Goal: Transaction & Acquisition: Purchase product/service

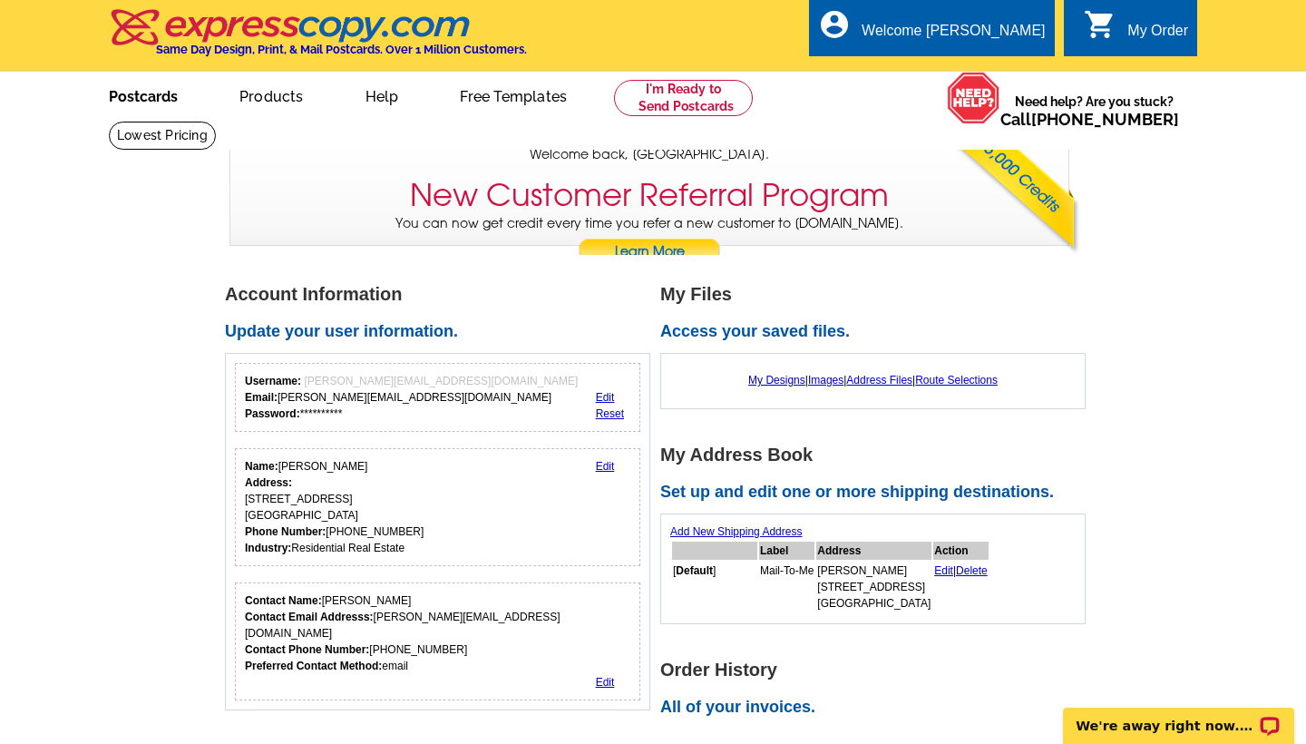
click at [139, 99] on link "Postcards" at bounding box center [143, 94] width 127 height 43
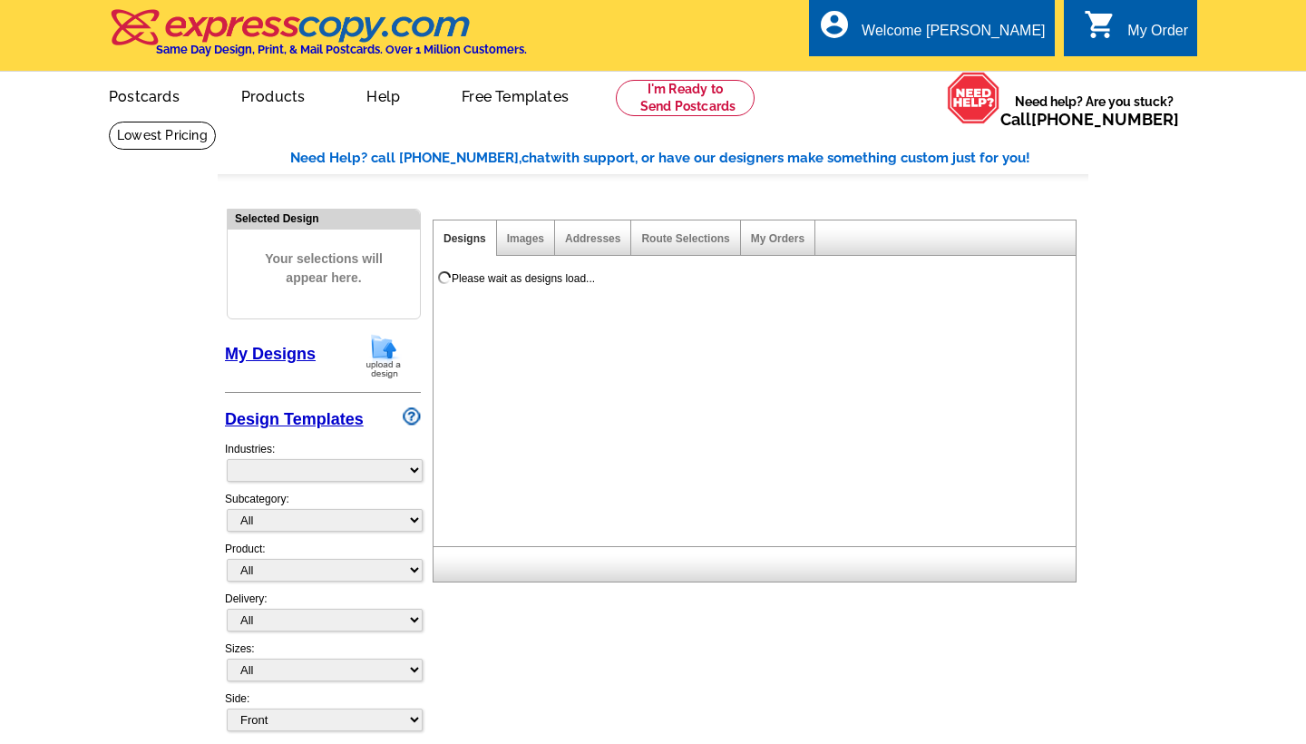
select select "785"
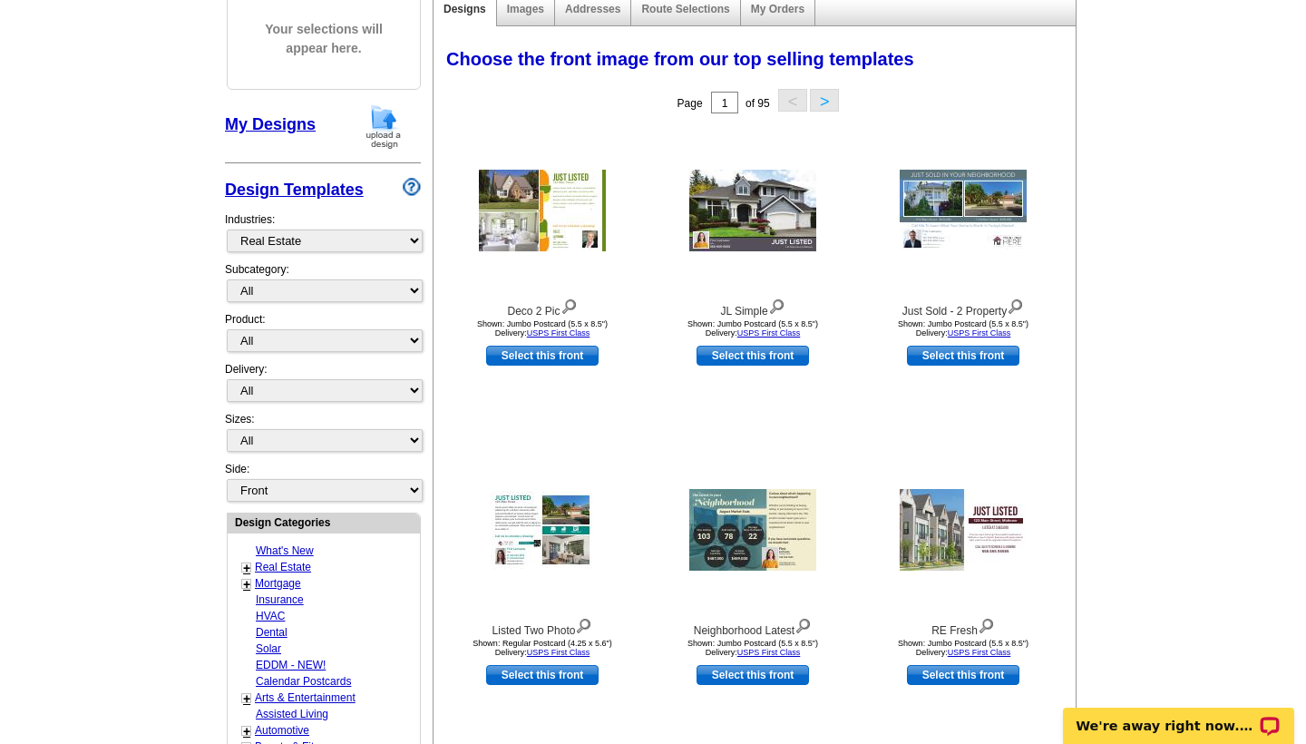
scroll to position [230, 0]
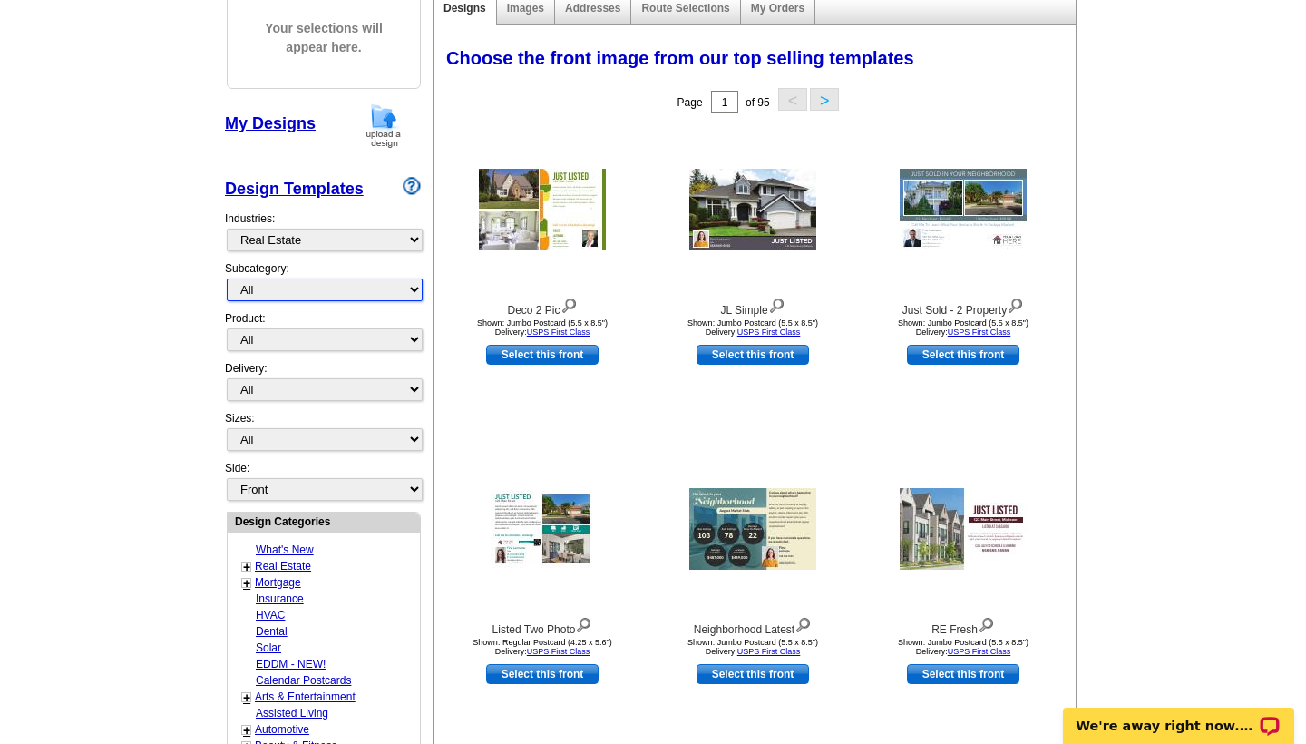
select select "789"
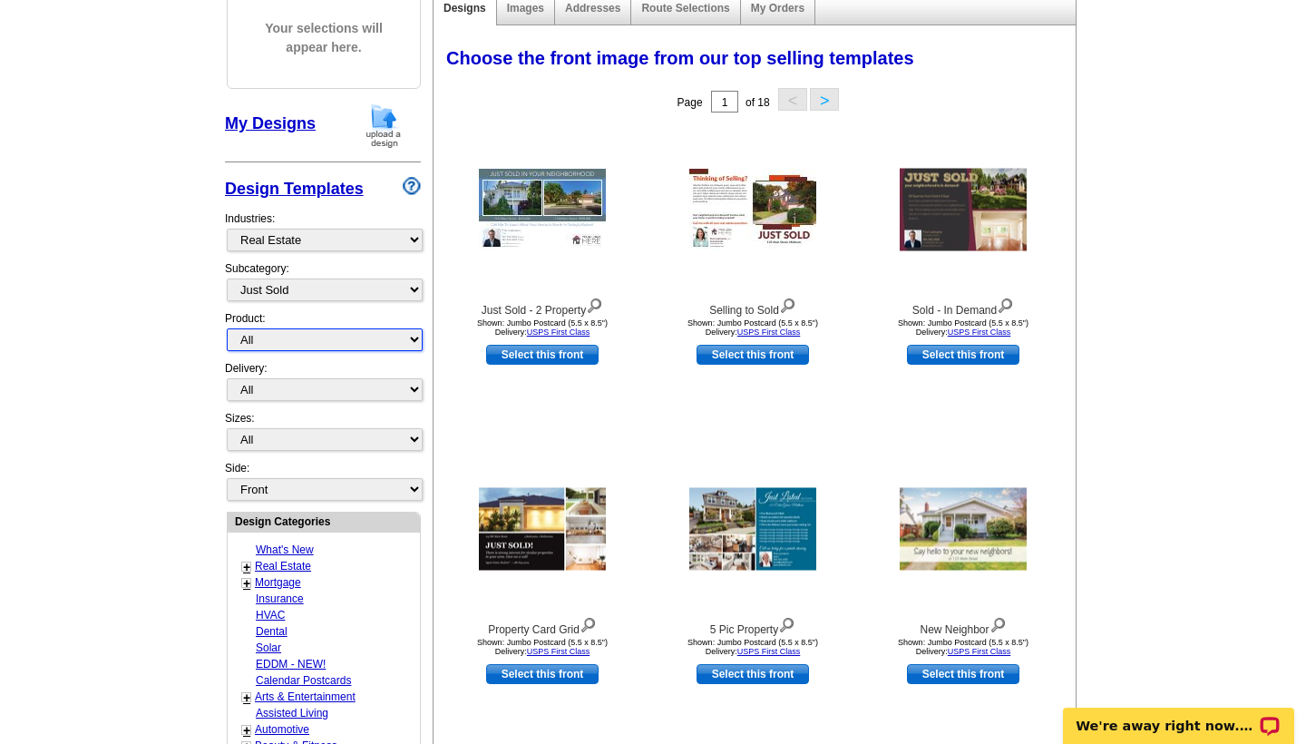
select select "1"
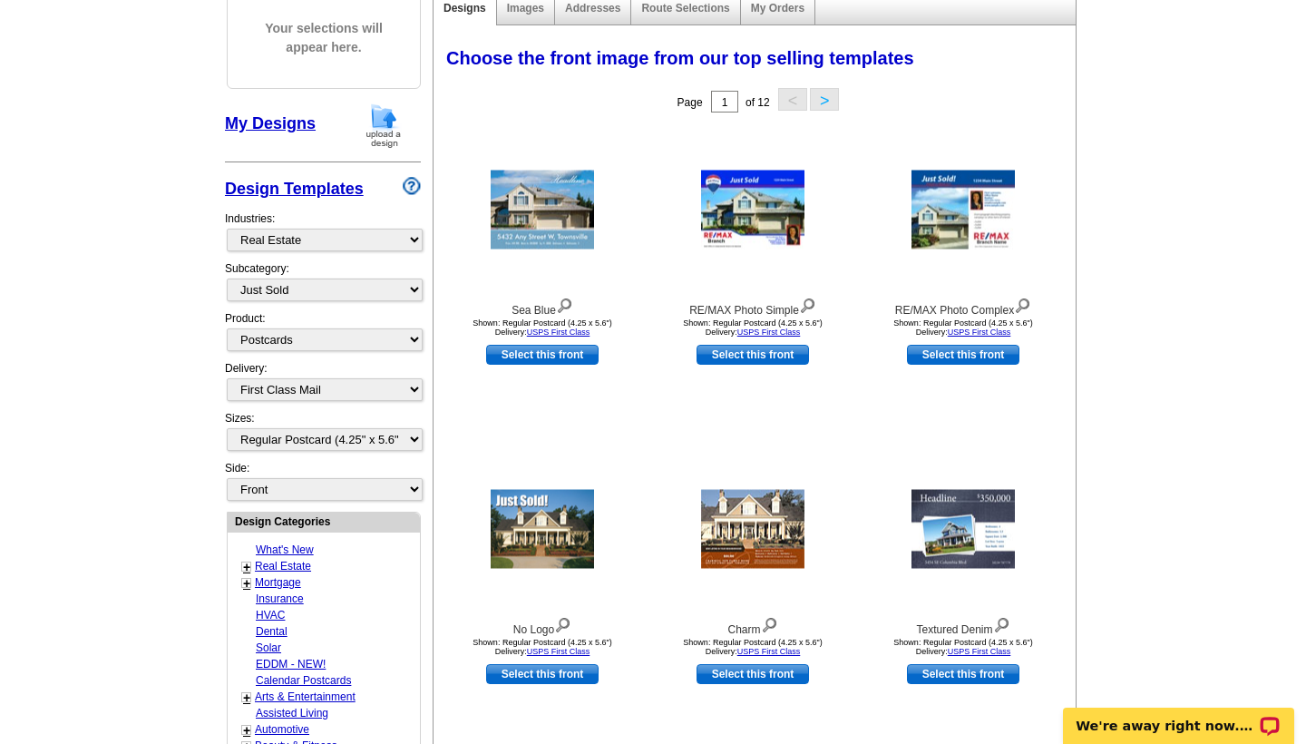
click at [1219, 364] on main "Need Help? call 800-260-5887, chat with support, or have our designers make som…" at bounding box center [653, 564] width 1306 height 1349
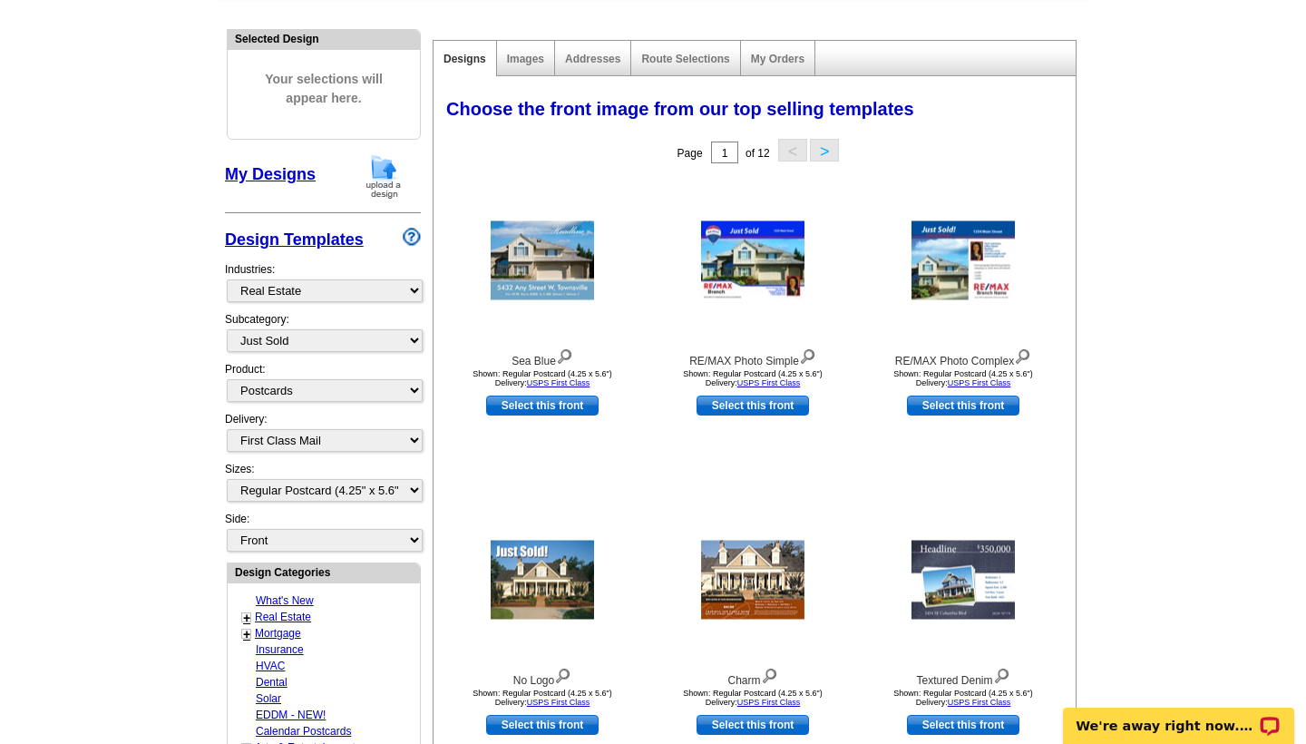
scroll to position [136, 0]
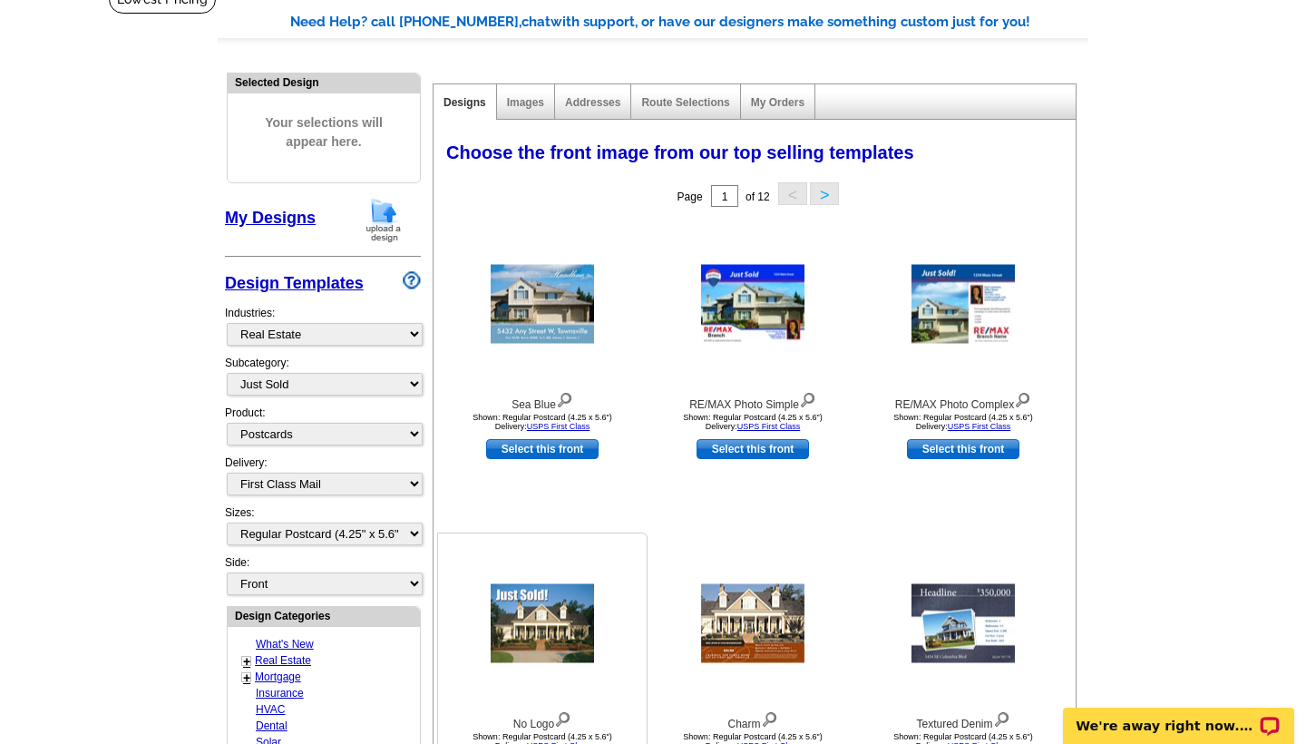
click at [552, 625] on img at bounding box center [542, 623] width 103 height 79
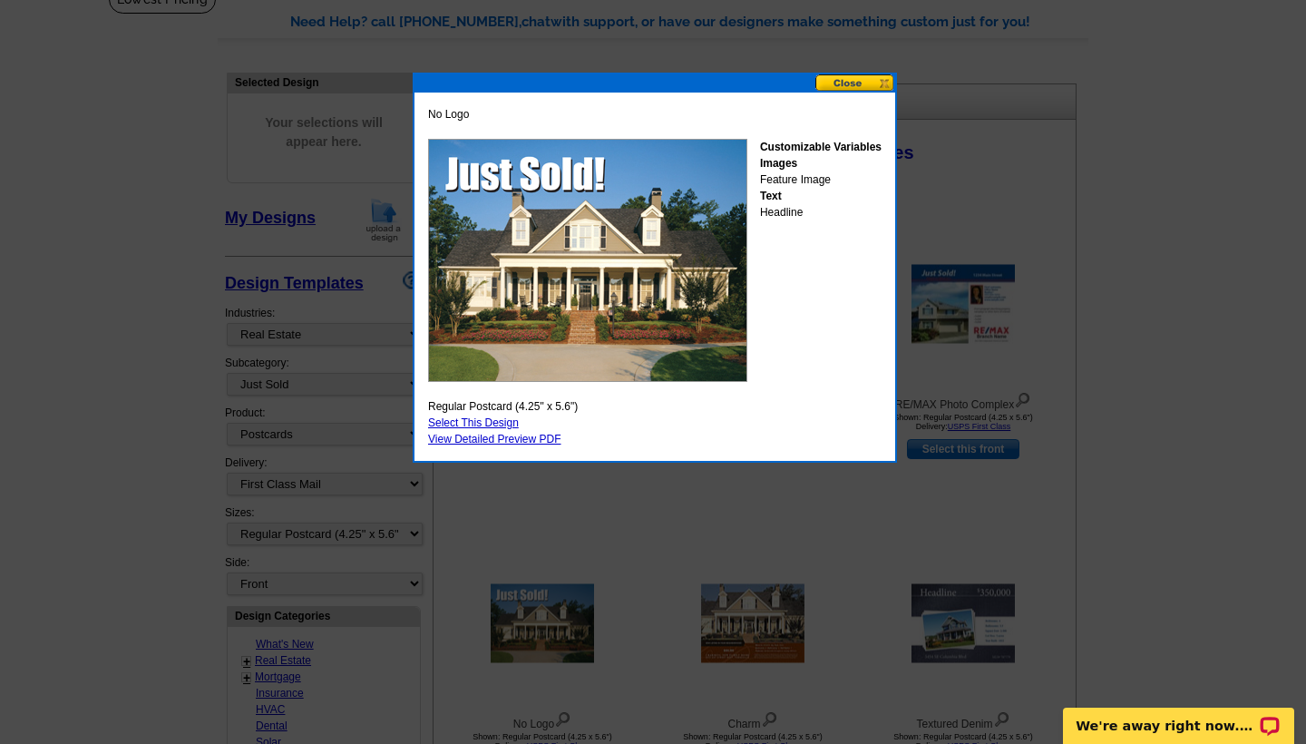
click at [477, 417] on link "Select This Design" at bounding box center [473, 422] width 91 height 13
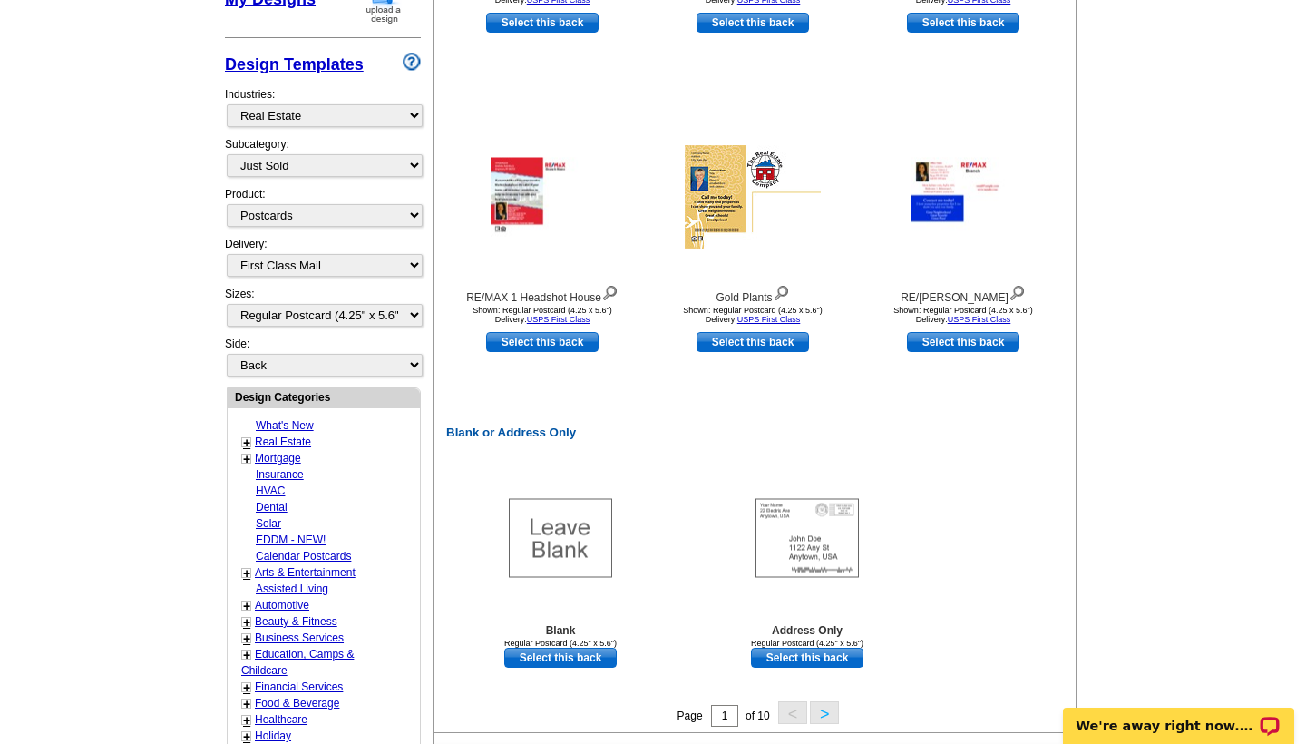
scroll to position [631, 0]
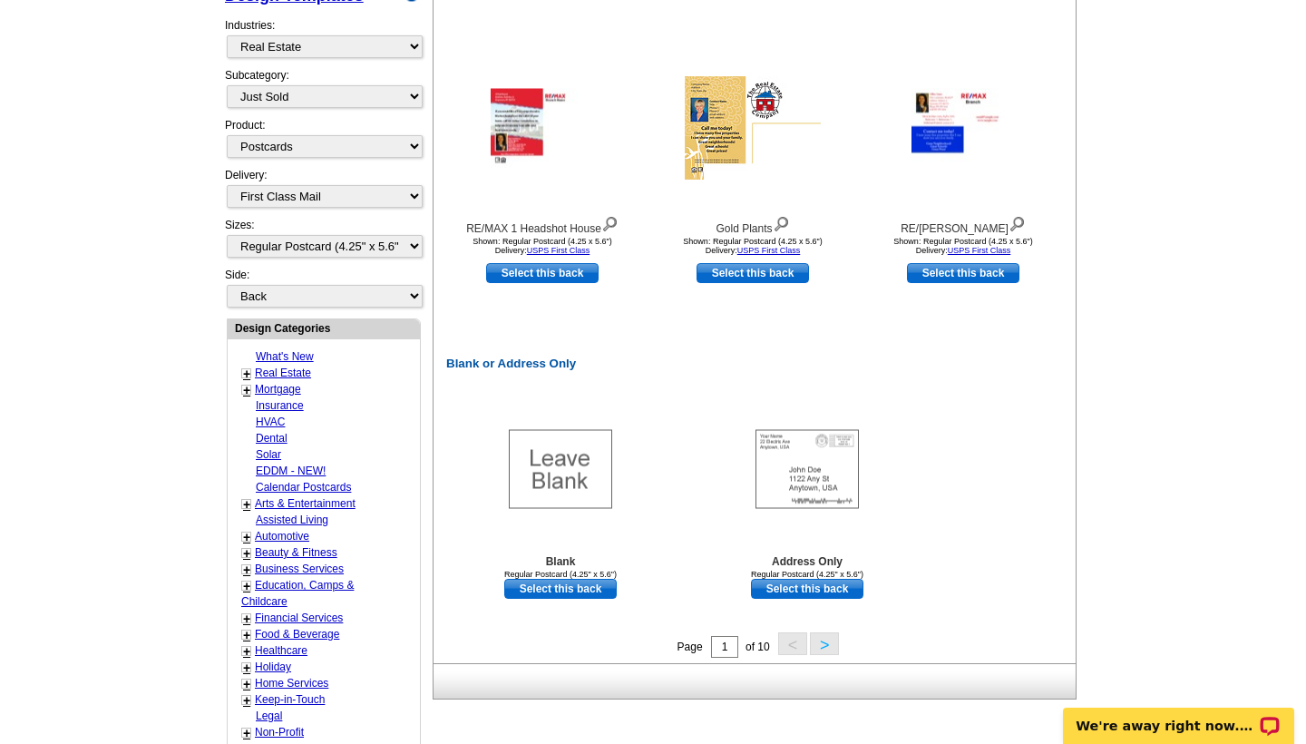
click at [819, 645] on button ">" at bounding box center [824, 643] width 29 height 23
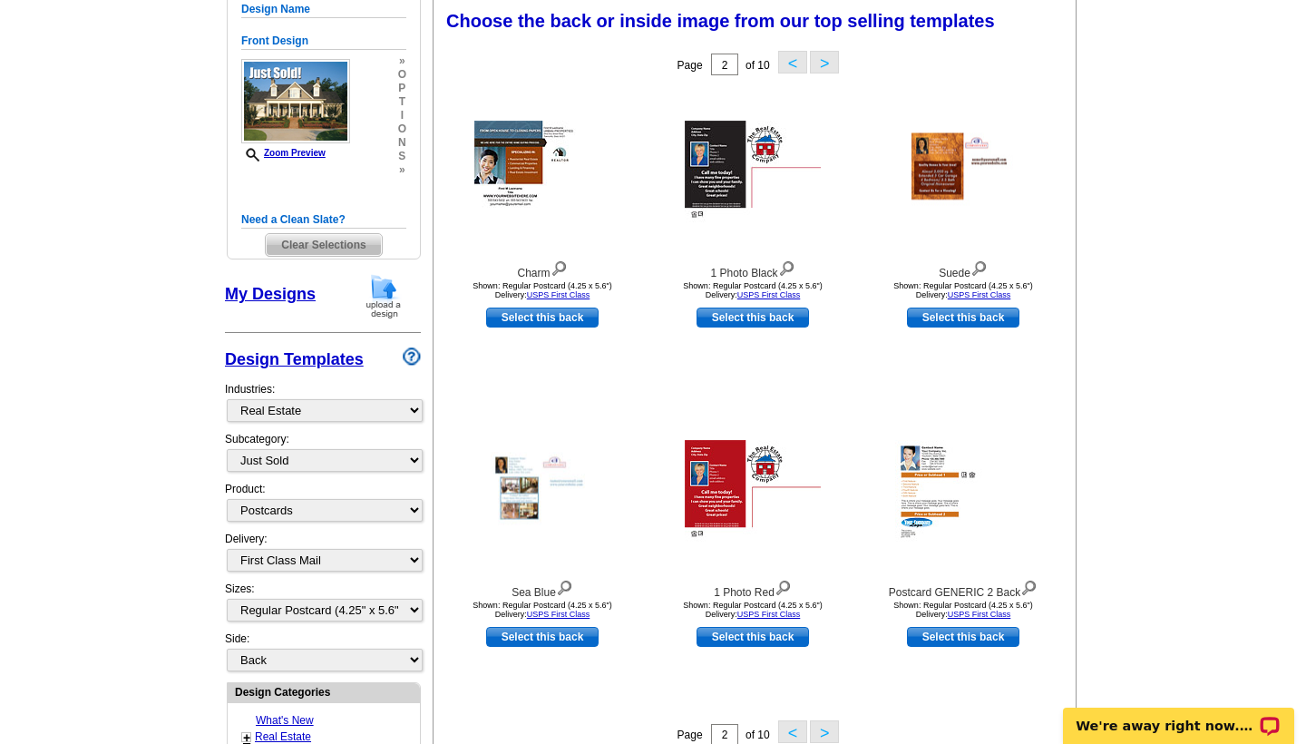
scroll to position [266, 0]
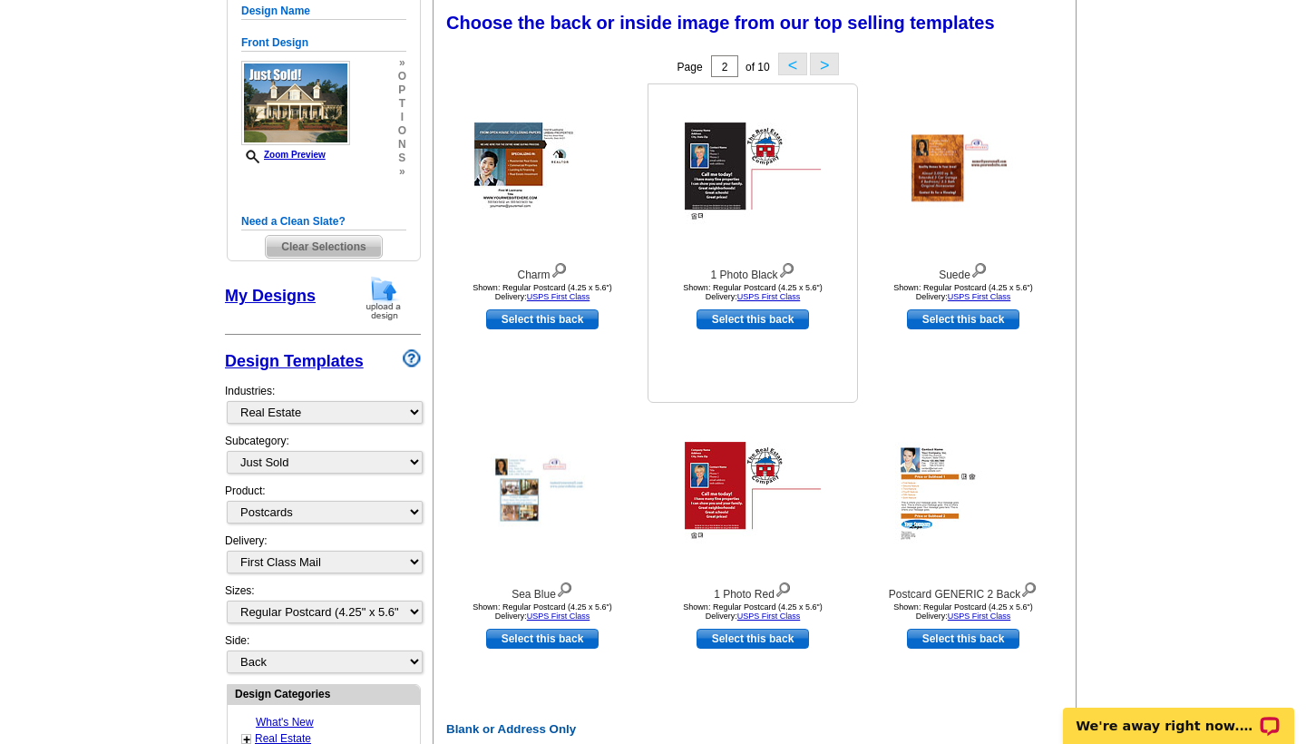
click at [717, 169] on img at bounding box center [753, 173] width 136 height 103
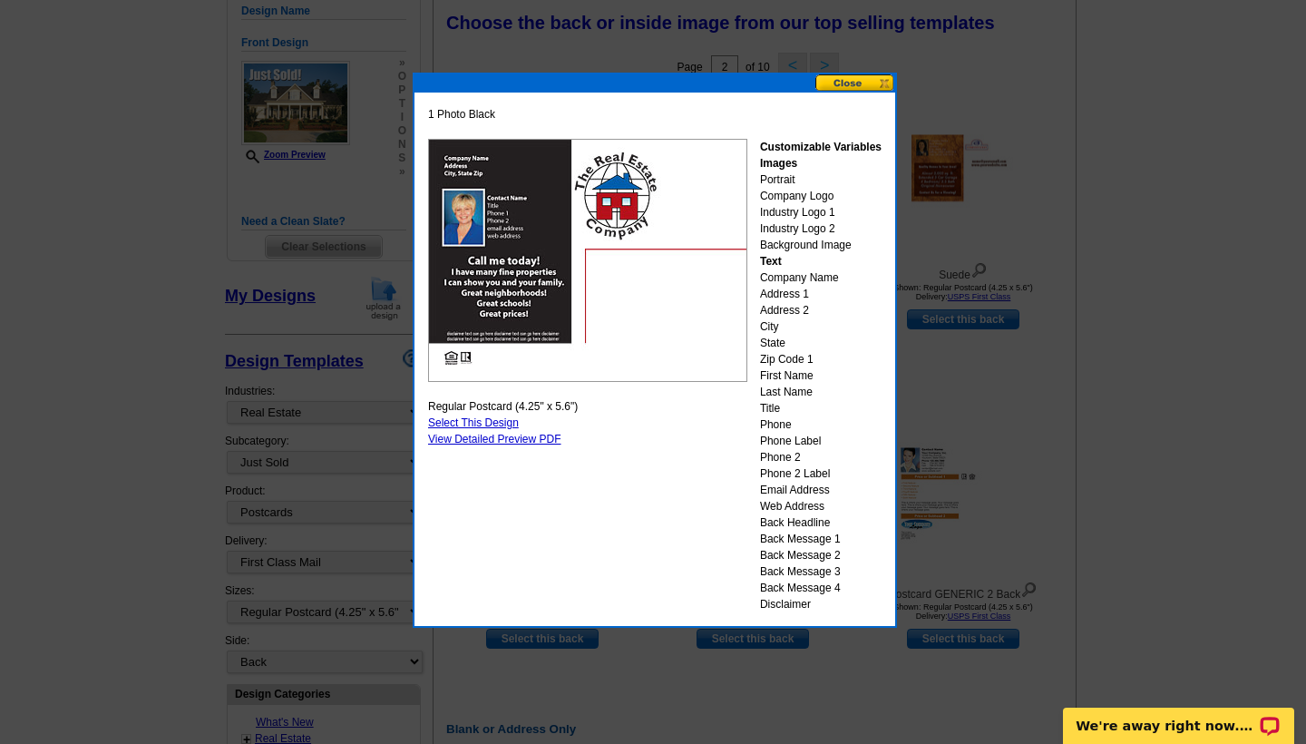
click at [500, 421] on link "Select This Design" at bounding box center [473, 422] width 91 height 13
select select "front"
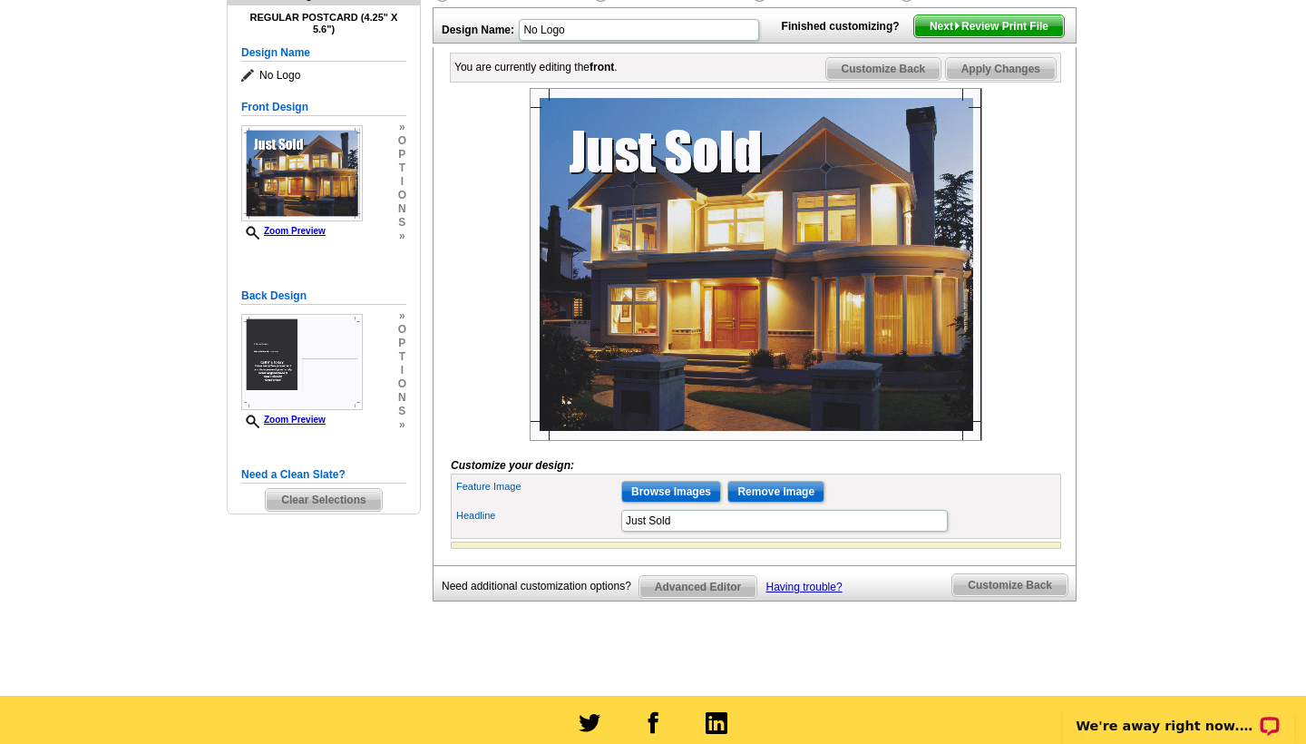
scroll to position [229, 0]
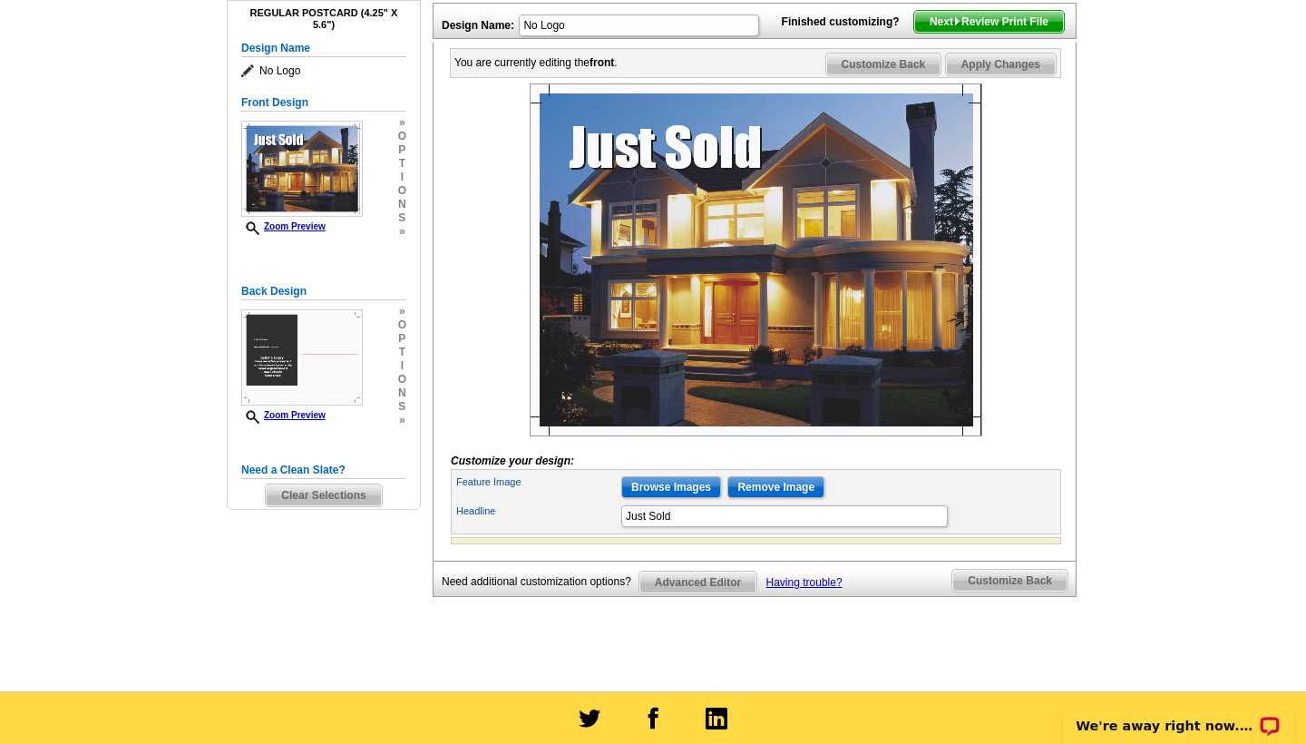
click at [681, 498] on input "Browse Images" at bounding box center [671, 487] width 100 height 22
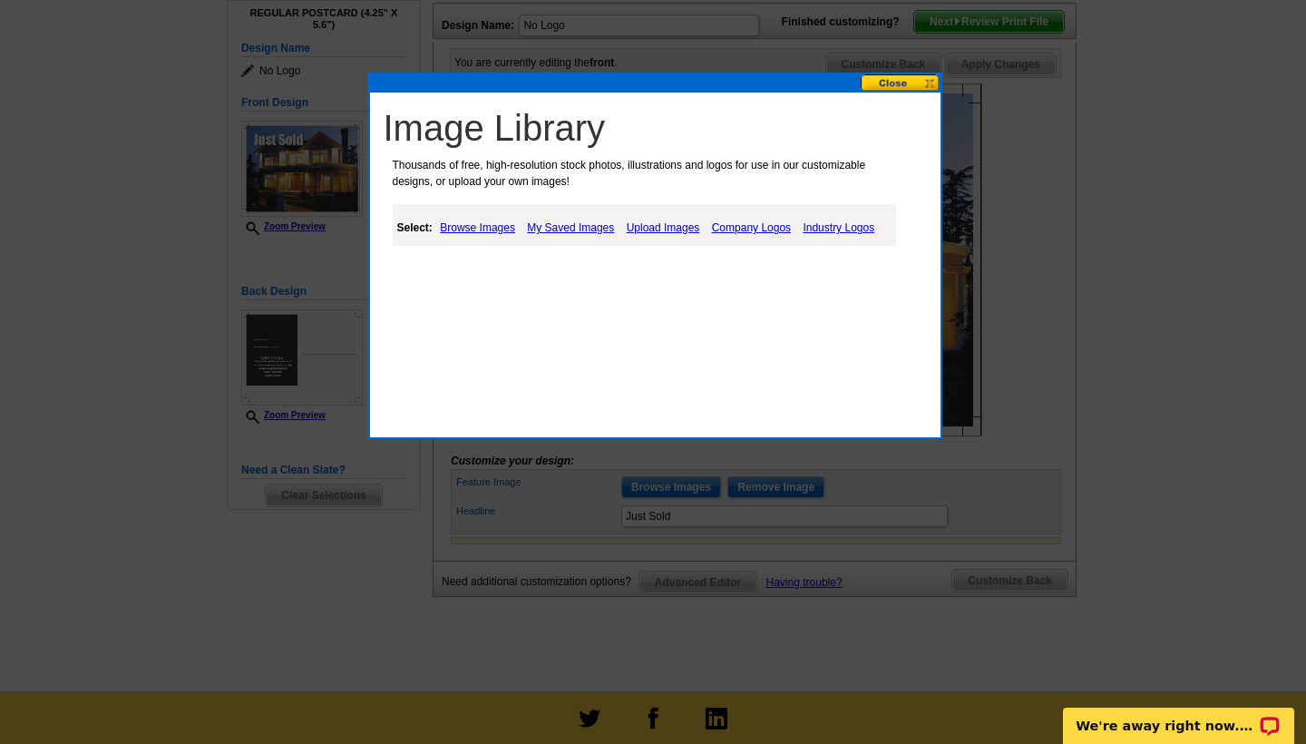
click at [658, 226] on link "Upload Images" at bounding box center [663, 228] width 83 height 22
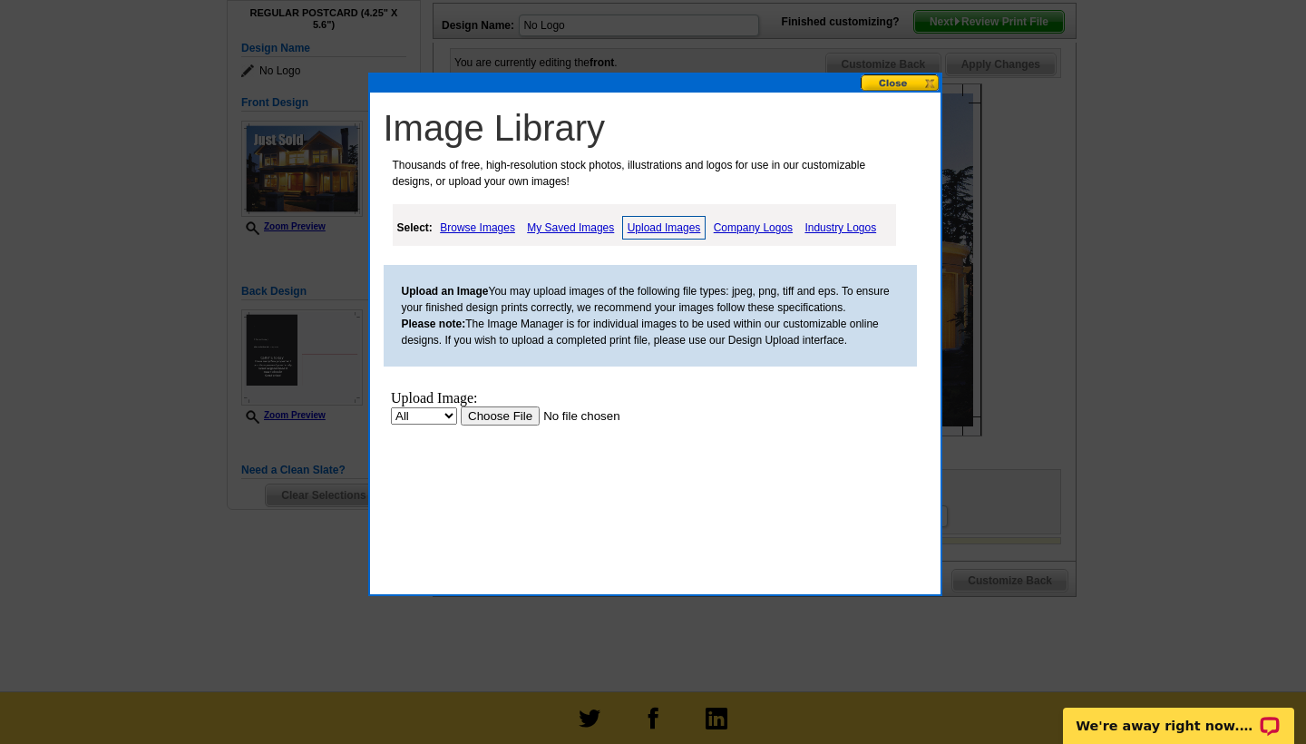
scroll to position [0, 0]
click at [504, 415] on input "file" at bounding box center [575, 415] width 230 height 19
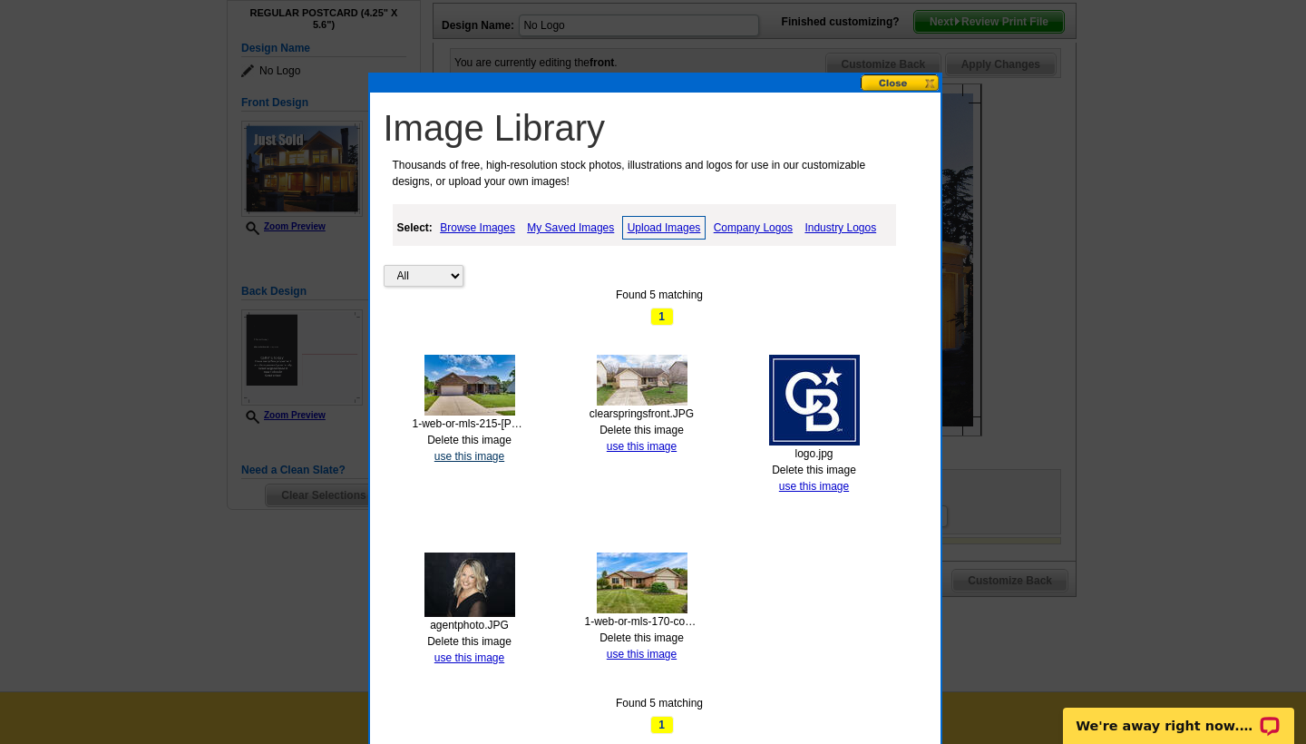
click at [473, 453] on link "use this image" at bounding box center [470, 456] width 70 height 13
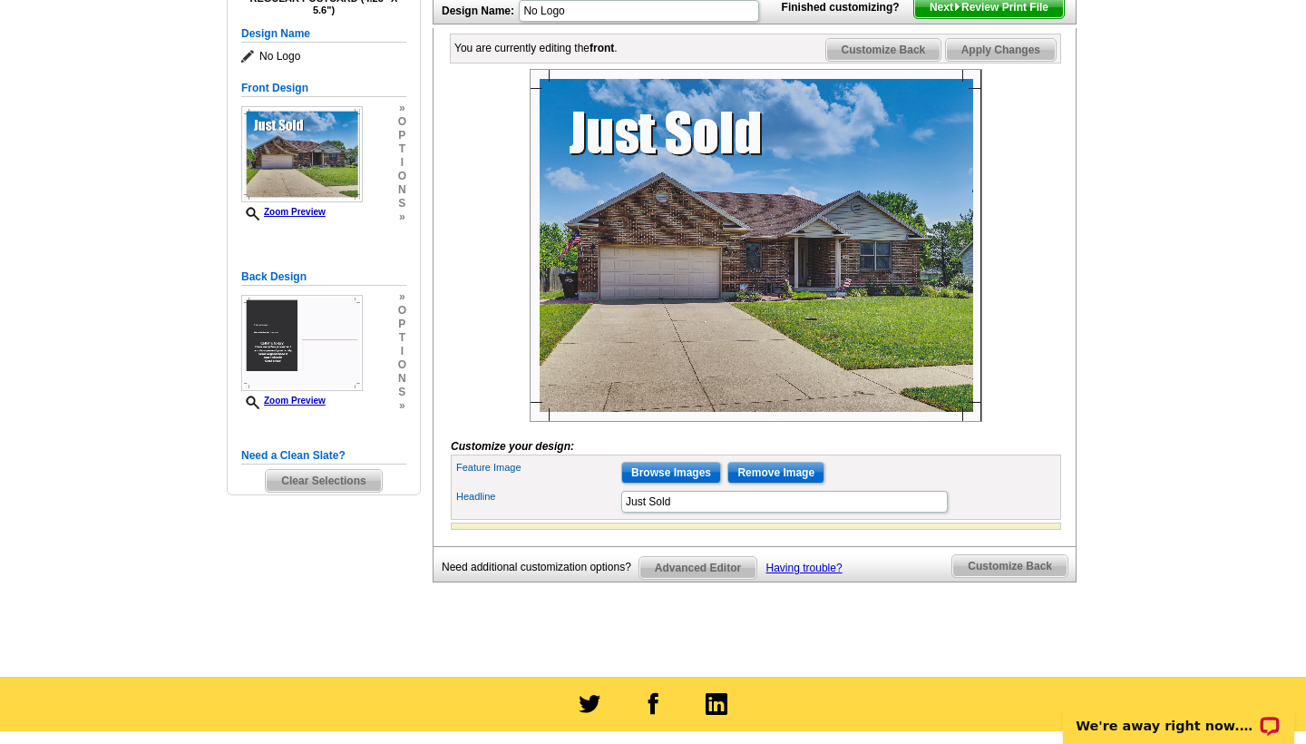
scroll to position [248, 0]
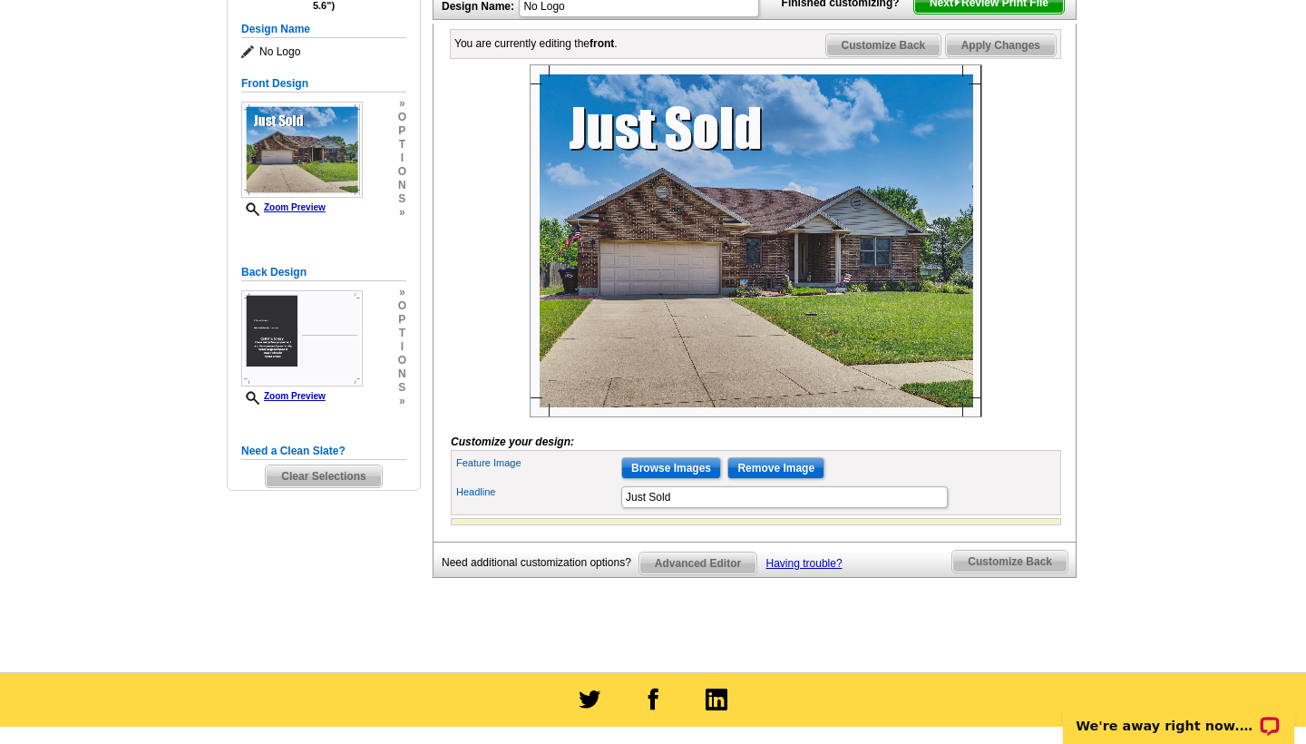
click at [698, 574] on span "Advanced Editor" at bounding box center [698, 563] width 117 height 22
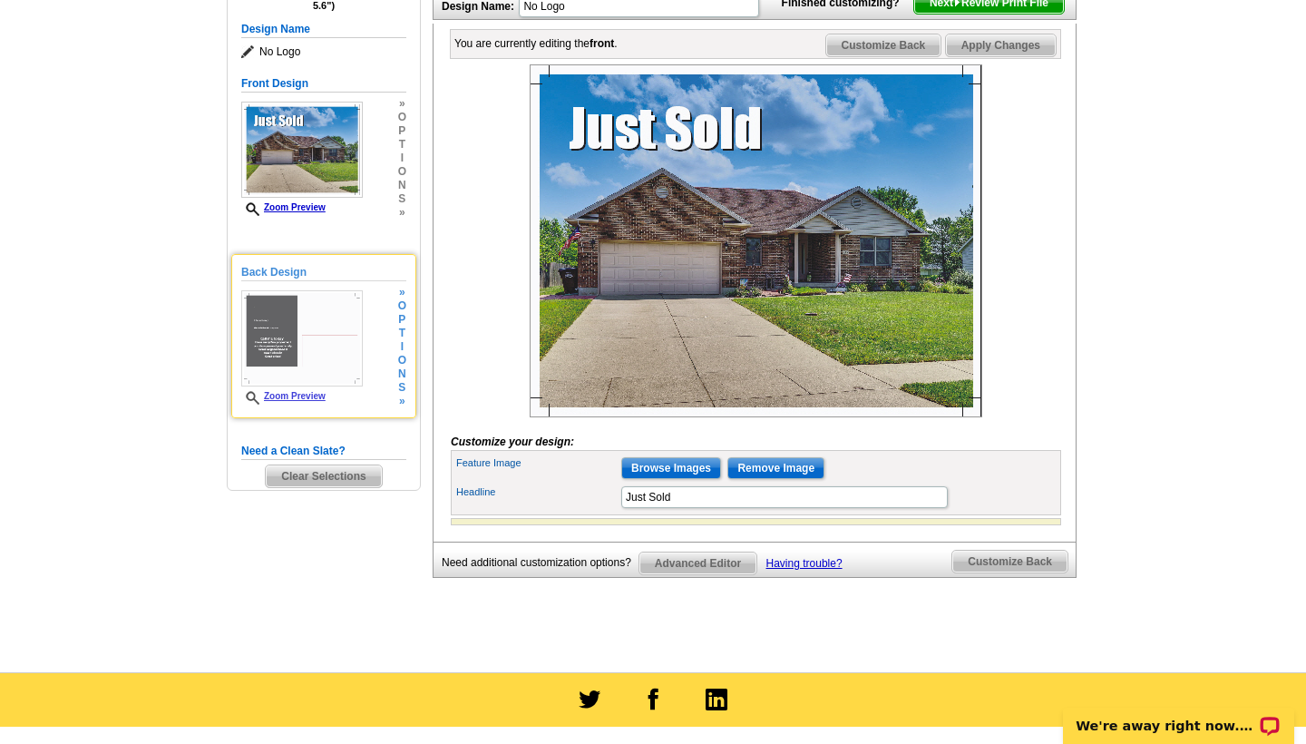
click at [283, 341] on img at bounding box center [302, 338] width 122 height 96
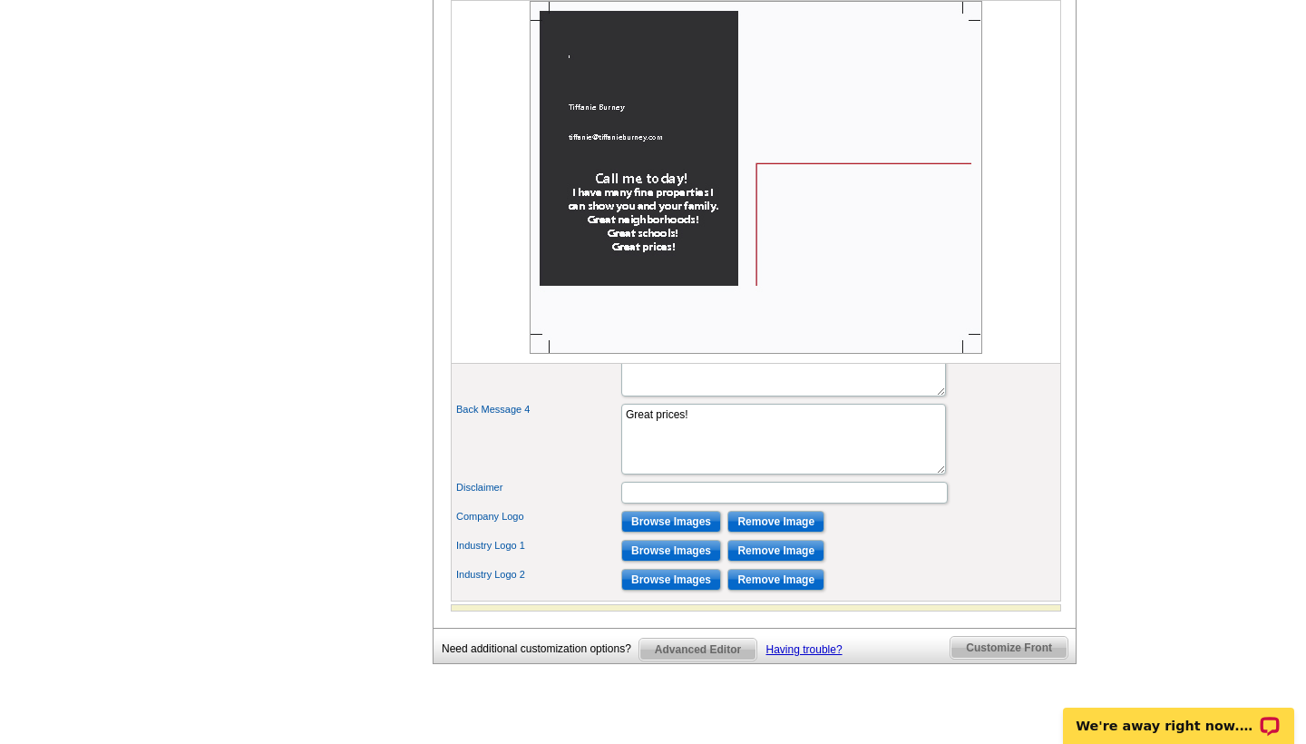
scroll to position [1042, 0]
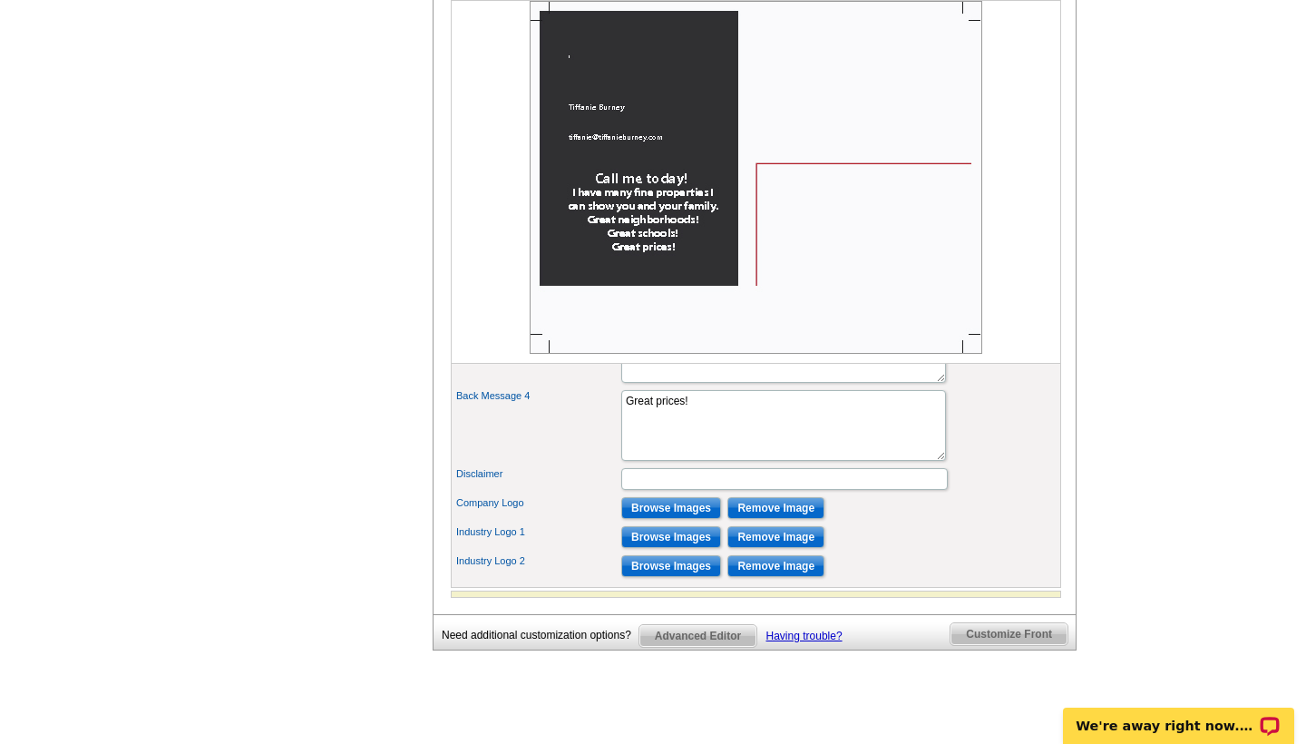
click at [667, 519] on input "Browse Images" at bounding box center [671, 508] width 100 height 22
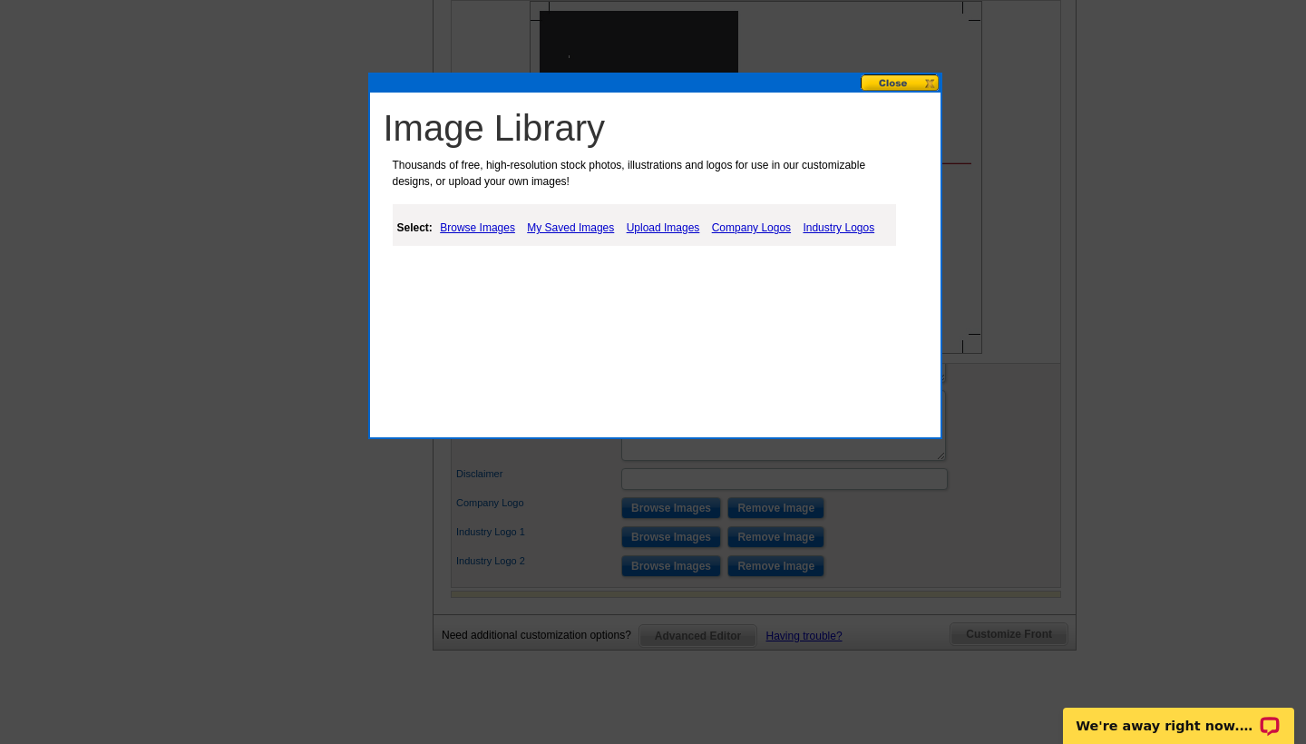
click at [563, 226] on link "My Saved Images" at bounding box center [571, 228] width 96 height 22
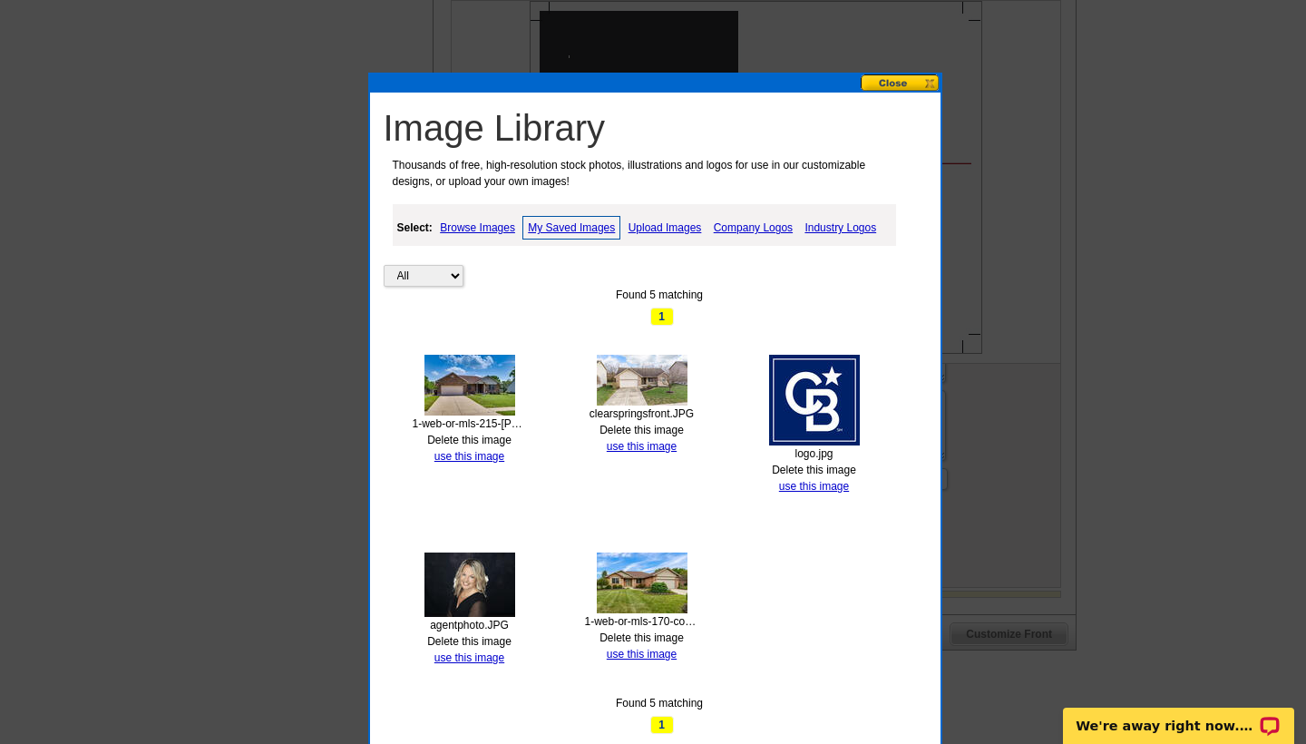
click at [486, 587] on img at bounding box center [470, 584] width 91 height 64
click at [481, 654] on link "use this image" at bounding box center [470, 657] width 70 height 13
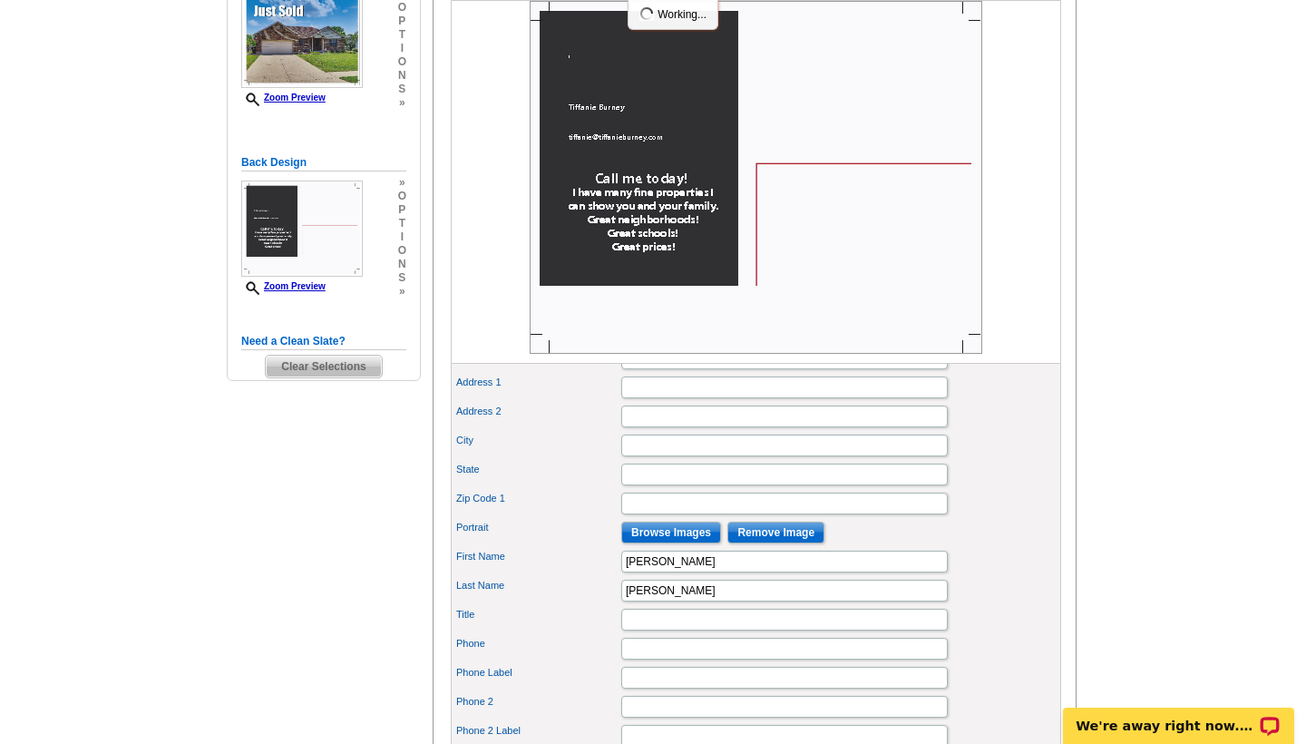
scroll to position [350, 0]
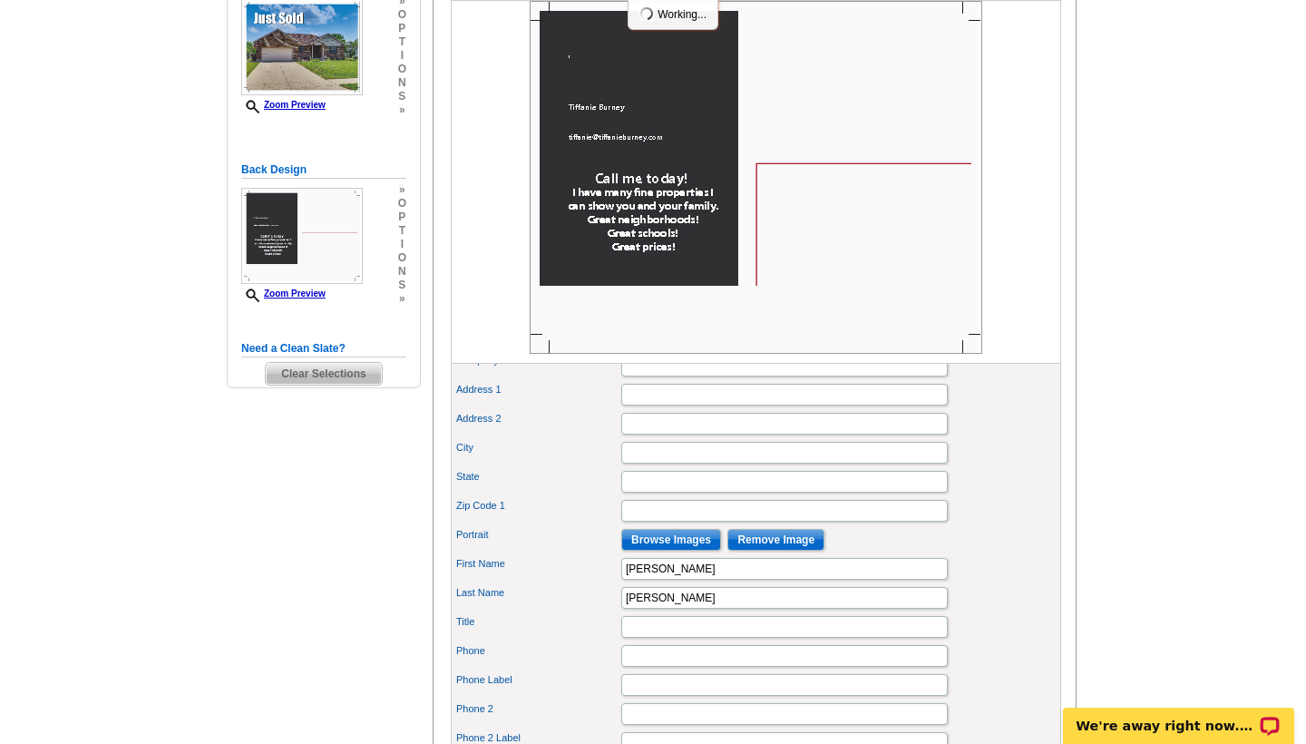
click at [687, 551] on input "Browse Images" at bounding box center [671, 540] width 100 height 22
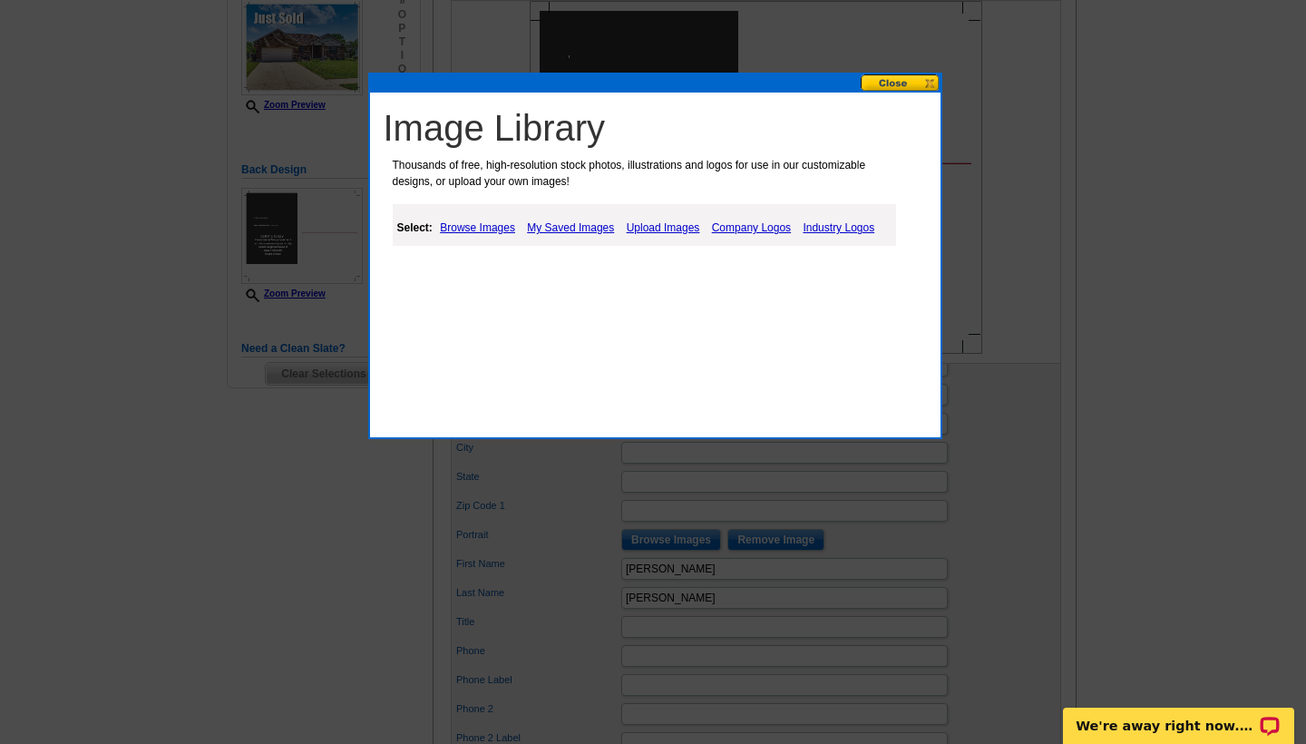
click at [563, 222] on link "My Saved Images" at bounding box center [571, 228] width 96 height 22
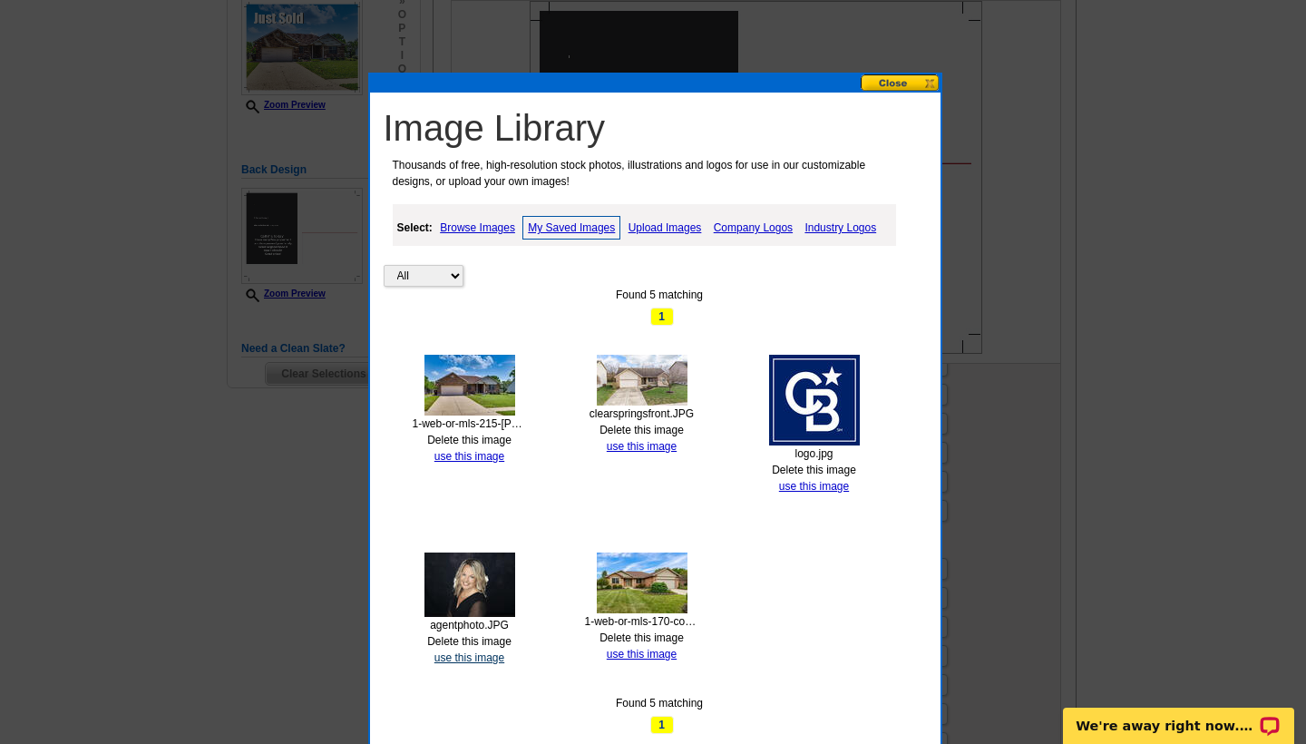
click at [475, 652] on link "use this image" at bounding box center [470, 657] width 70 height 13
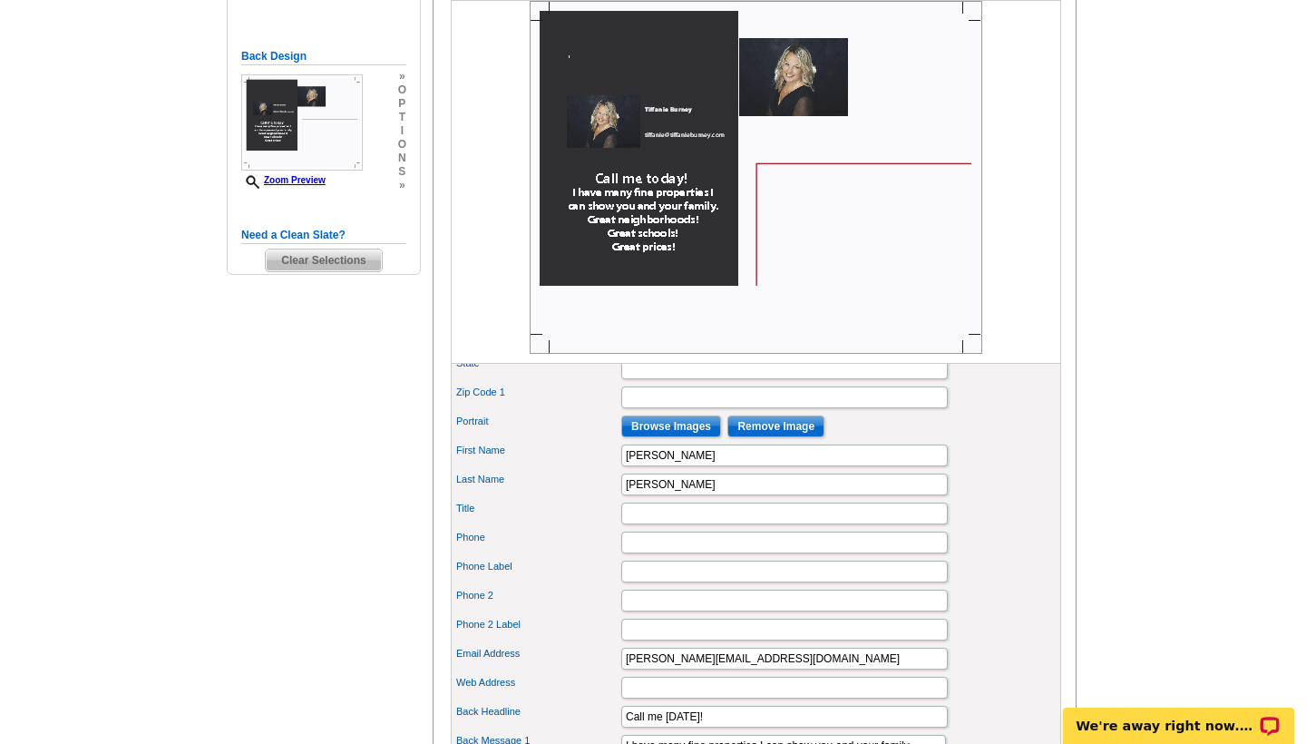
scroll to position [444, 0]
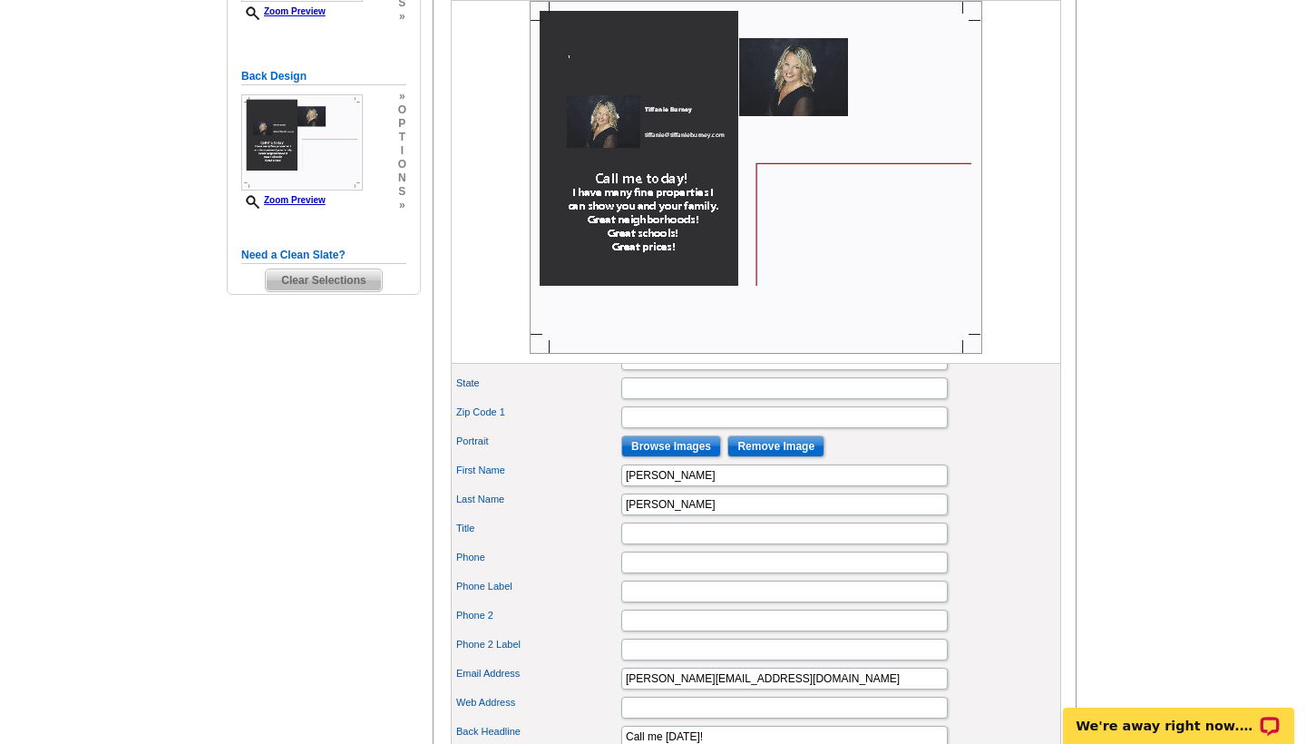
click at [833, 91] on img at bounding box center [756, 177] width 453 height 353
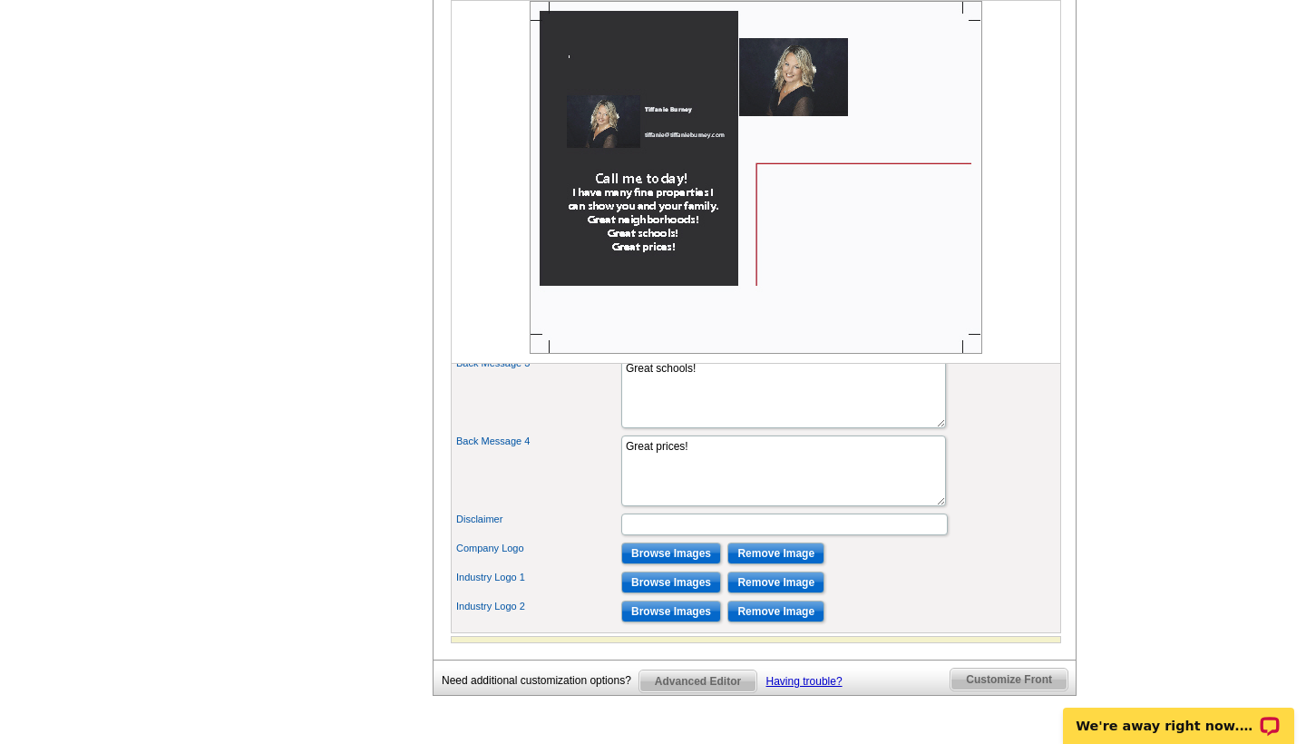
scroll to position [1011, 0]
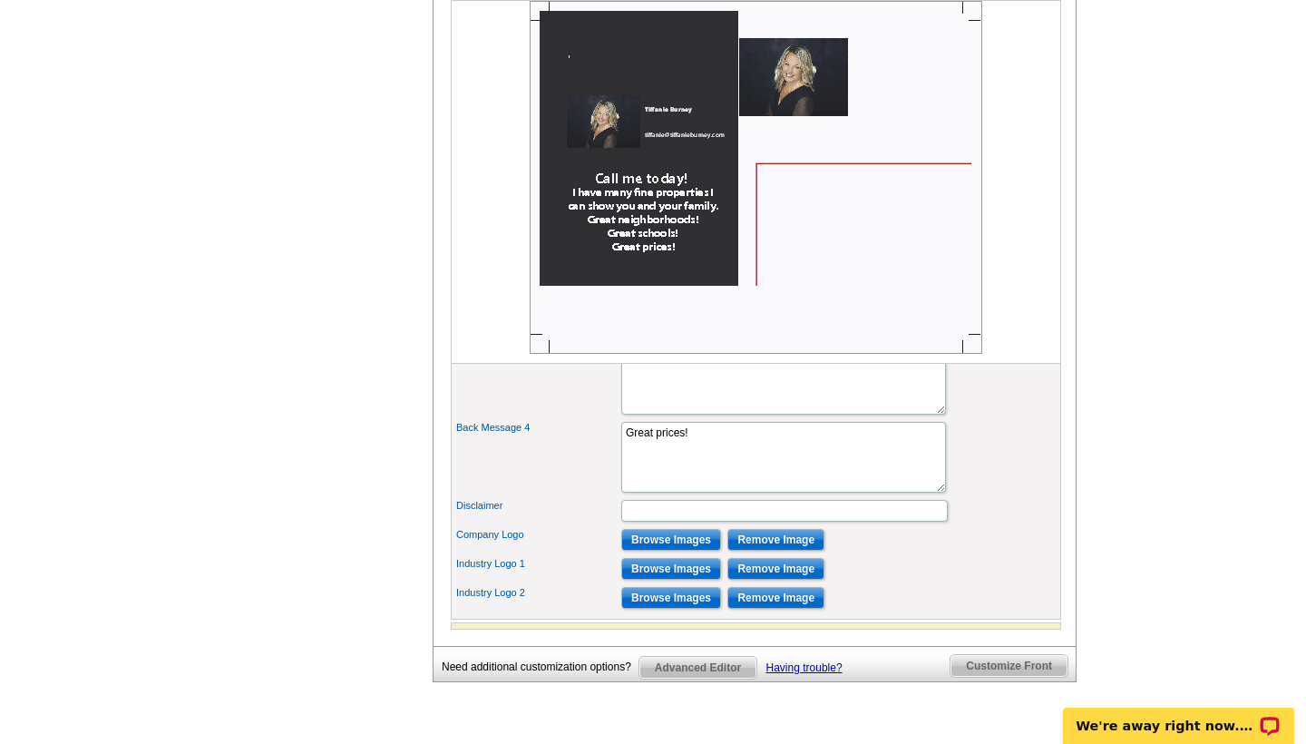
click at [679, 551] on input "Browse Images" at bounding box center [671, 540] width 100 height 22
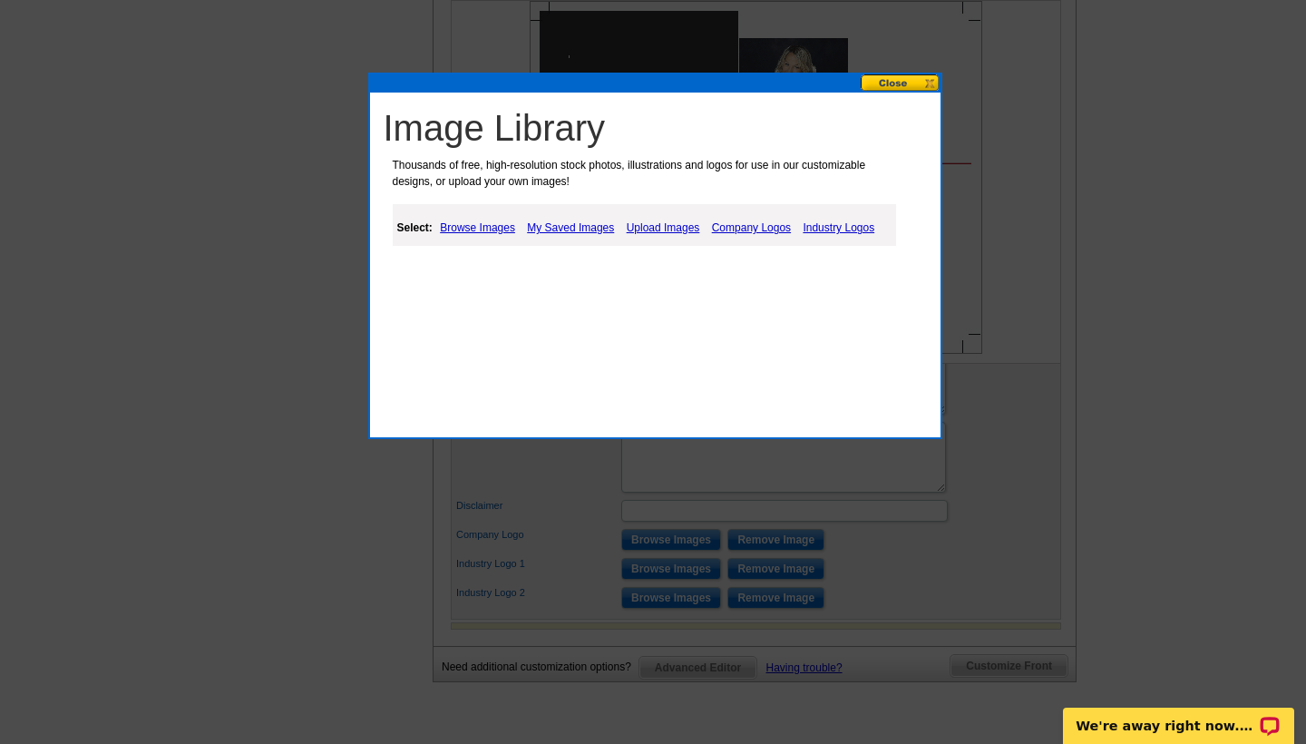
click at [894, 75] on button at bounding box center [901, 82] width 80 height 17
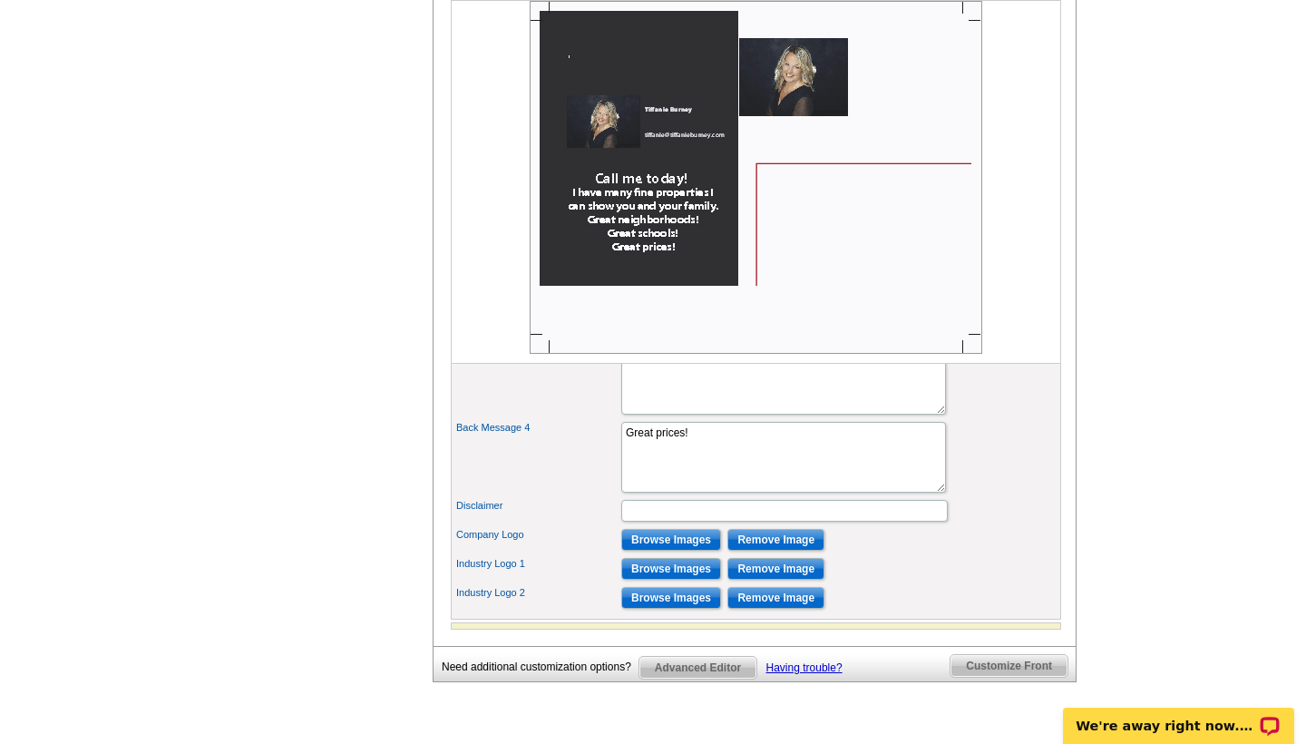
click at [784, 551] on input "Remove Image" at bounding box center [776, 540] width 97 height 22
click at [659, 551] on input "Browse Images" at bounding box center [671, 540] width 100 height 22
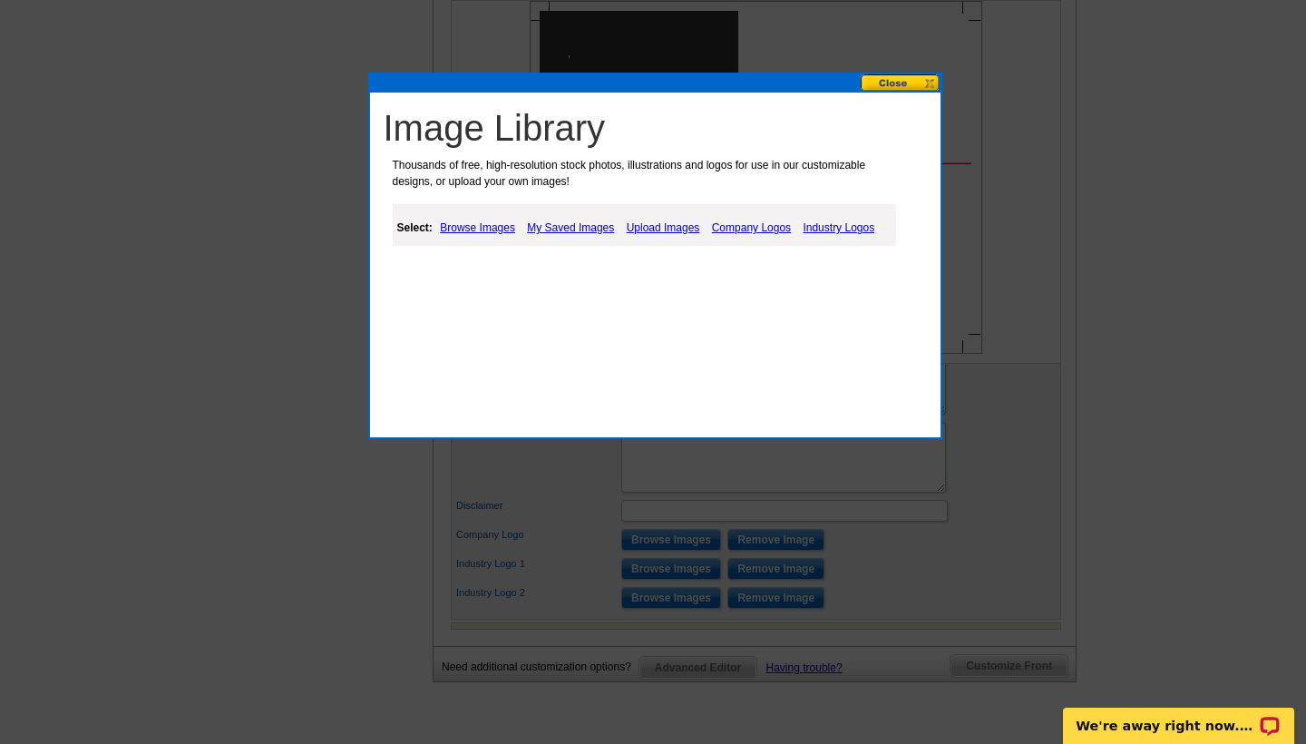
click at [580, 225] on link "My Saved Images" at bounding box center [571, 228] width 96 height 22
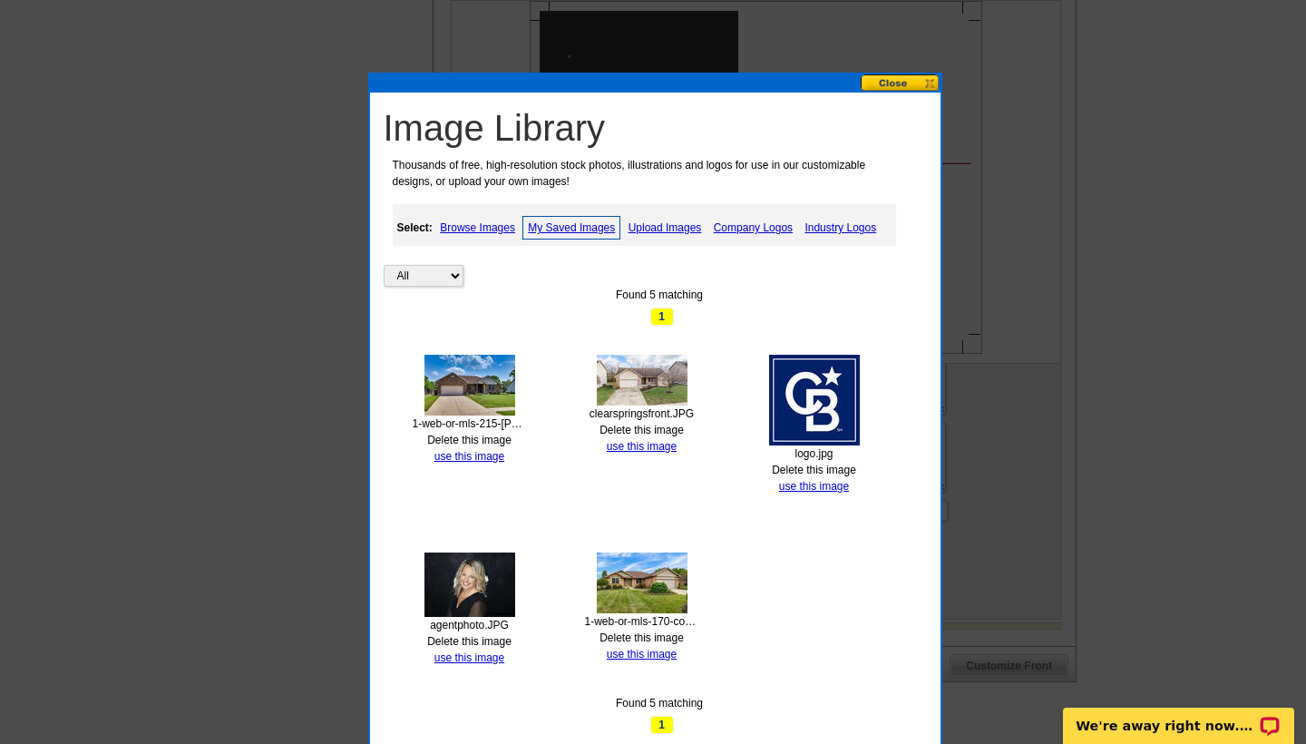
click at [828, 396] on img at bounding box center [814, 400] width 91 height 91
click at [826, 480] on link "use this image" at bounding box center [814, 486] width 70 height 13
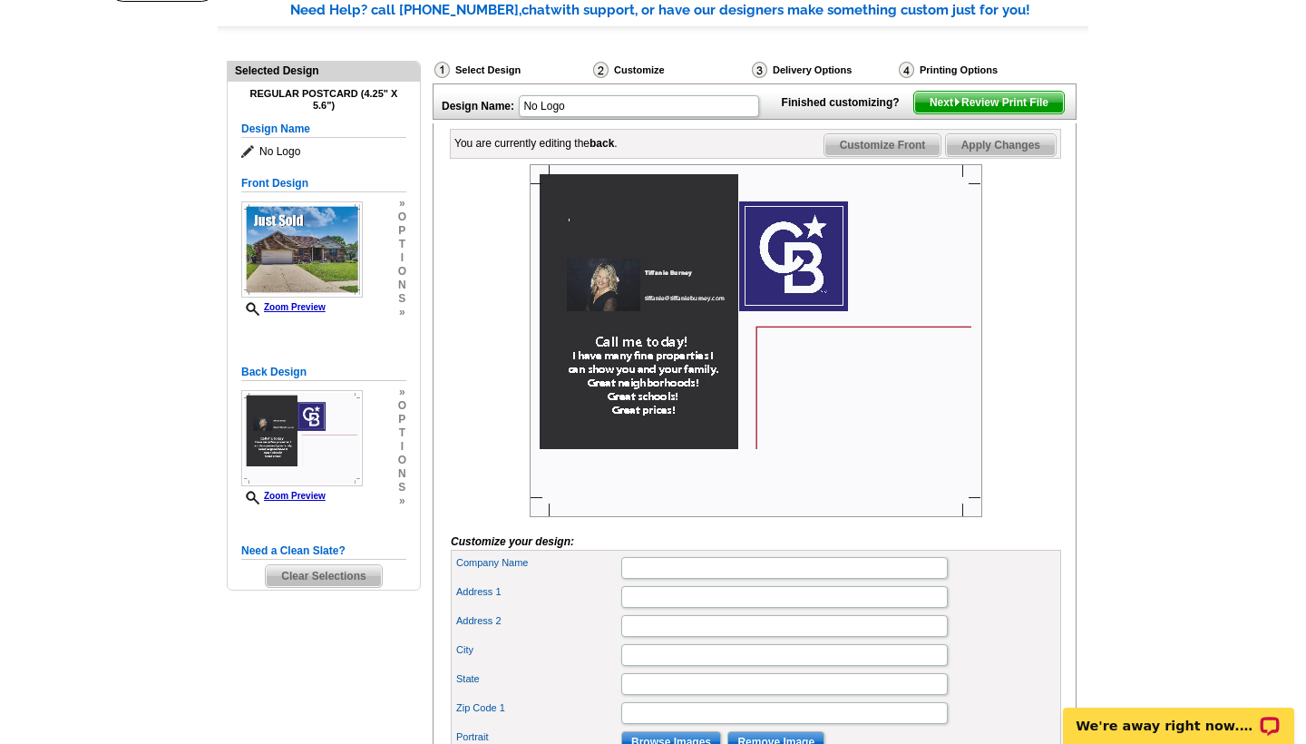
scroll to position [133, 0]
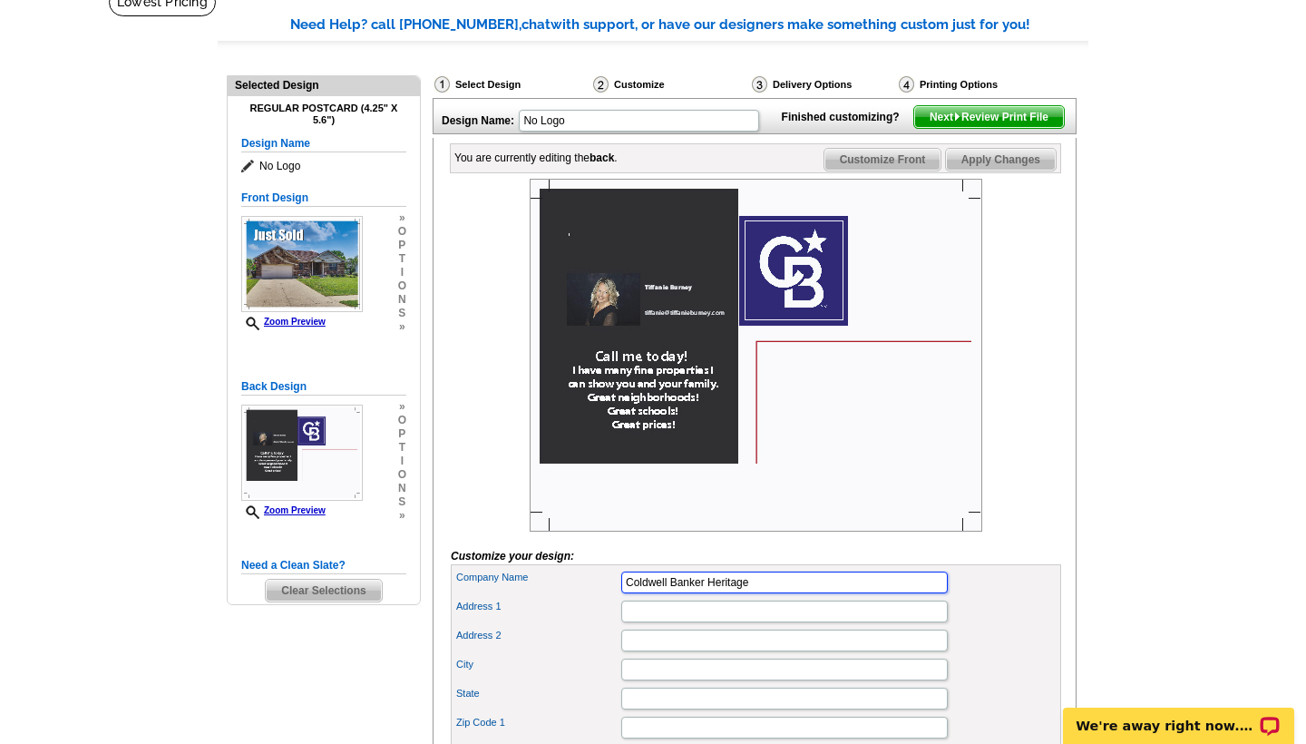
type input "Coldwell Banker Heritage"
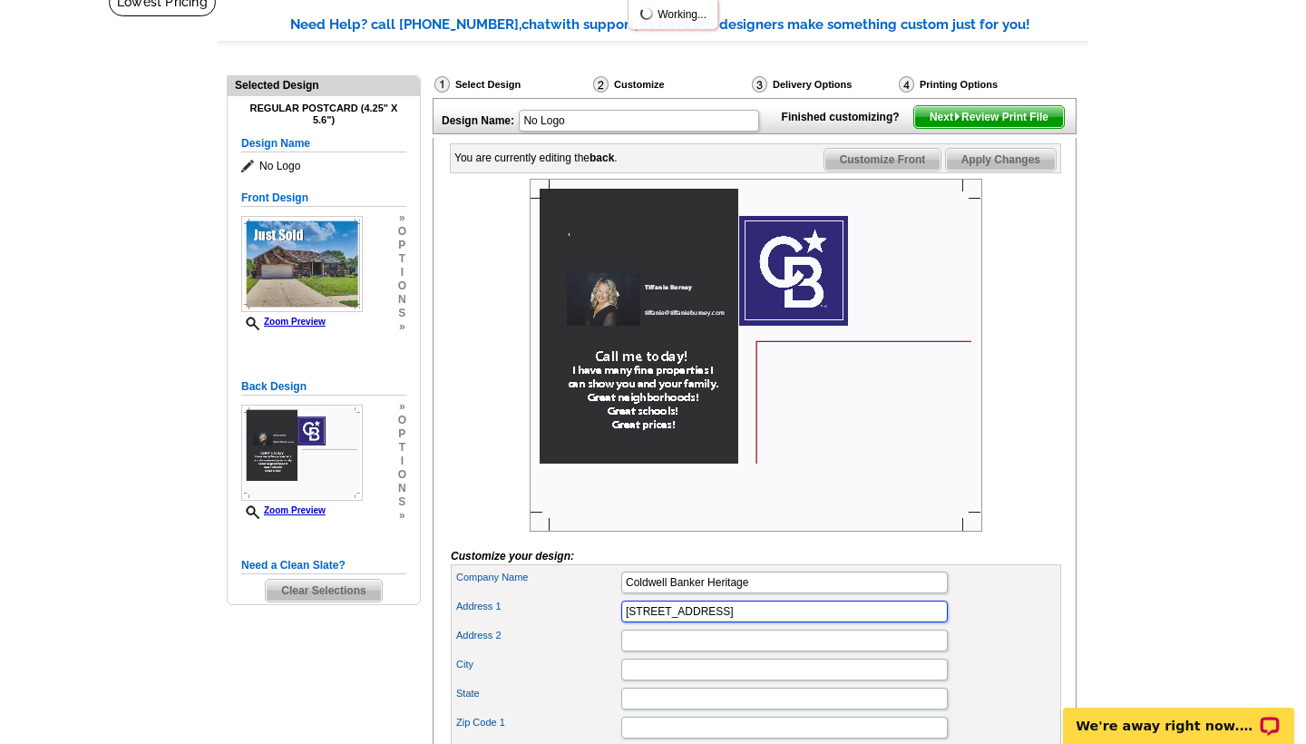
type input "535 N. Main Street"
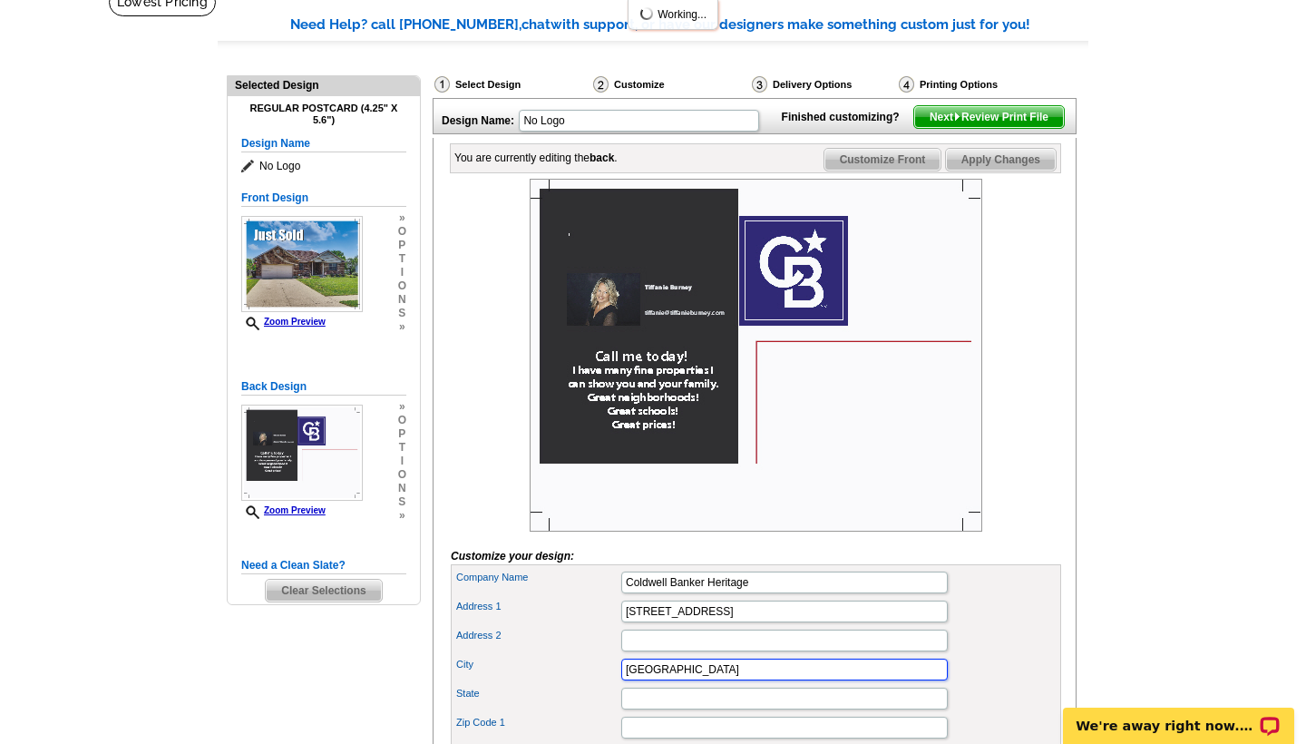
type input "Springboro"
type input "OH"
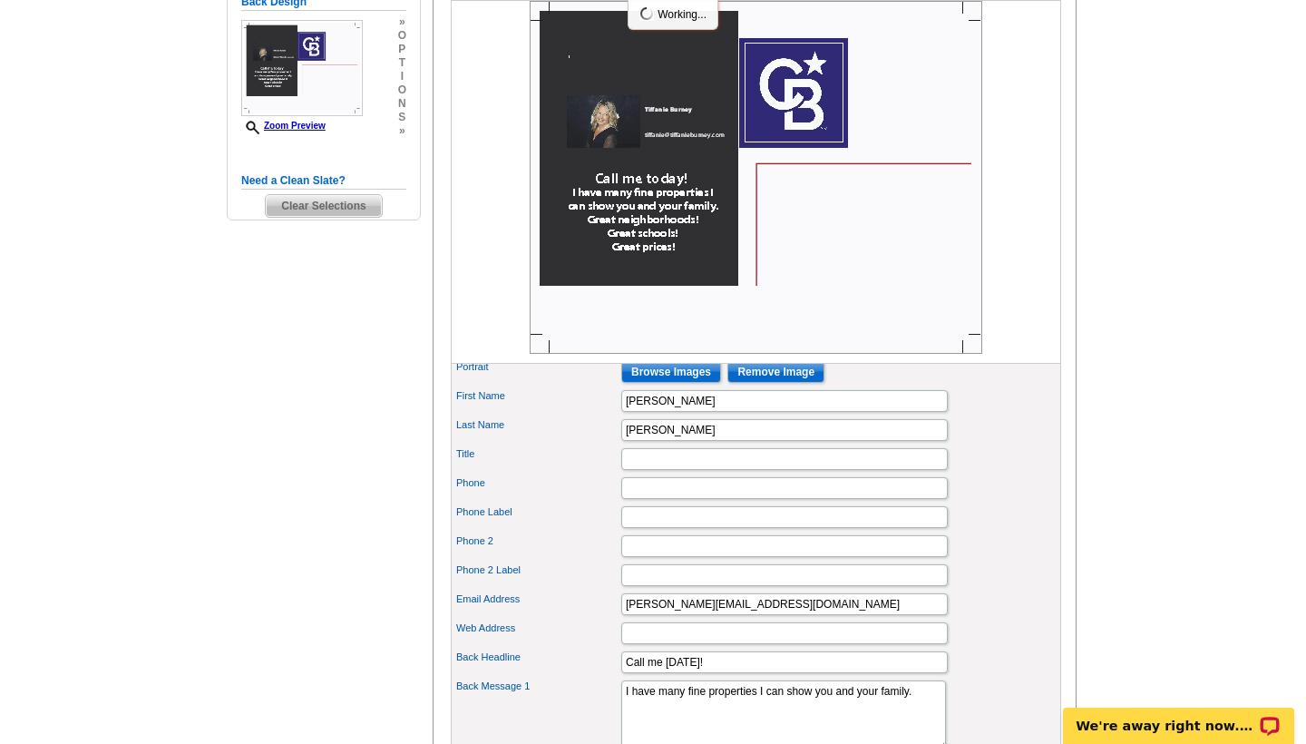
type input "45066"
click at [683, 470] on input "Title" at bounding box center [784, 459] width 327 height 22
type input "Realtor"
type input "937-307-3156"
click at [1027, 503] on div "Phone 937-307-3156" at bounding box center [755, 488] width 603 height 29
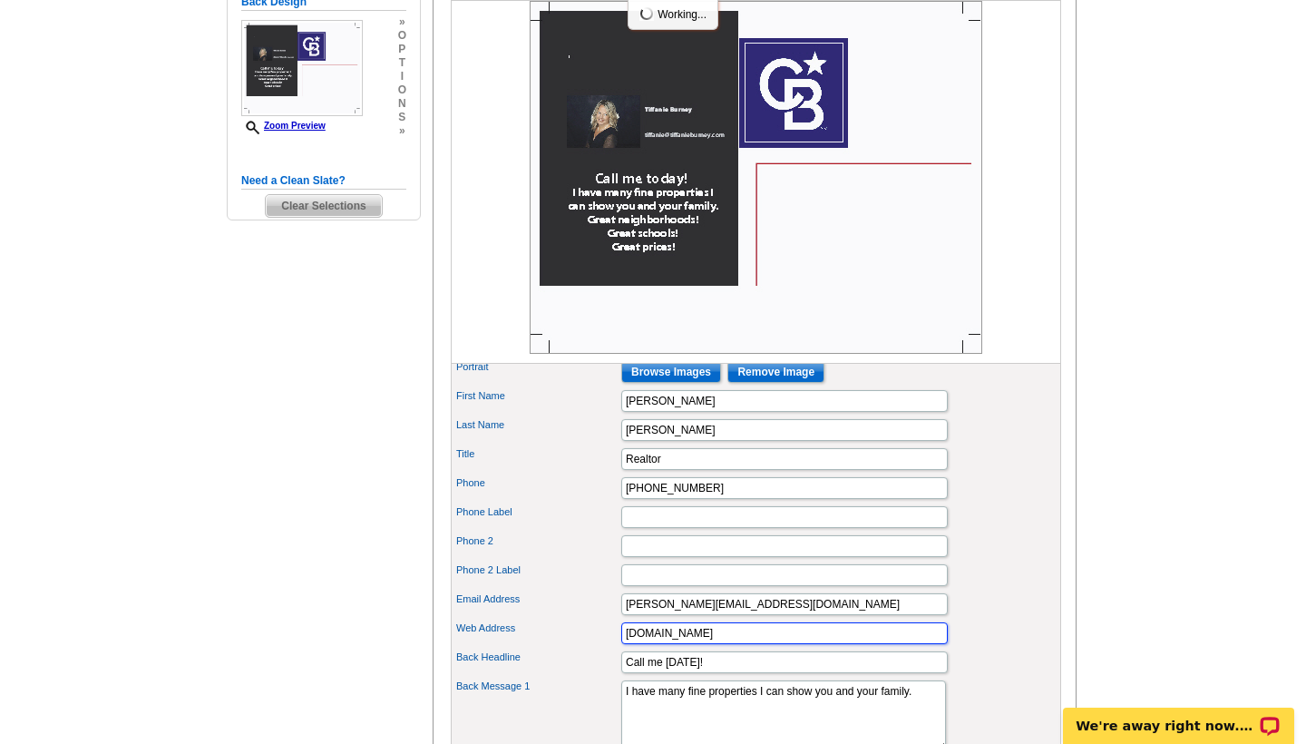
type input "www.tiffanieburney.com"
click at [1008, 590] on div "Phone 2 Label" at bounding box center [755, 575] width 603 height 29
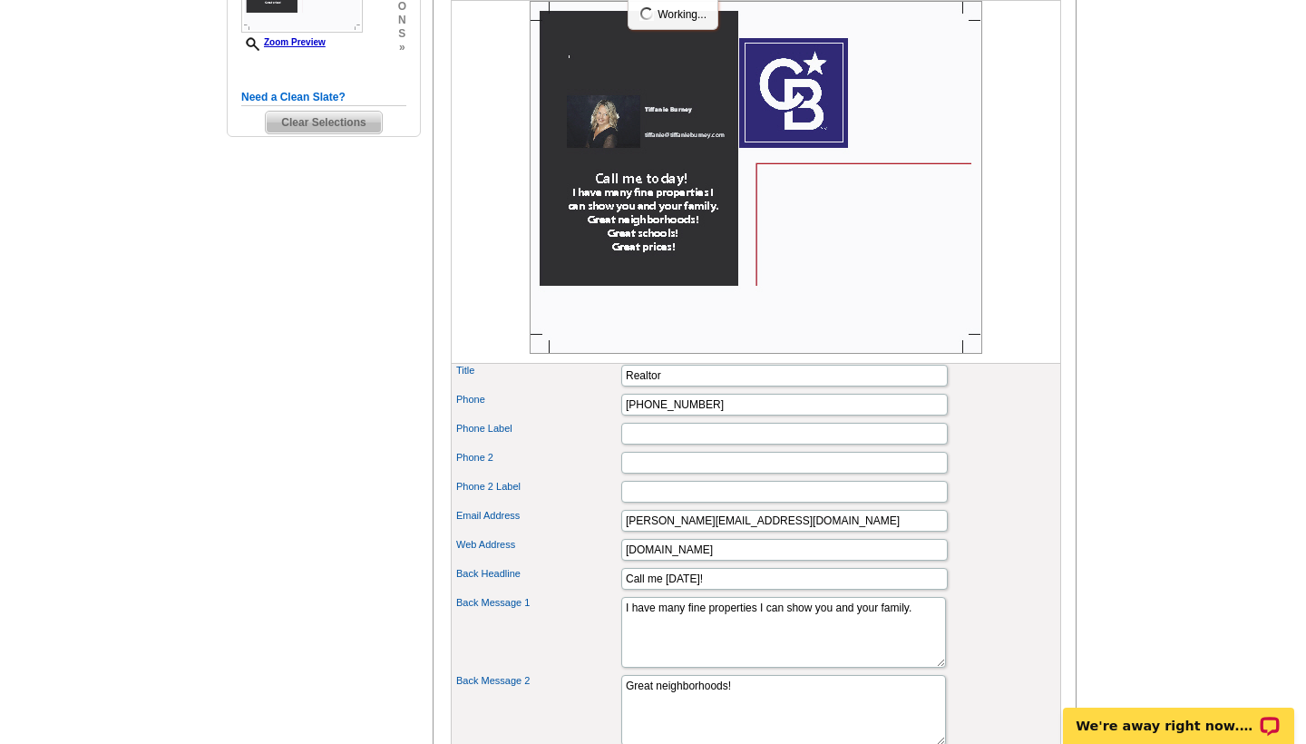
scroll to position [605, 0]
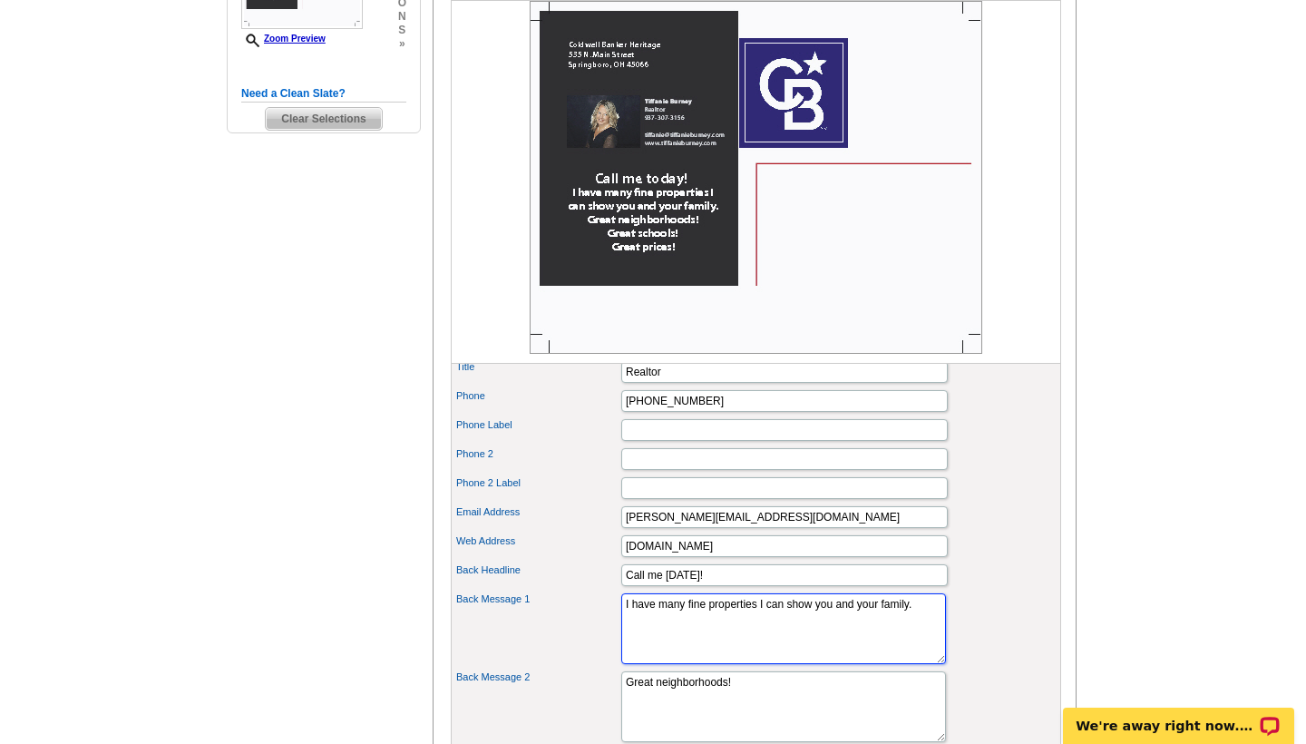
click at [624, 630] on textarea "I have many fine properties I can show you and your family." at bounding box center [783, 628] width 325 height 71
click at [706, 650] on textarea "I have many fine properties I can show you and your family." at bounding box center [783, 628] width 325 height 71
type textarea "I"
type textarea "A"
type textarea "215 Christina Way just SOLD for $344,900. Call me today for a FREE market analy…"
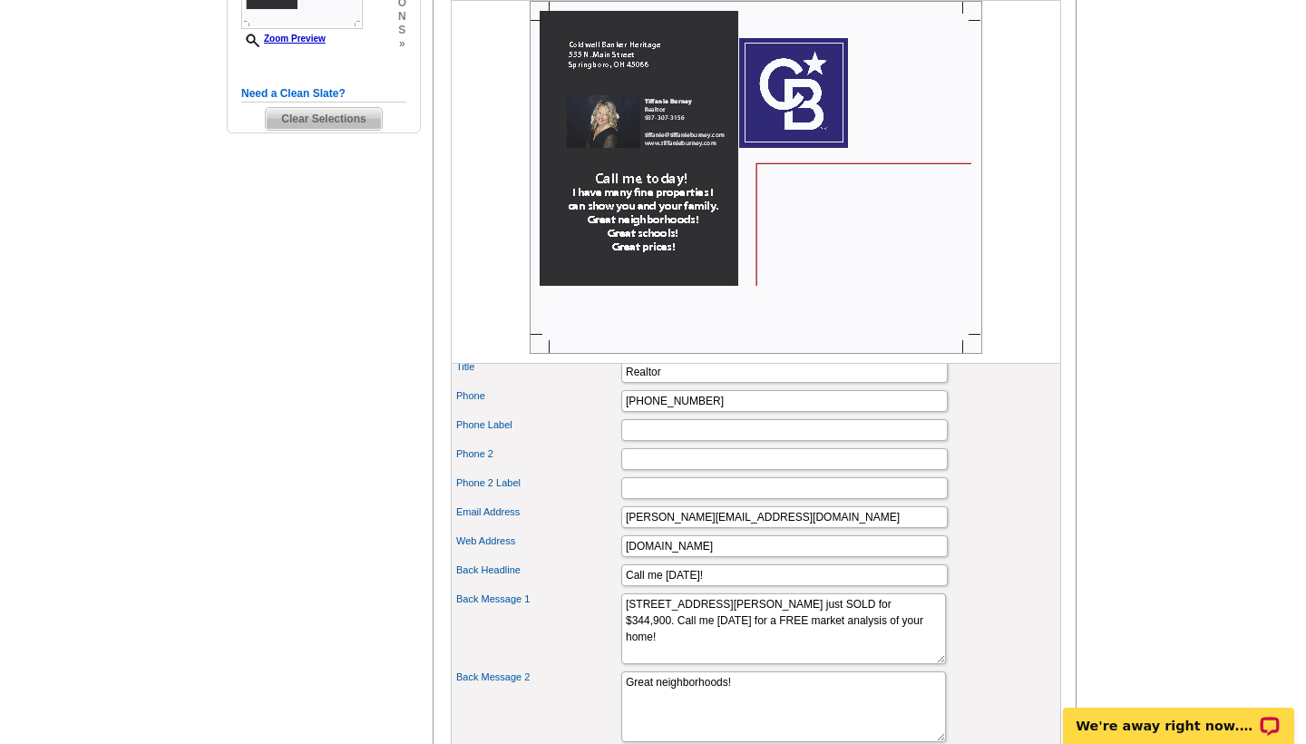
click at [972, 668] on div "Back Message 1 I have many fine properties I can show you and your family." at bounding box center [755, 629] width 603 height 78
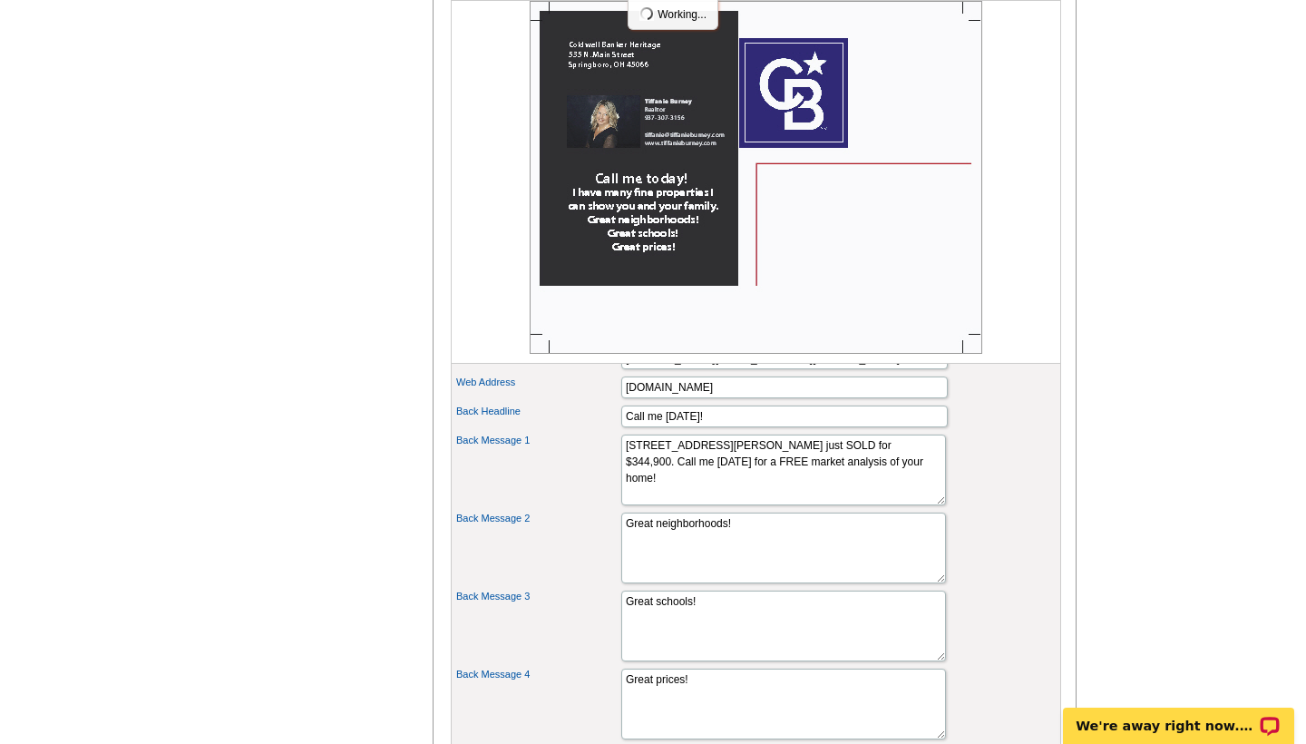
scroll to position [768, 0]
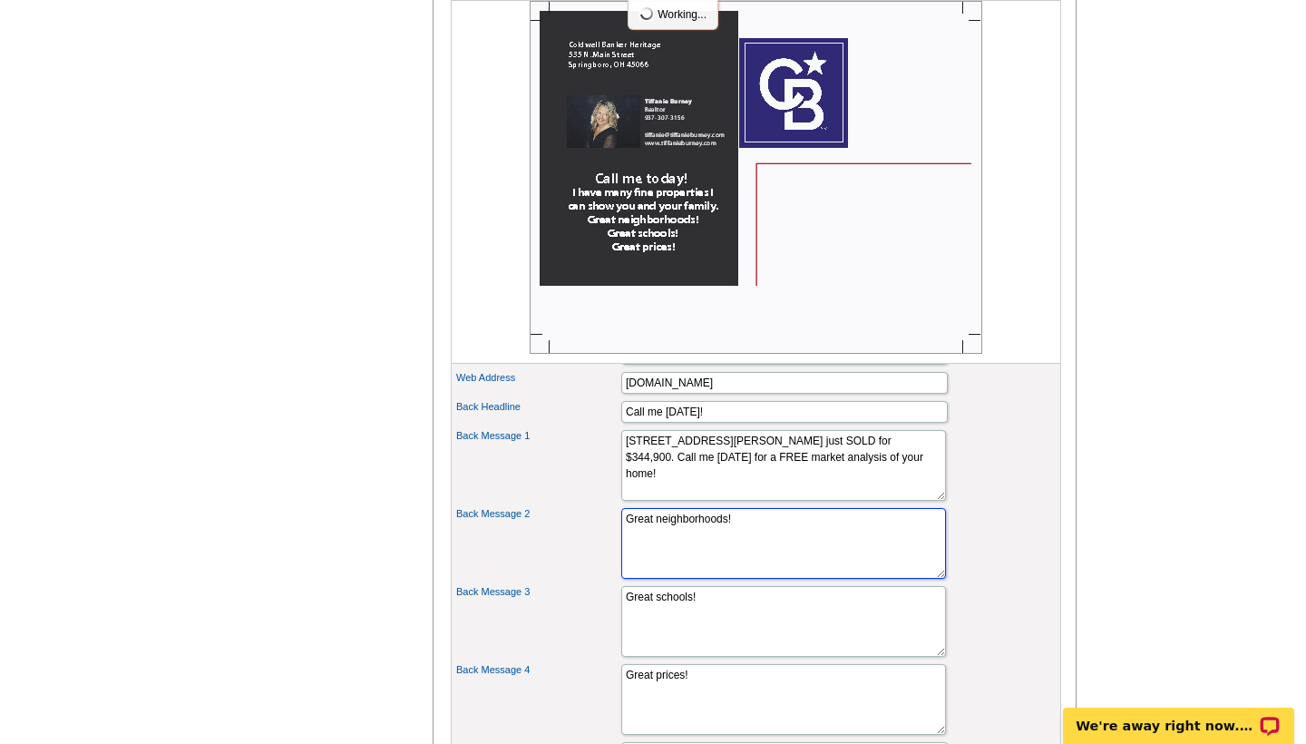
click at [738, 549] on textarea "Great neighborhoods!" at bounding box center [783, 543] width 325 height 71
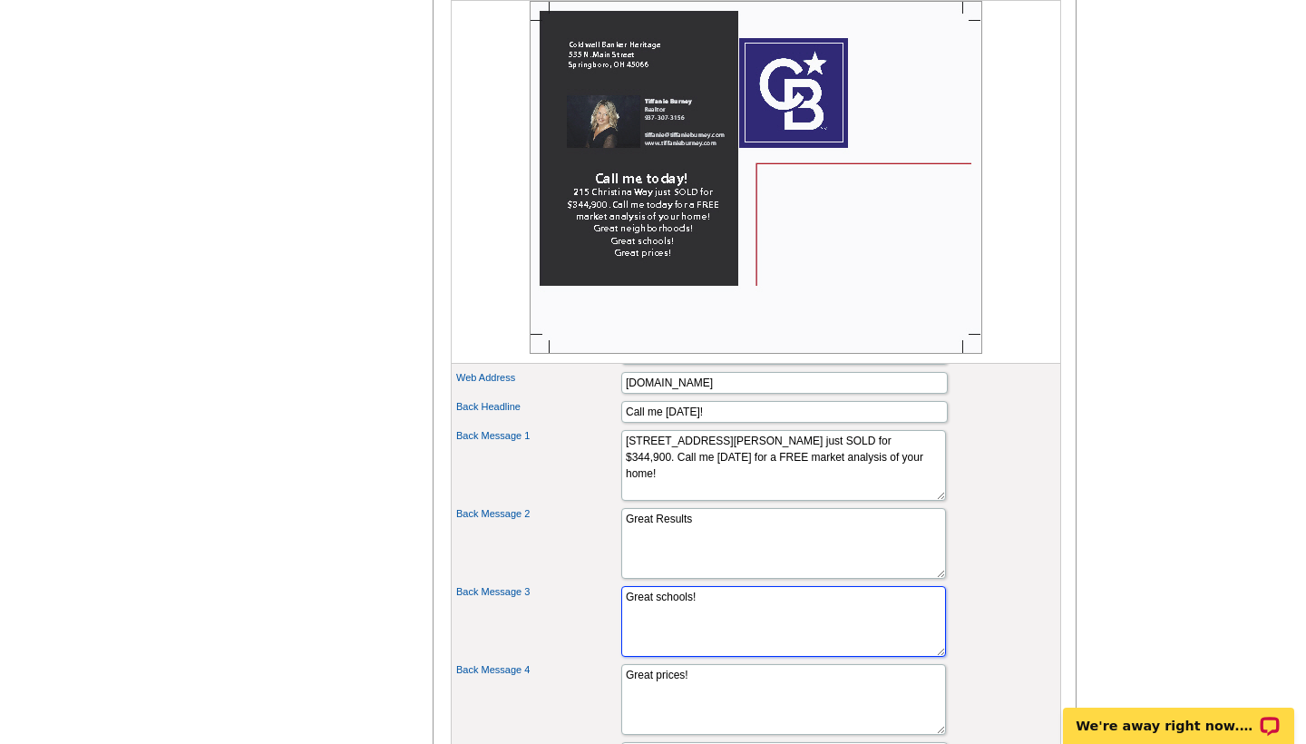
click at [713, 640] on textarea "Great schools!" at bounding box center [783, 621] width 325 height 71
click at [700, 553] on textarea "Great neighborhoods!" at bounding box center [783, 543] width 325 height 71
type textarea "G"
type textarea "Experienced Realtor"
click at [710, 640] on textarea "Great schools!" at bounding box center [783, 621] width 325 height 71
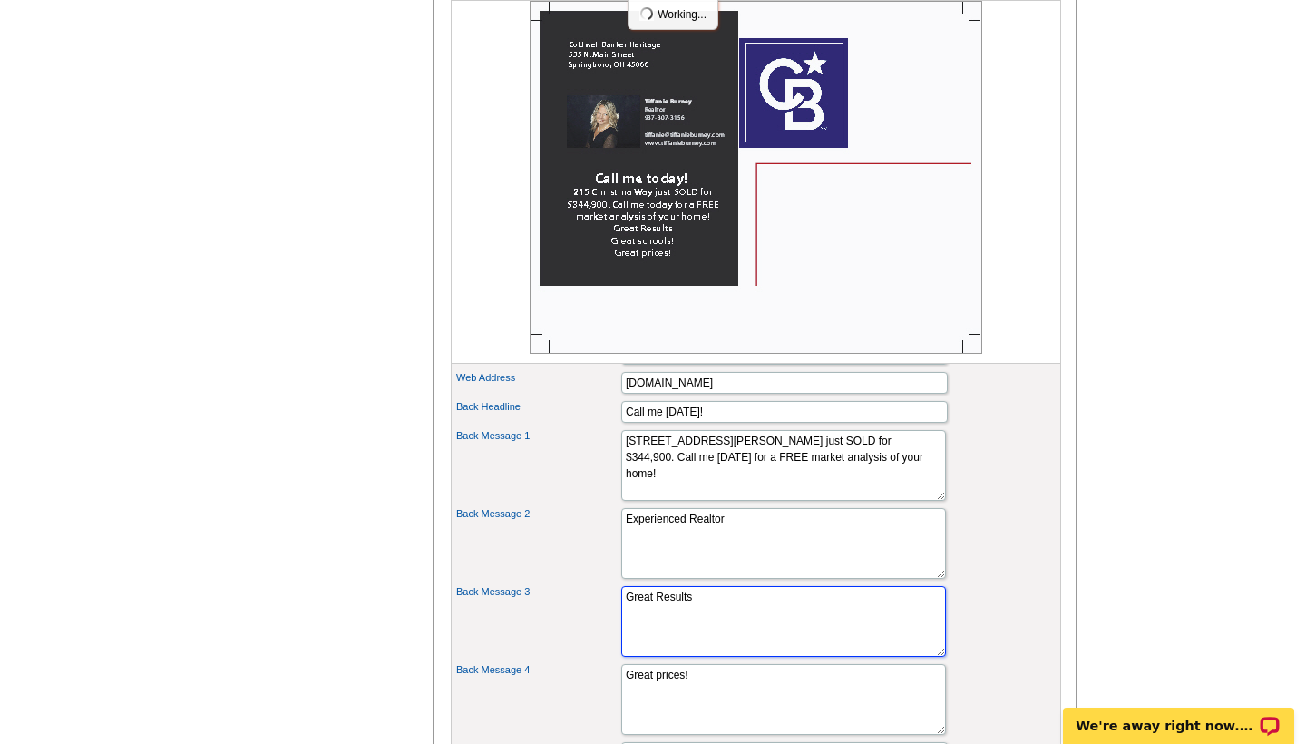
type textarea "Great Results"
click at [911, 639] on div "Back Message 3 Great schools!" at bounding box center [755, 621] width 603 height 78
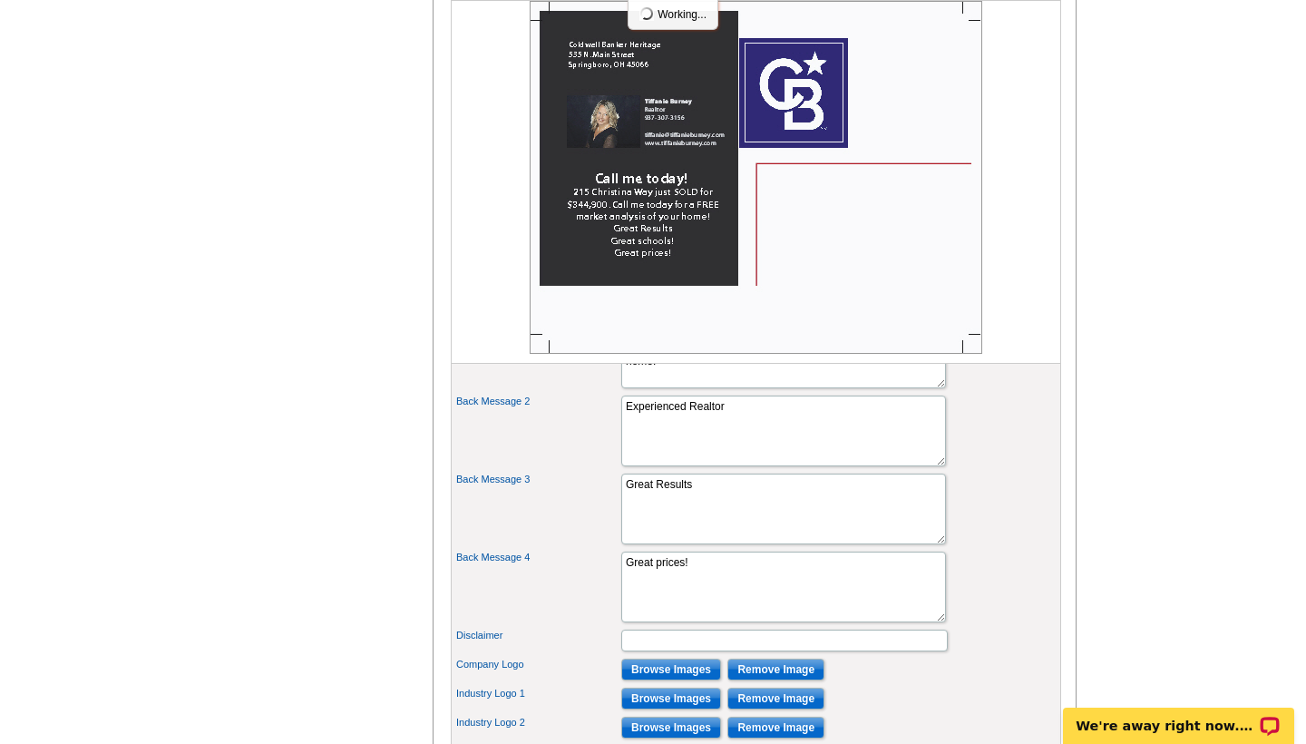
scroll to position [884, 0]
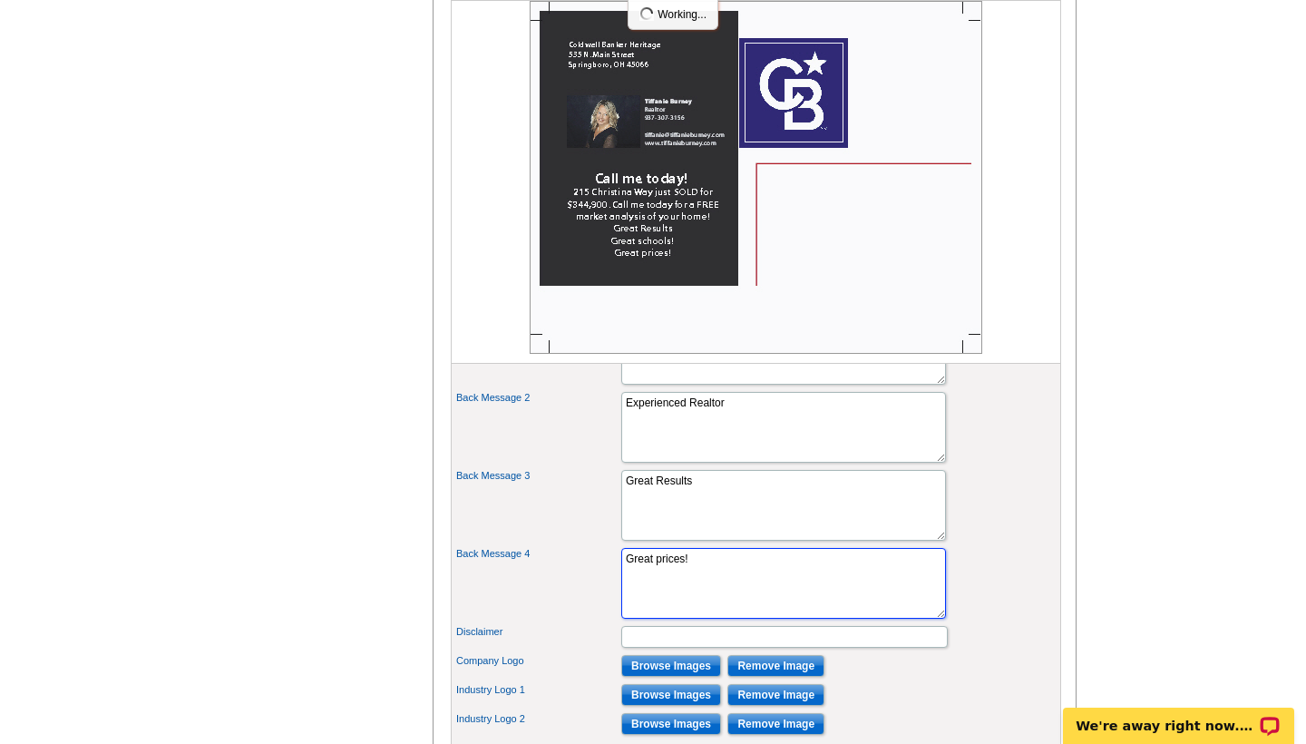
click at [695, 602] on textarea "Great prices!" at bounding box center [783, 583] width 325 height 71
click at [704, 601] on textarea "Great prices!" at bounding box center [783, 583] width 325 height 71
type textarea "Great Service"
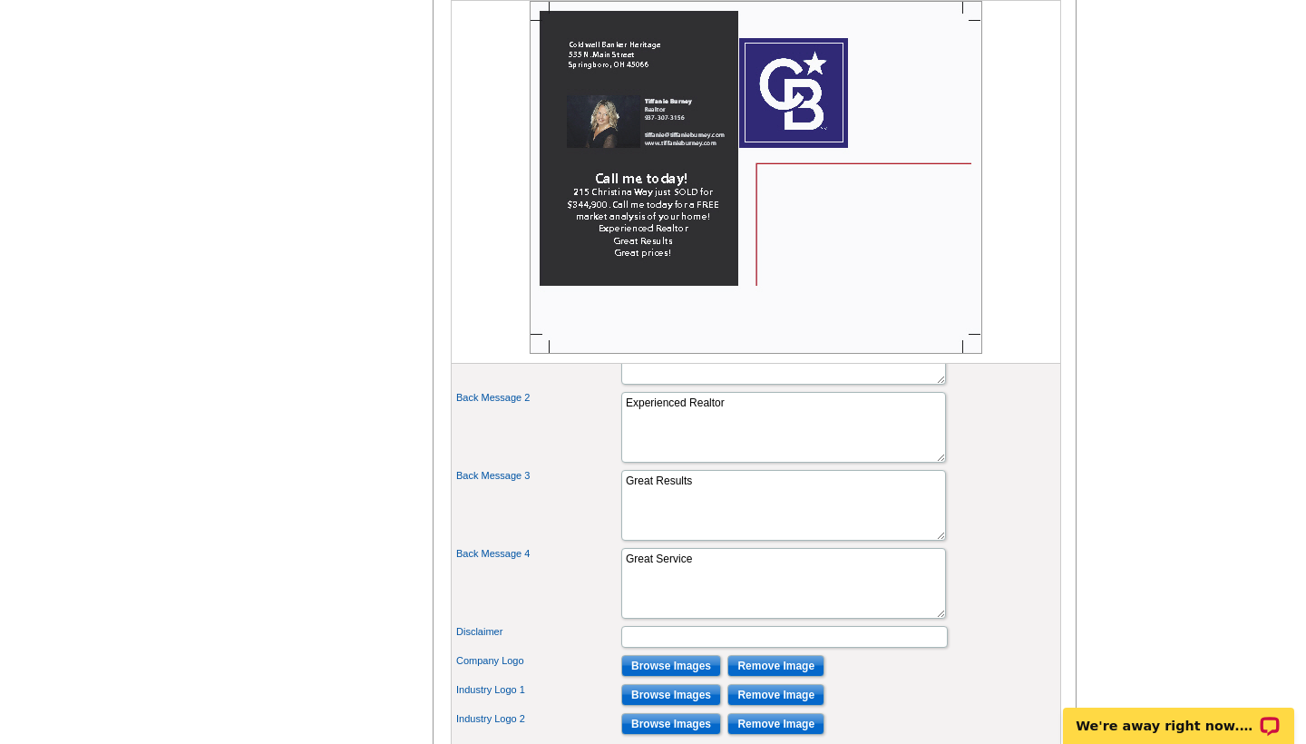
click at [911, 597] on div "Back Message 4 Great prices!" at bounding box center [755, 583] width 603 height 78
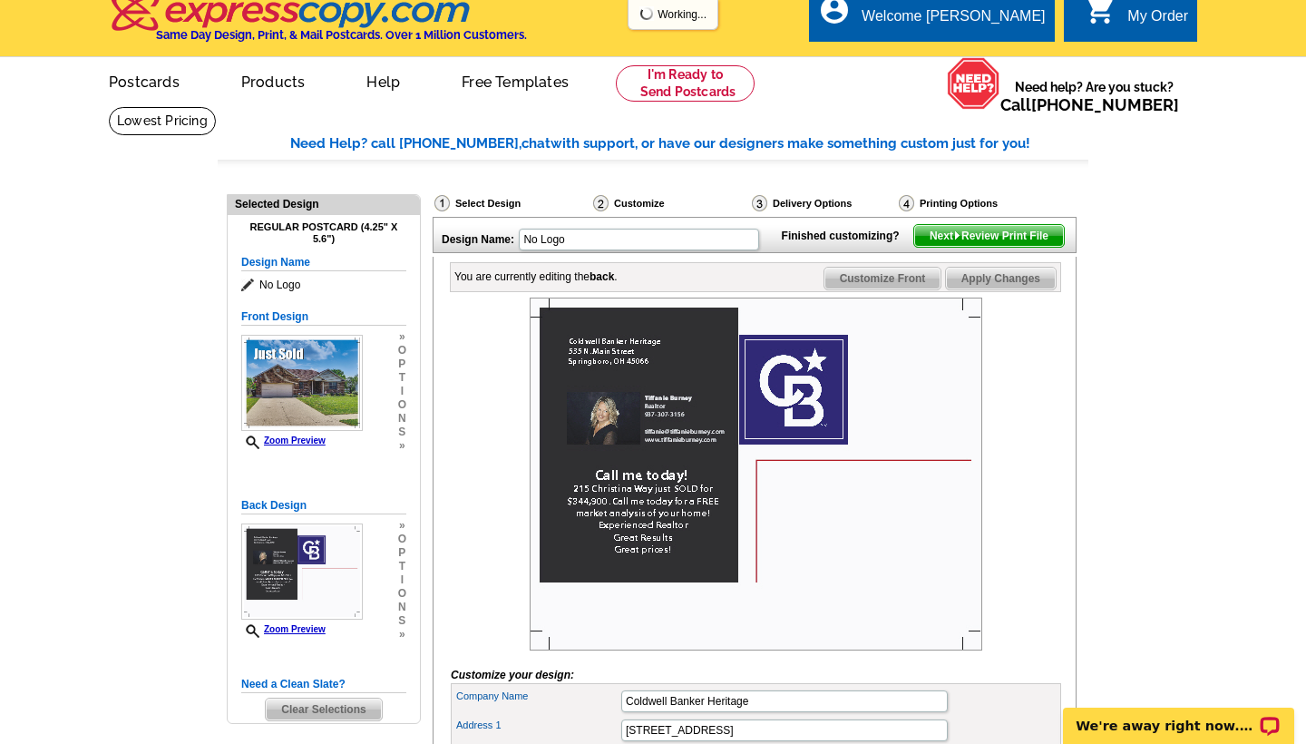
scroll to position [0, 0]
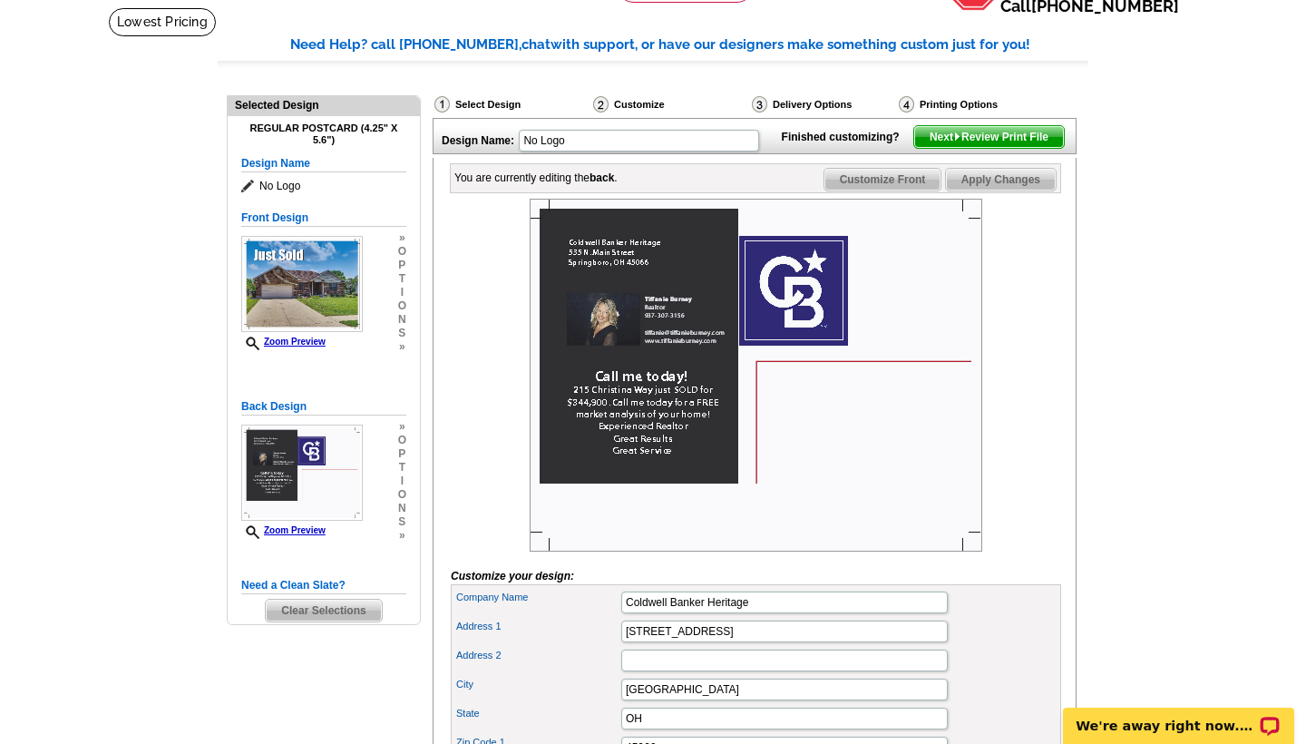
scroll to position [109, 0]
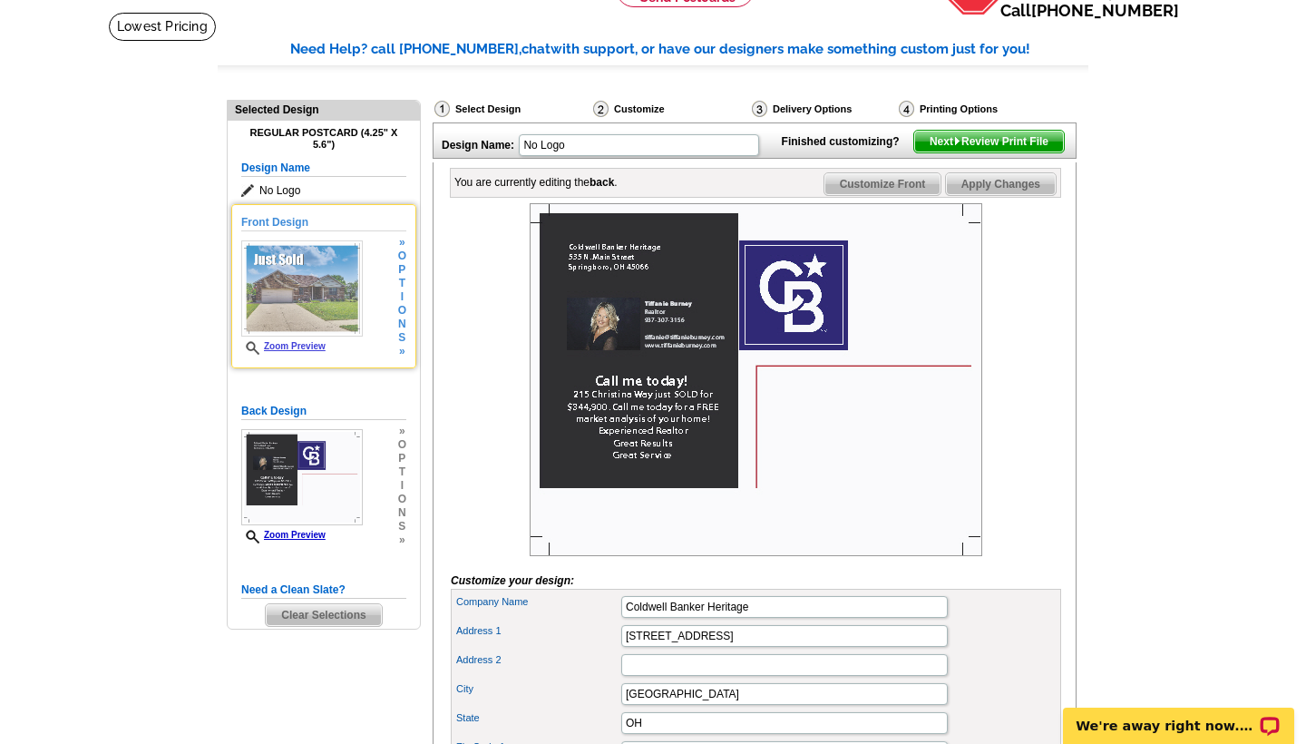
click at [279, 225] on h5 "Front Design" at bounding box center [323, 222] width 165 height 17
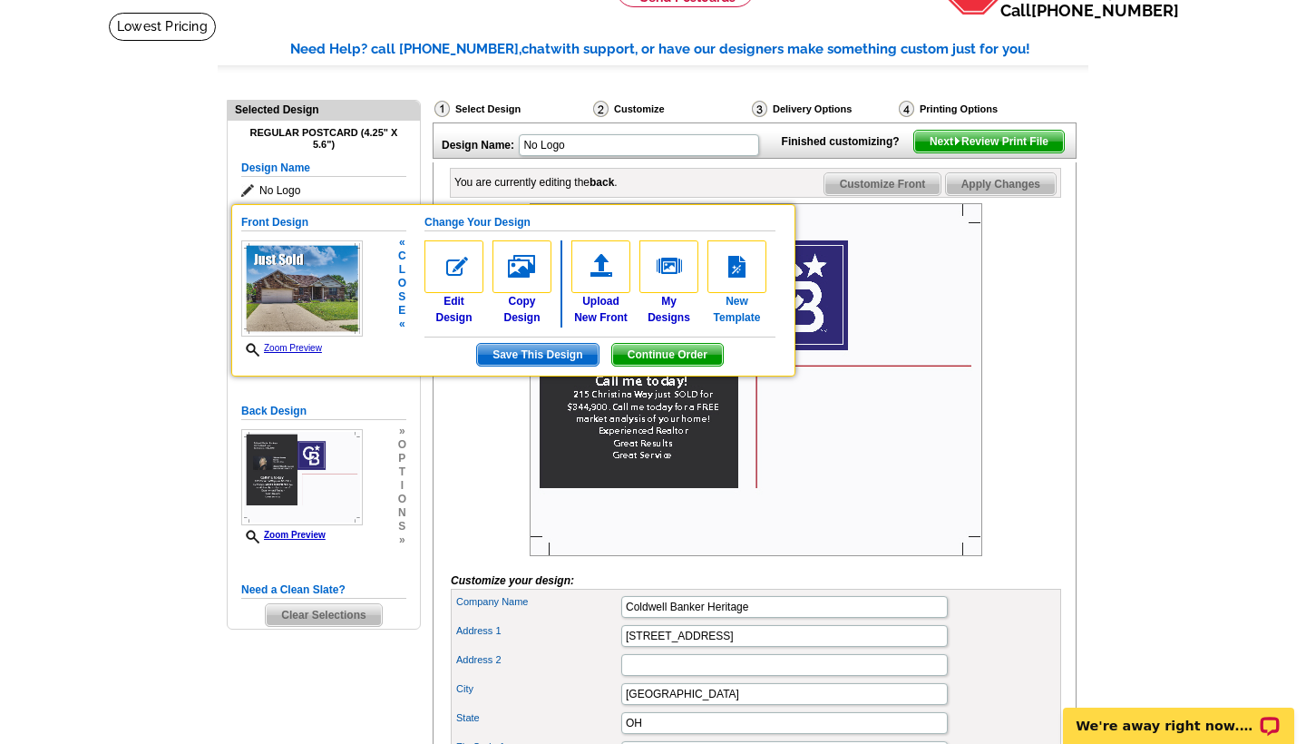
click at [734, 262] on img at bounding box center [737, 266] width 59 height 53
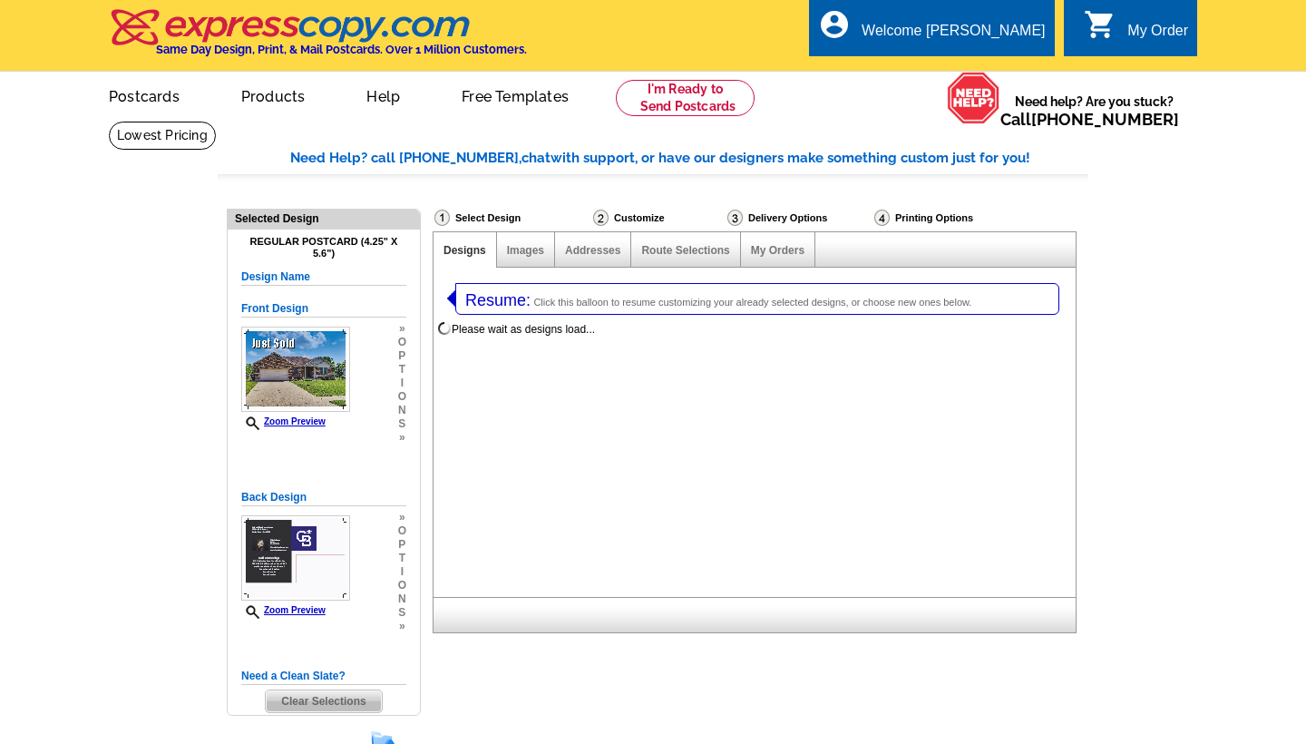
select select "1"
select select "785"
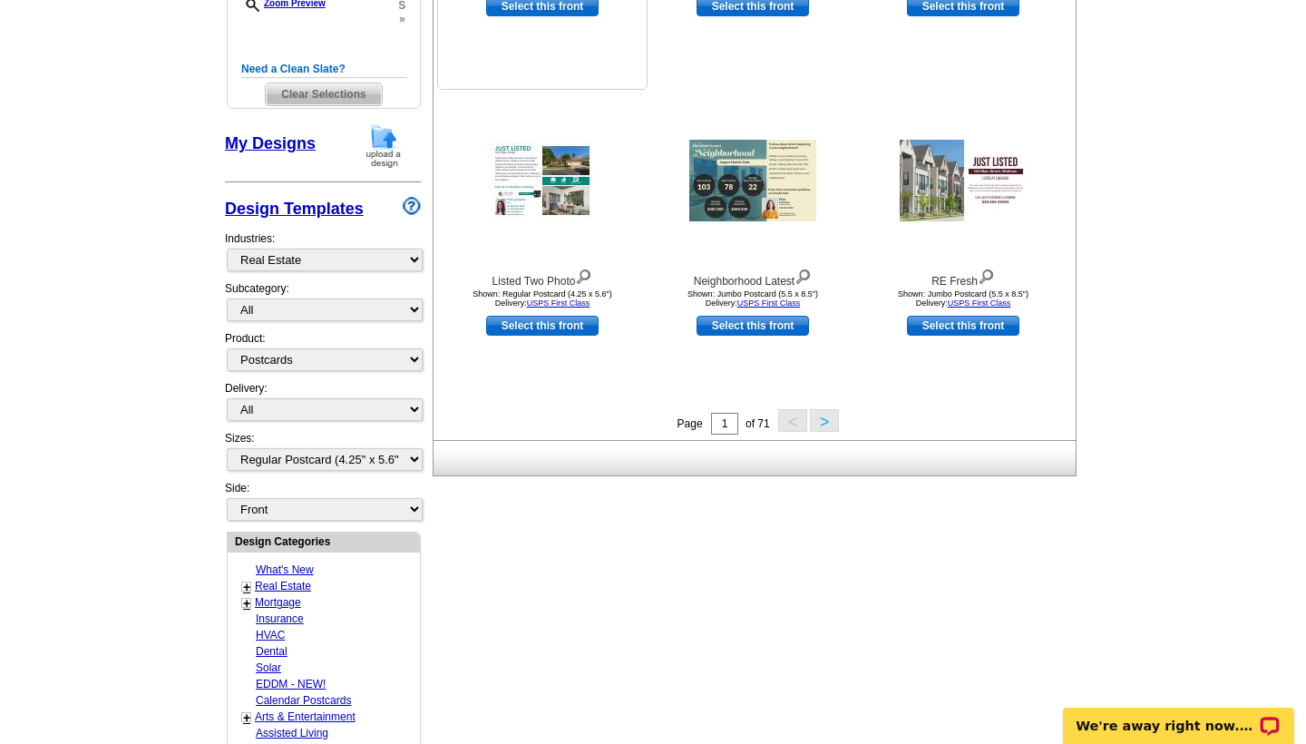
scroll to position [644, 0]
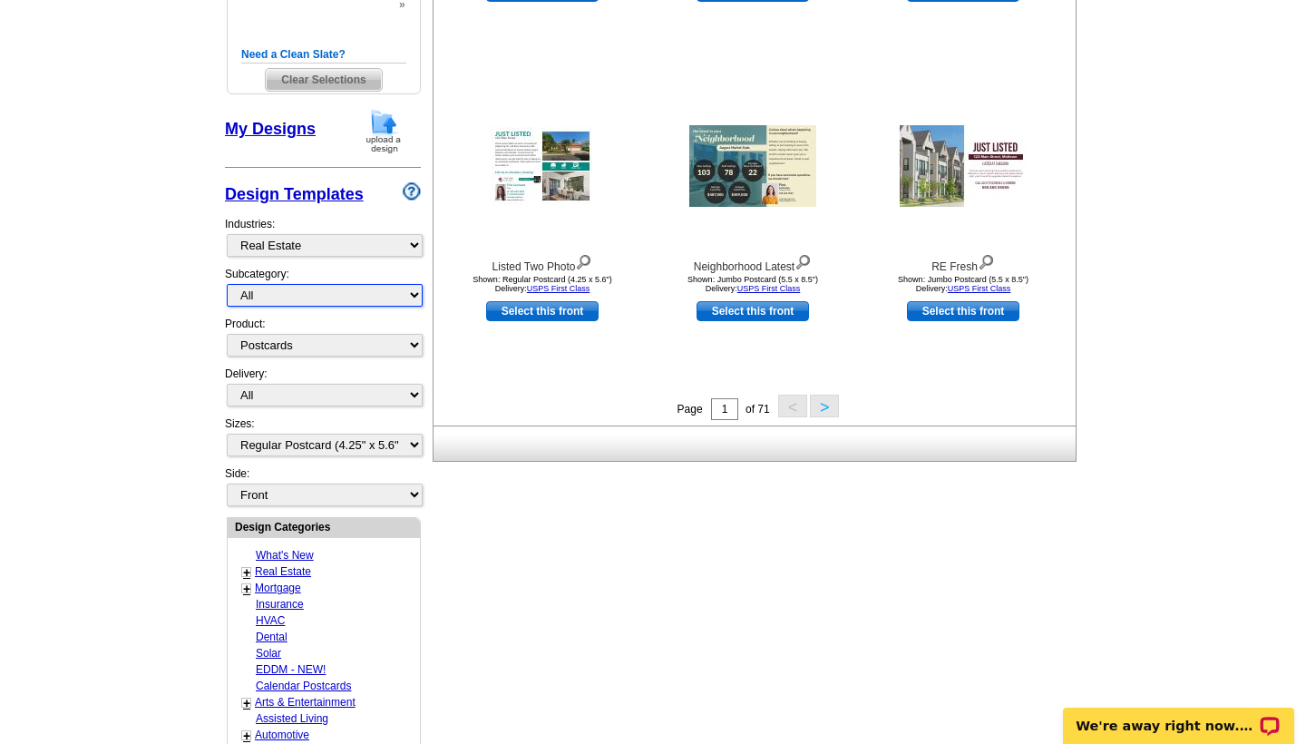
select select "789"
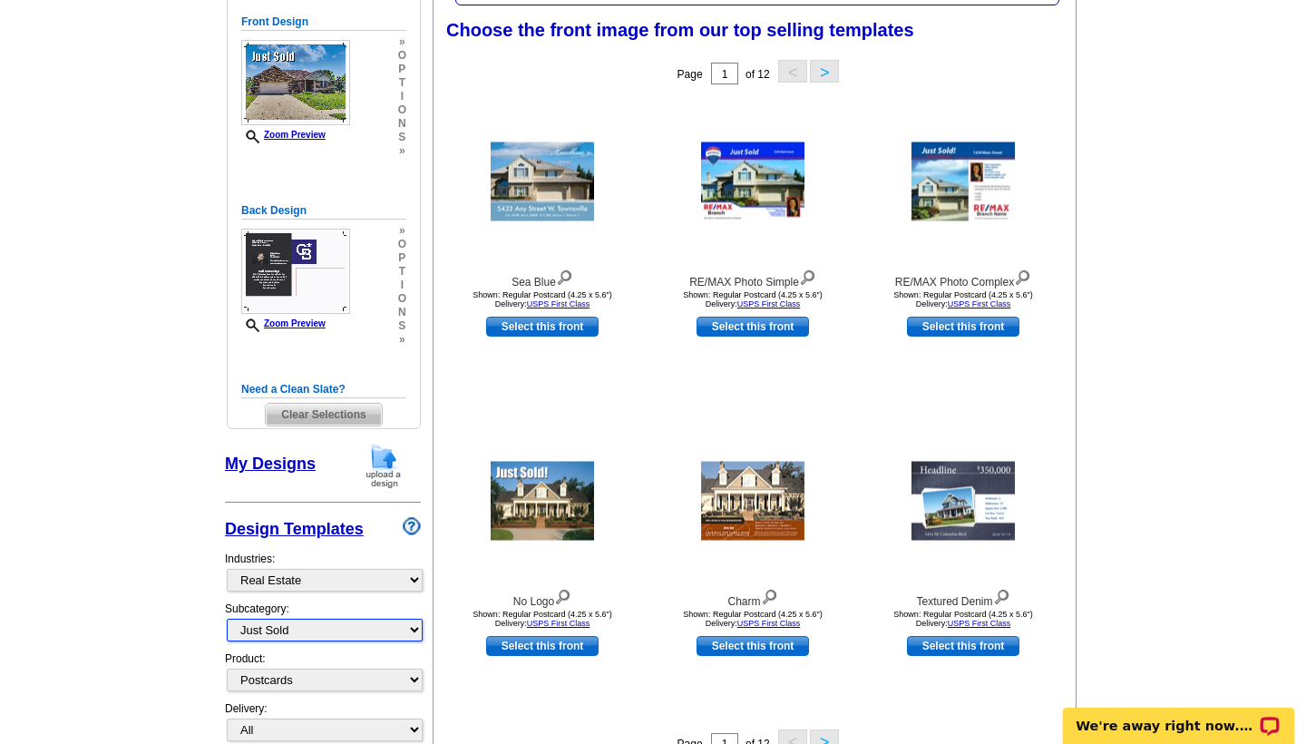
scroll to position [278, 0]
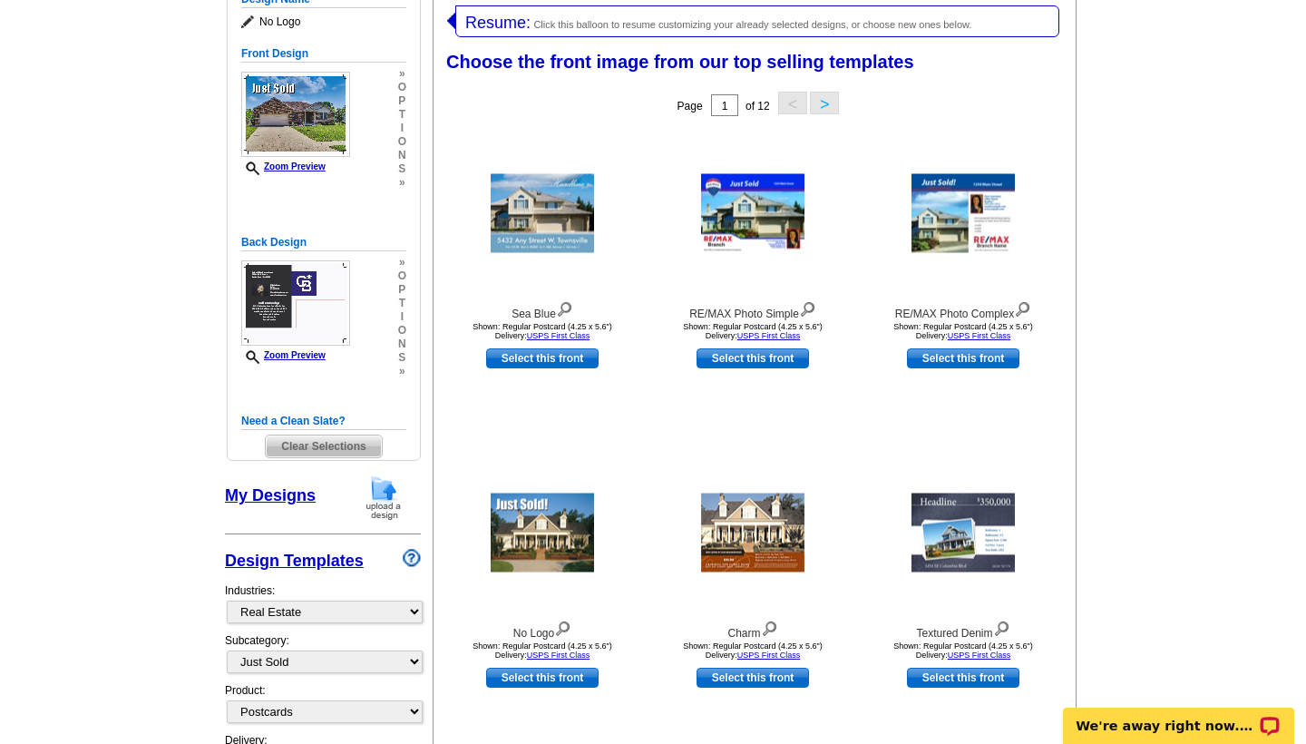
click at [1131, 442] on main "Need Help? call 800-260-5887, chat with support, or have our designers make som…" at bounding box center [653, 727] width 1306 height 1768
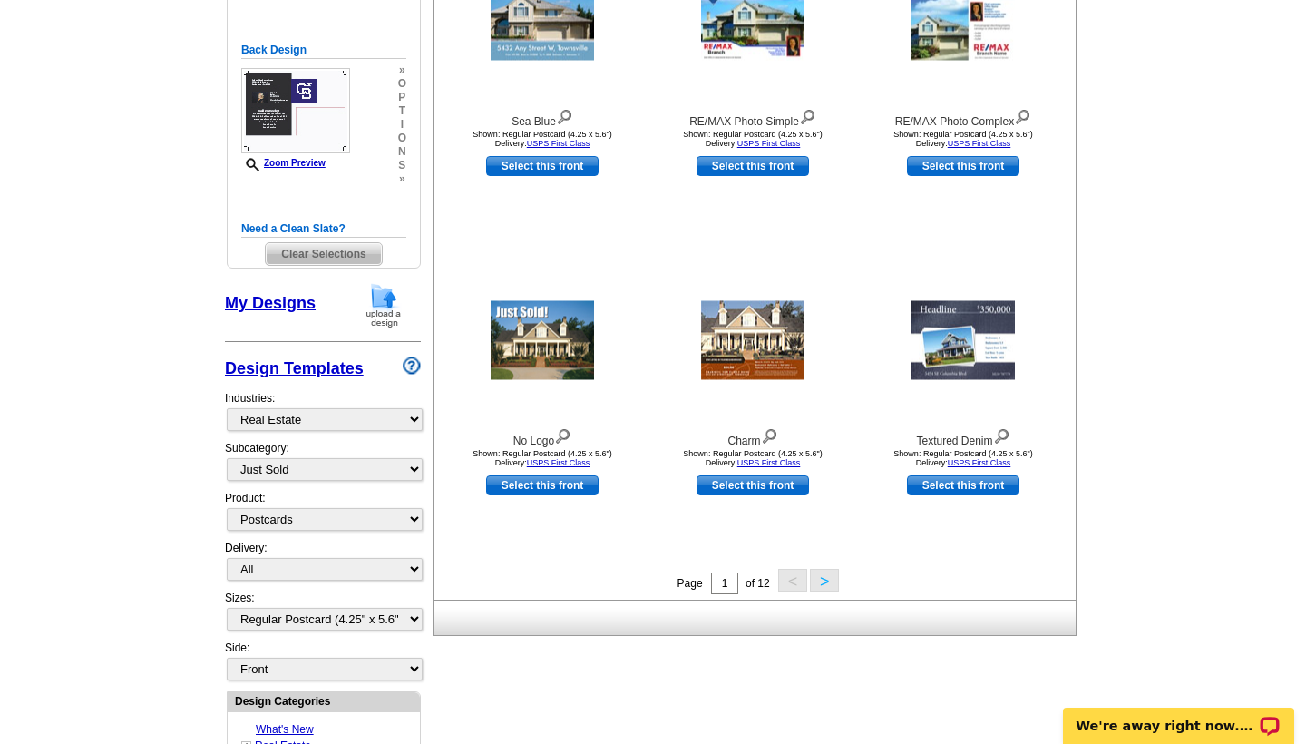
scroll to position [496, 0]
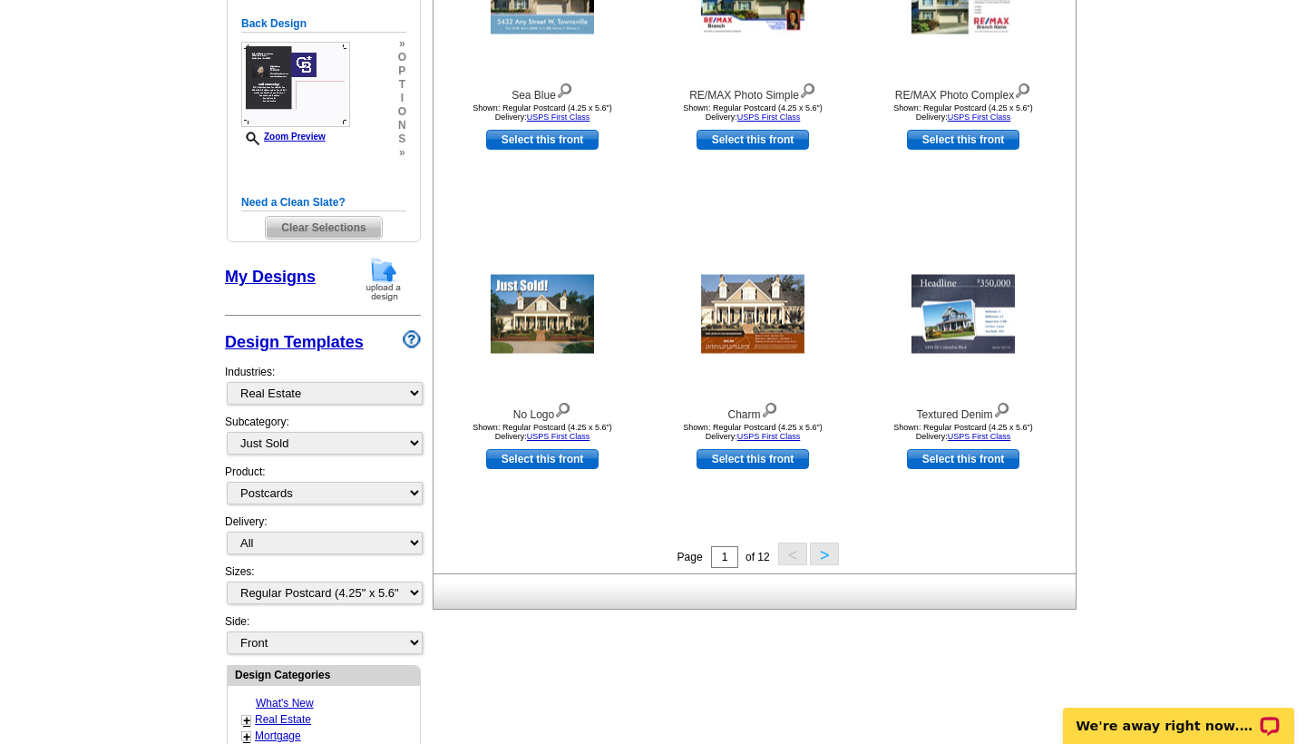
click at [826, 552] on button ">" at bounding box center [824, 553] width 29 height 23
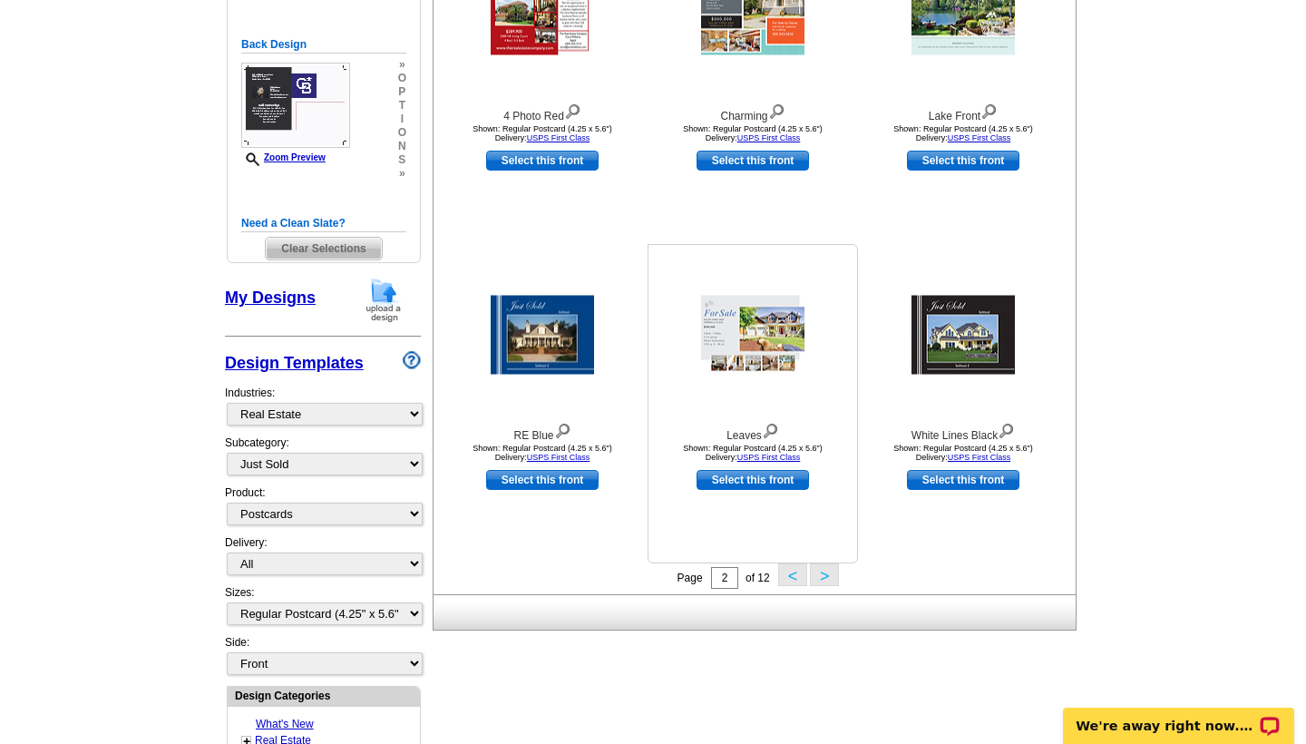
scroll to position [483, 0]
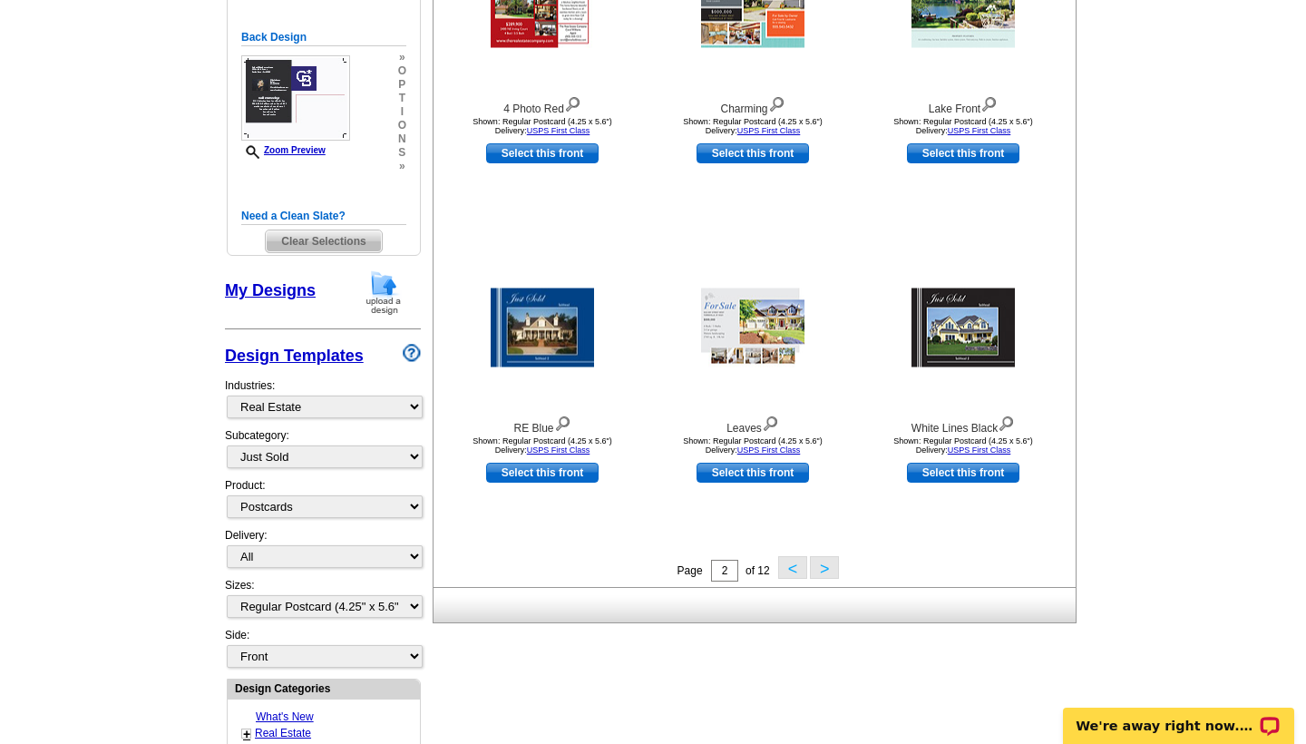
click at [796, 563] on button "<" at bounding box center [792, 567] width 29 height 23
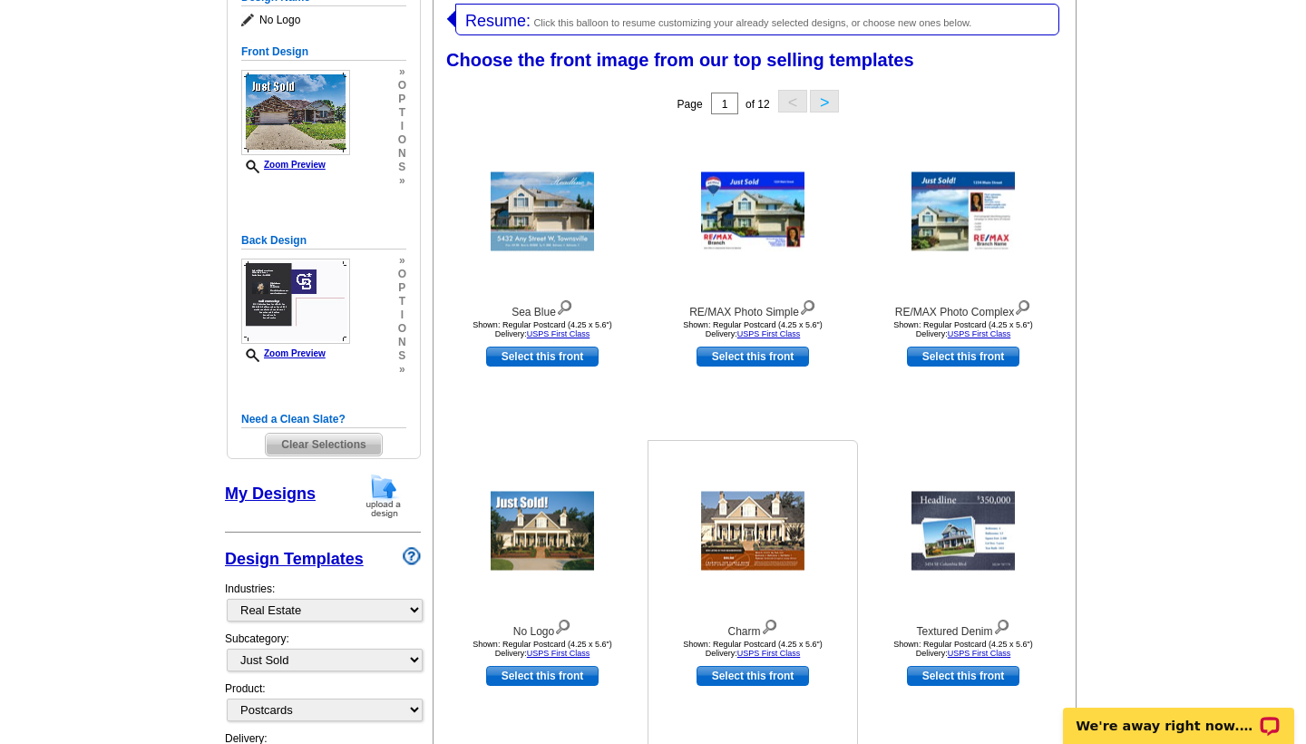
scroll to position [278, 0]
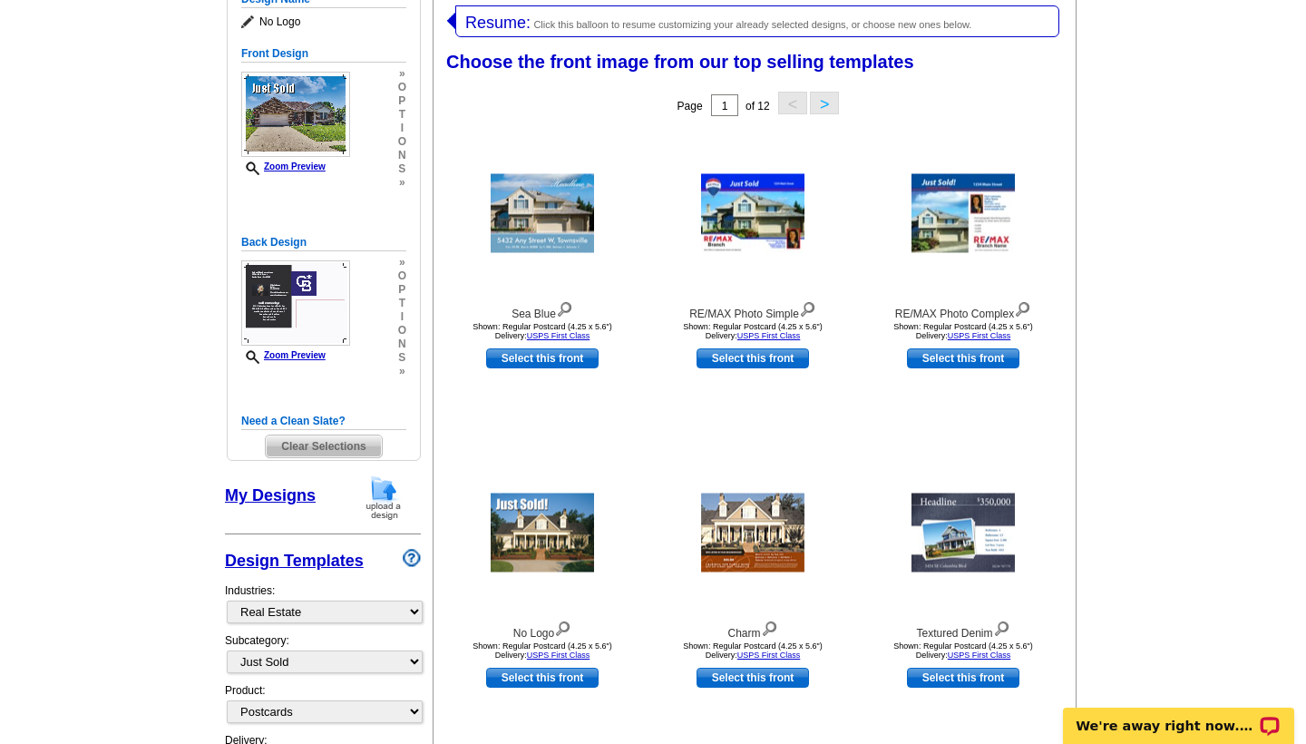
click at [1186, 590] on main "Need Help? call 800-260-5887, chat with support, or have our designers make som…" at bounding box center [653, 727] width 1306 height 1768
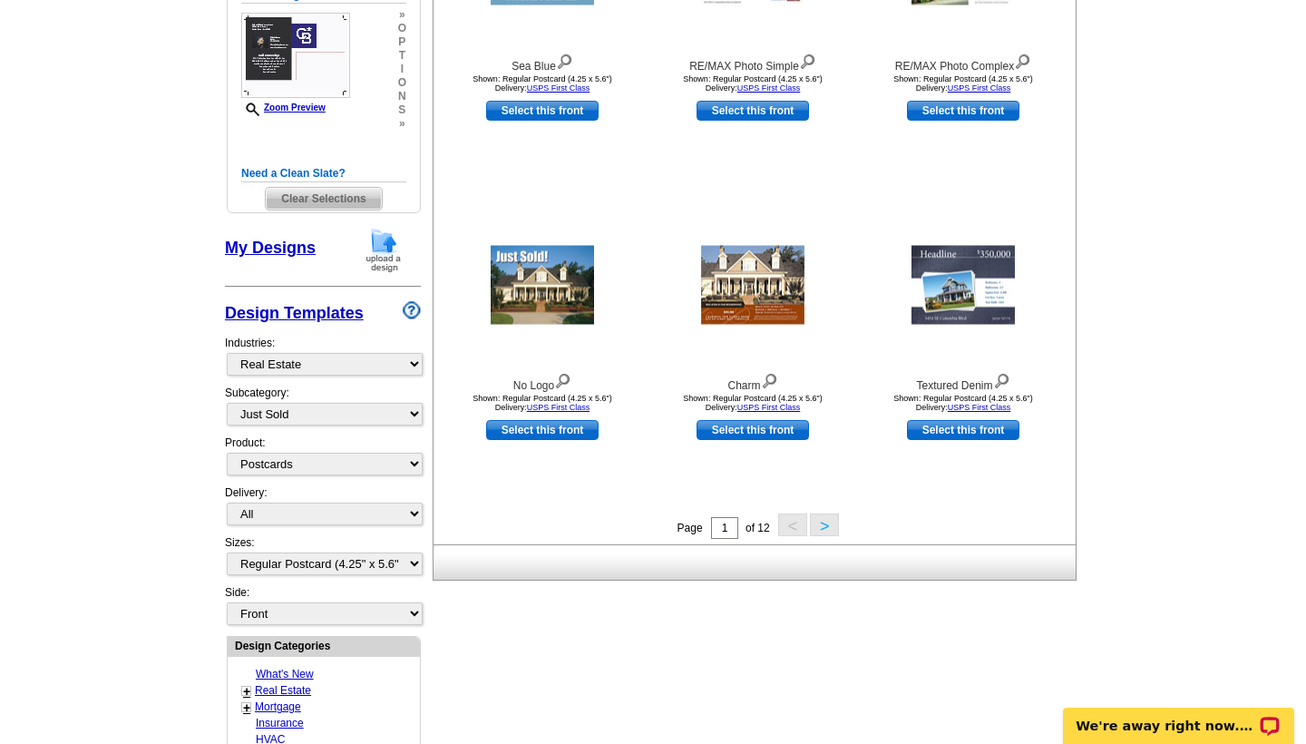
scroll to position [531, 0]
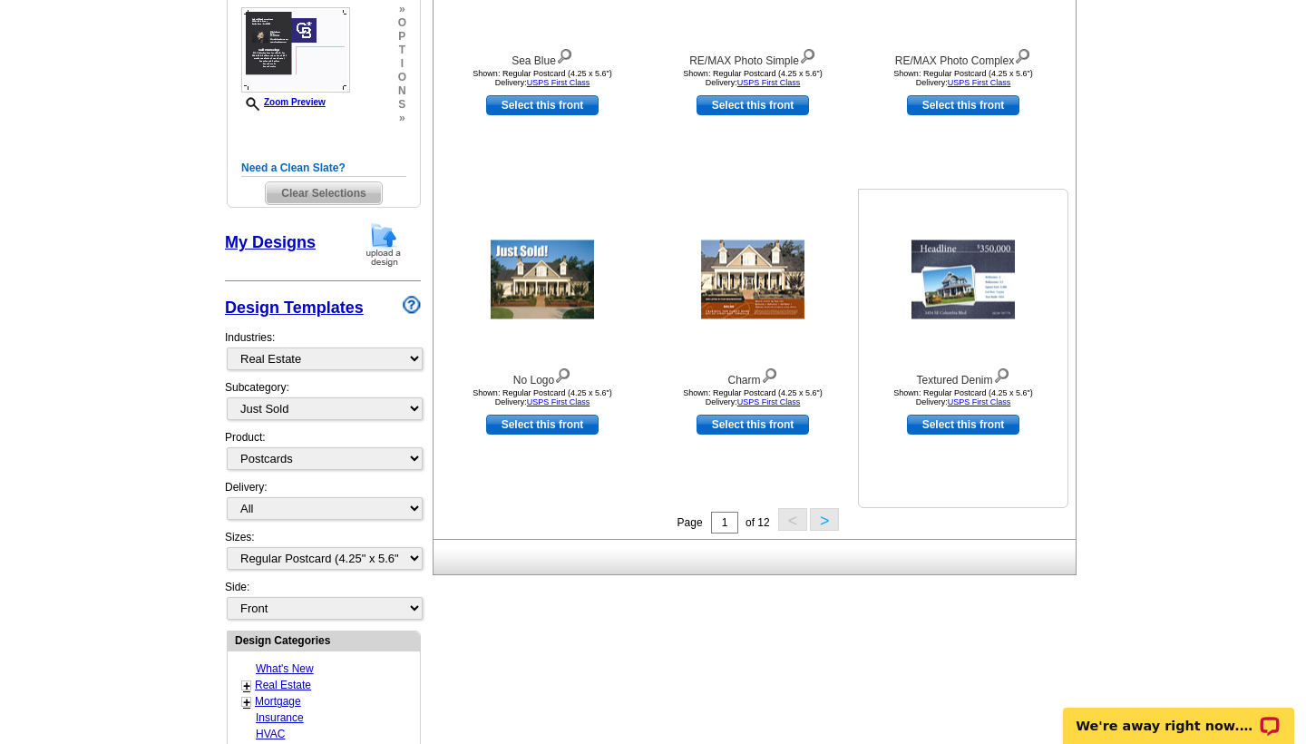
click at [951, 279] on img at bounding box center [963, 279] width 103 height 79
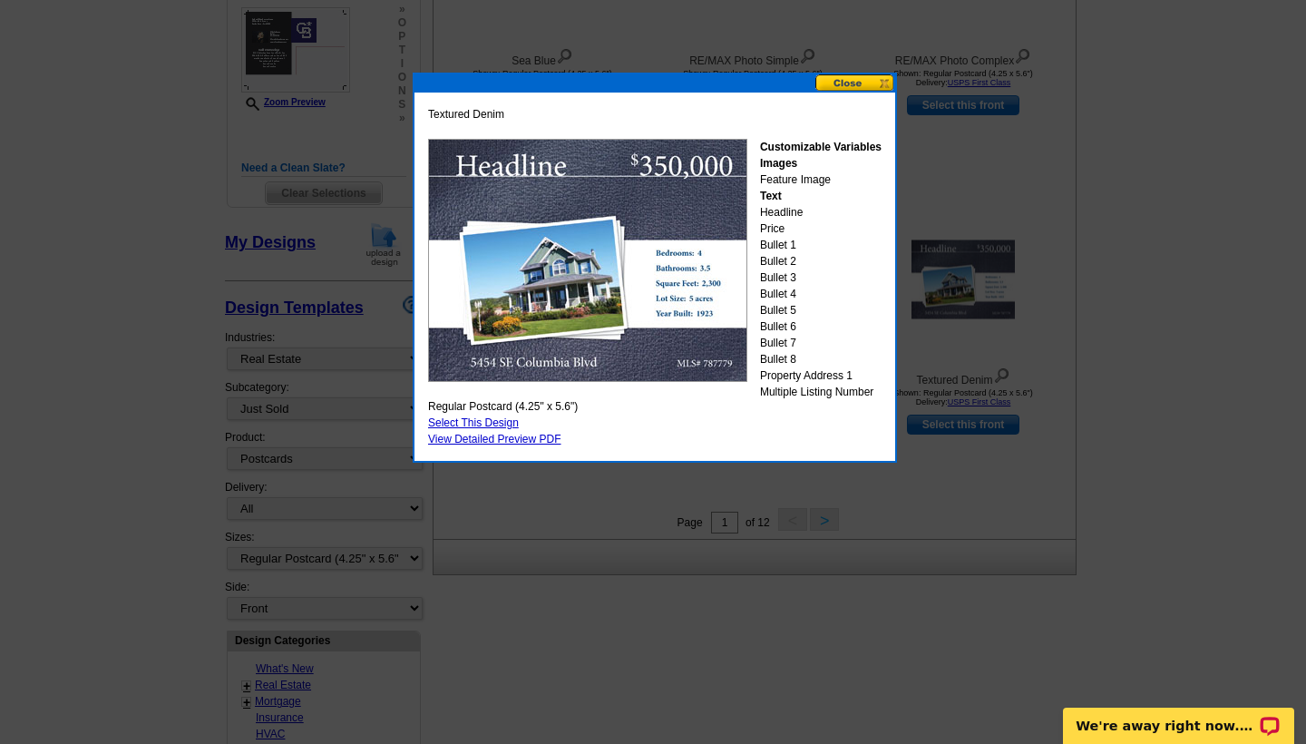
click at [855, 84] on button at bounding box center [856, 82] width 80 height 17
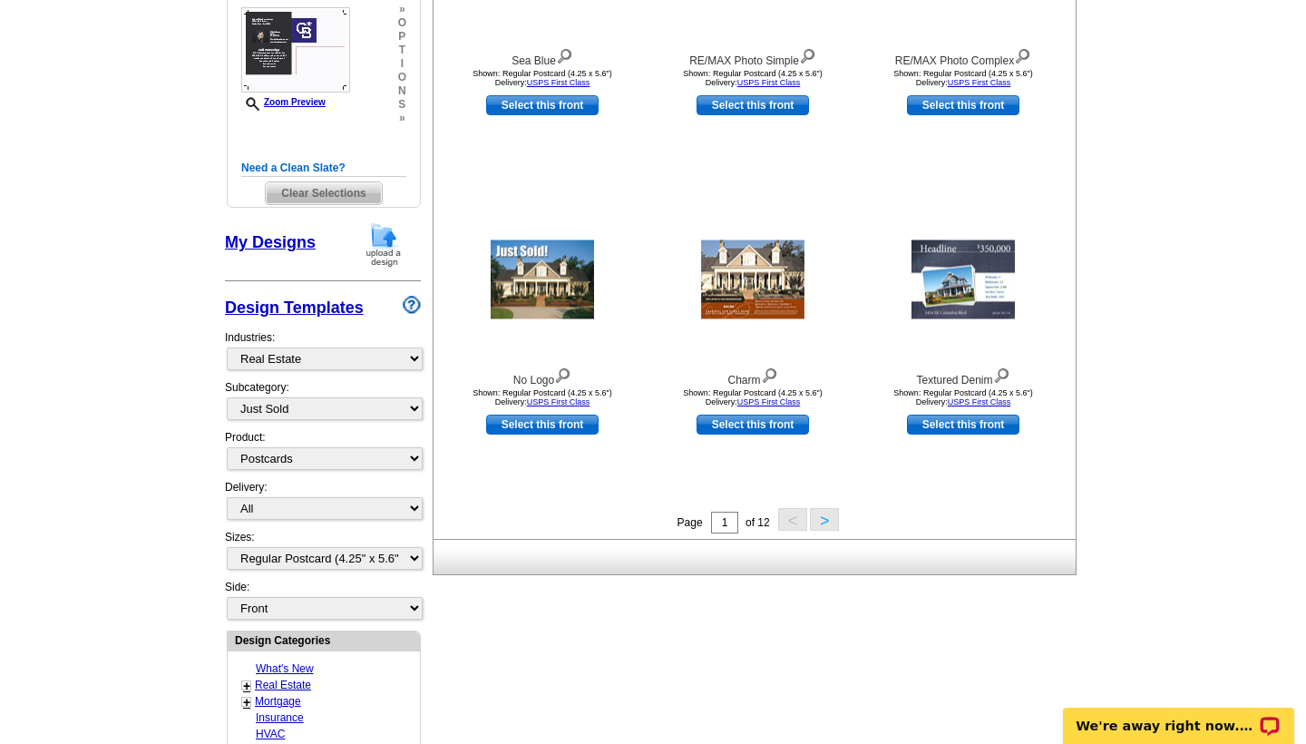
click at [821, 517] on button ">" at bounding box center [824, 519] width 29 height 23
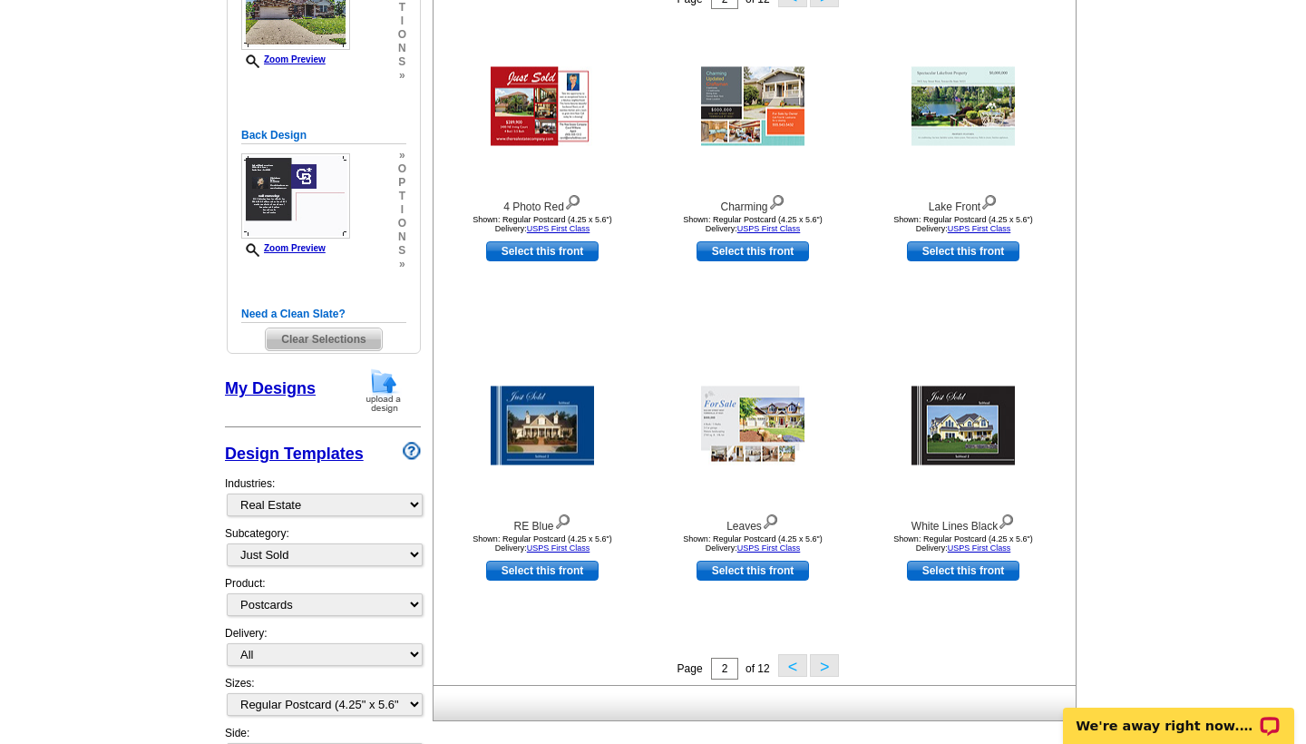
scroll to position [318, 0]
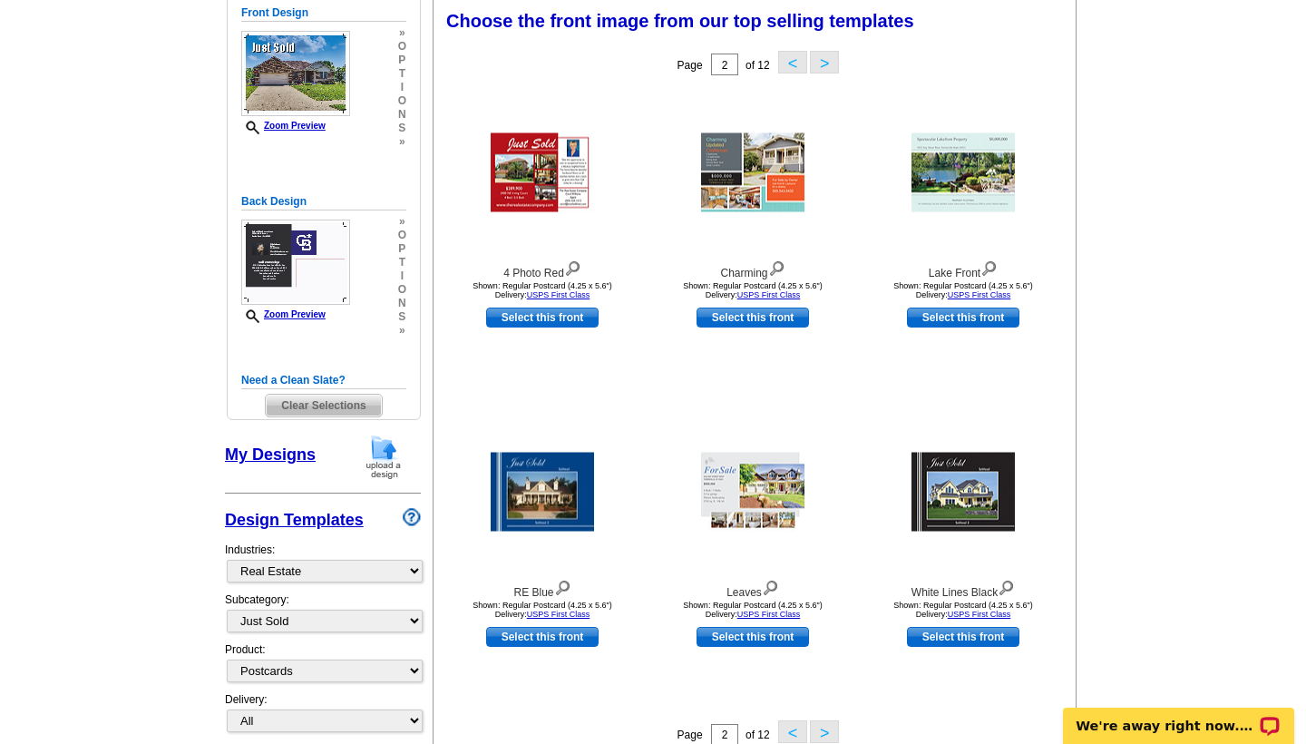
click at [822, 60] on button ">" at bounding box center [824, 62] width 29 height 23
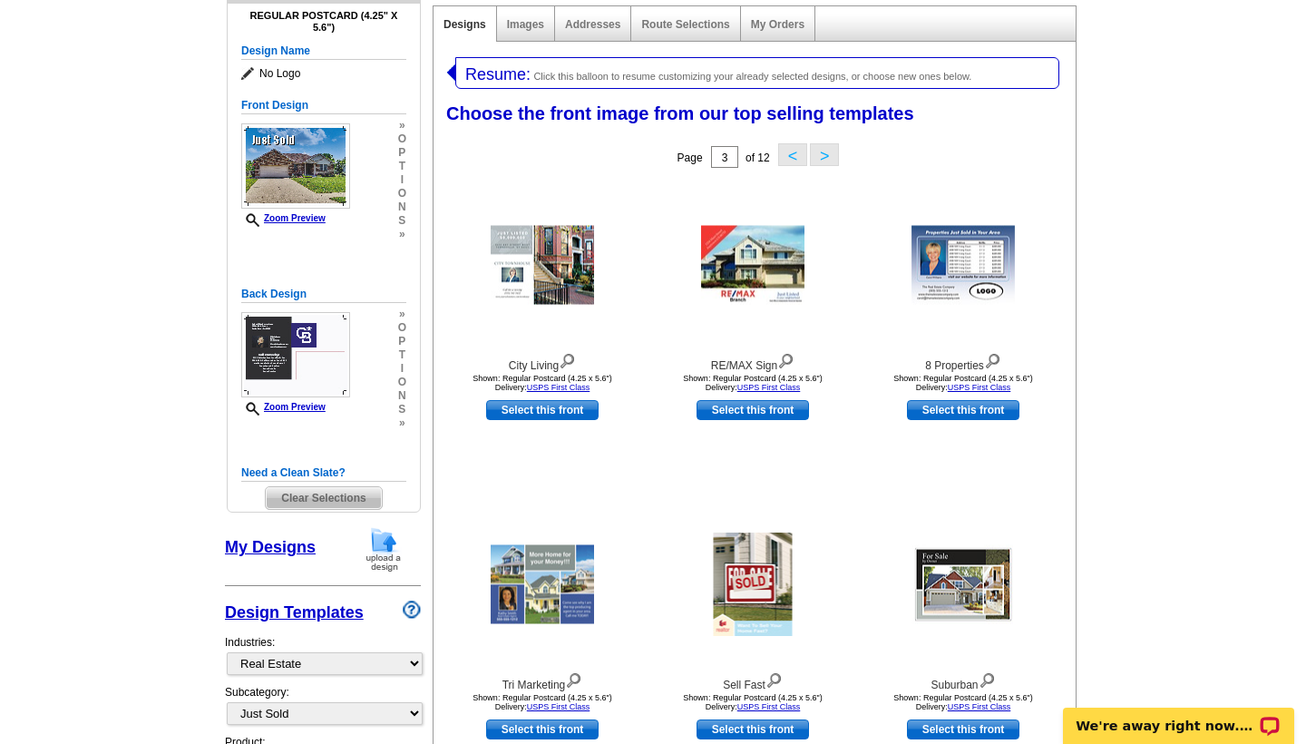
scroll to position [235, 0]
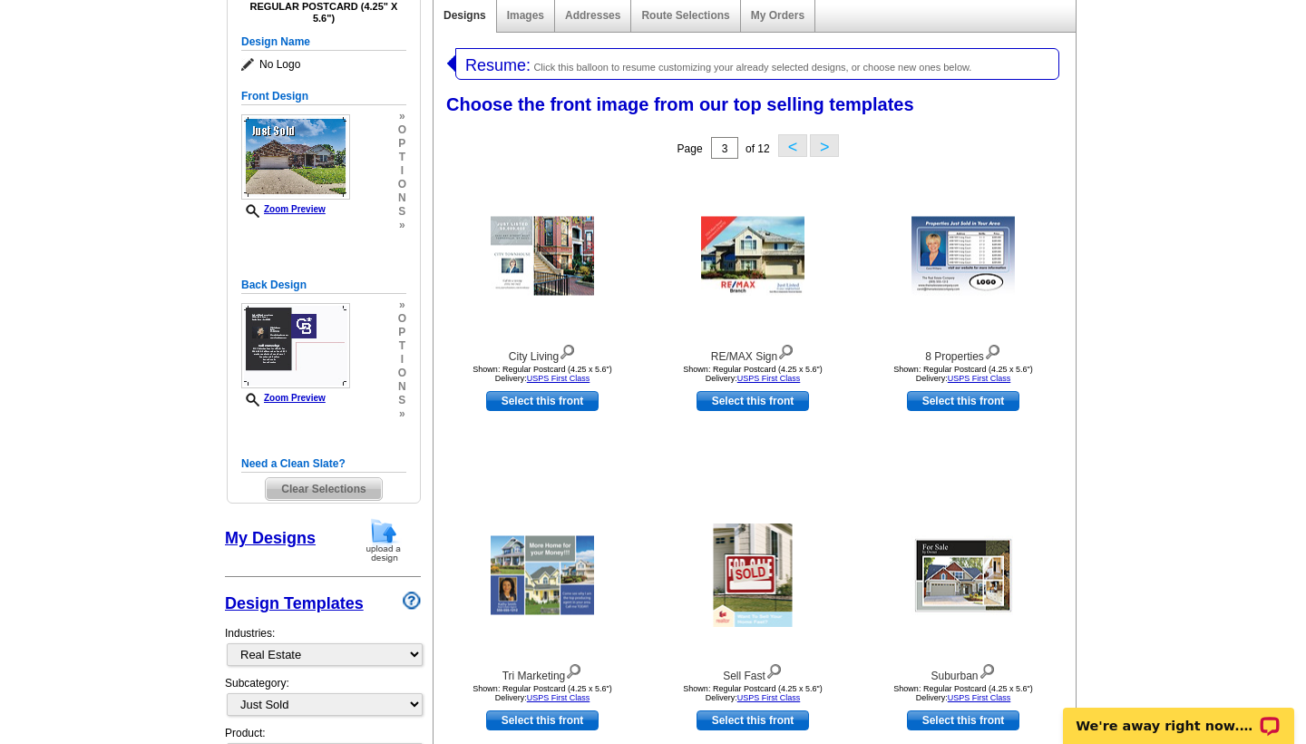
click at [795, 146] on button "<" at bounding box center [792, 145] width 29 height 23
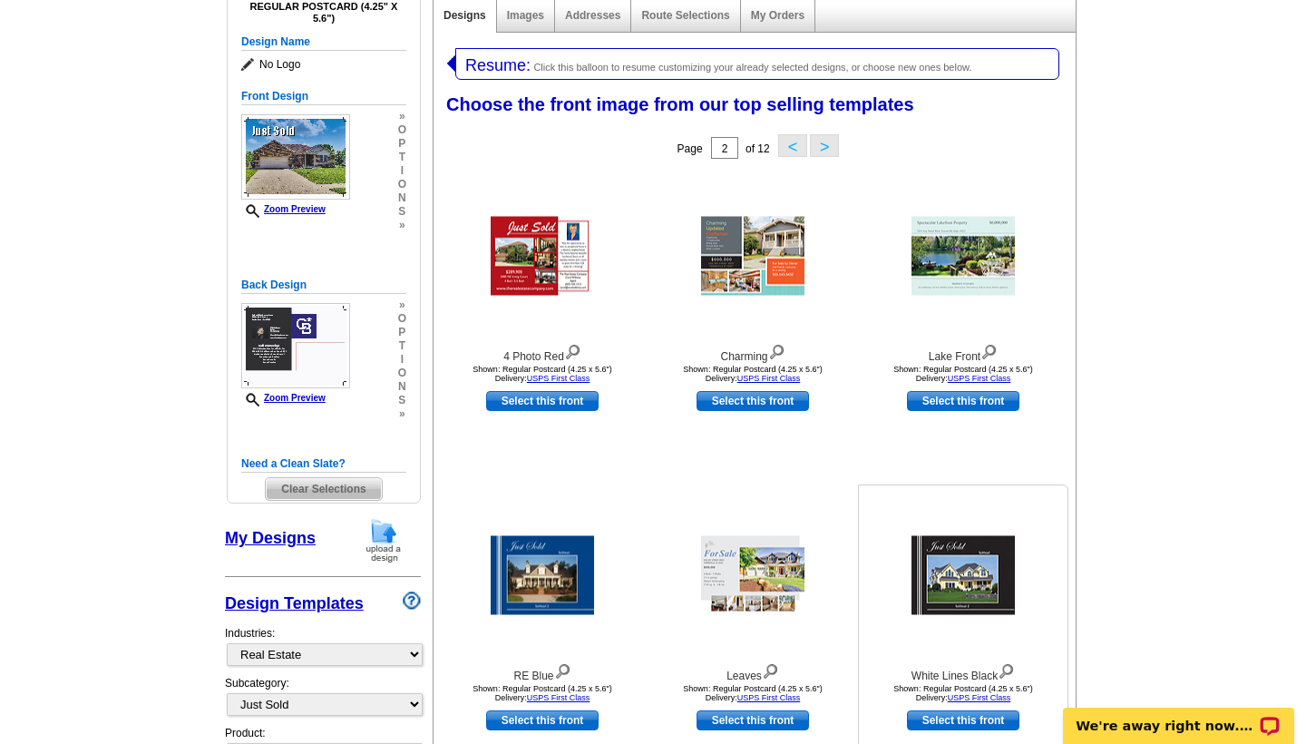
click at [972, 565] on img at bounding box center [963, 575] width 103 height 79
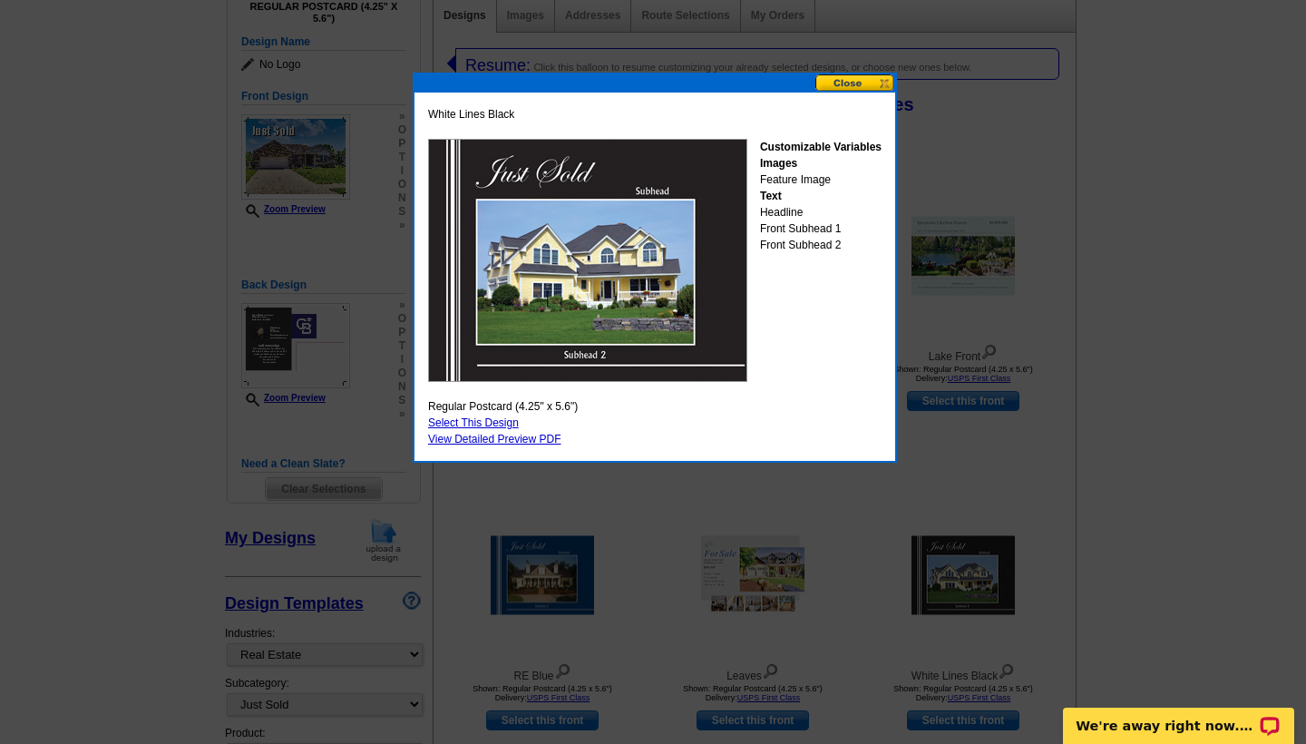
click at [484, 424] on link "Select This Design" at bounding box center [473, 422] width 91 height 13
select select "back"
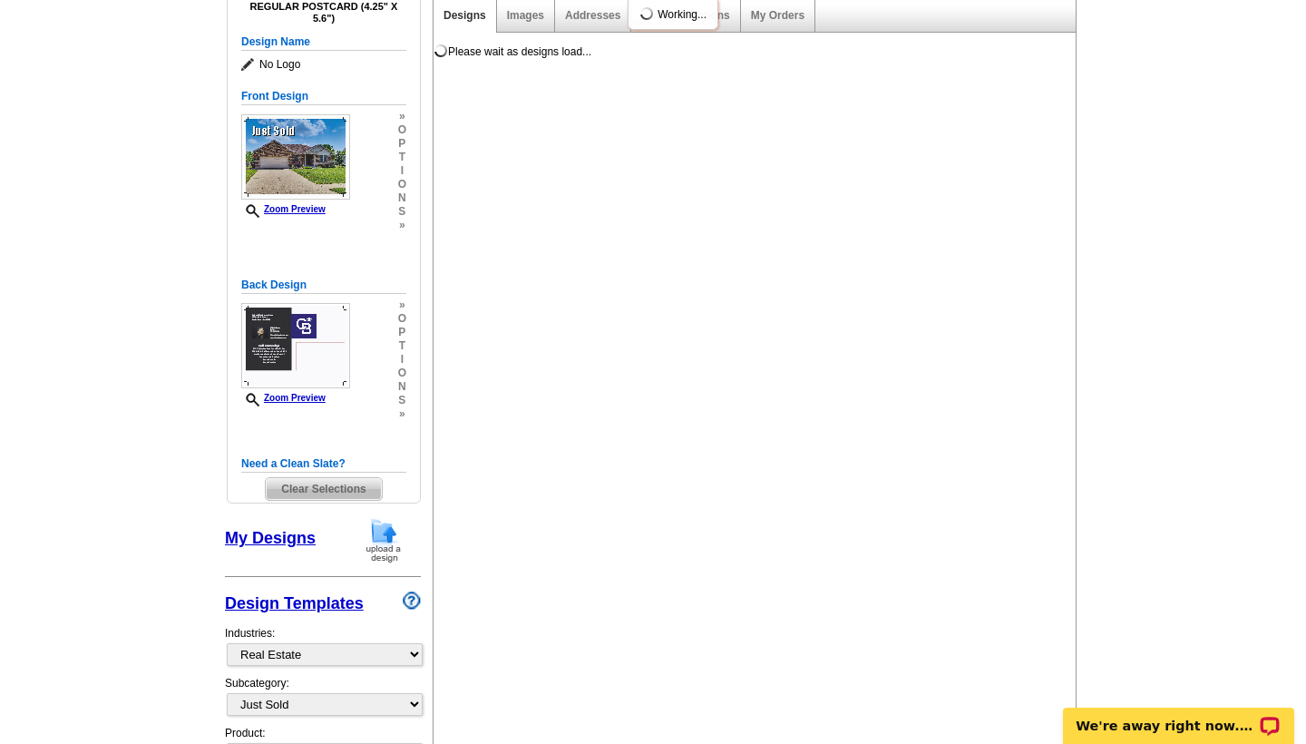
scroll to position [0, 0]
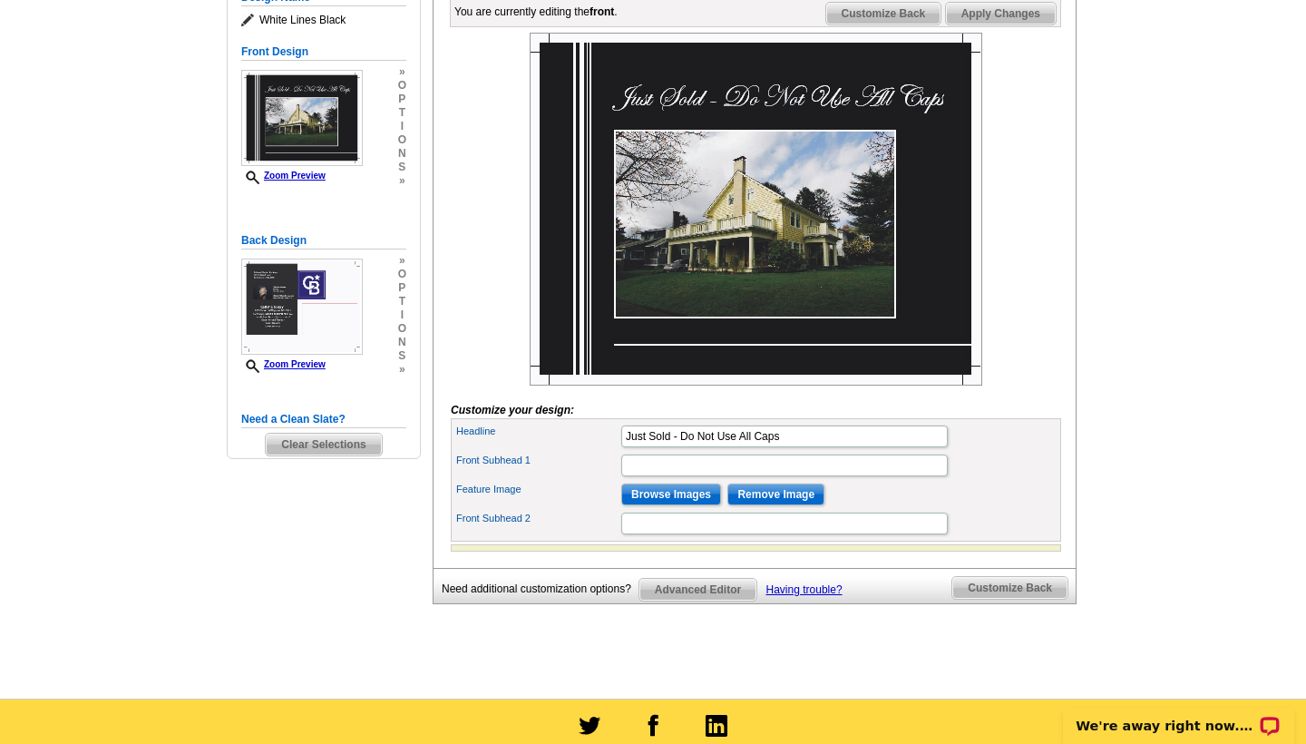
scroll to position [280, 0]
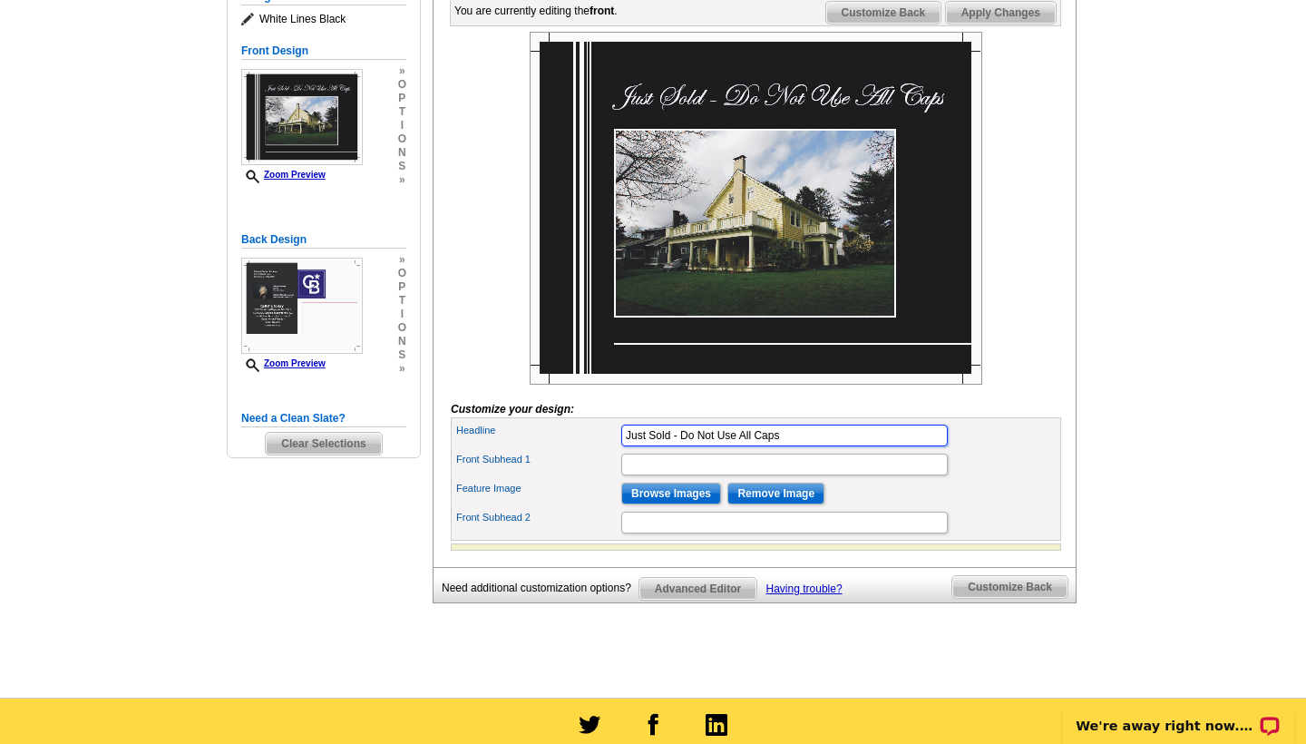
click at [804, 446] on input "Just Sold - Do Not Use All Caps" at bounding box center [784, 436] width 327 height 22
type input "Just Sold"
click at [663, 504] on input "Browse Images" at bounding box center [671, 494] width 100 height 22
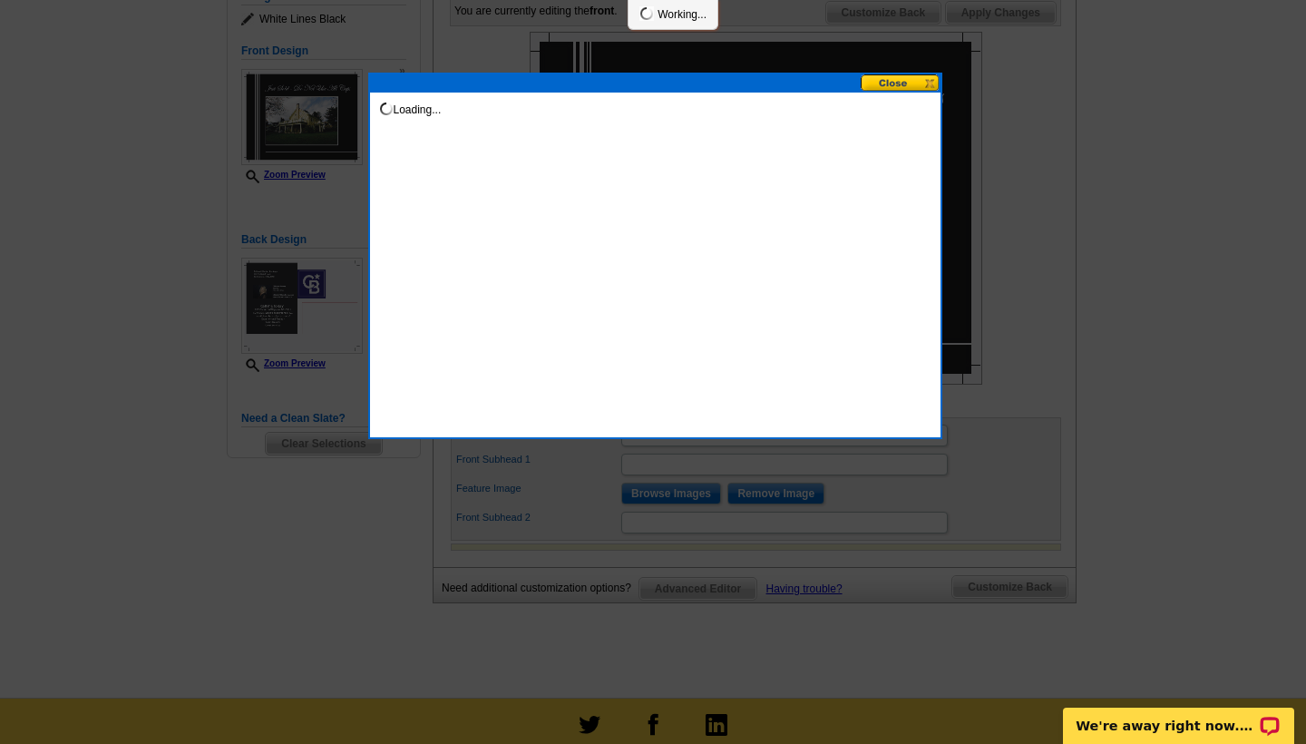
scroll to position [0, 0]
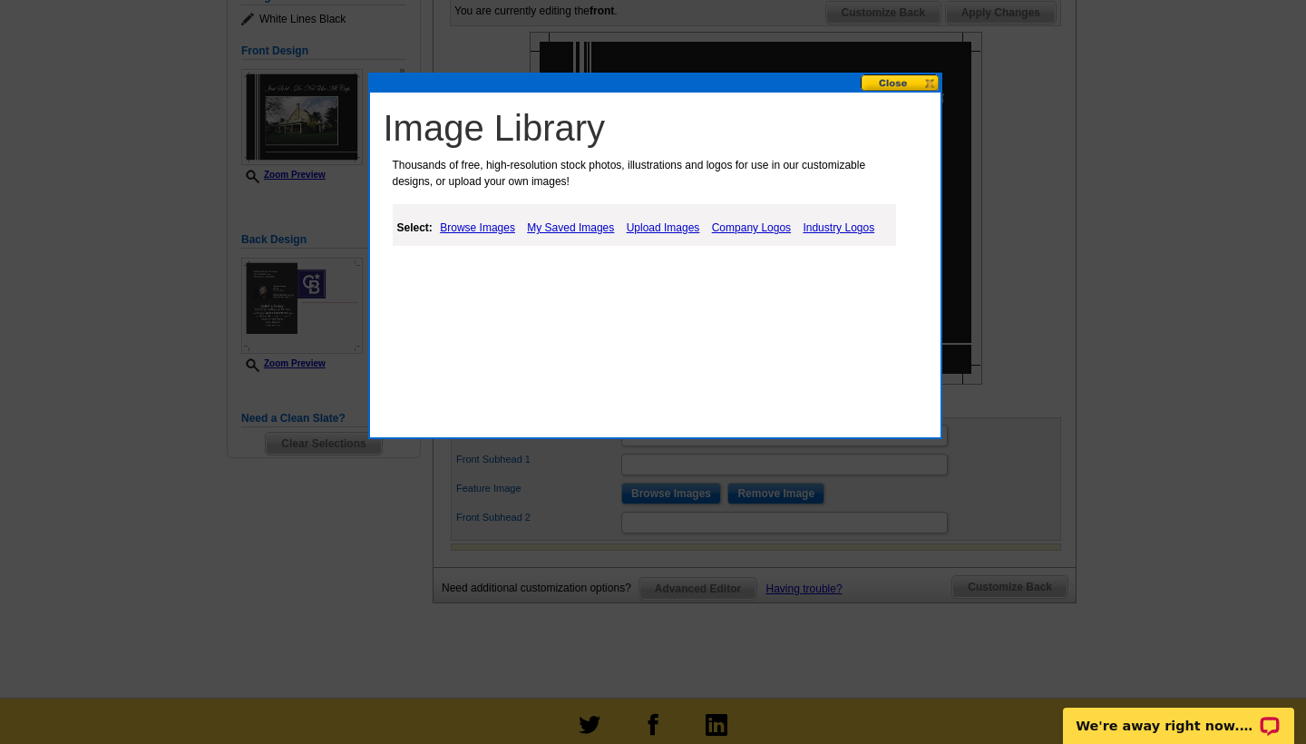
click at [483, 223] on link "Browse Images" at bounding box center [477, 228] width 84 height 22
click at [568, 228] on link "My Saved Images" at bounding box center [571, 228] width 96 height 22
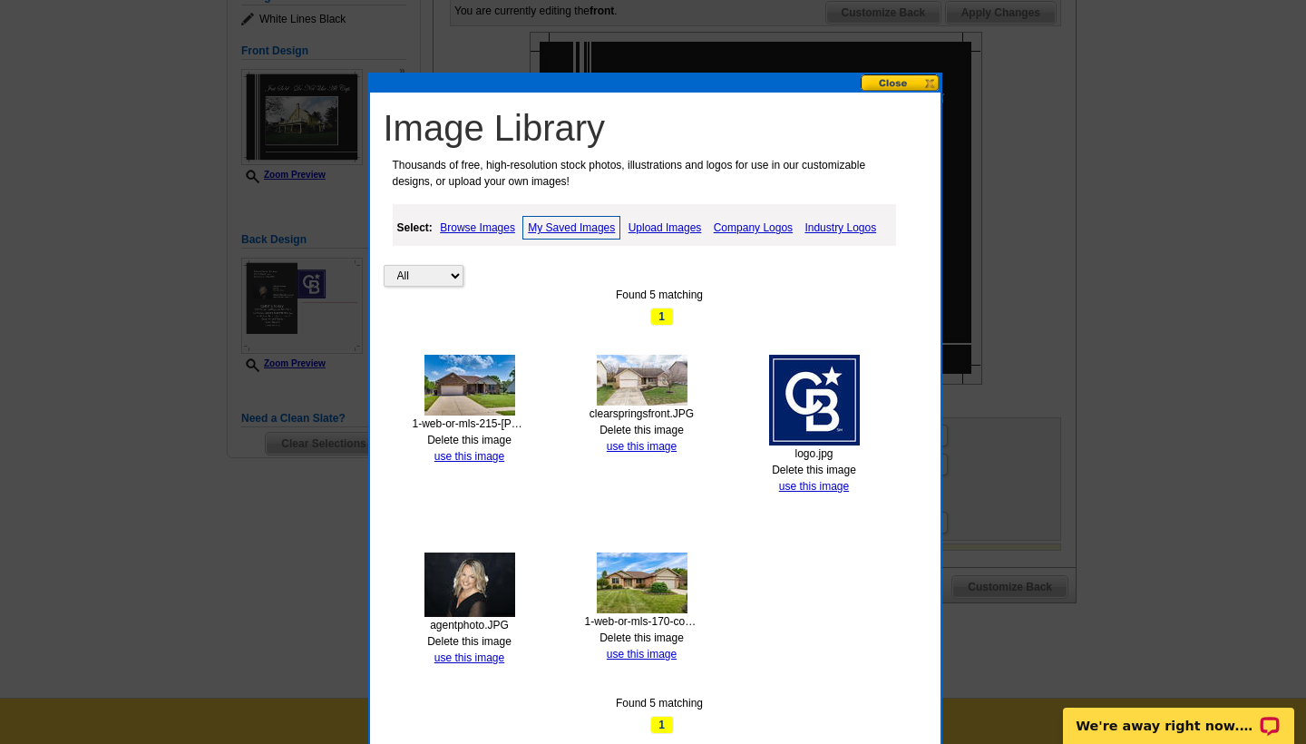
click at [467, 376] on img at bounding box center [470, 385] width 91 height 61
click at [462, 451] on link "use this image" at bounding box center [470, 456] width 70 height 13
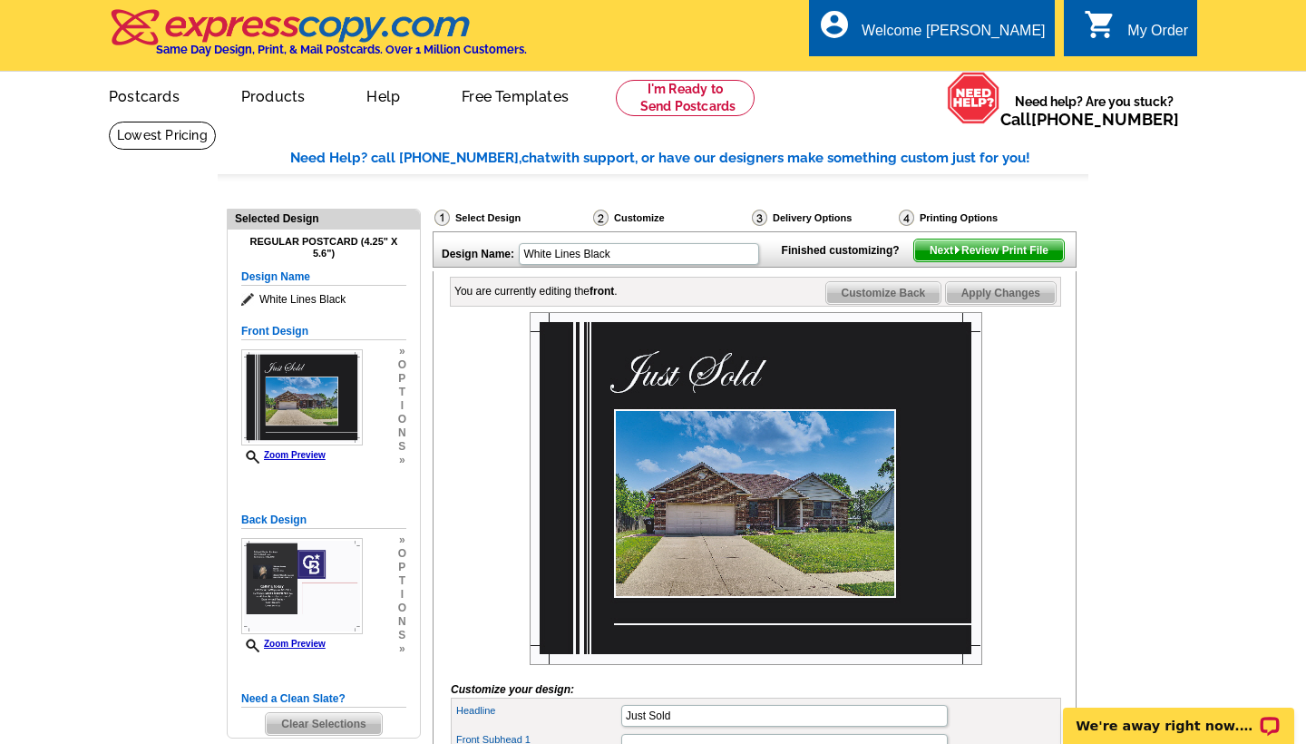
click at [729, 401] on img at bounding box center [756, 488] width 453 height 353
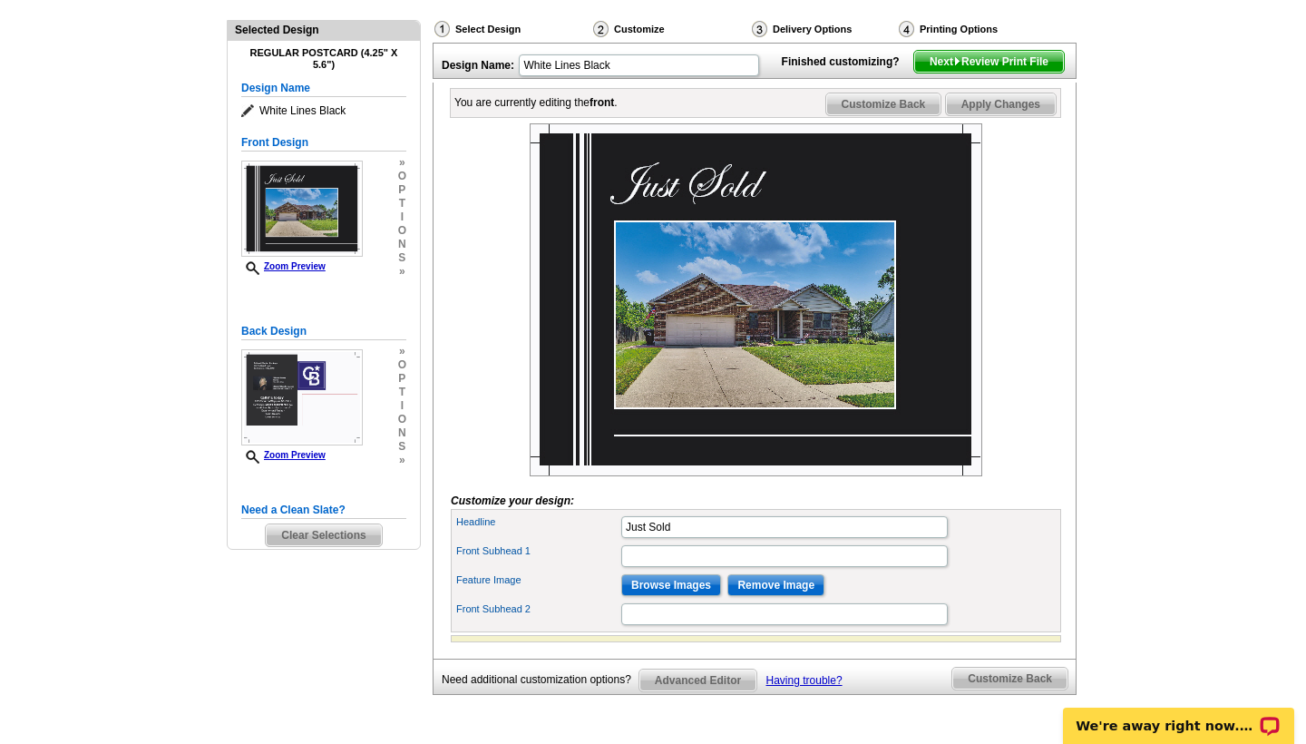
scroll to position [203, 0]
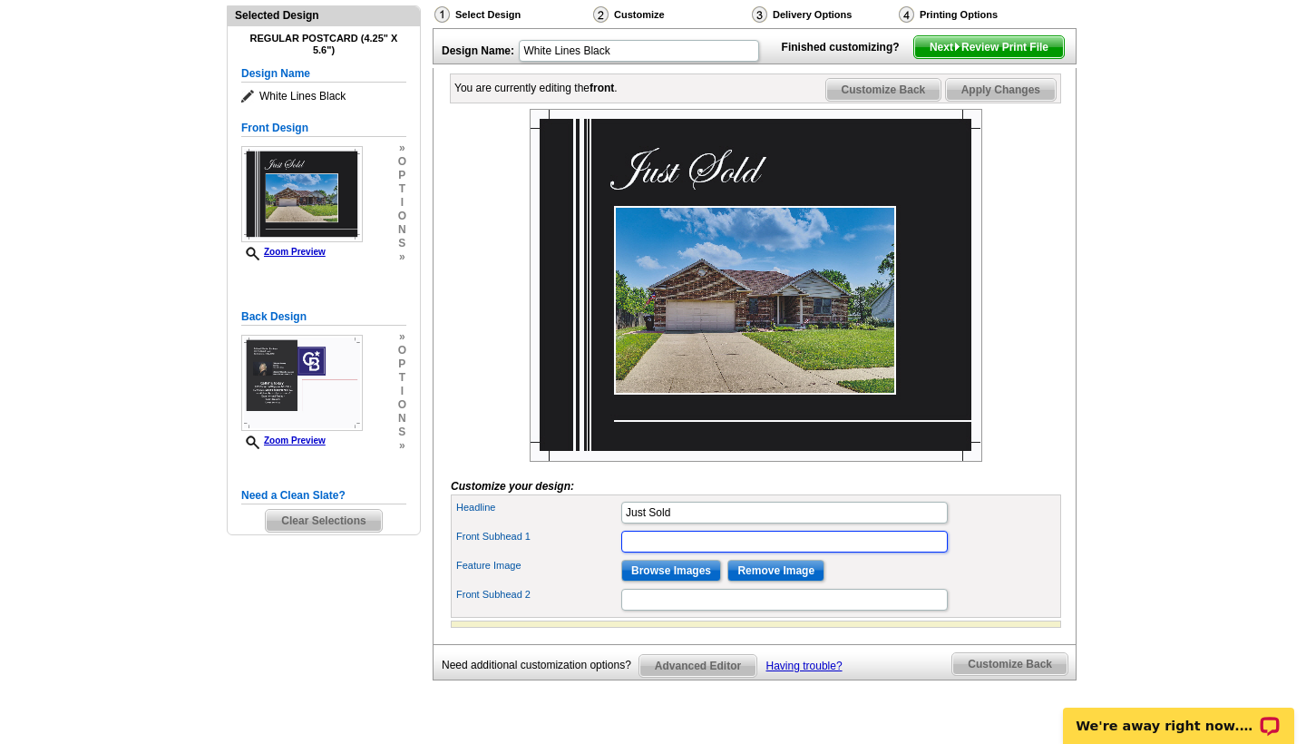
click at [685, 552] on input "Front Subhead 1" at bounding box center [784, 542] width 327 height 22
type input "3"
type input "2"
type input "In Your Neighborhood"
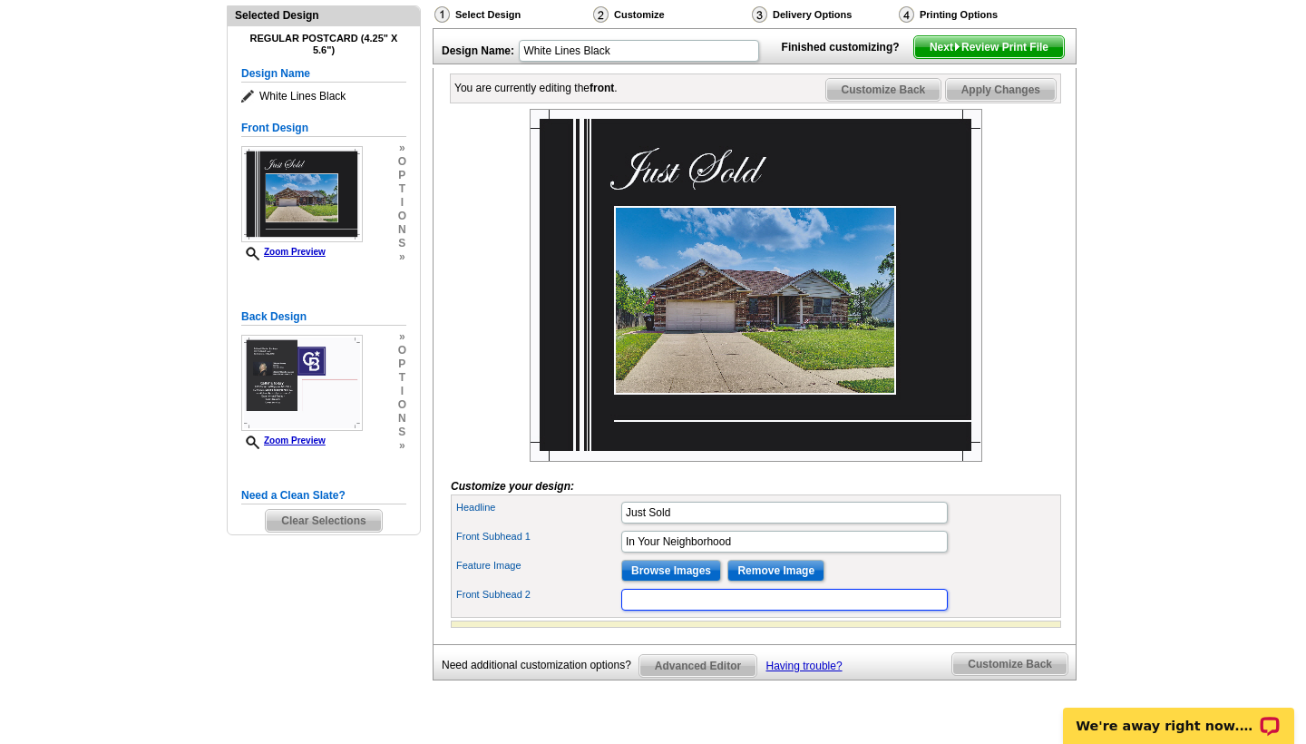
click at [660, 611] on input "Front Subhead 2" at bounding box center [784, 600] width 327 height 22
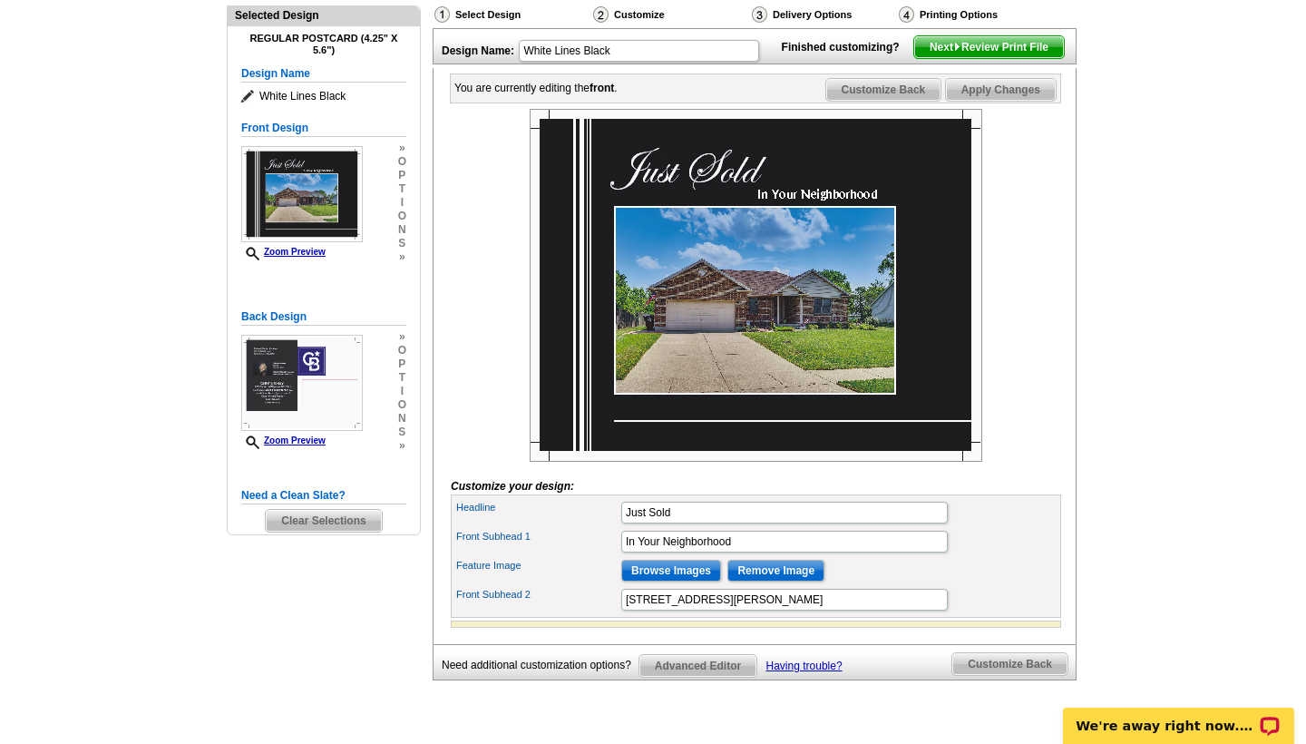
click at [978, 614] on div "Front Subhead 2 [STREET_ADDRESS][PERSON_NAME]" at bounding box center [755, 599] width 603 height 29
click at [807, 611] on input "[STREET_ADDRESS][PERSON_NAME]" at bounding box center [784, 600] width 327 height 22
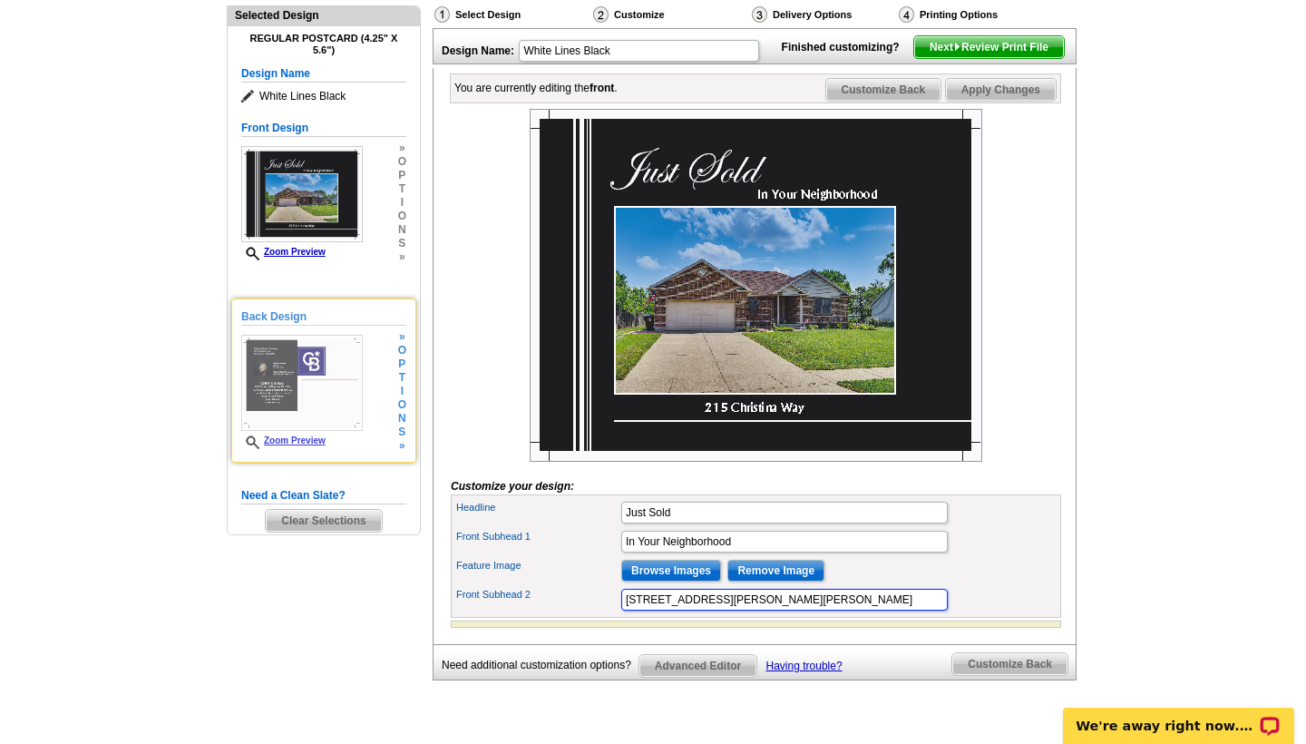
type input "[STREET_ADDRESS][PERSON_NAME][PERSON_NAME]"
click at [298, 396] on img at bounding box center [302, 383] width 122 height 96
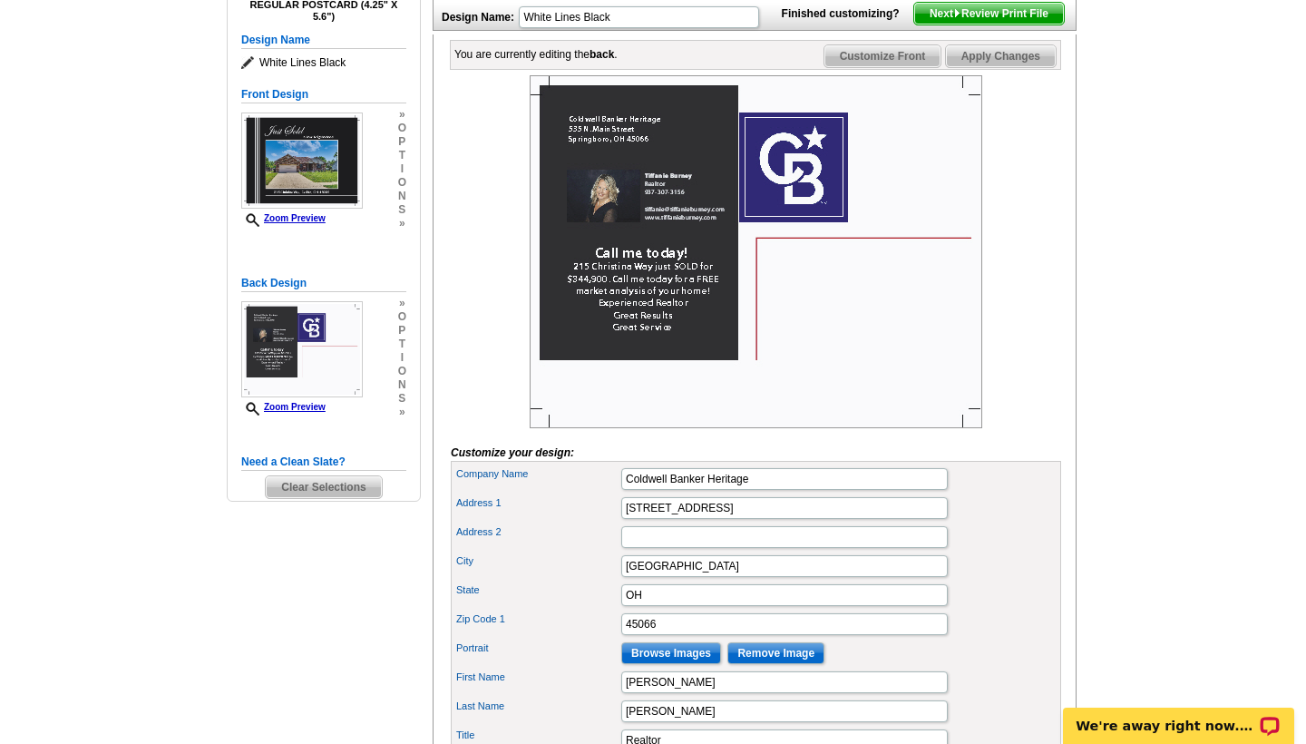
scroll to position [239, 0]
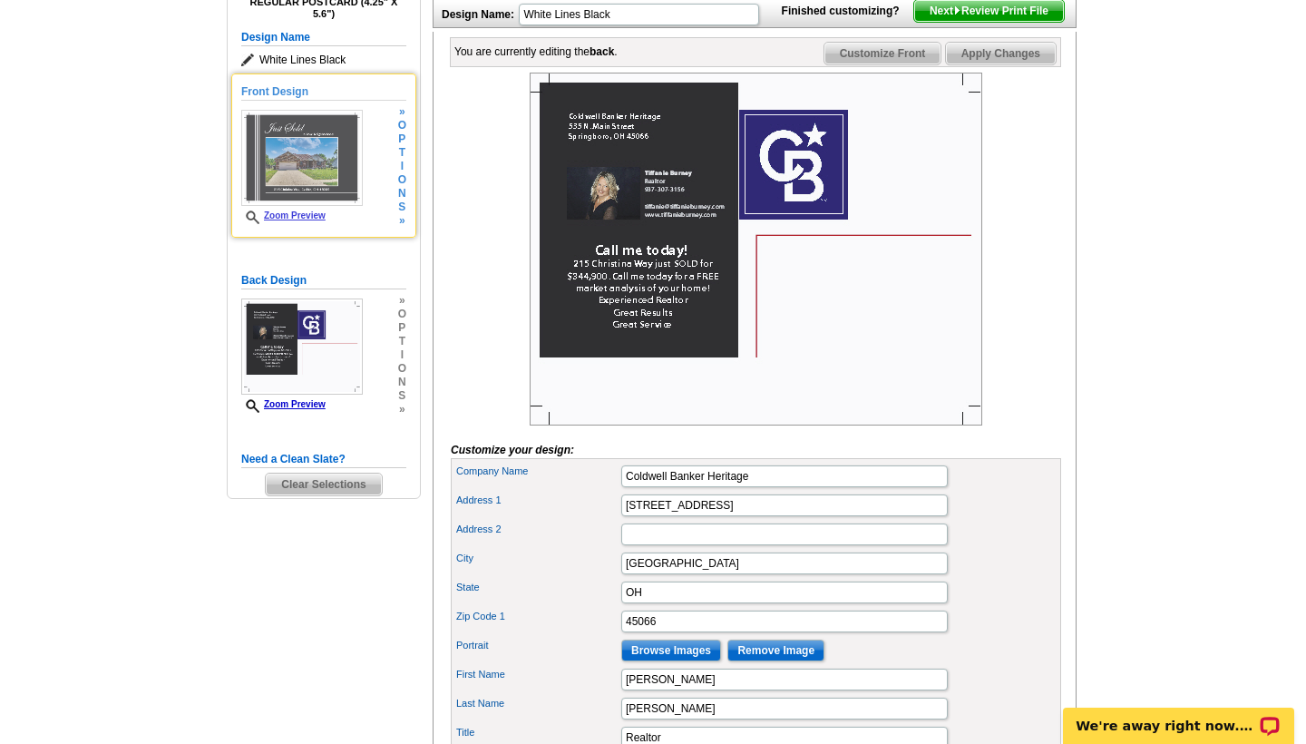
click at [283, 148] on img at bounding box center [302, 158] width 122 height 96
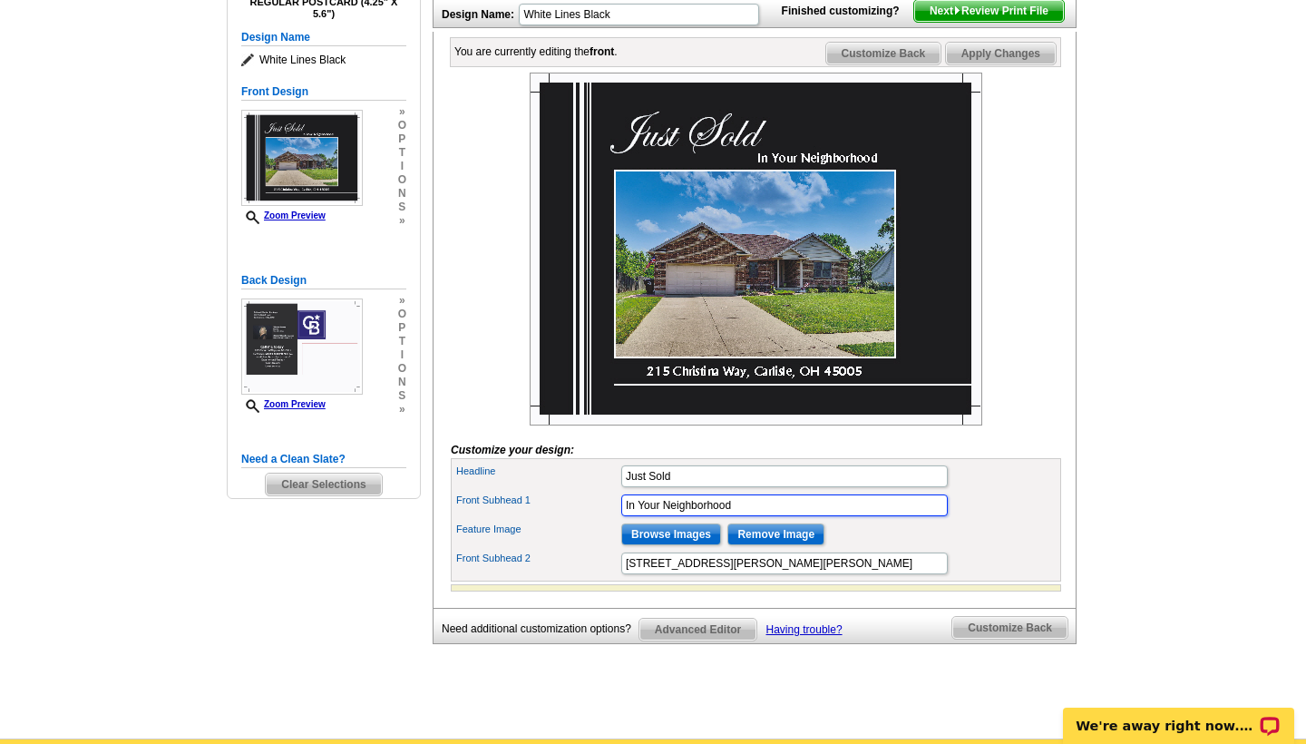
click at [745, 516] on input "In Your Neighborhood" at bounding box center [784, 505] width 327 height 22
type input "I"
click at [892, 549] on div "Feature Image Browse Images Remove Image" at bounding box center [755, 534] width 603 height 29
click at [677, 516] on input "$344,900" at bounding box center [784, 505] width 327 height 22
type input "$"
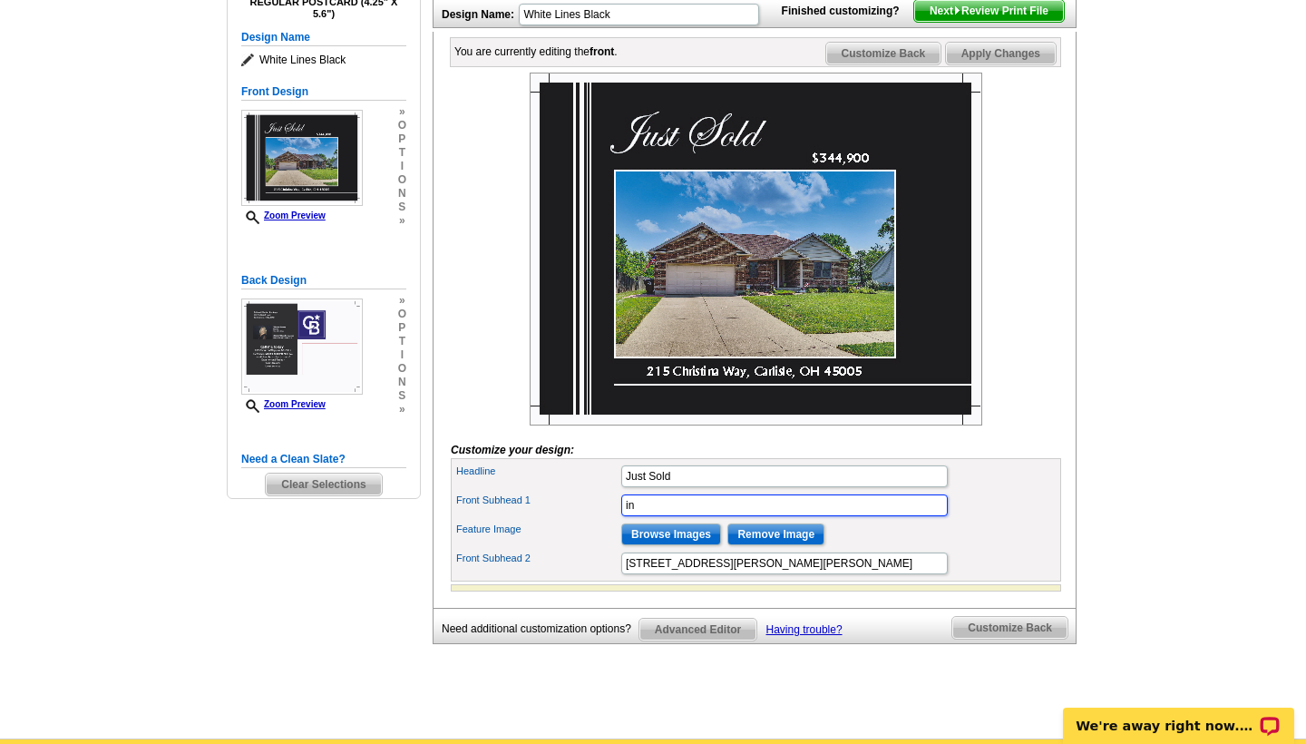
type input "i"
type input "In Your Neighborhood"
click at [1030, 462] on form "Customize your design: Headline Just Sold Front Subhead 1 In Your Neighborhood" at bounding box center [756, 332] width 611 height 519
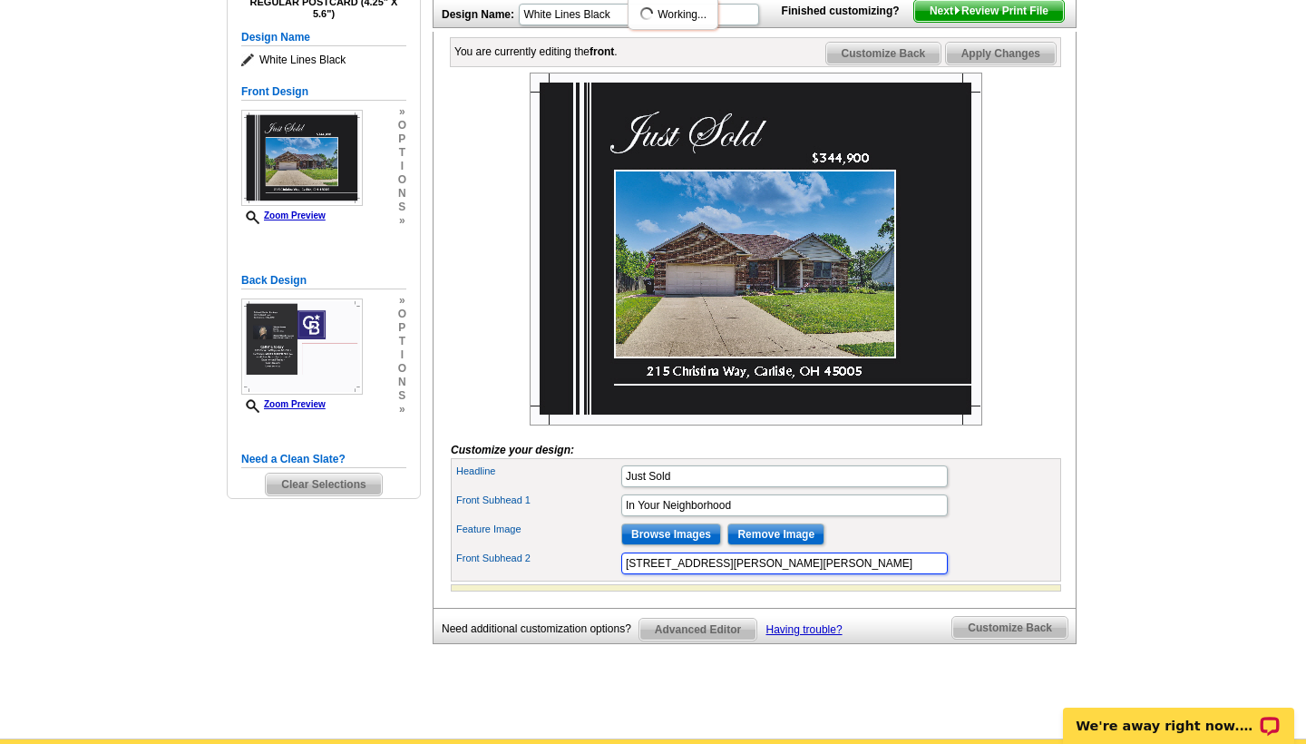
click at [906, 574] on input "[STREET_ADDRESS][PERSON_NAME][PERSON_NAME]" at bounding box center [784, 563] width 327 height 22
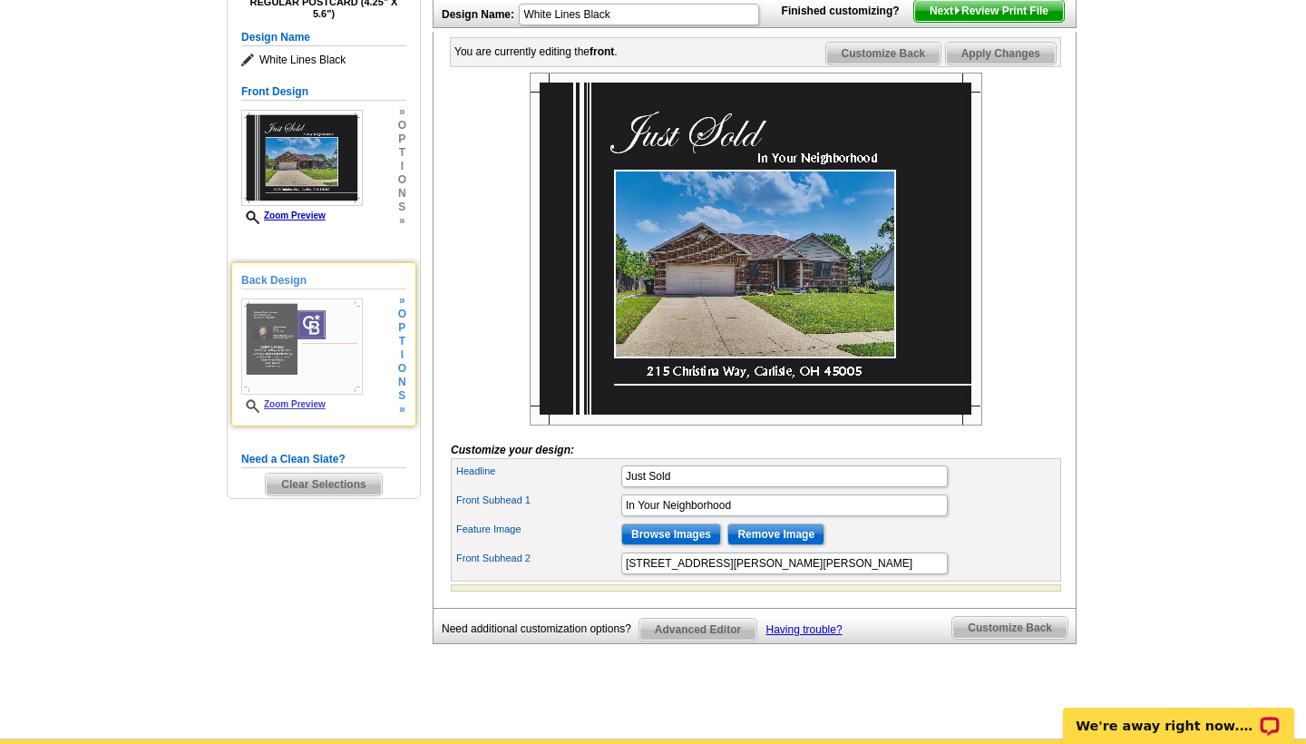
click at [389, 360] on div "Back Design Zoom Preview » o p t i o n s »" at bounding box center [323, 344] width 165 height 144
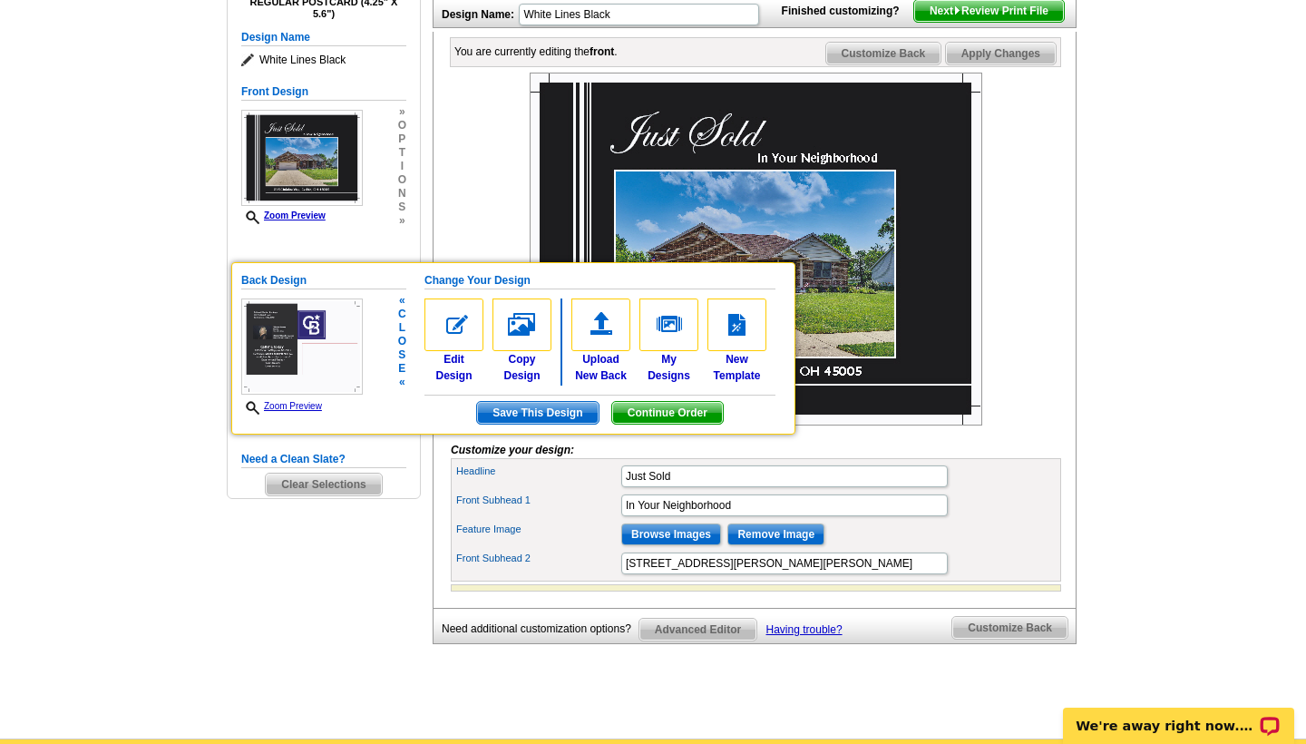
click at [362, 415] on div "Back Design Zoom Preview « c l o s e « Change Your Design Edit Design Copy Desi…" at bounding box center [513, 348] width 564 height 172
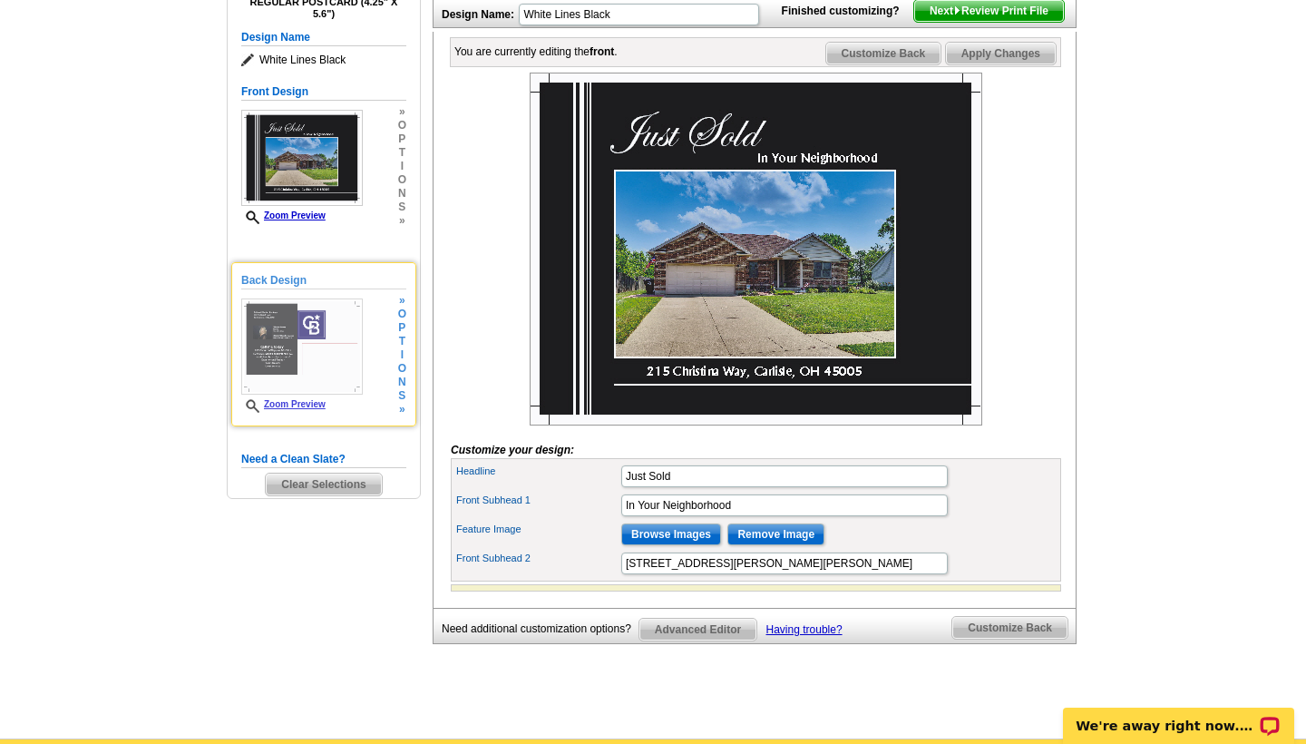
click at [300, 275] on h5 "Back Design" at bounding box center [323, 280] width 165 height 17
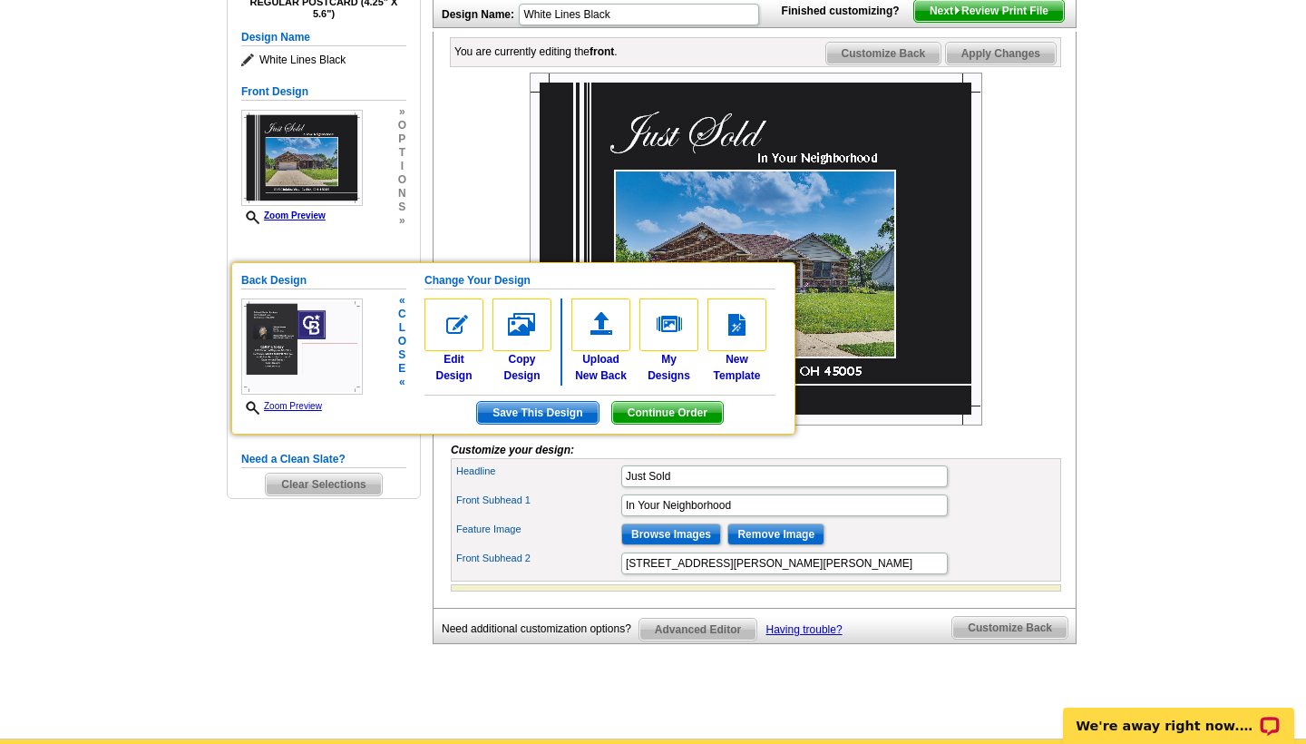
click at [272, 275] on h5 "Back Design" at bounding box center [323, 280] width 165 height 17
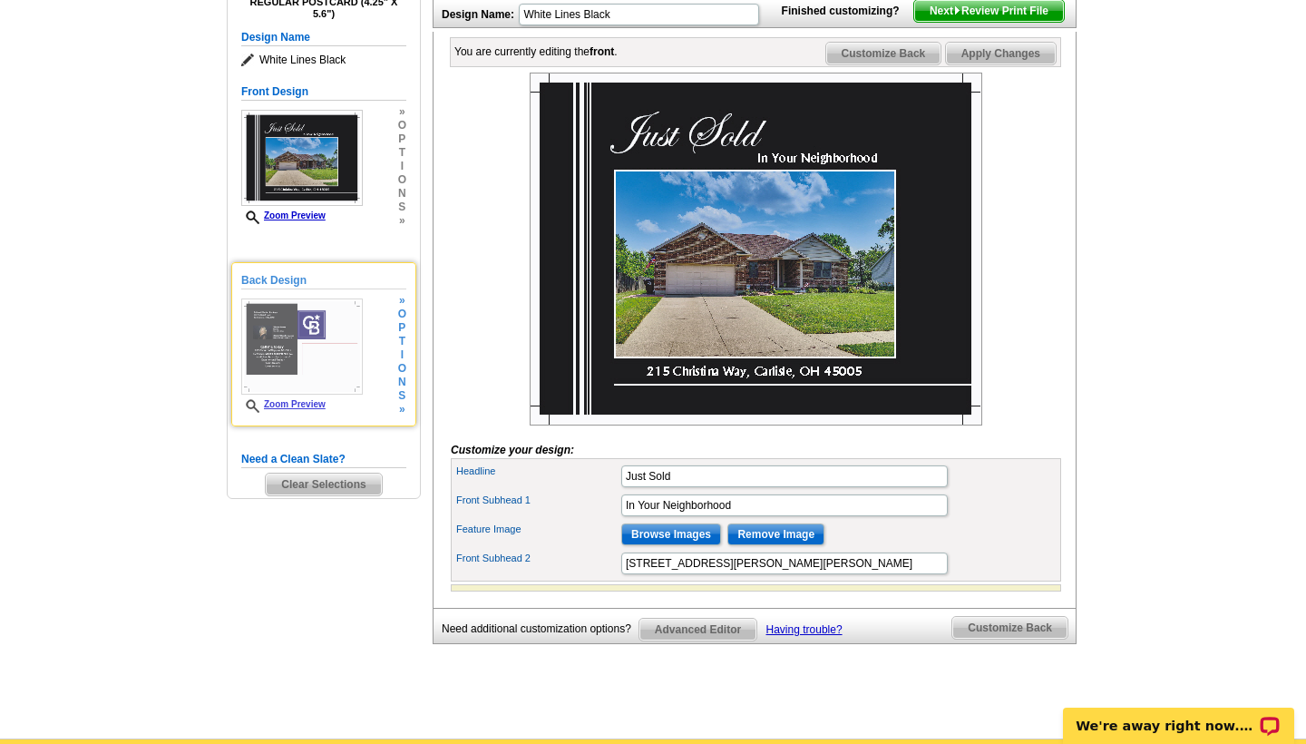
click at [272, 275] on h5 "Back Design" at bounding box center [323, 280] width 165 height 17
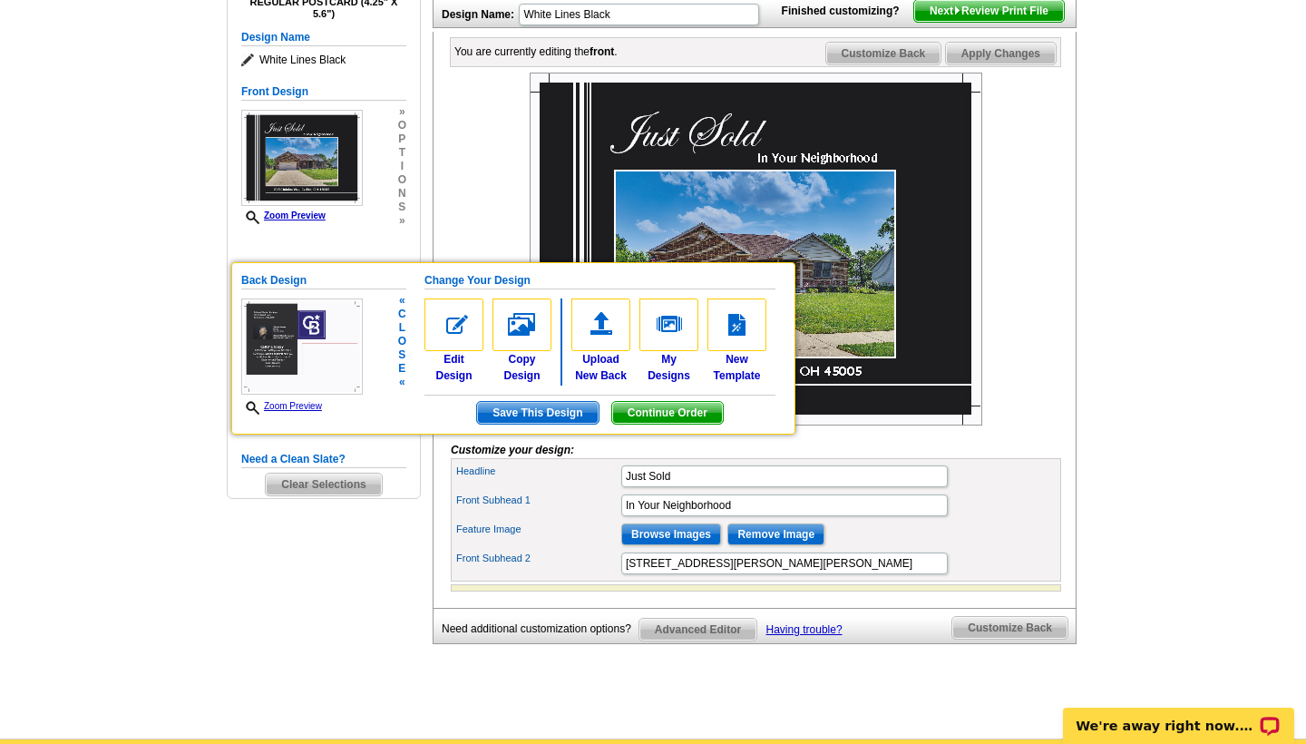
click at [272, 275] on h5 "Back Design" at bounding box center [323, 280] width 165 height 17
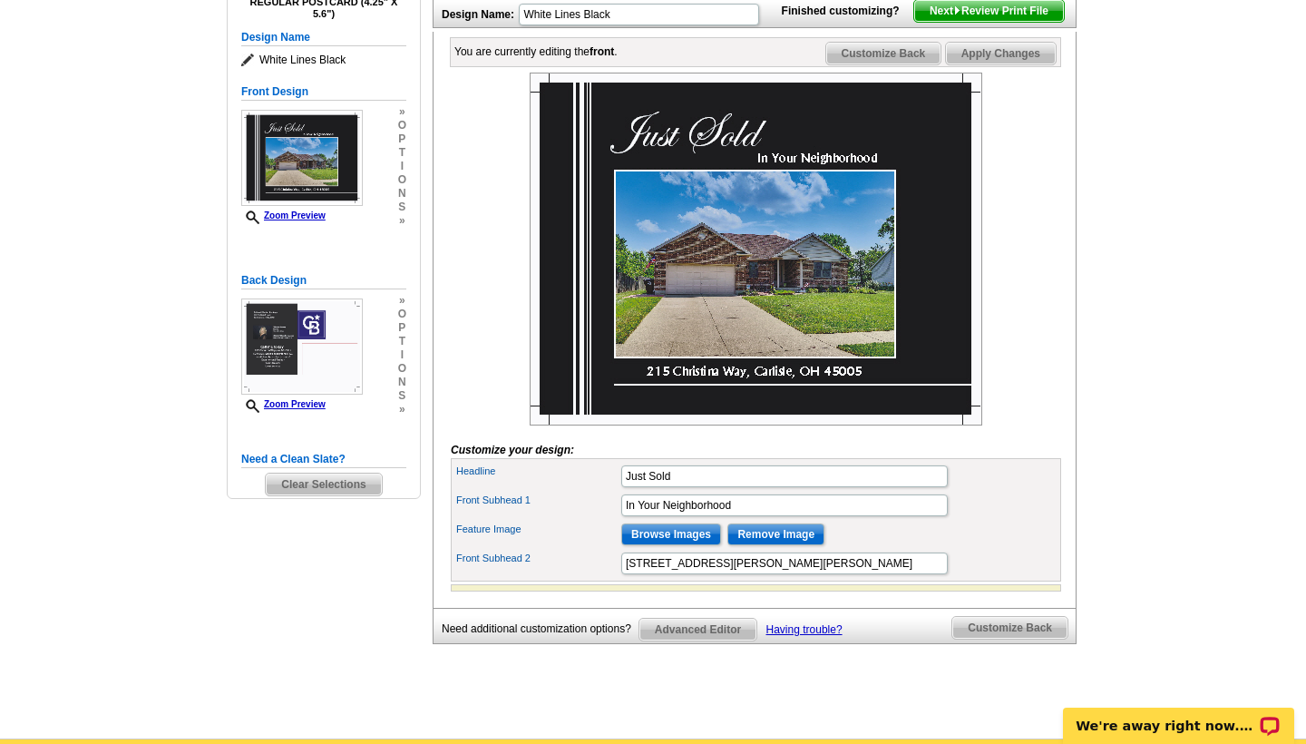
click at [1291, 375] on main "Need Help? call 800-260-5887, chat with support, or have our designers make som…" at bounding box center [653, 309] width 1306 height 857
click at [1016, 22] on span "Next Review Print File" at bounding box center [989, 11] width 150 height 22
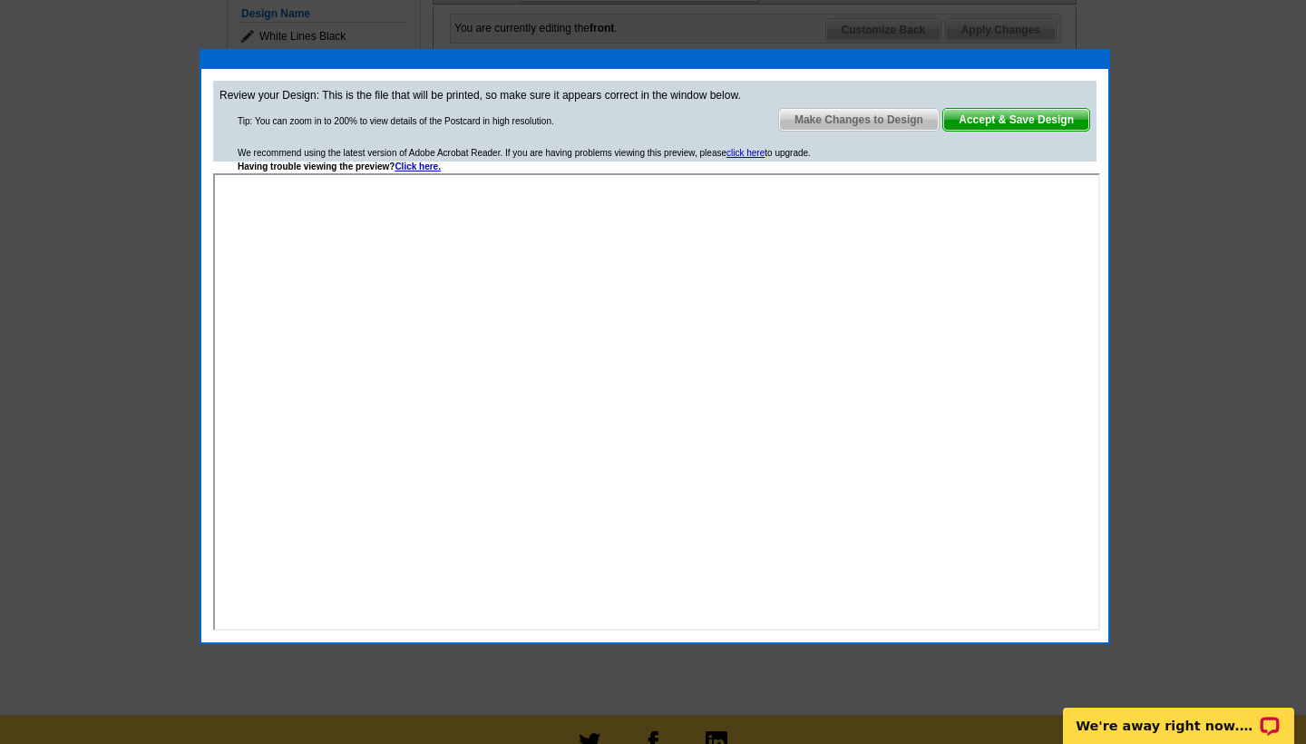
scroll to position [260, 0]
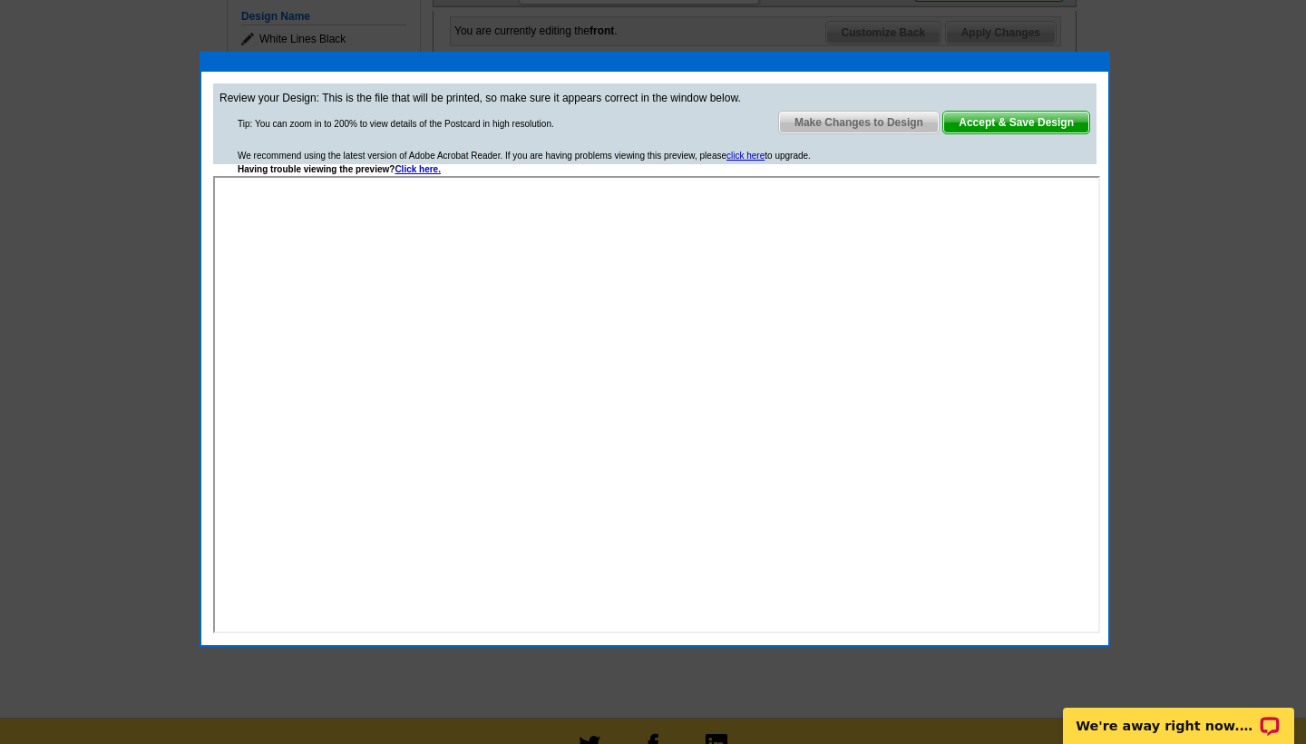
click at [1021, 122] on span "Accept & Save Design" at bounding box center [1016, 123] width 146 height 22
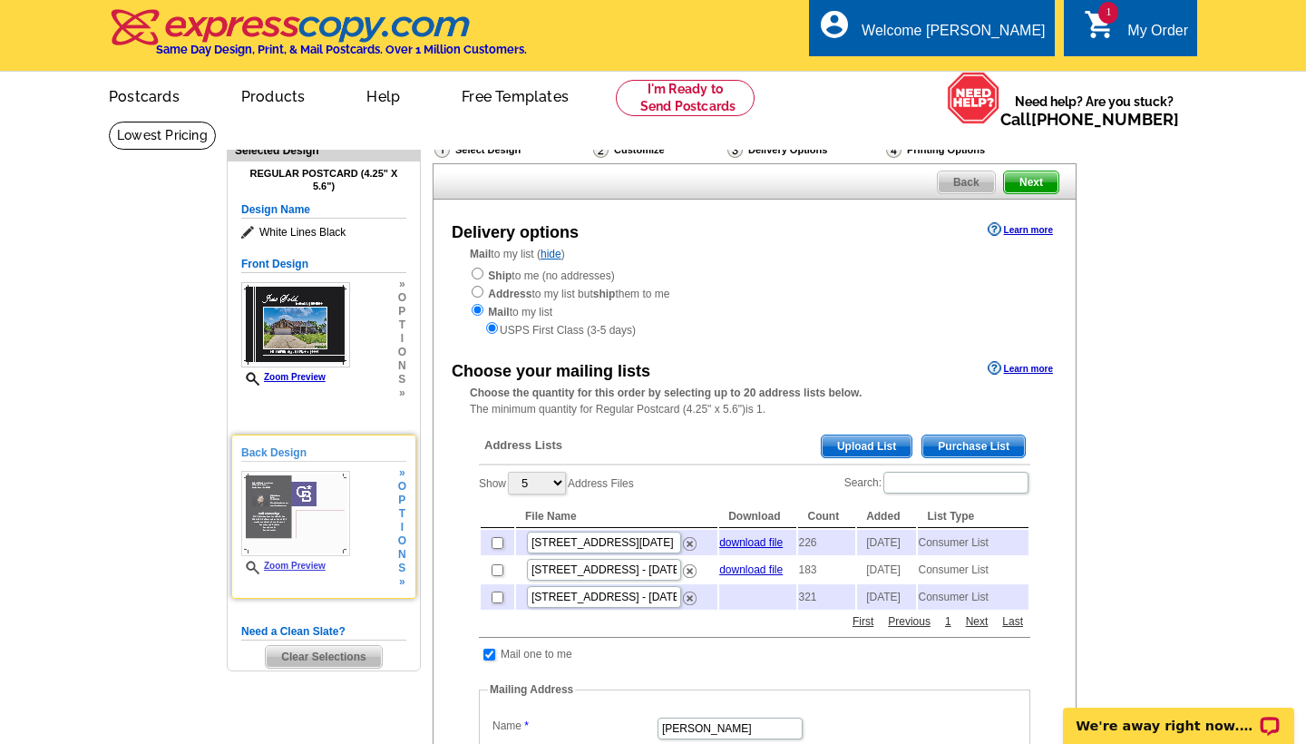
click at [263, 511] on img at bounding box center [295, 513] width 109 height 85
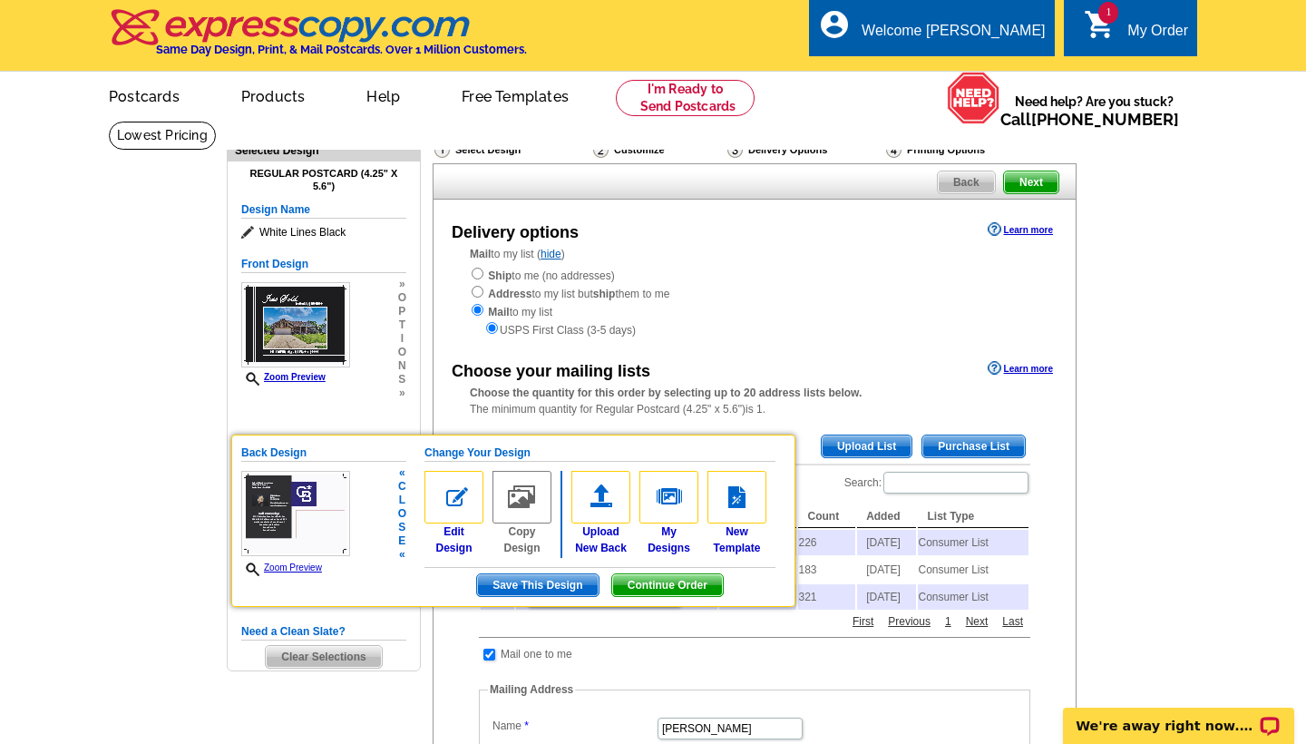
click at [282, 565] on link "Zoom Preview" at bounding box center [281, 567] width 81 height 10
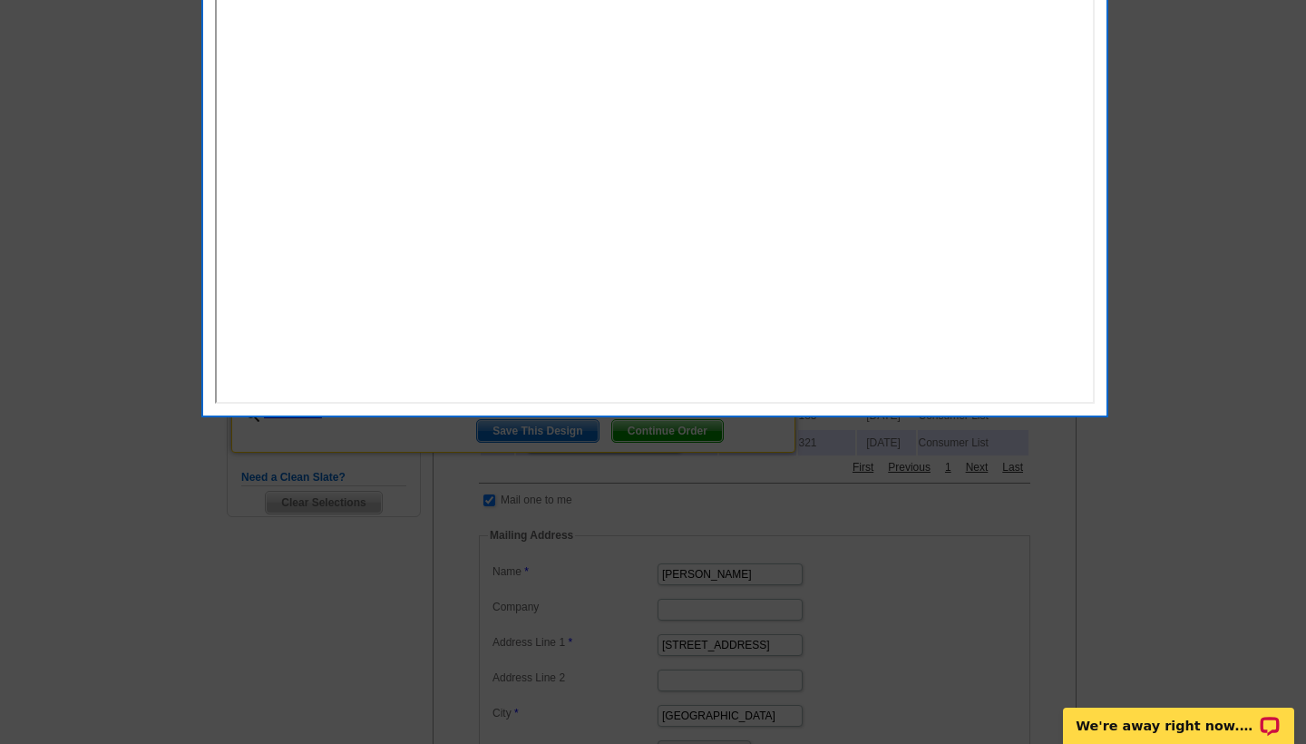
scroll to position [157, 0]
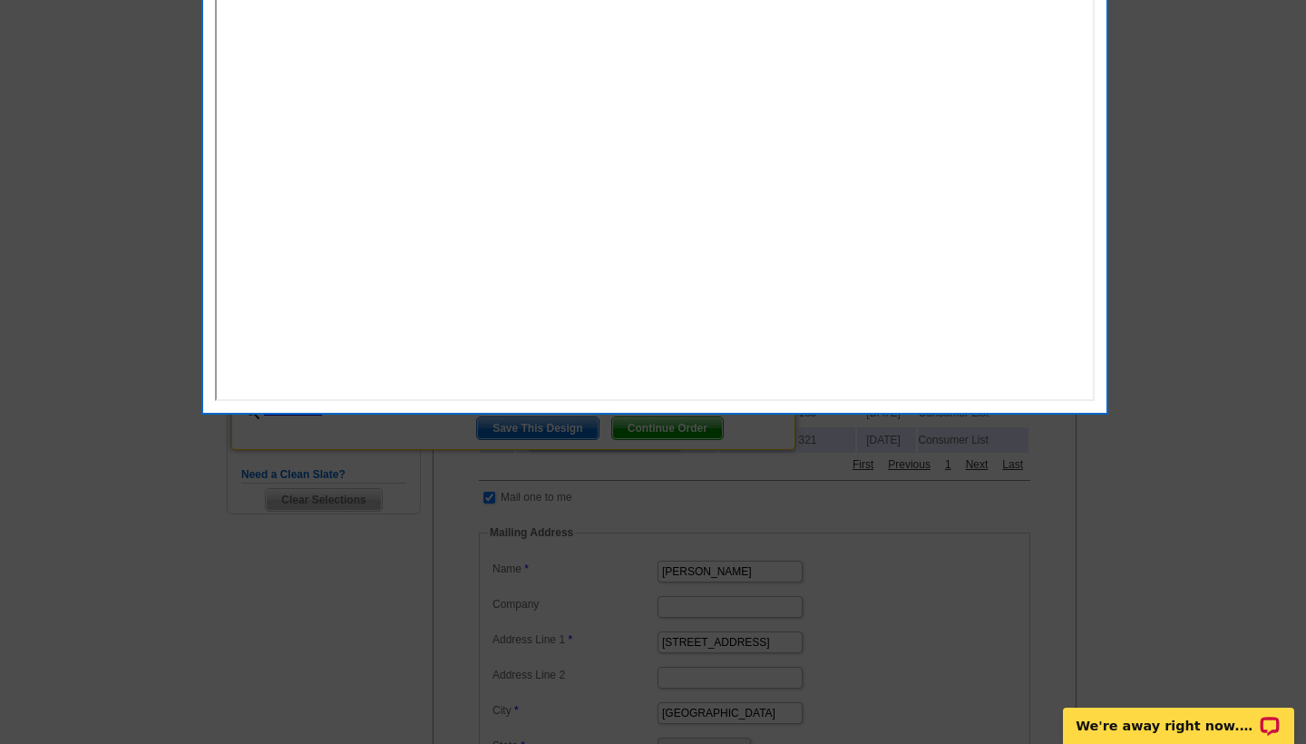
click at [1153, 471] on div at bounding box center [653, 293] width 1306 height 901
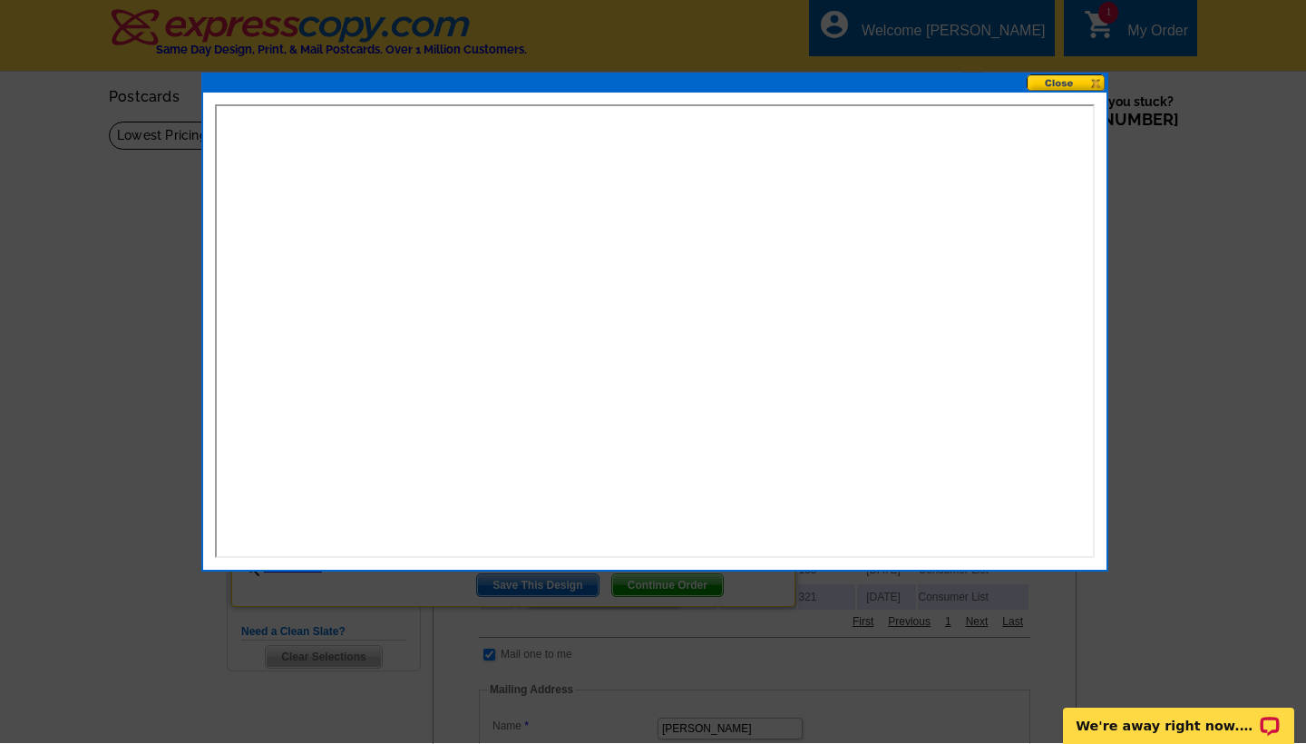
scroll to position [0, 0]
click at [1042, 83] on button at bounding box center [1067, 82] width 80 height 17
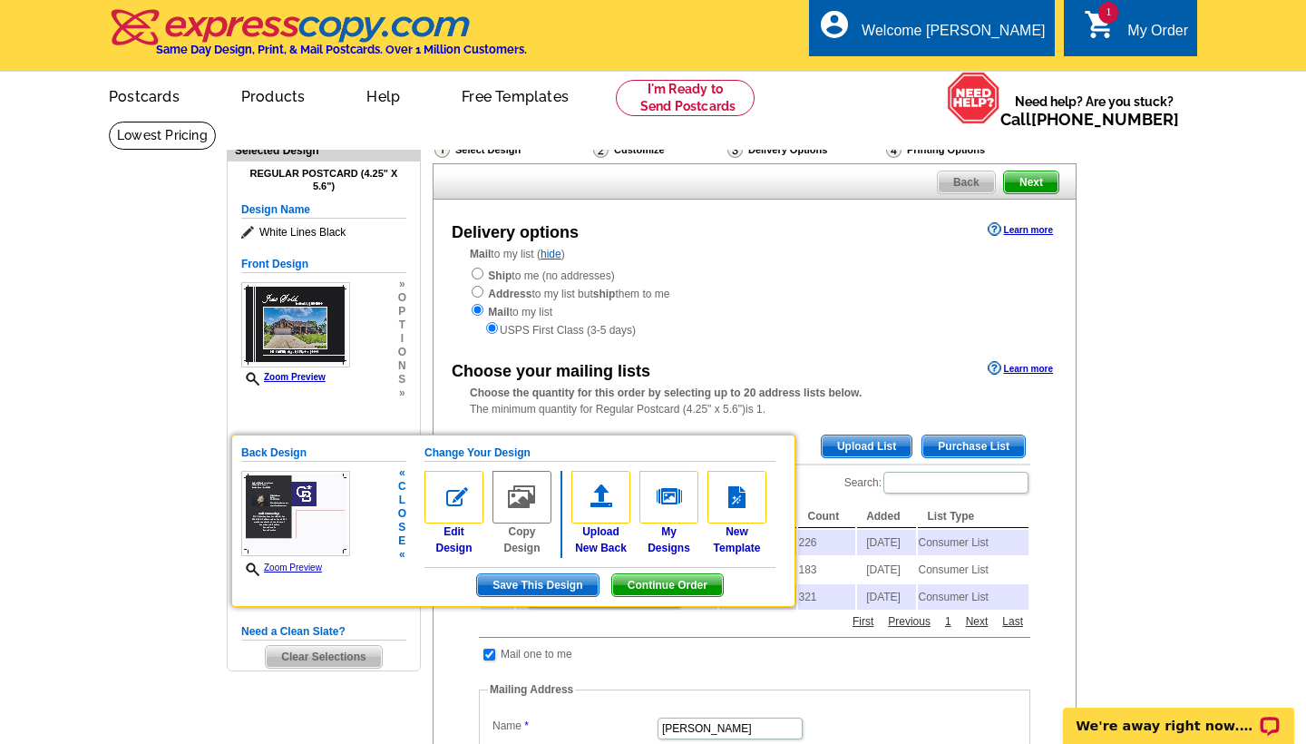
click at [683, 580] on span "Continue Order" at bounding box center [667, 585] width 111 height 22
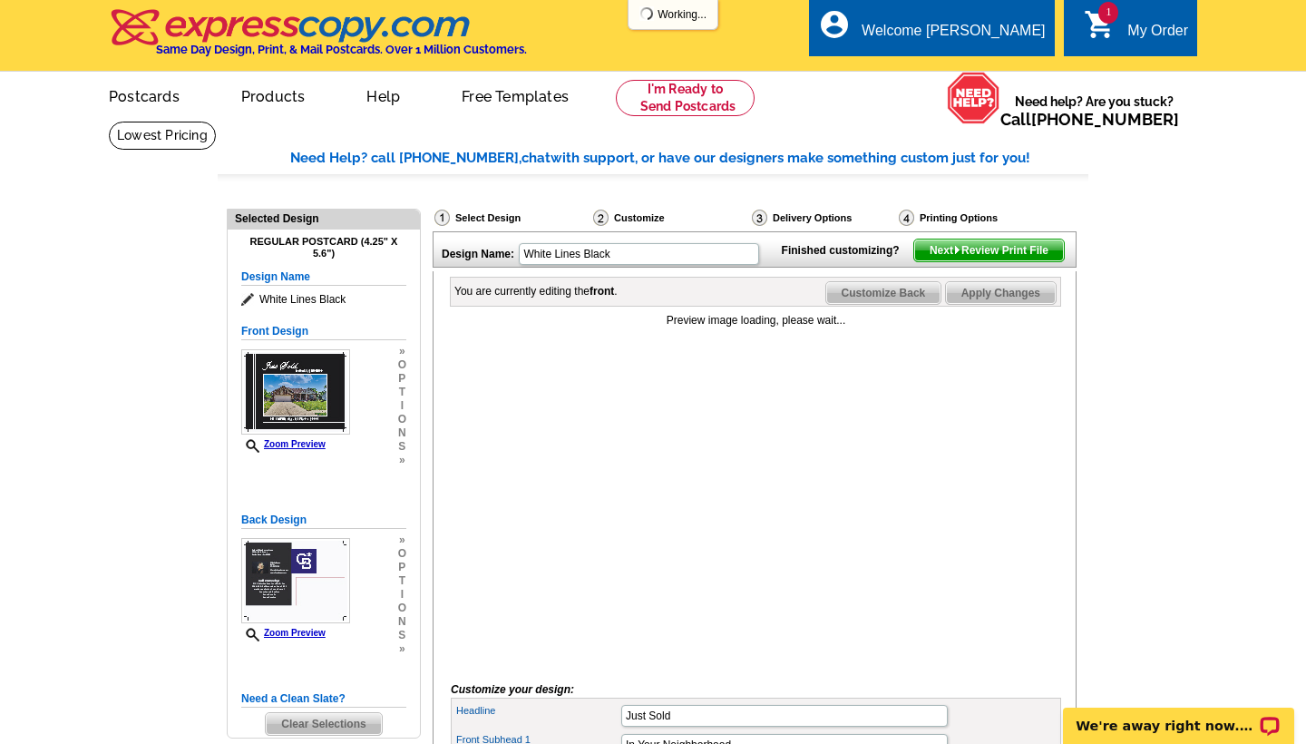
click at [997, 261] on span "Next Review Print File" at bounding box center [989, 250] width 150 height 22
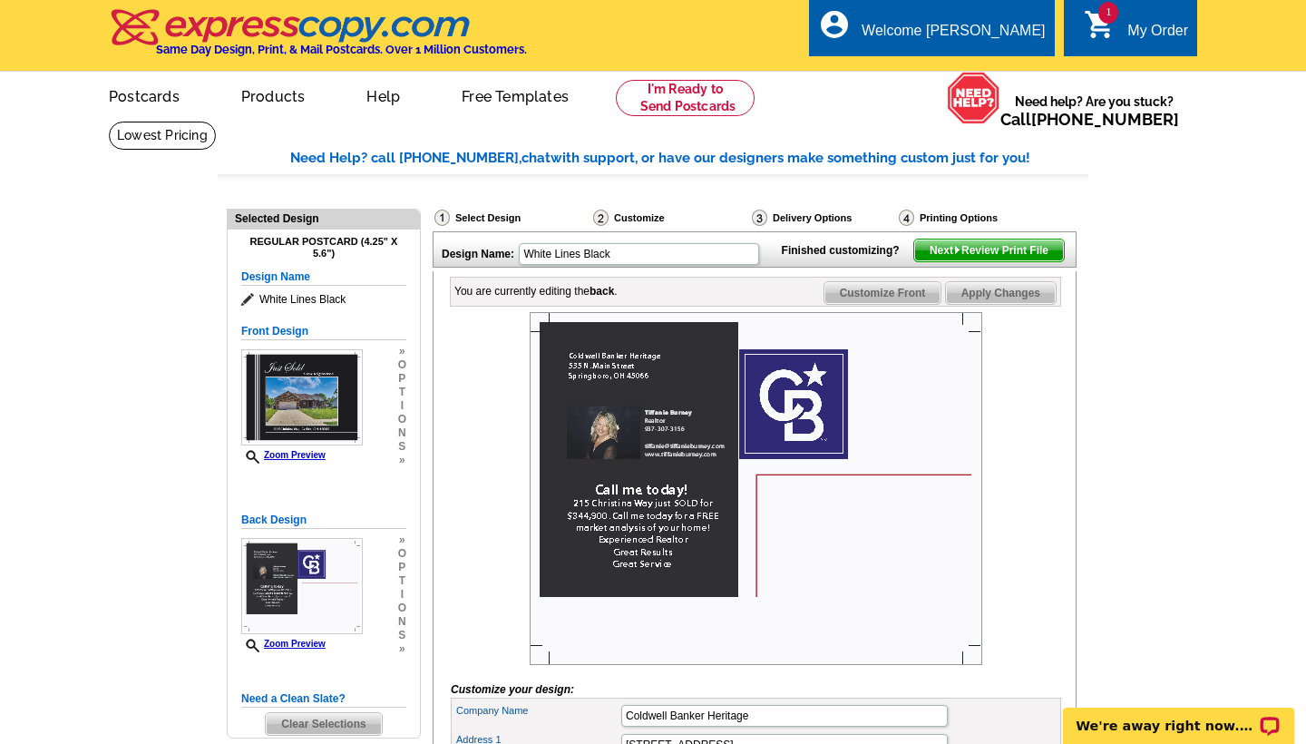
click at [1011, 261] on span "Next Review Print File" at bounding box center [989, 250] width 150 height 22
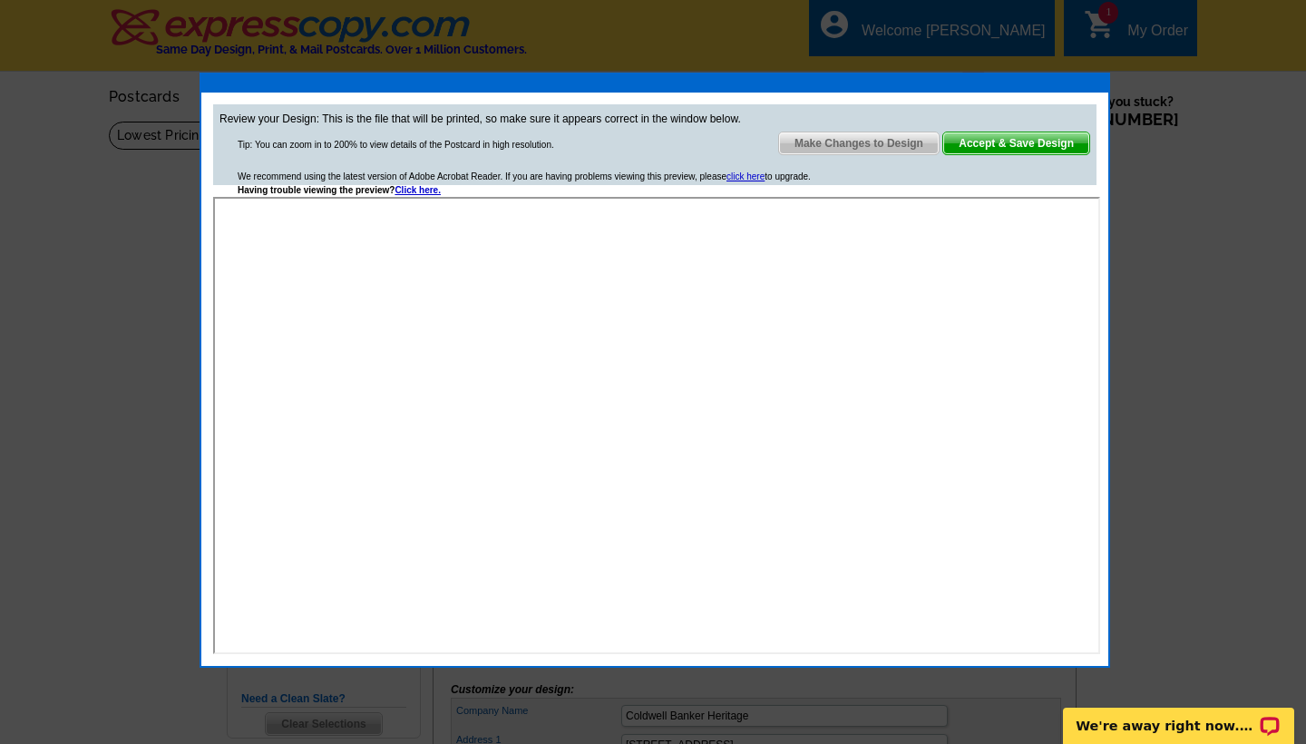
click at [1027, 138] on span "Accept & Save Design" at bounding box center [1016, 143] width 146 height 22
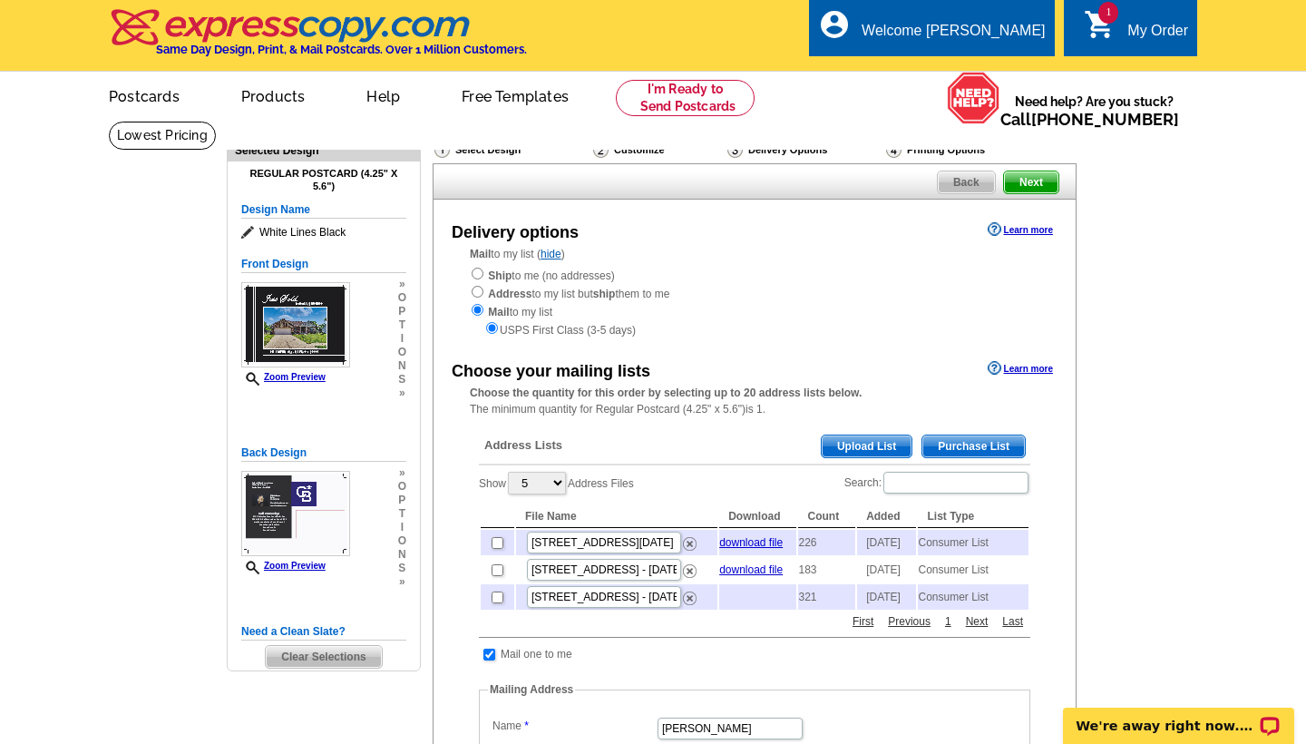
click at [993, 435] on span "Purchase List" at bounding box center [974, 446] width 103 height 22
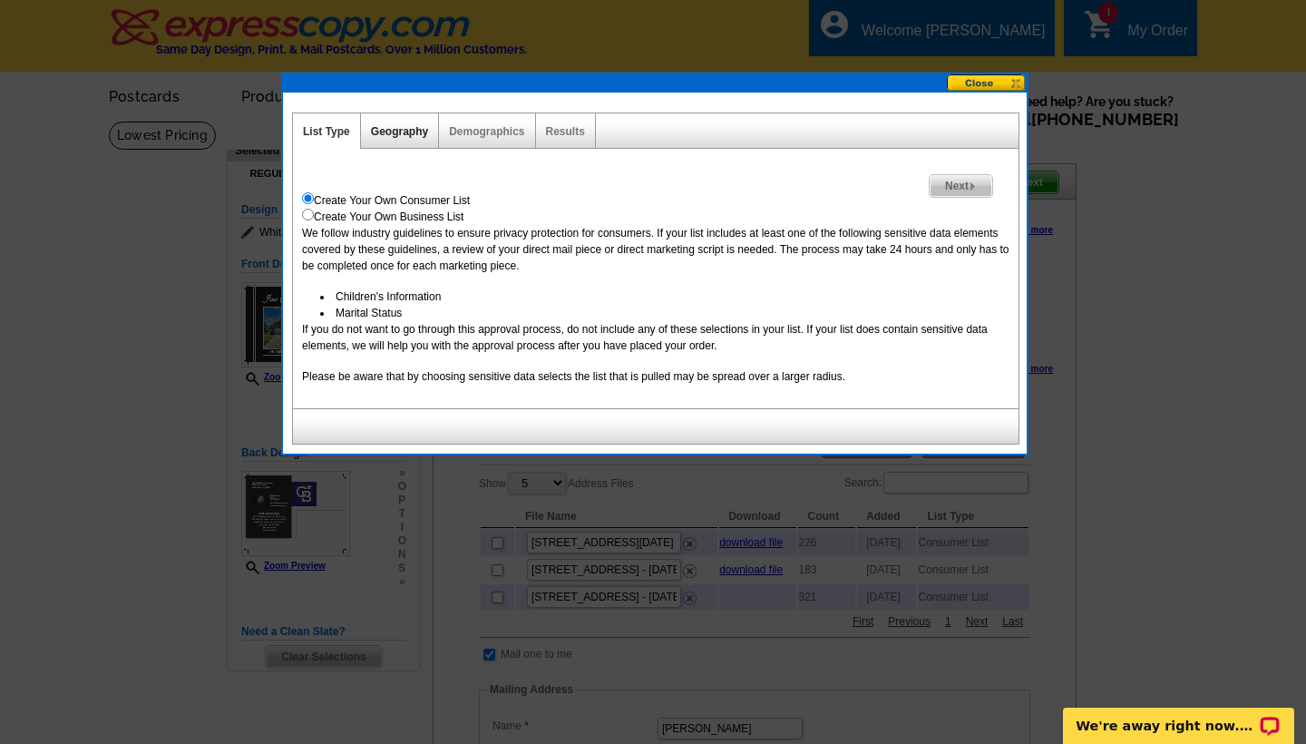
click at [404, 127] on link "Geography" at bounding box center [399, 131] width 57 height 13
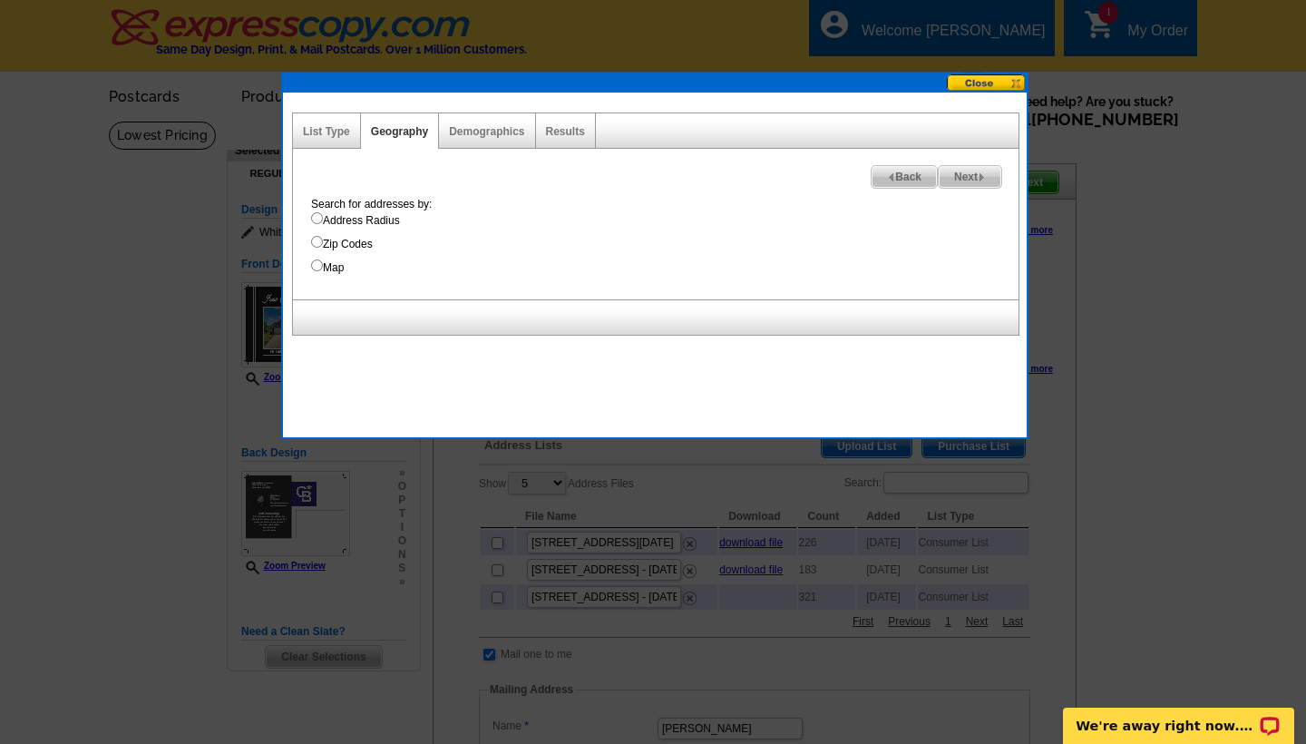
click at [316, 219] on input "Address Radius" at bounding box center [317, 218] width 12 height 12
radio input "true"
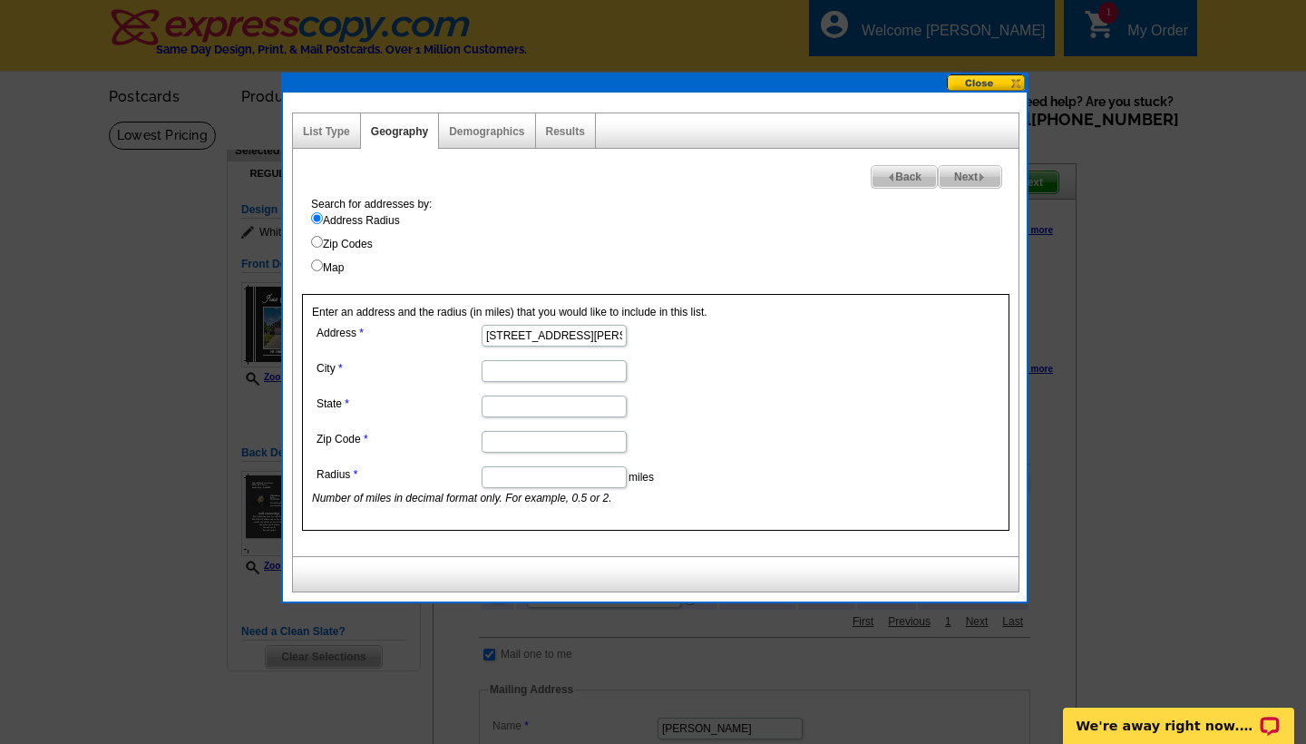
type input "[STREET_ADDRESS][PERSON_NAME]"
type input "[GEOGRAPHIC_DATA]"
type input "OH"
click at [744, 400] on dd "OH" at bounding box center [553, 405] width 483 height 28
type input "45005"
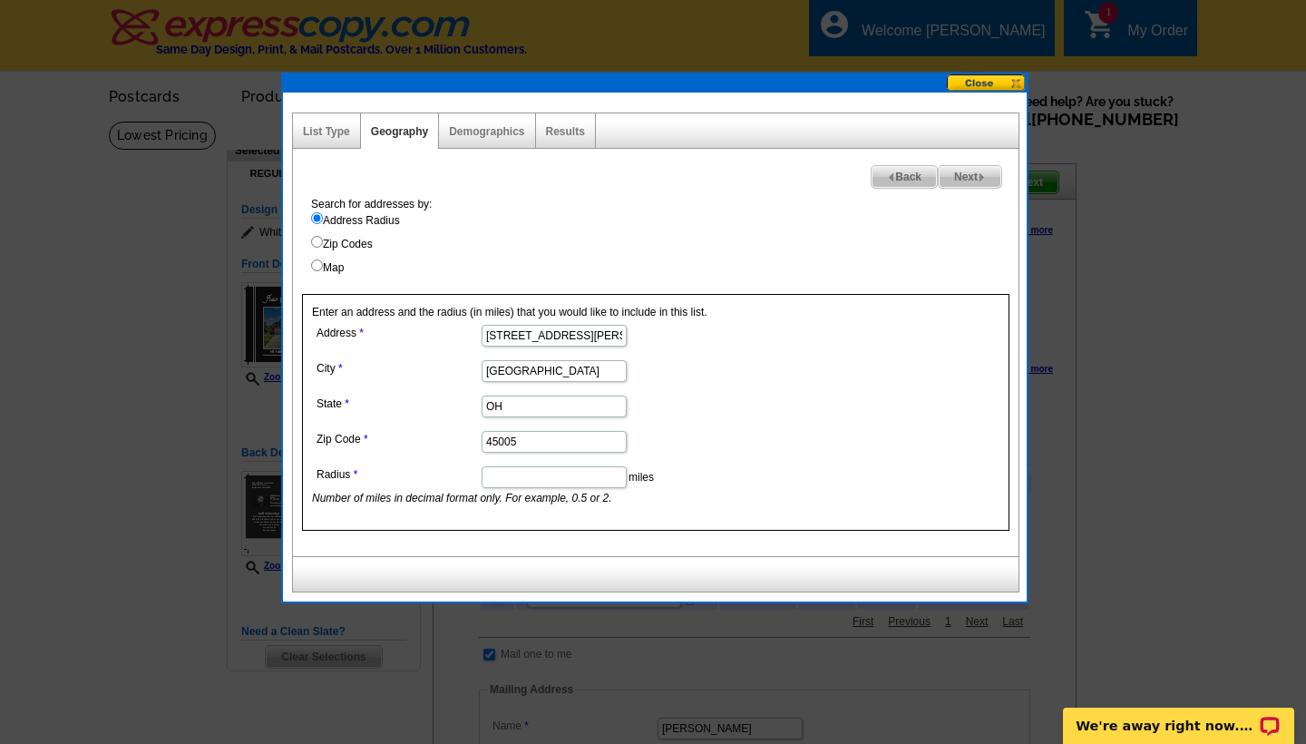
click at [659, 428] on dd "45005" at bounding box center [553, 440] width 483 height 28
click at [569, 476] on input "Radius" at bounding box center [554, 477] width 145 height 22
type input "."
type input "0.3"
click at [938, 429] on form "Address 215 Christina Way City Carlisle State OH Zip Code 45005 Radius 0.3 mile…" at bounding box center [656, 413] width 688 height 186
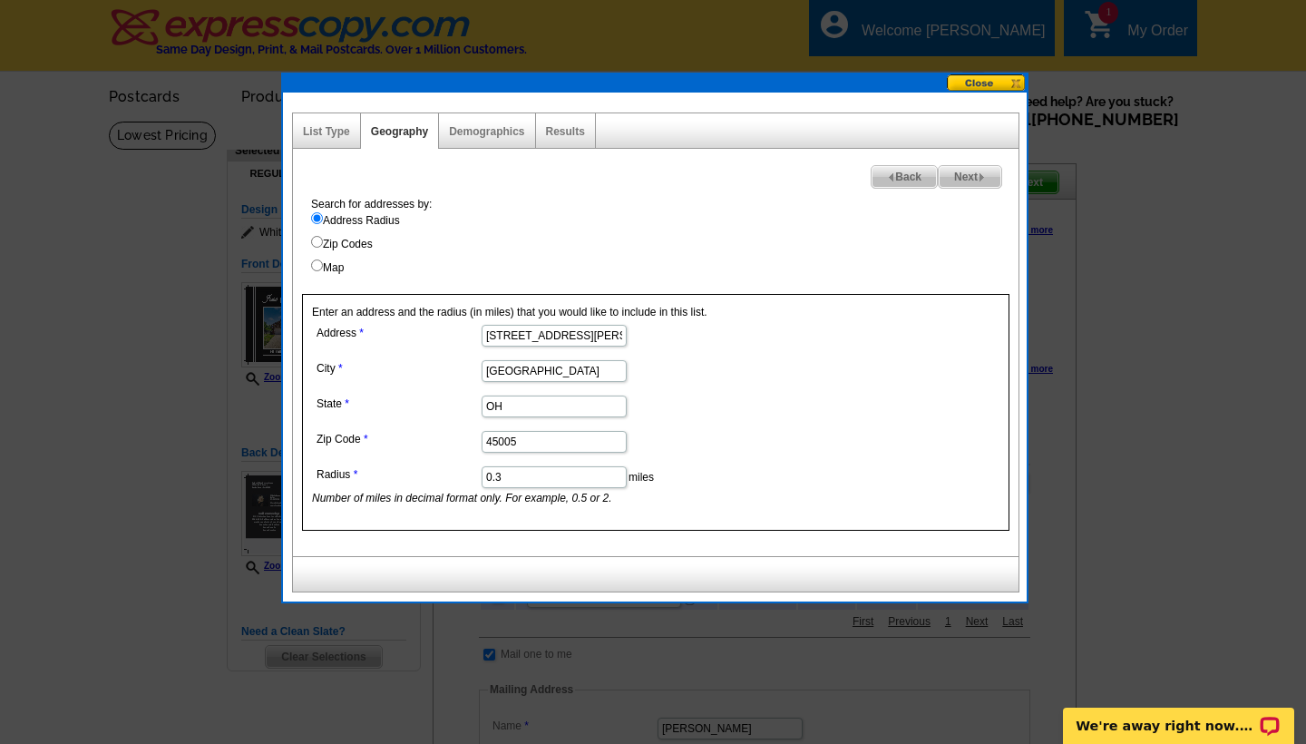
click at [972, 174] on span "Next" at bounding box center [970, 177] width 63 height 22
select select
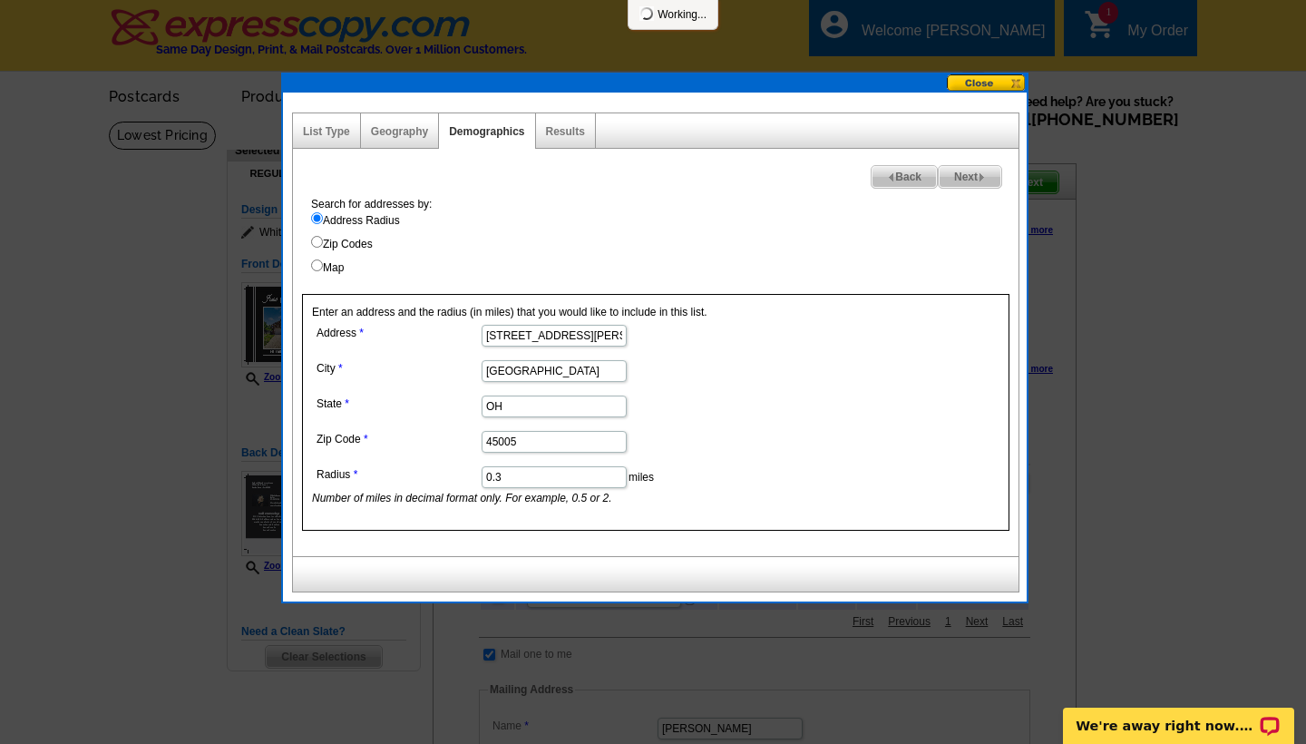
select select
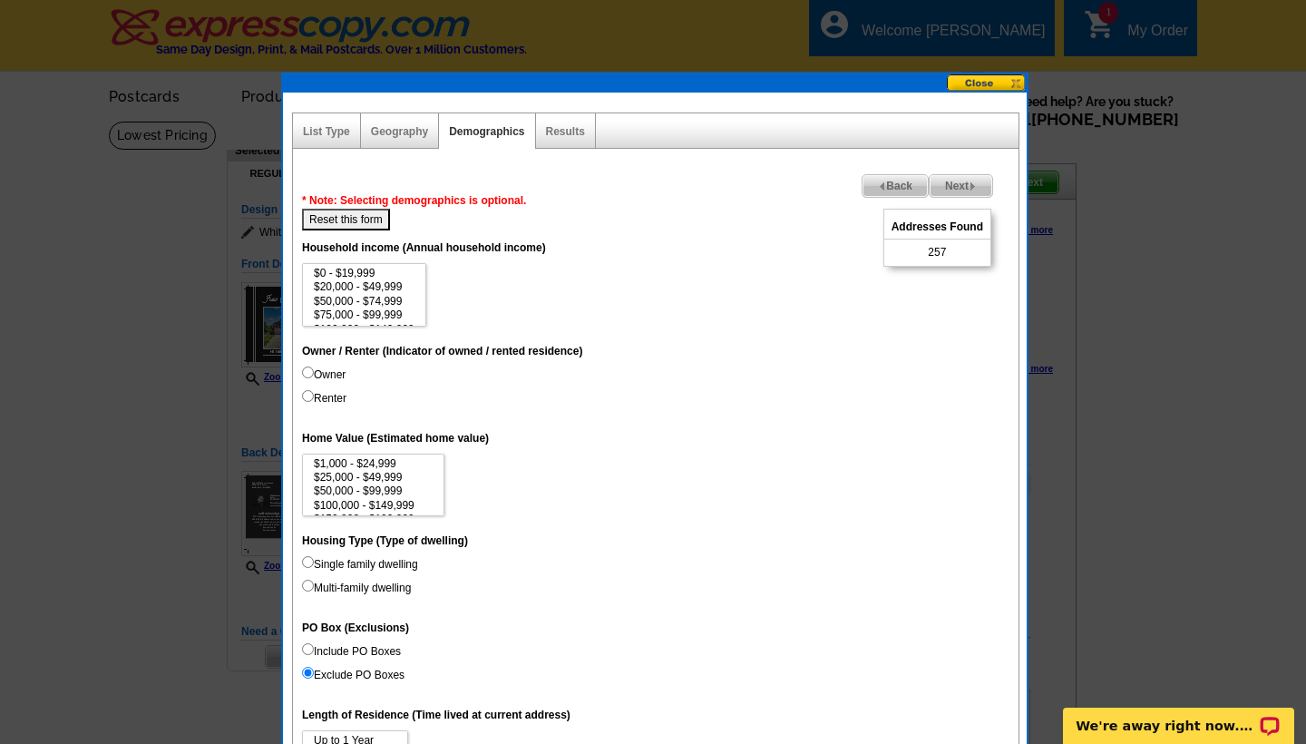
click at [308, 372] on input "Owner" at bounding box center [308, 372] width 12 height 12
radio input "true"
click at [654, 441] on dt "Home Value (Estimated home value)" at bounding box center [656, 437] width 708 height 33
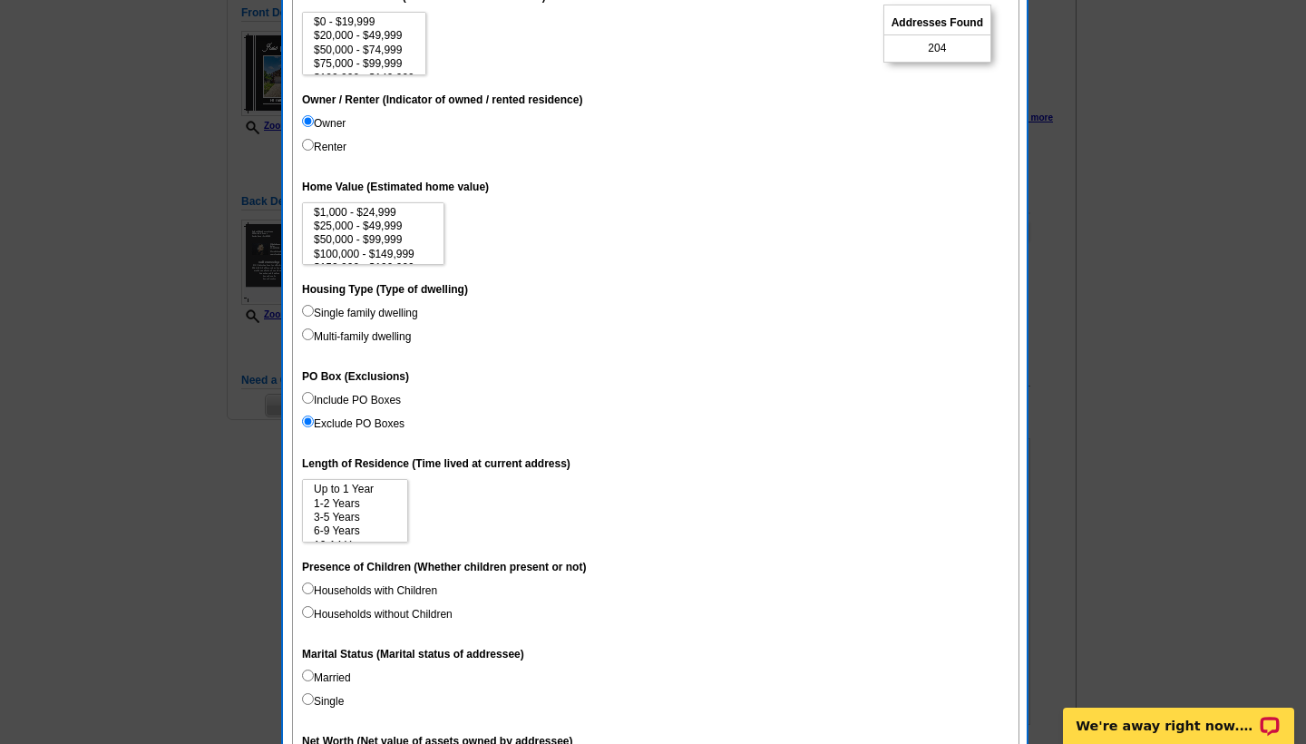
scroll to position [254, 0]
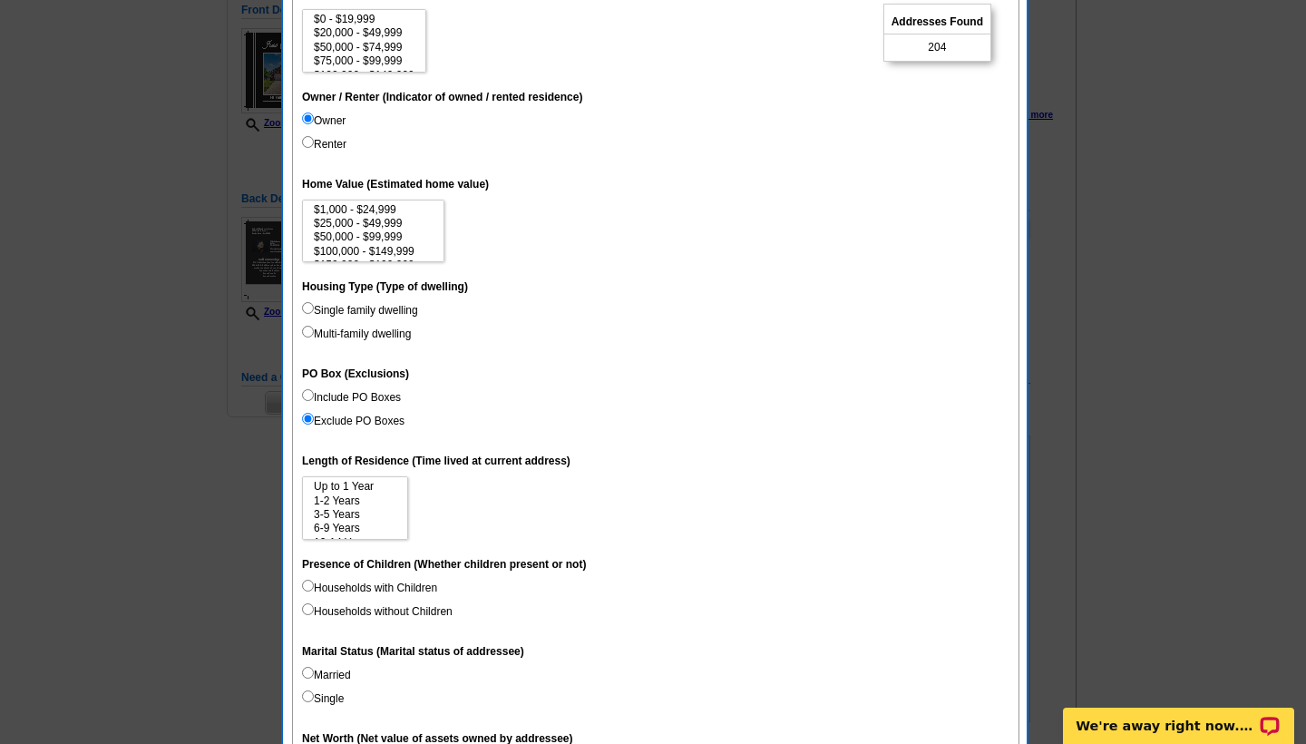
click at [308, 308] on input "Single family dwelling" at bounding box center [308, 308] width 12 height 12
radio input "true"
click at [590, 362] on dt "PO Box (Exclusions)" at bounding box center [656, 373] width 708 height 33
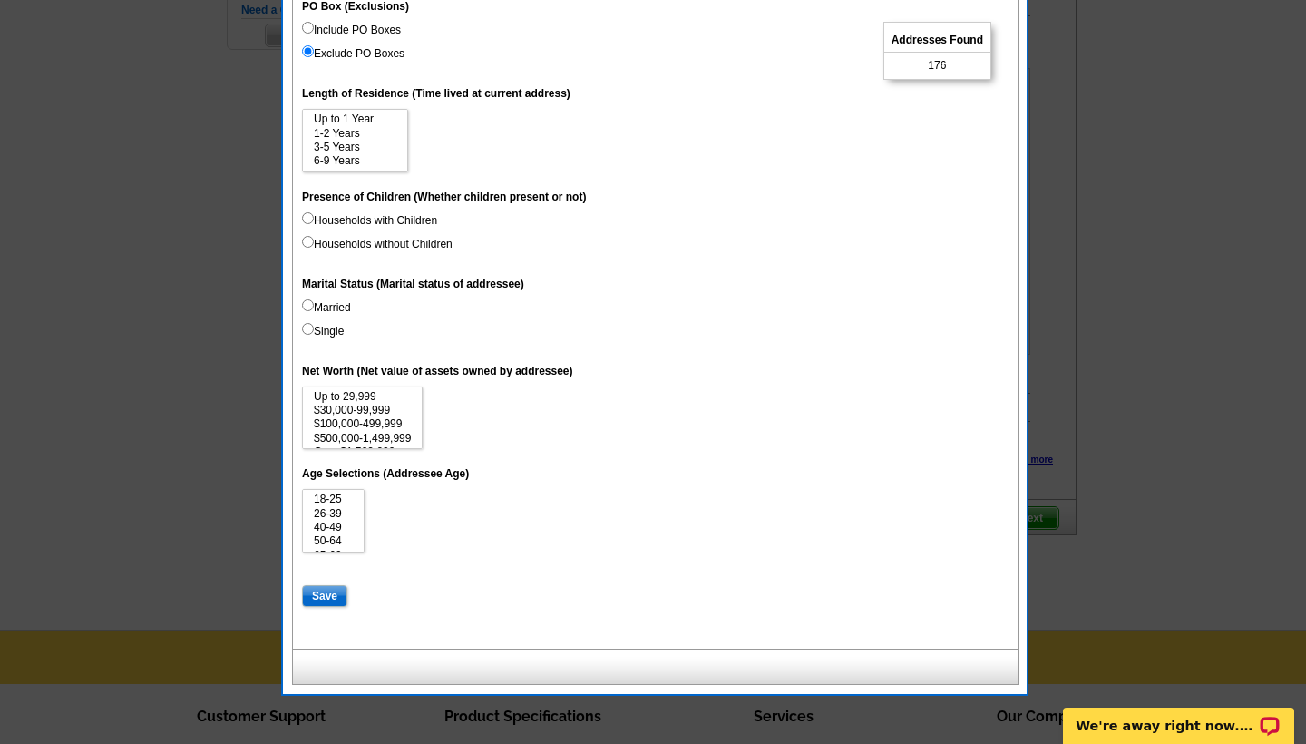
scroll to position [608, 0]
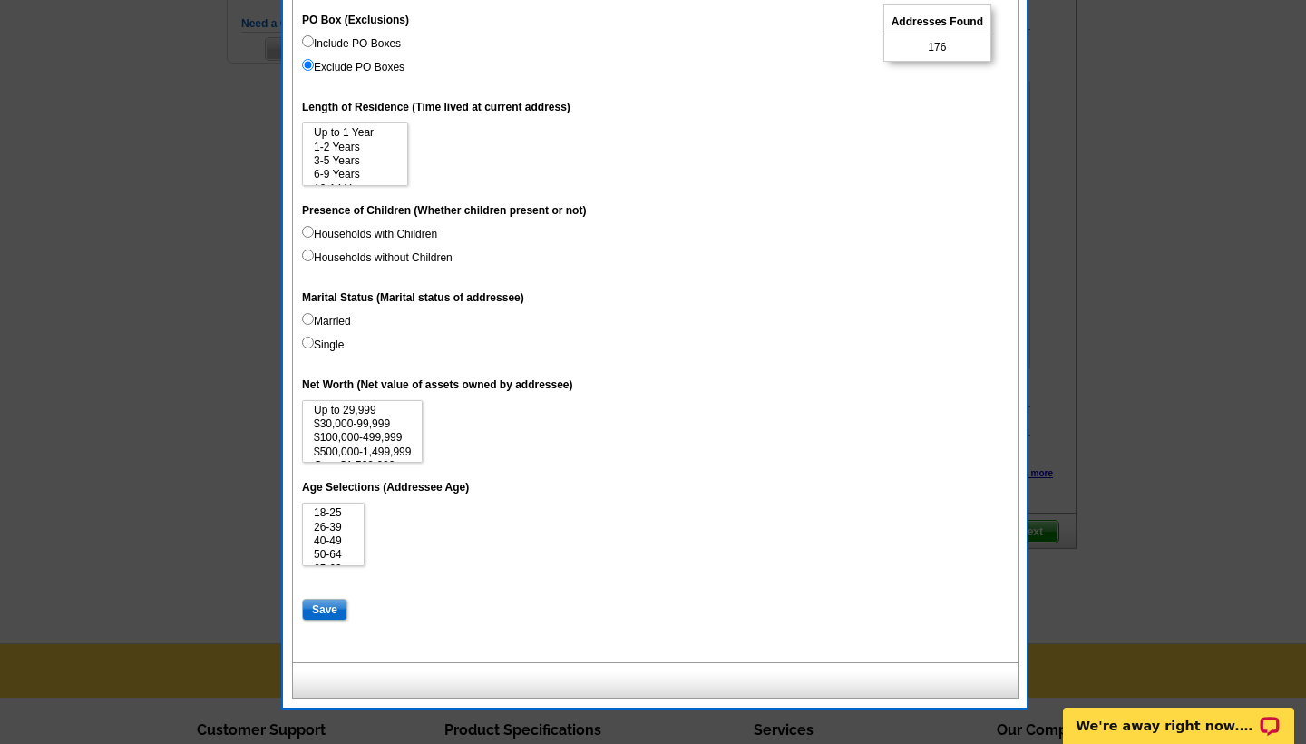
click at [320, 600] on input "Save" at bounding box center [324, 610] width 45 height 22
select select
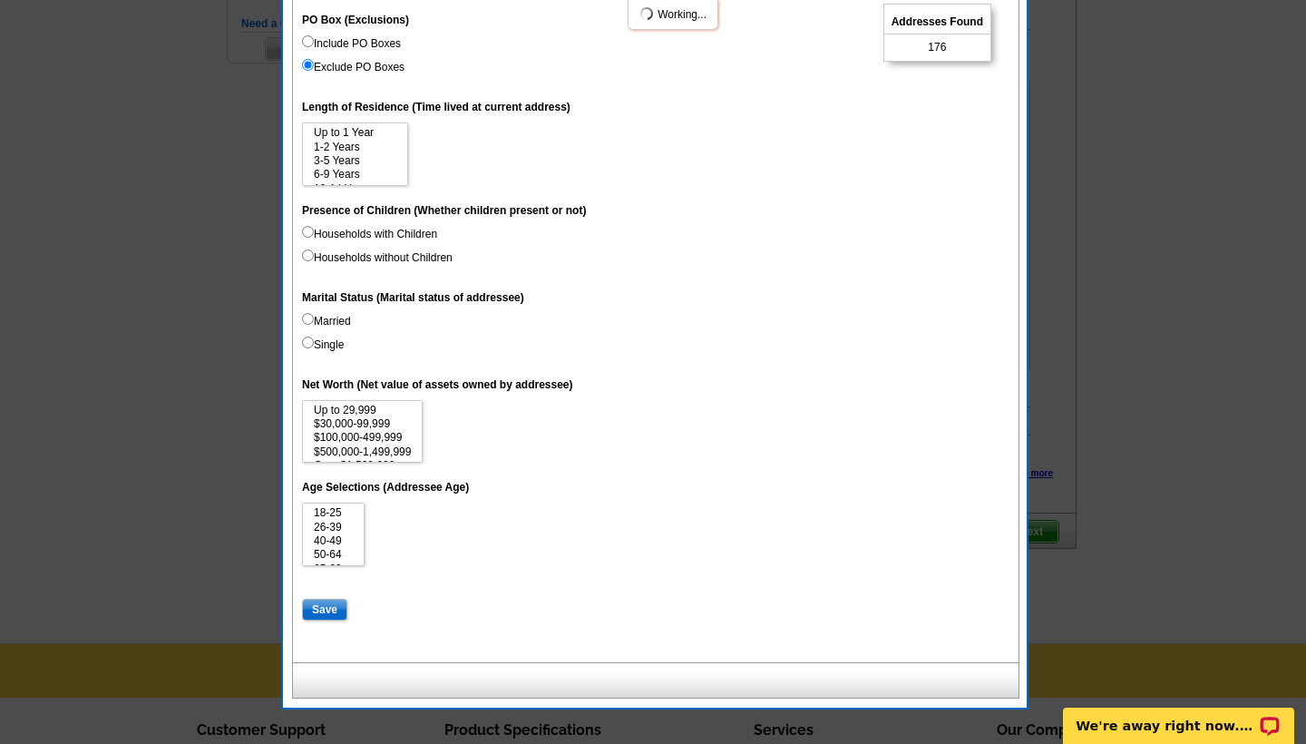
select select
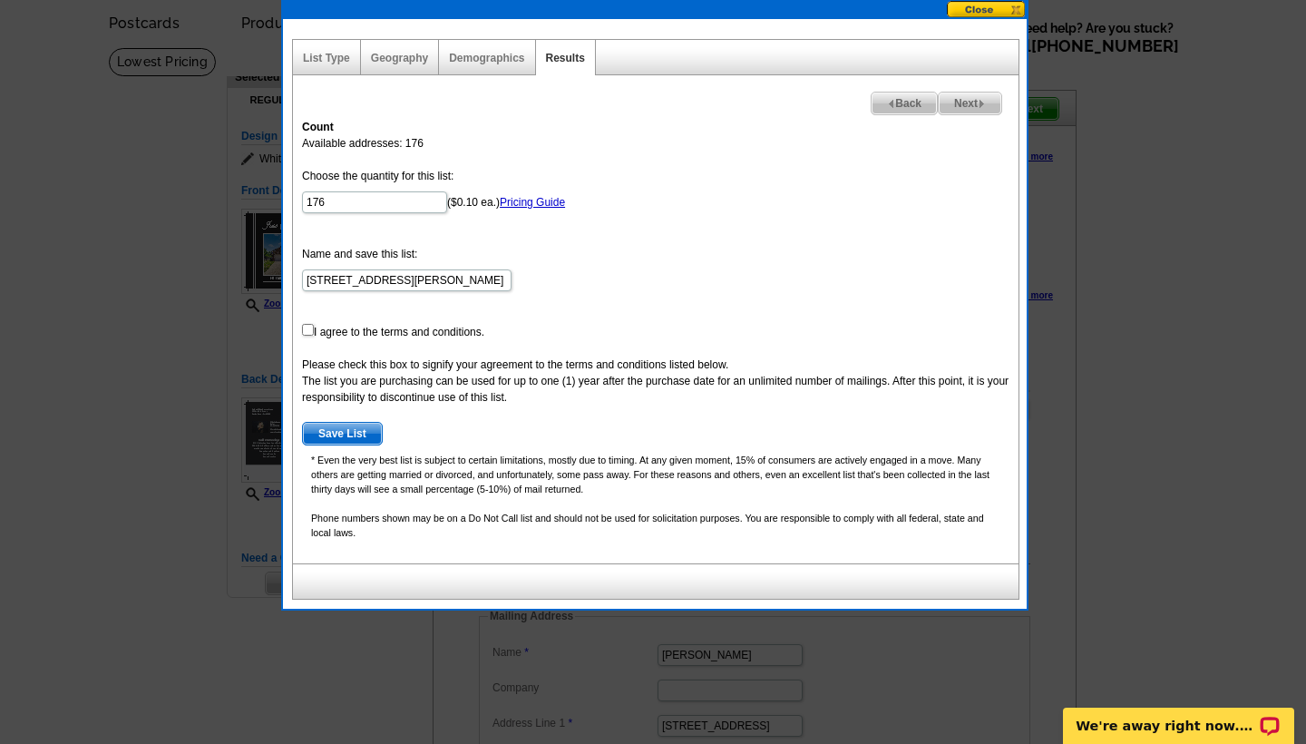
scroll to position [151, 0]
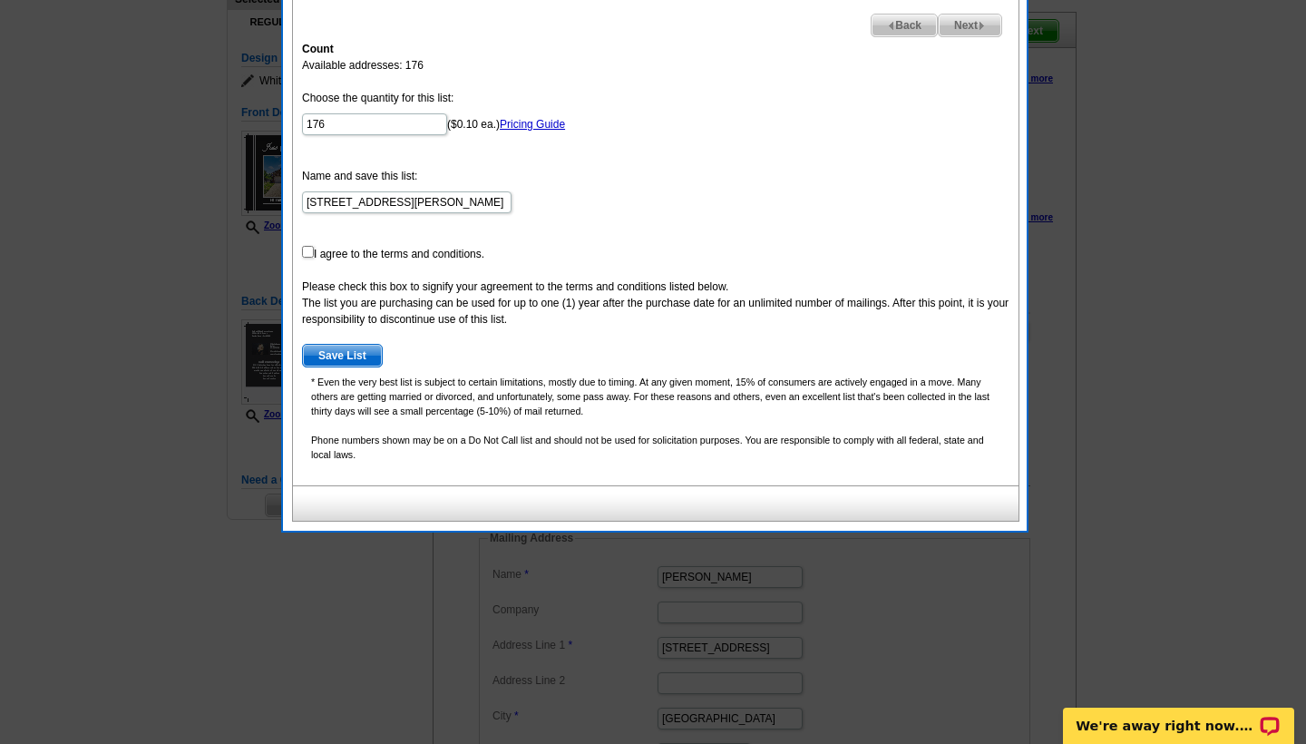
click at [308, 255] on input "checkbox" at bounding box center [308, 252] width 12 height 12
checkbox input "true"
click at [347, 355] on span "Save List" at bounding box center [342, 356] width 79 height 22
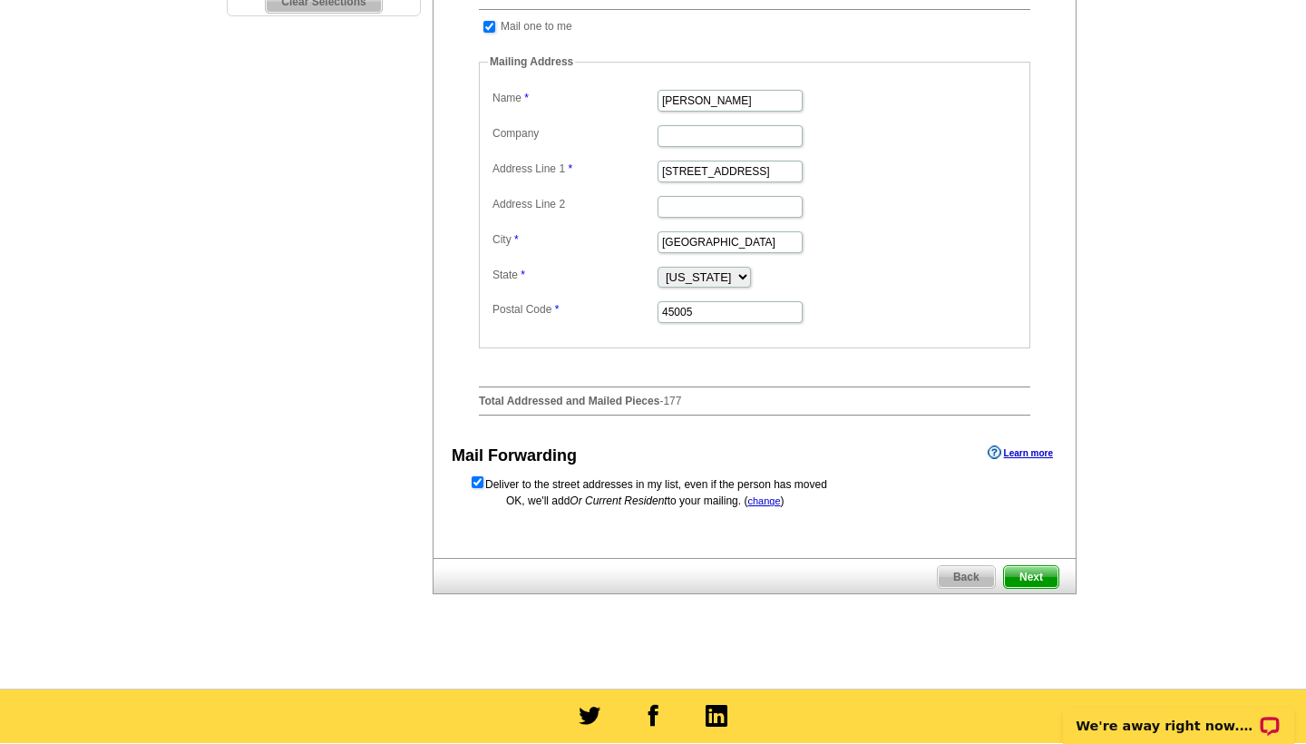
scroll to position [658, 0]
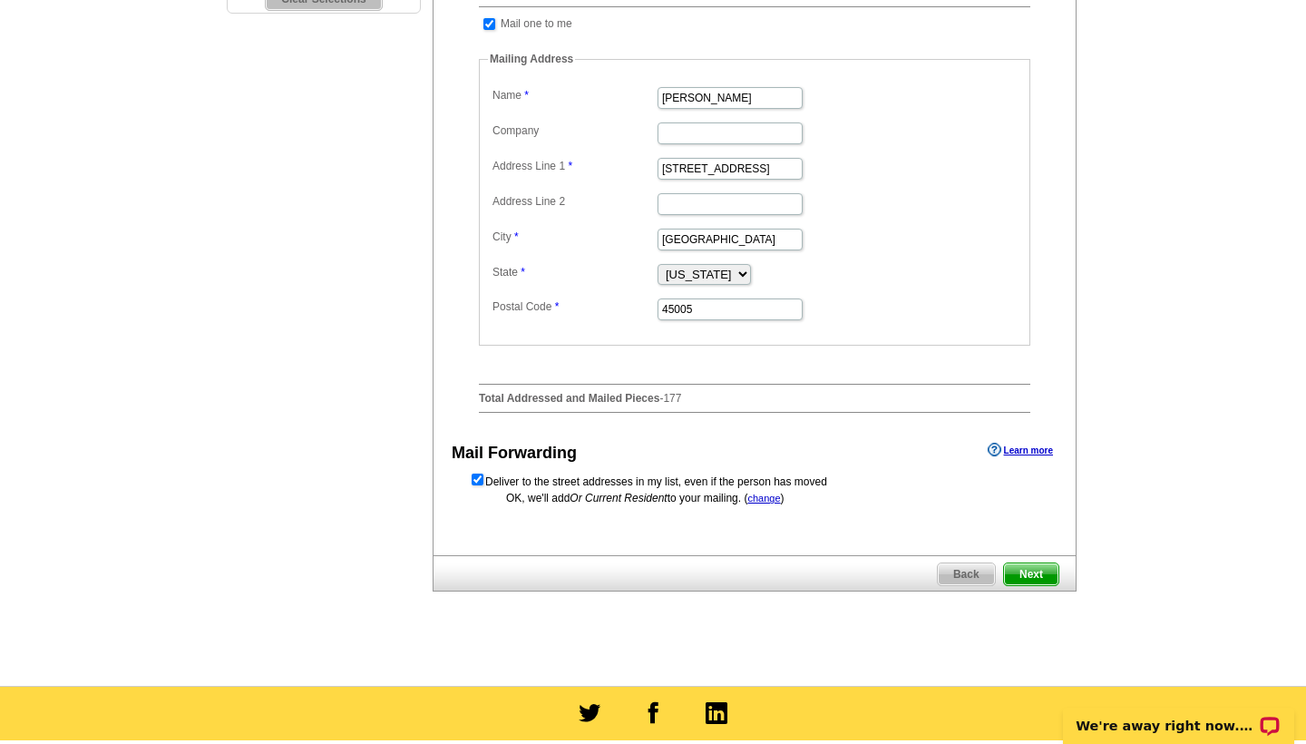
click at [1026, 585] on span "Next" at bounding box center [1031, 574] width 54 height 22
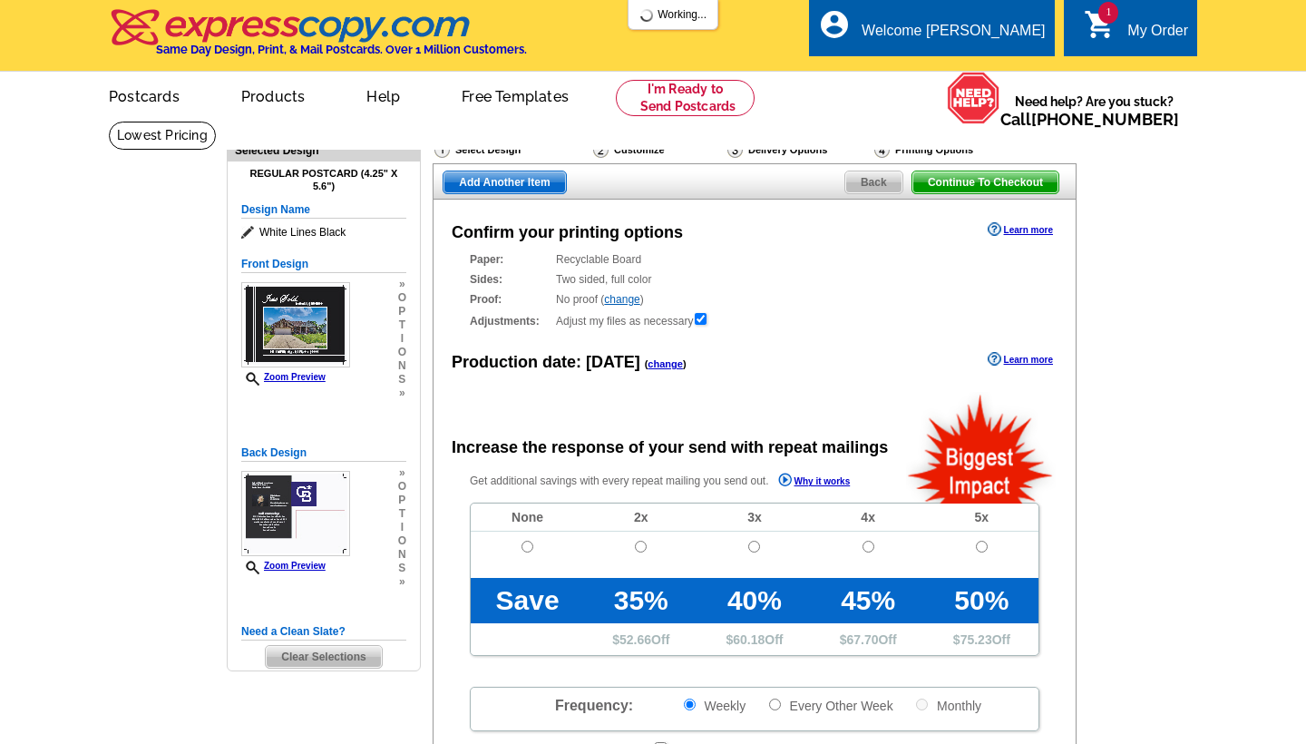
radio input "false"
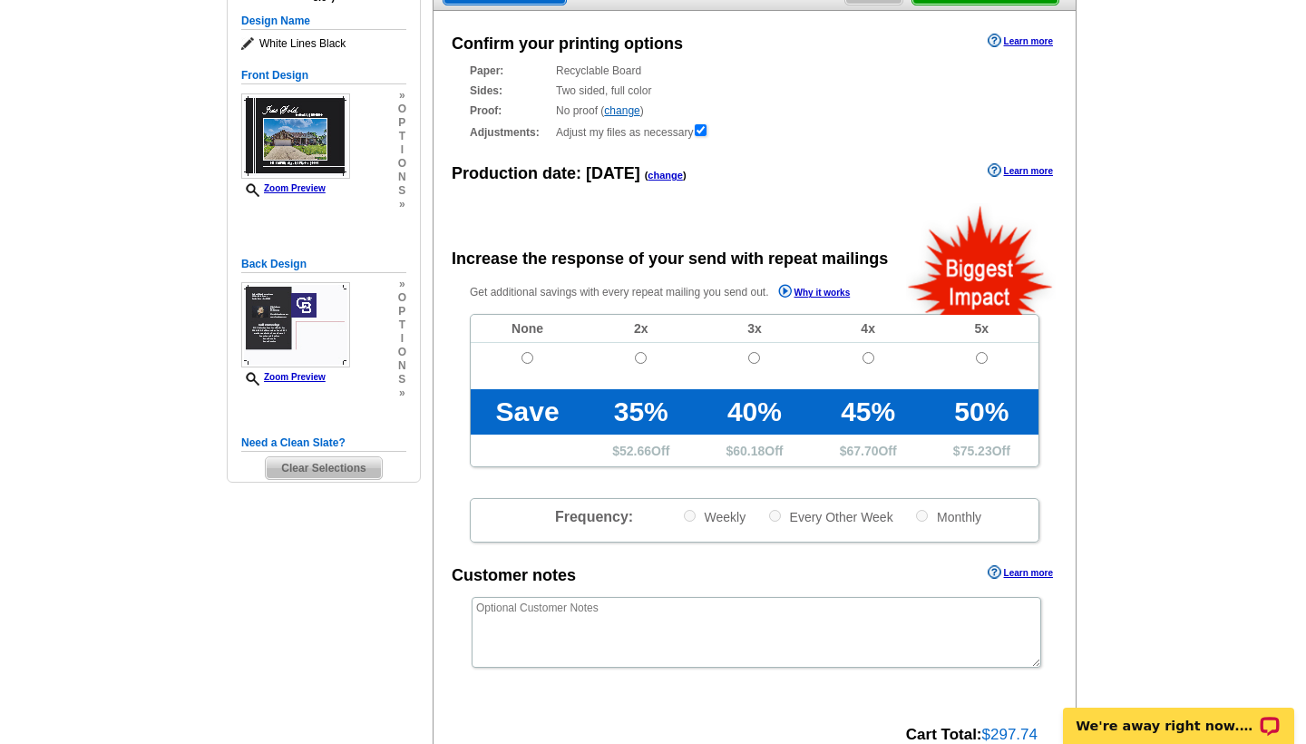
scroll to position [92, 0]
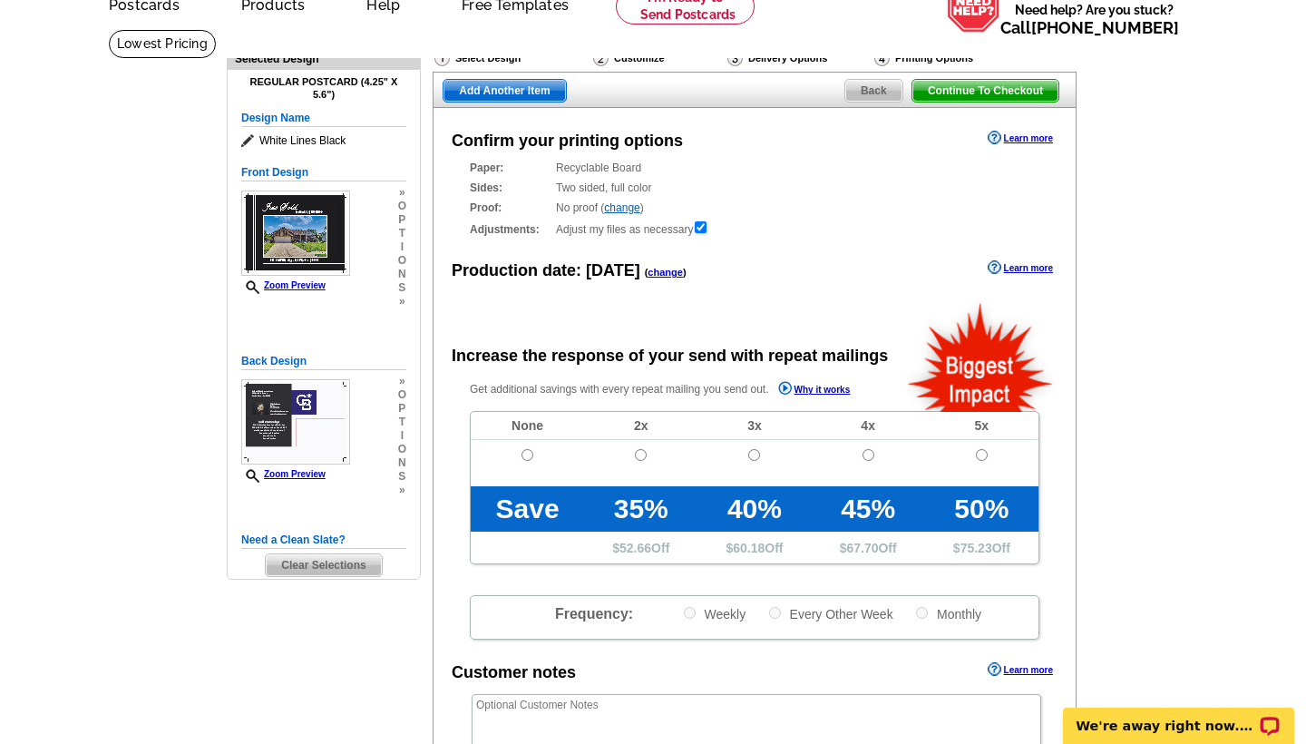
click at [877, 93] on span "Back" at bounding box center [873, 91] width 57 height 22
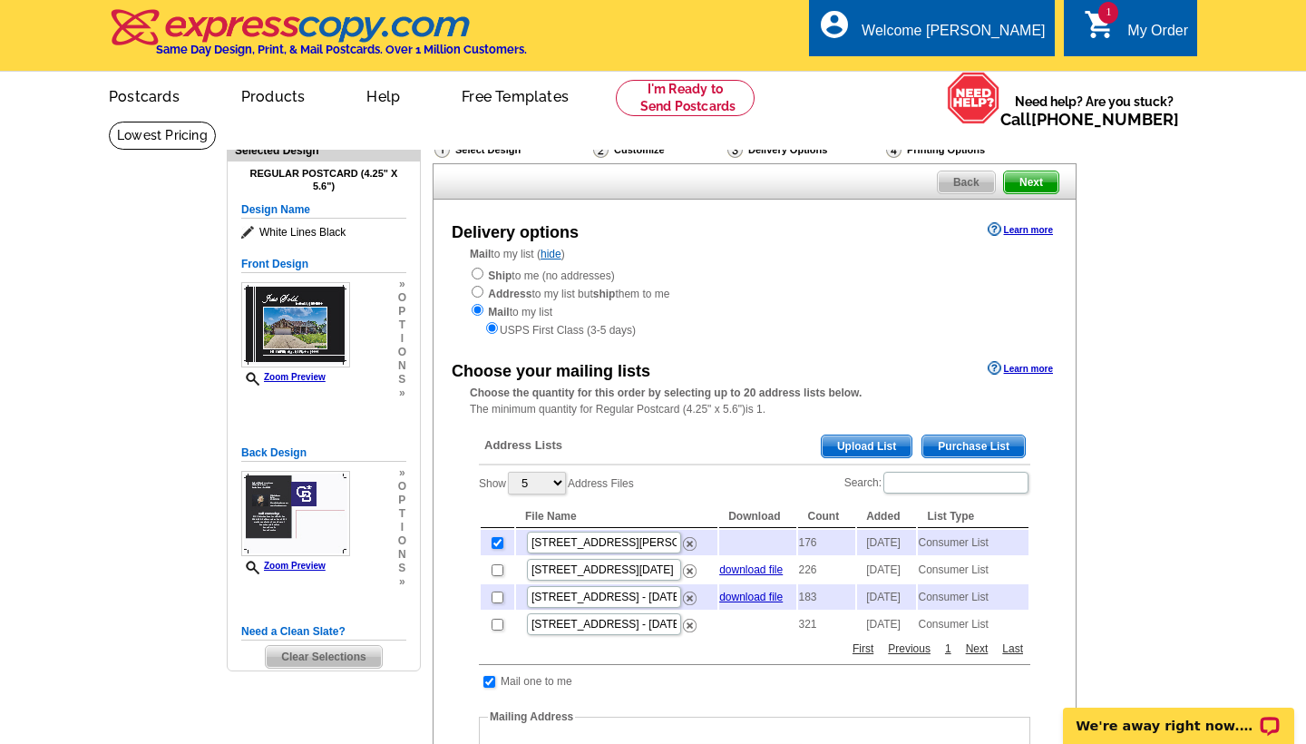
click at [968, 435] on span "Purchase List" at bounding box center [974, 446] width 103 height 22
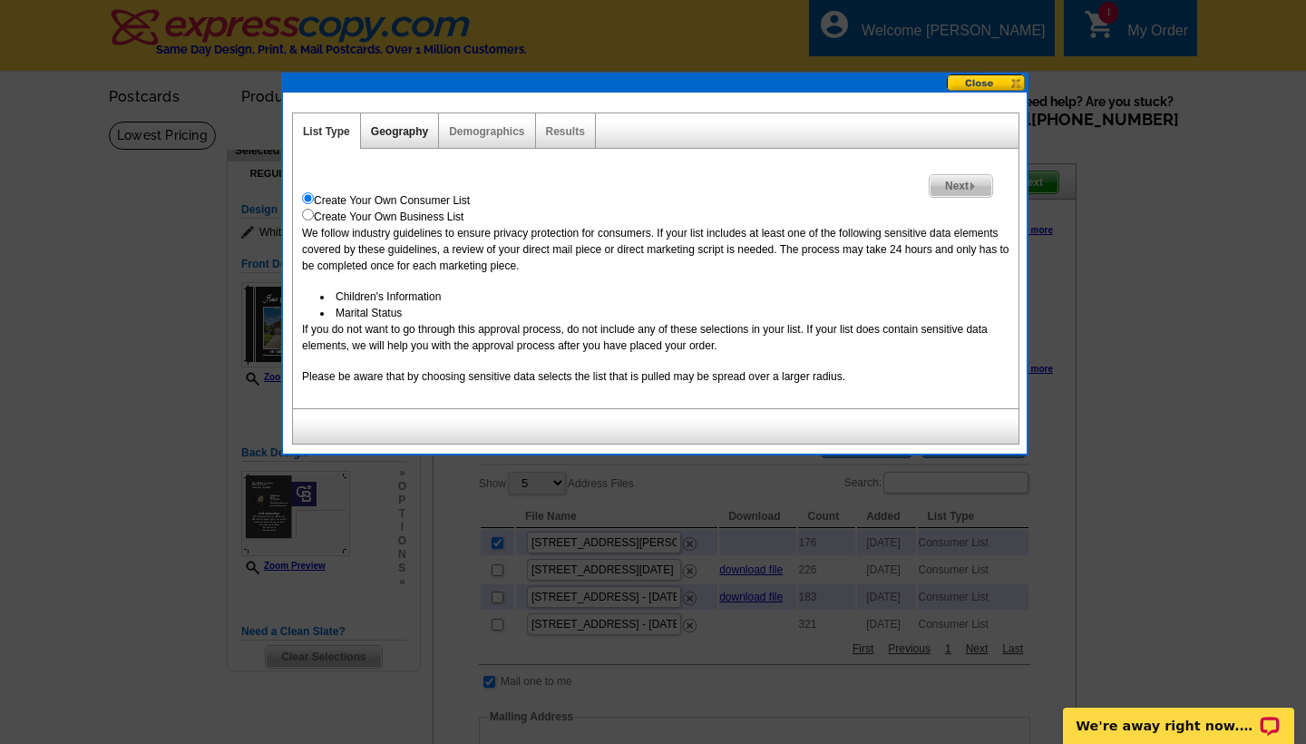
click at [395, 129] on link "Geography" at bounding box center [399, 131] width 57 height 13
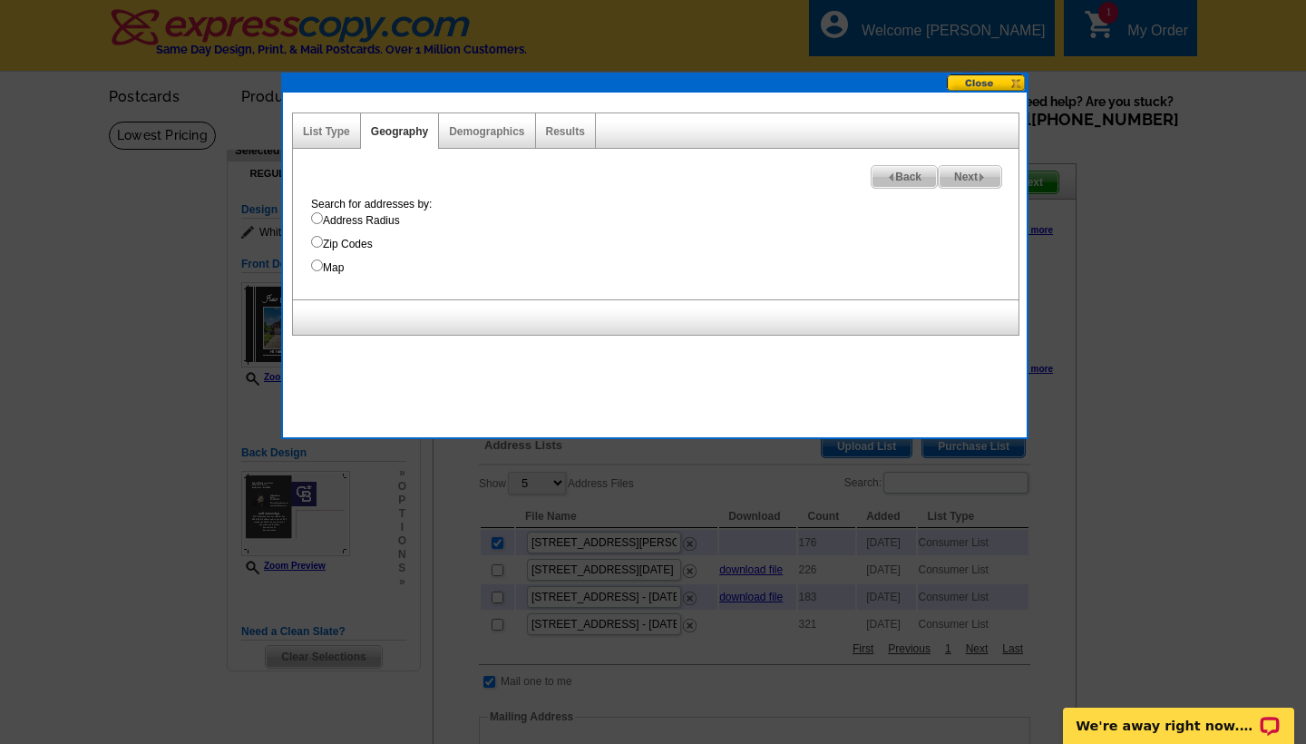
click at [316, 219] on input "Address Radius" at bounding box center [317, 218] width 12 height 12
radio input "true"
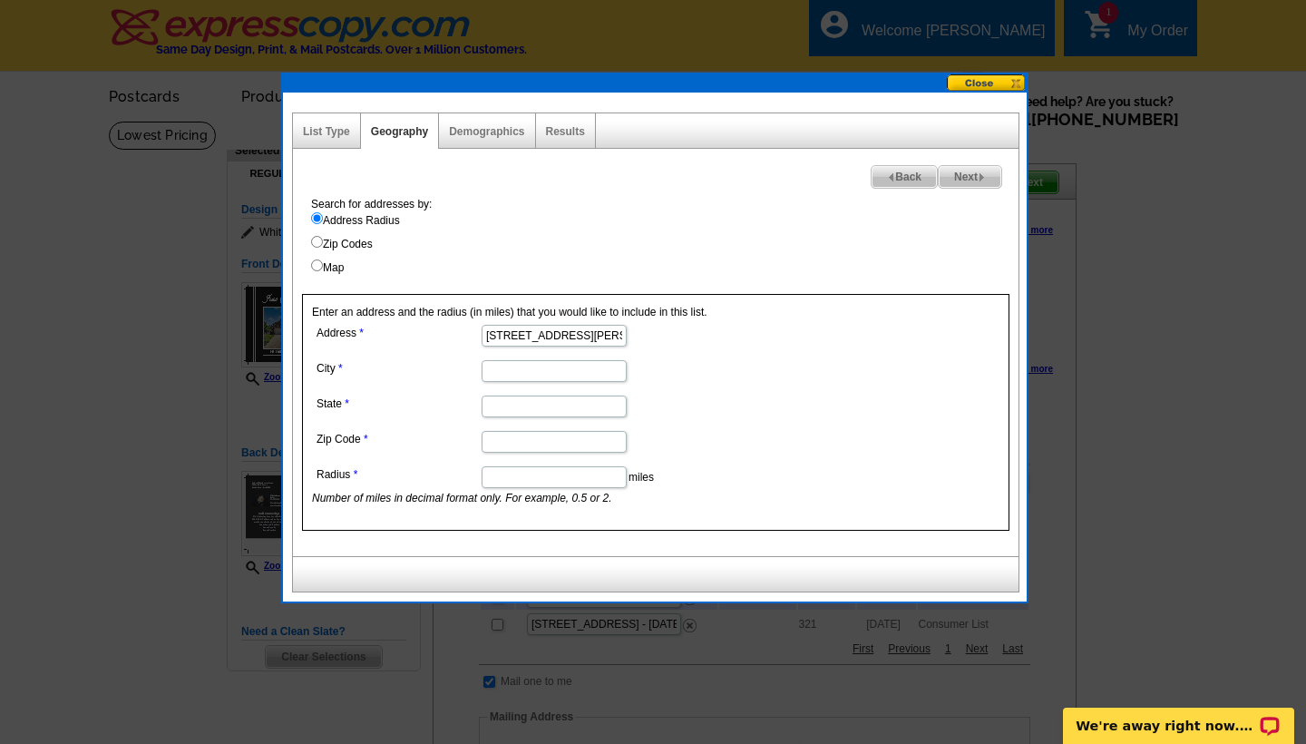
type input "215 Christina Way"
type input "[GEOGRAPHIC_DATA]"
type input "OH"
type input "45005"
click at [437, 479] on label "Radius" at bounding box center [398, 474] width 163 height 16
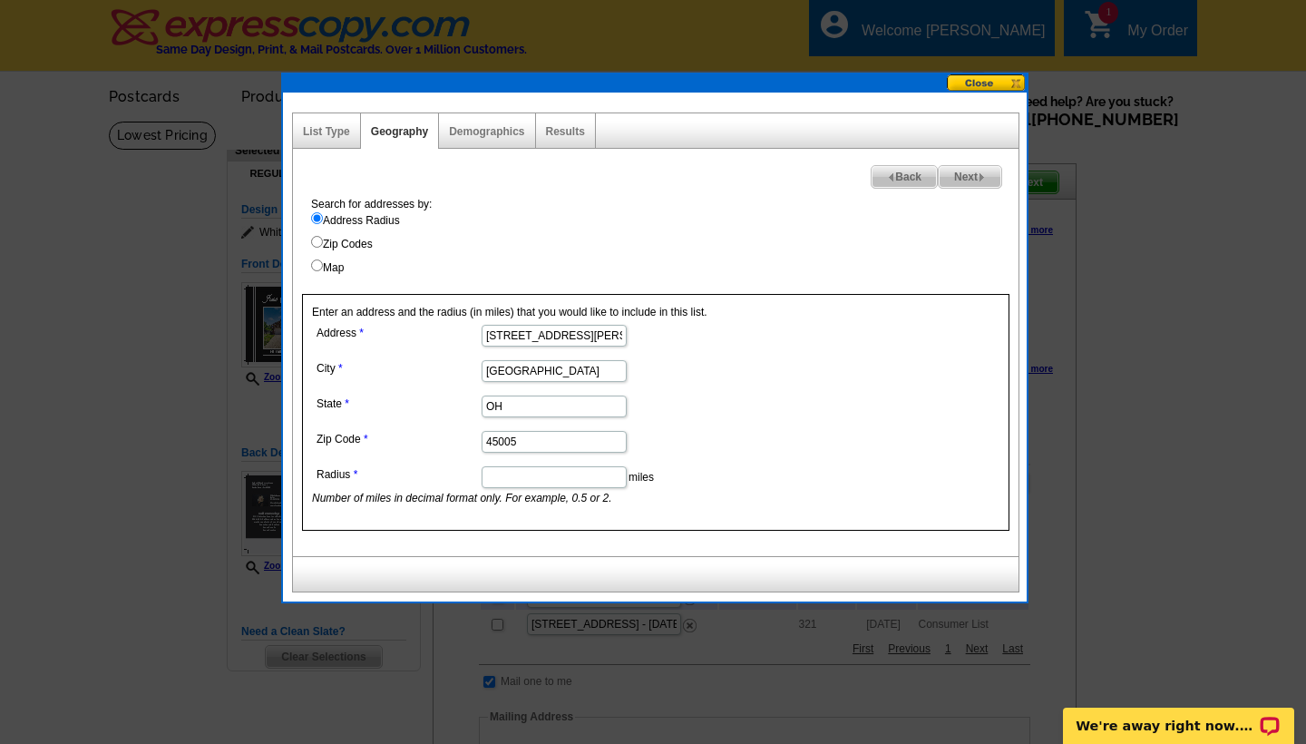
click at [482, 479] on input "Radius" at bounding box center [554, 477] width 145 height 22
type input "."
type input "0.2"
click at [970, 174] on span "Next" at bounding box center [970, 177] width 63 height 22
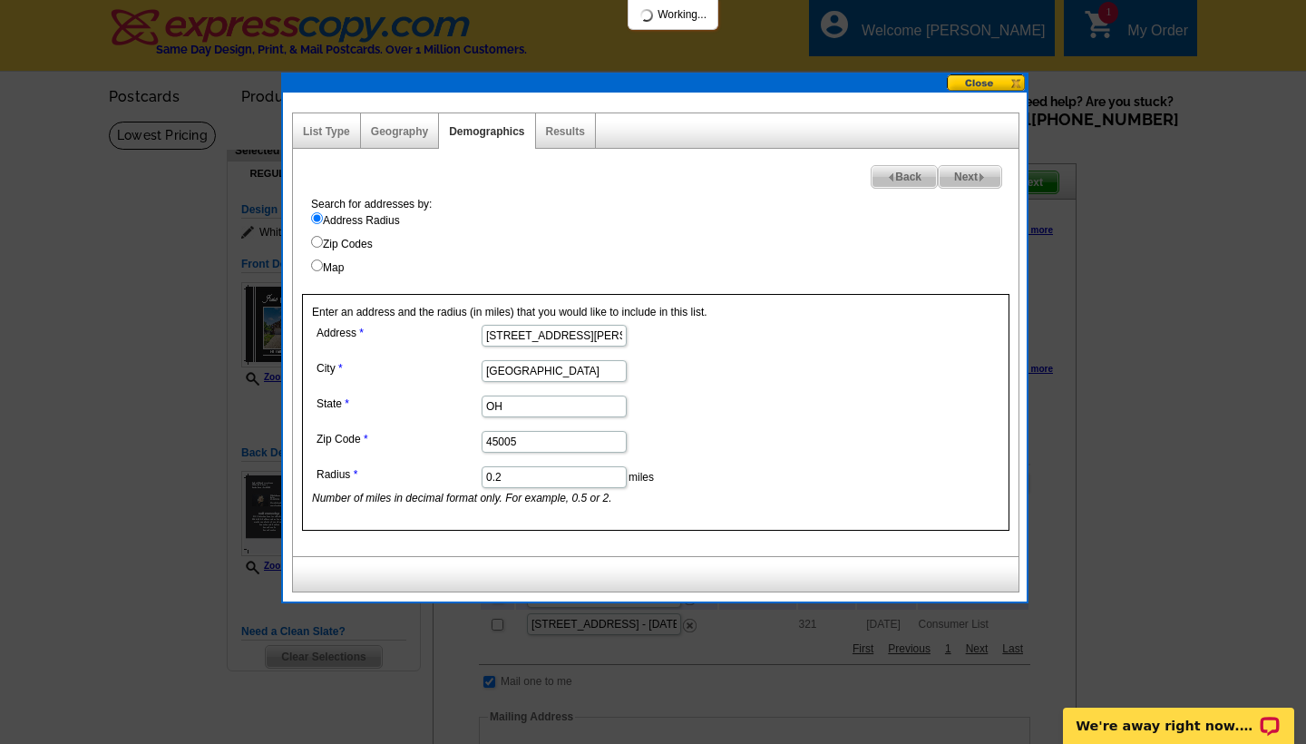
select select
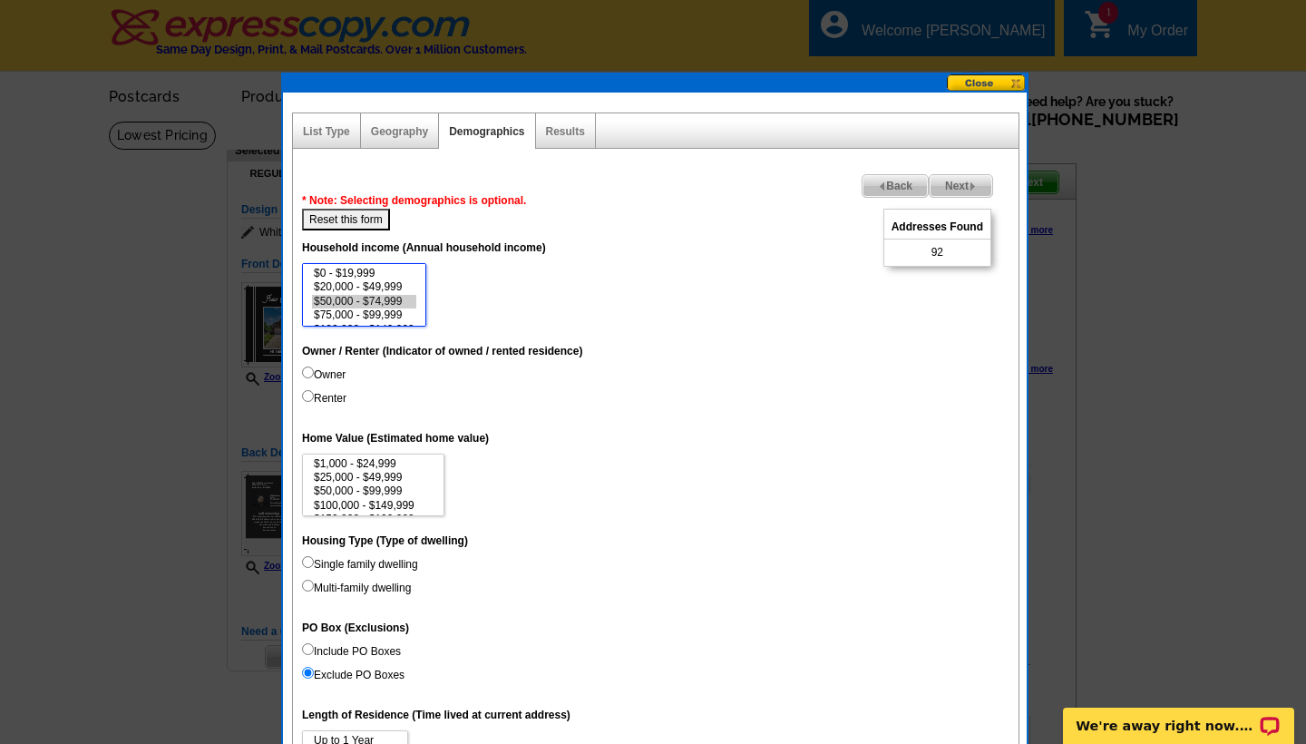
click at [396, 295] on option "$50,000 - $74,999" at bounding box center [364, 302] width 104 height 14
select select "50000-74999"
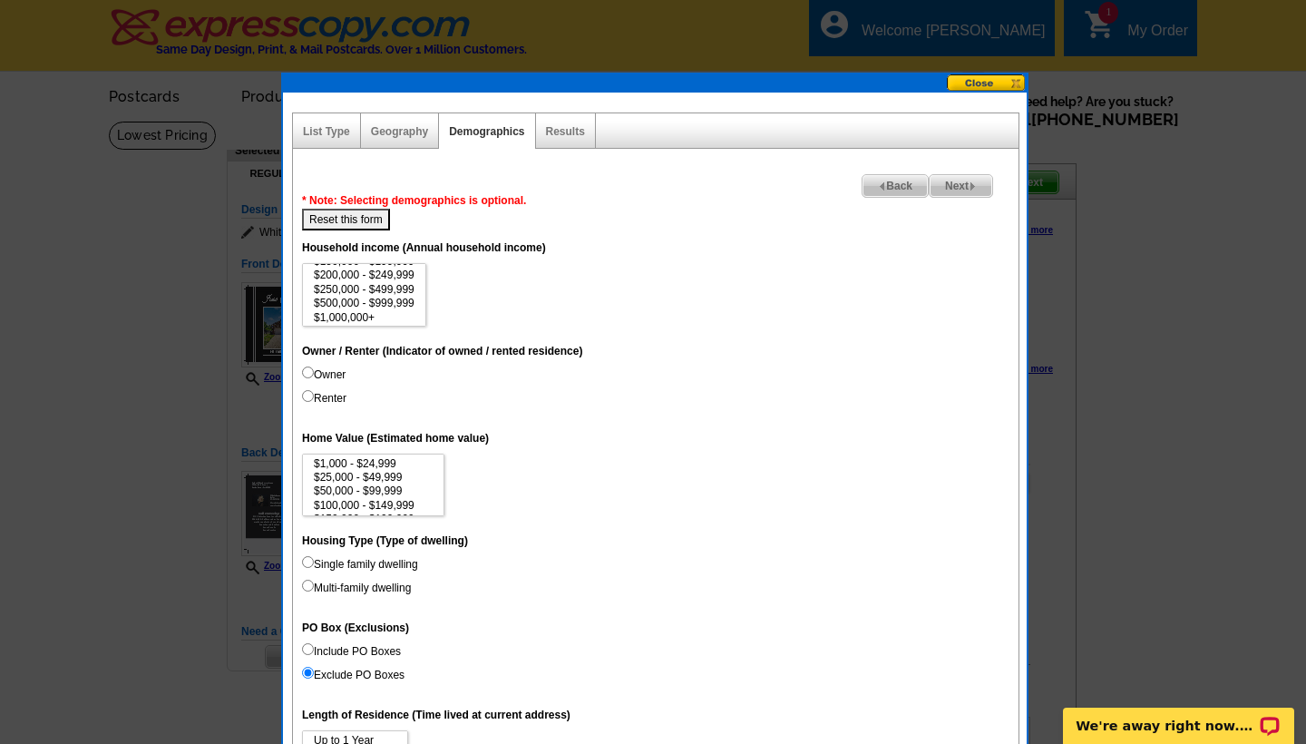
click at [568, 288] on dd "$0 - $19,999 $20,000 - $49,999 $50,000 - $74,999 $75,000 - $99,999 $100,000 - $…" at bounding box center [656, 295] width 708 height 64
click at [307, 374] on input "Owner" at bounding box center [308, 372] width 12 height 12
radio input "true"
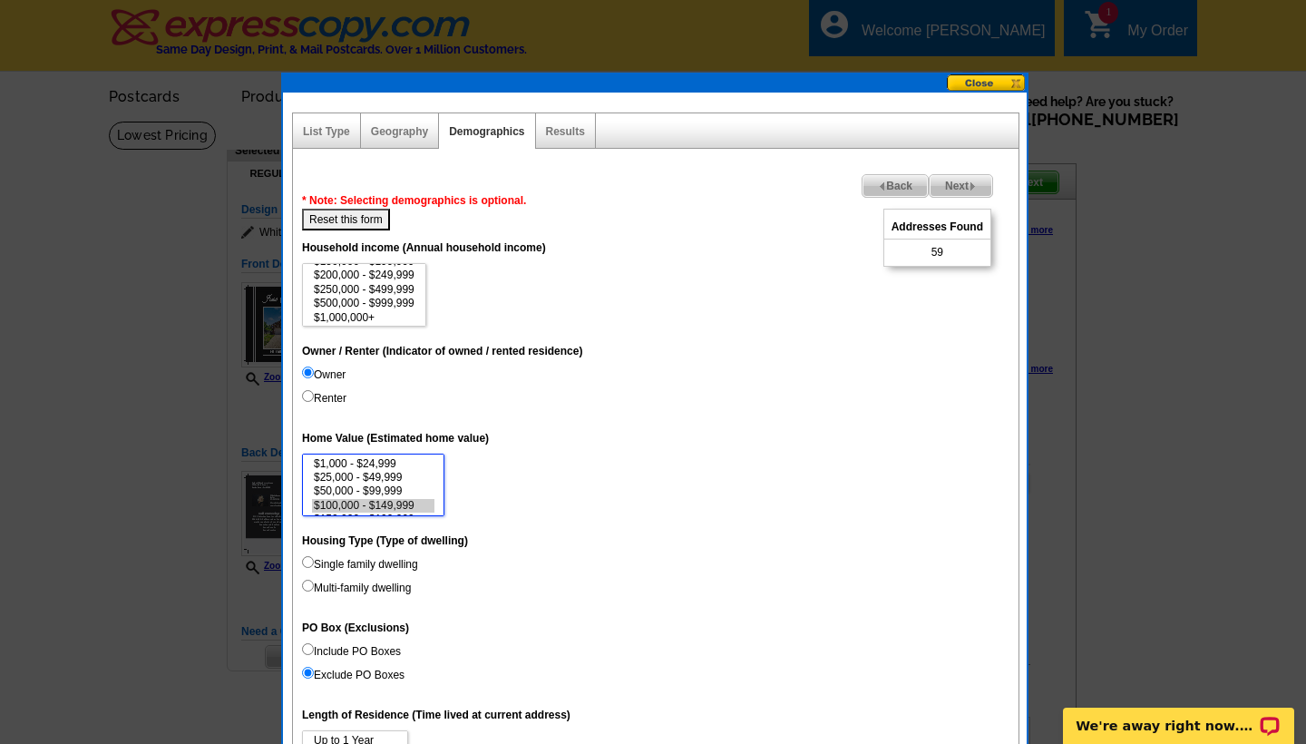
click at [406, 499] on option "$100,000 - $149,999" at bounding box center [373, 506] width 122 height 14
select select "1000-24999"
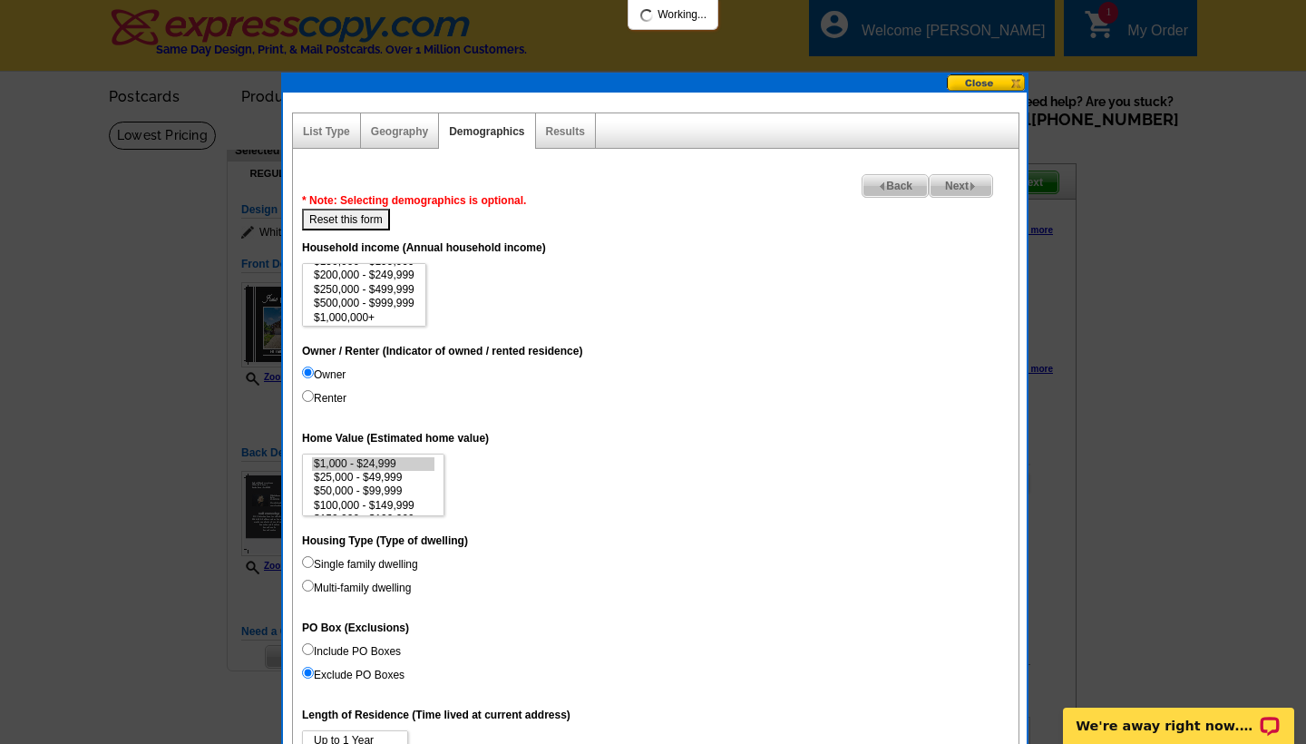
click at [558, 474] on dd "$1,000 - $24,999 $25,000 - $49,999 $50,000 - $99,999 $100,000 - $149,999 $150,0…" at bounding box center [656, 486] width 708 height 64
click at [614, 334] on dt "Owner / Renter (Indicator of owned / rented residence)" at bounding box center [656, 350] width 708 height 33
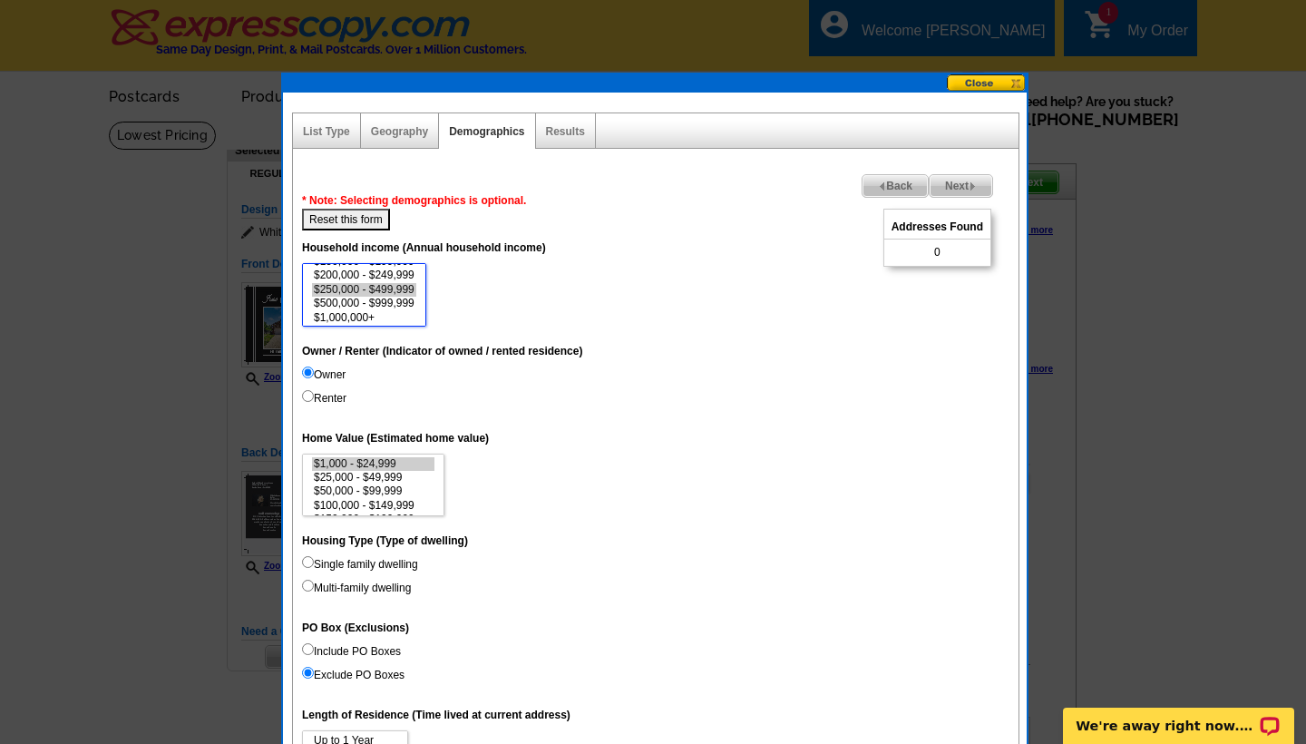
click at [386, 285] on option "$250,000 - $499,999" at bounding box center [364, 290] width 104 height 14
click at [397, 269] on option "$200,000 - $249,999" at bounding box center [364, 276] width 104 height 14
select select "0-19999"
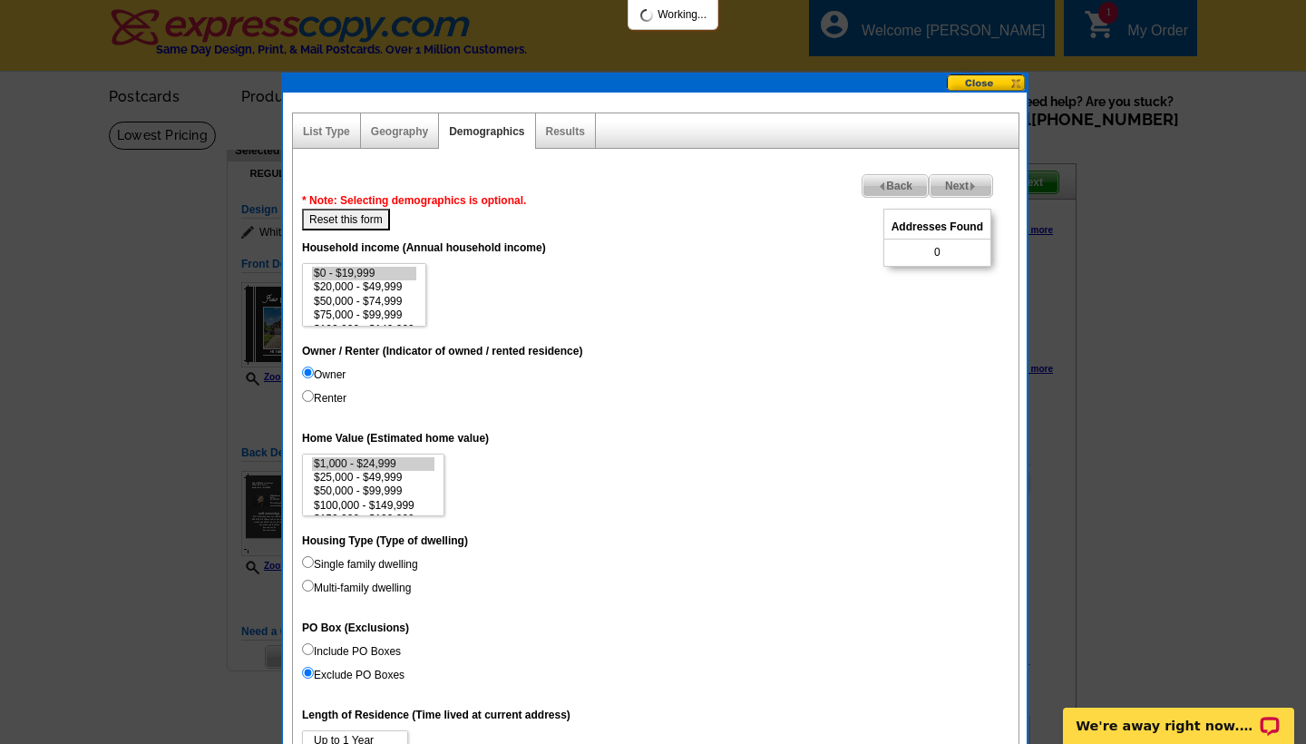
click at [492, 215] on div "Next Addresses Found 0 Back * Note: Selecting demographics is optional. Reset t…" at bounding box center [656, 725] width 726 height 1085
click at [358, 219] on button "Reset this form" at bounding box center [346, 220] width 88 height 22
select select
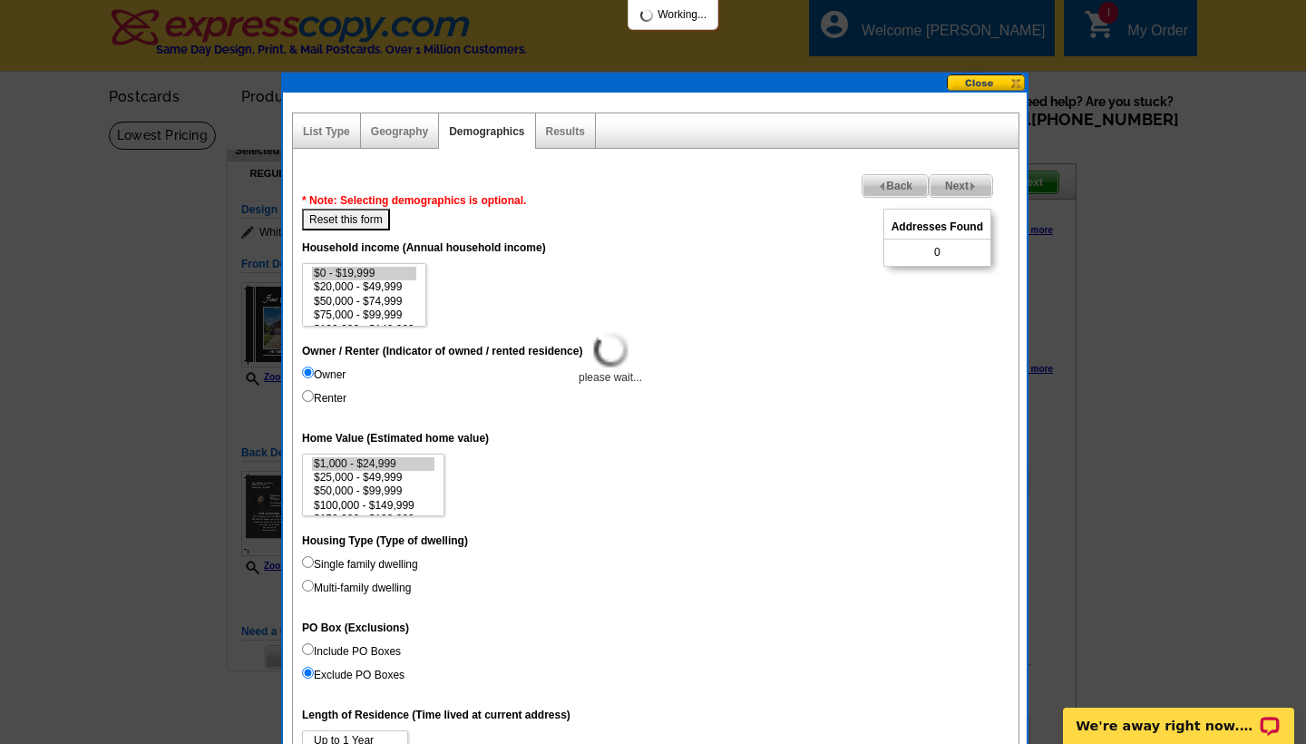
select select
click at [734, 356] on dt "Owner / Renter (Indicator of owned / rented residence)" at bounding box center [656, 350] width 708 height 33
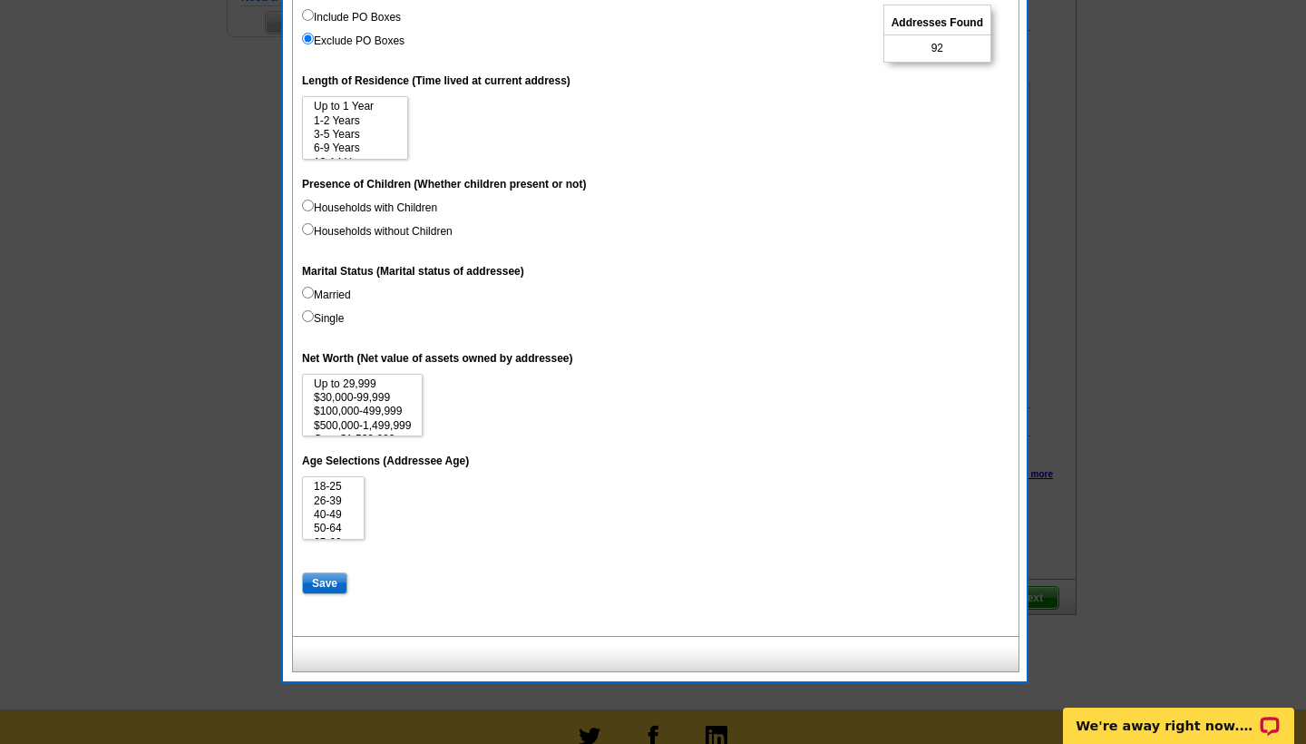
scroll to position [635, 0]
click at [318, 572] on input "Save" at bounding box center [324, 583] width 45 height 22
select select
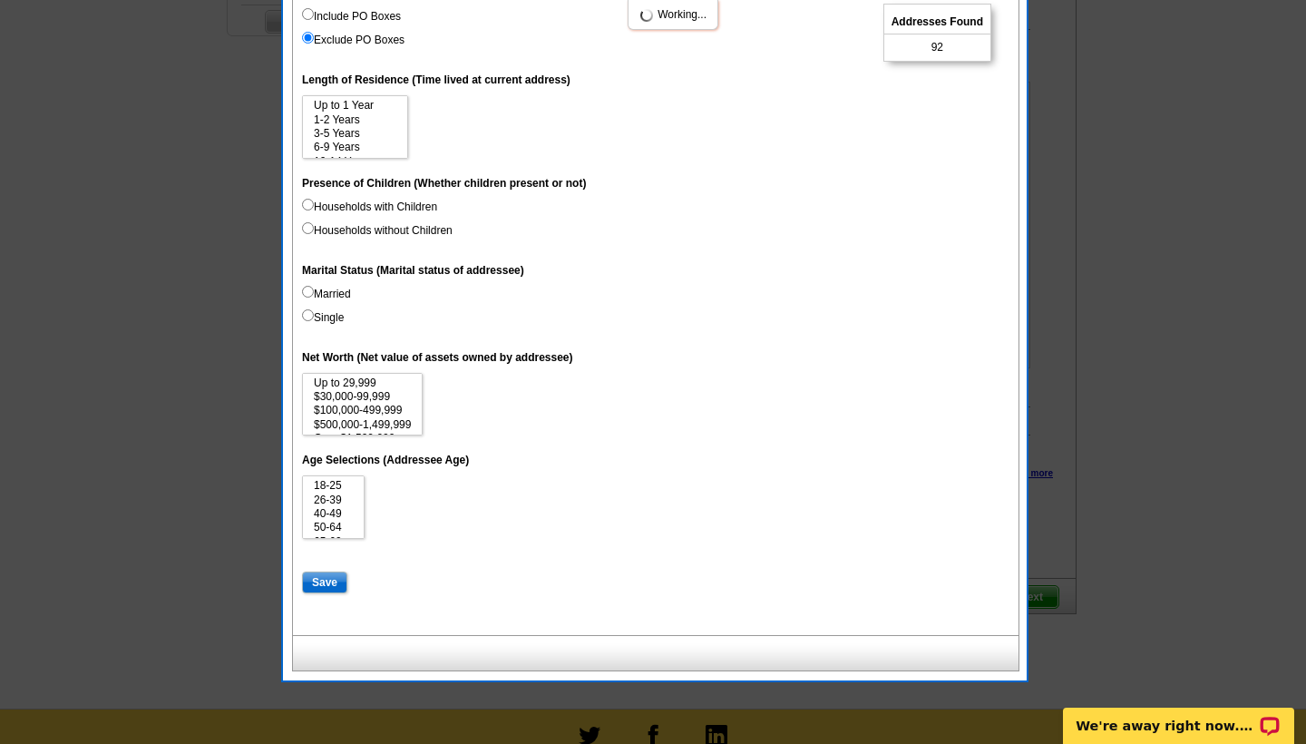
select select
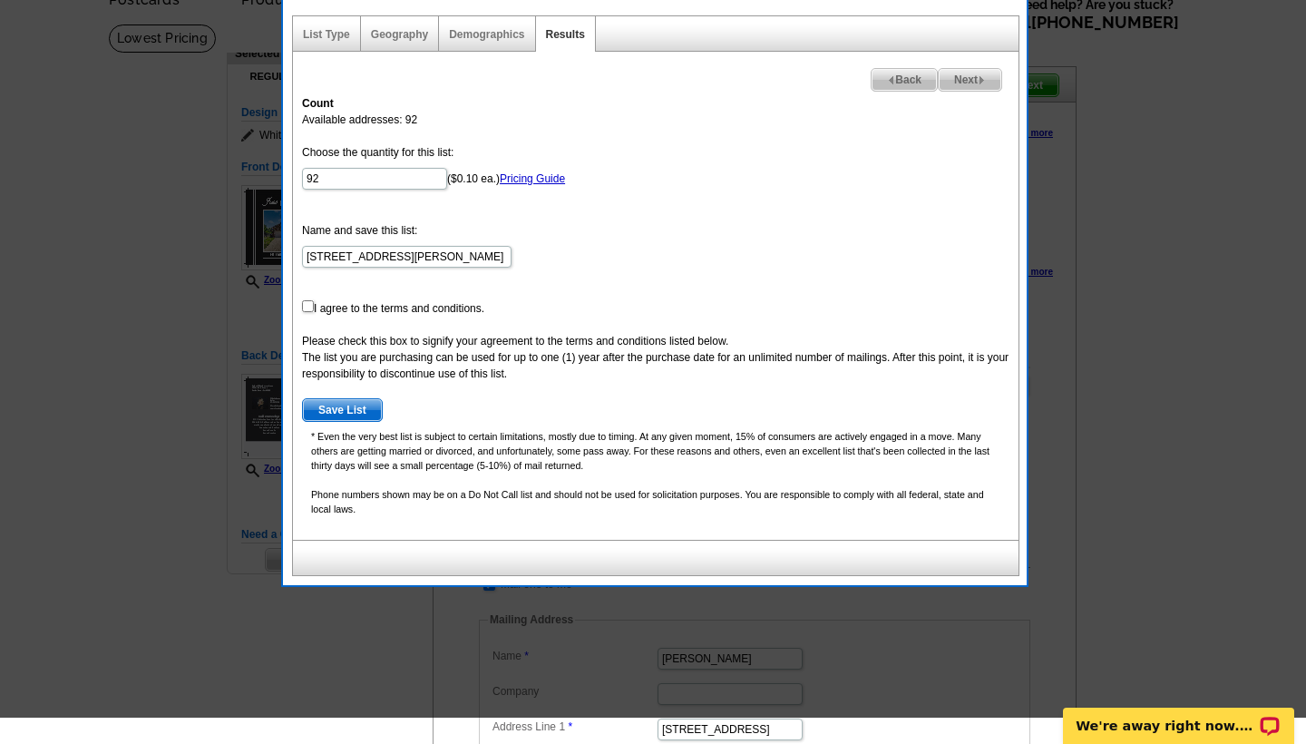
scroll to position [64, 0]
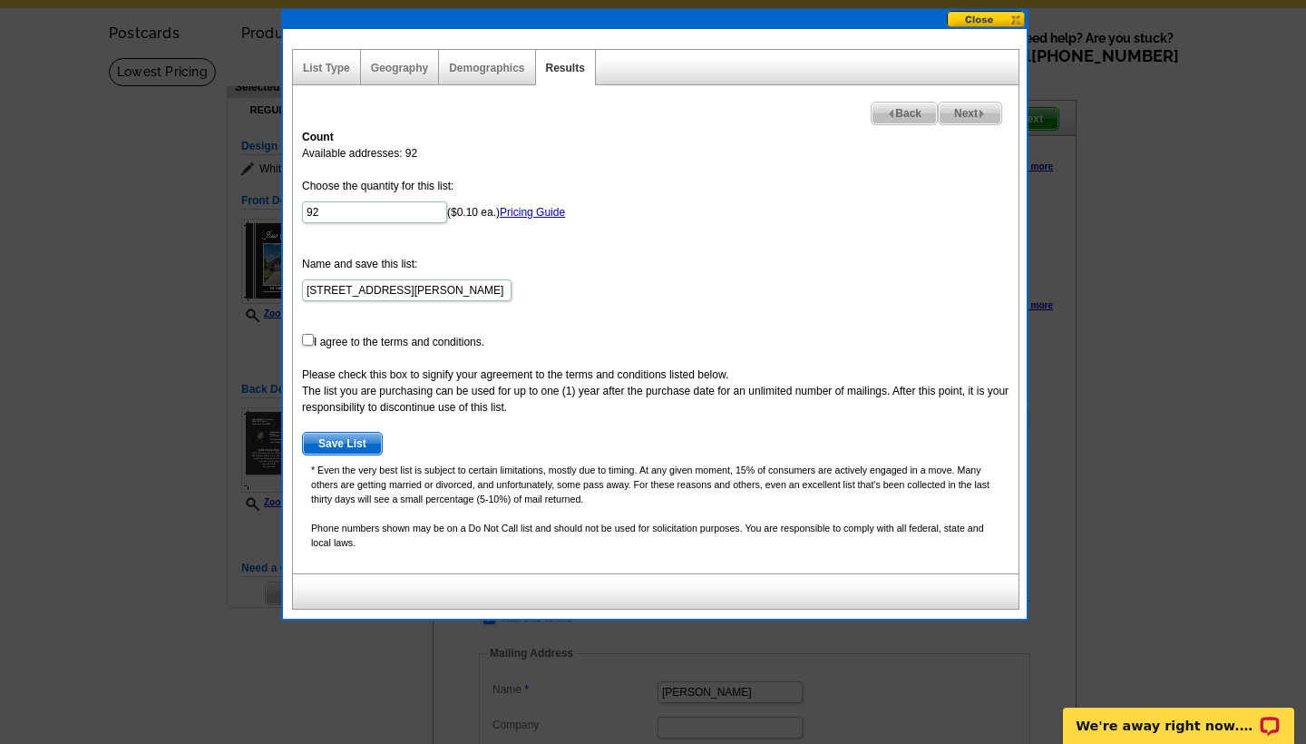
click at [306, 344] on input "checkbox" at bounding box center [308, 340] width 12 height 12
checkbox input "true"
click at [331, 442] on span "Save List" at bounding box center [342, 444] width 79 height 22
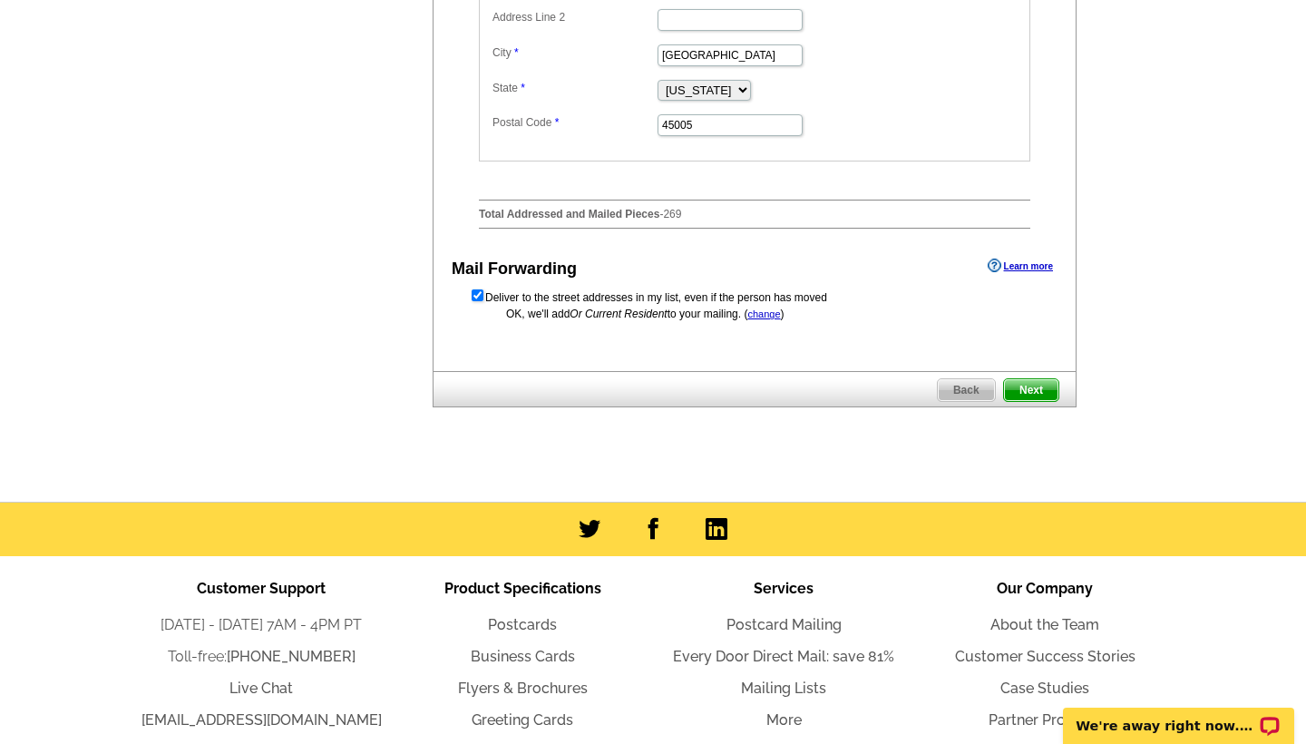
scroll to position [870, 0]
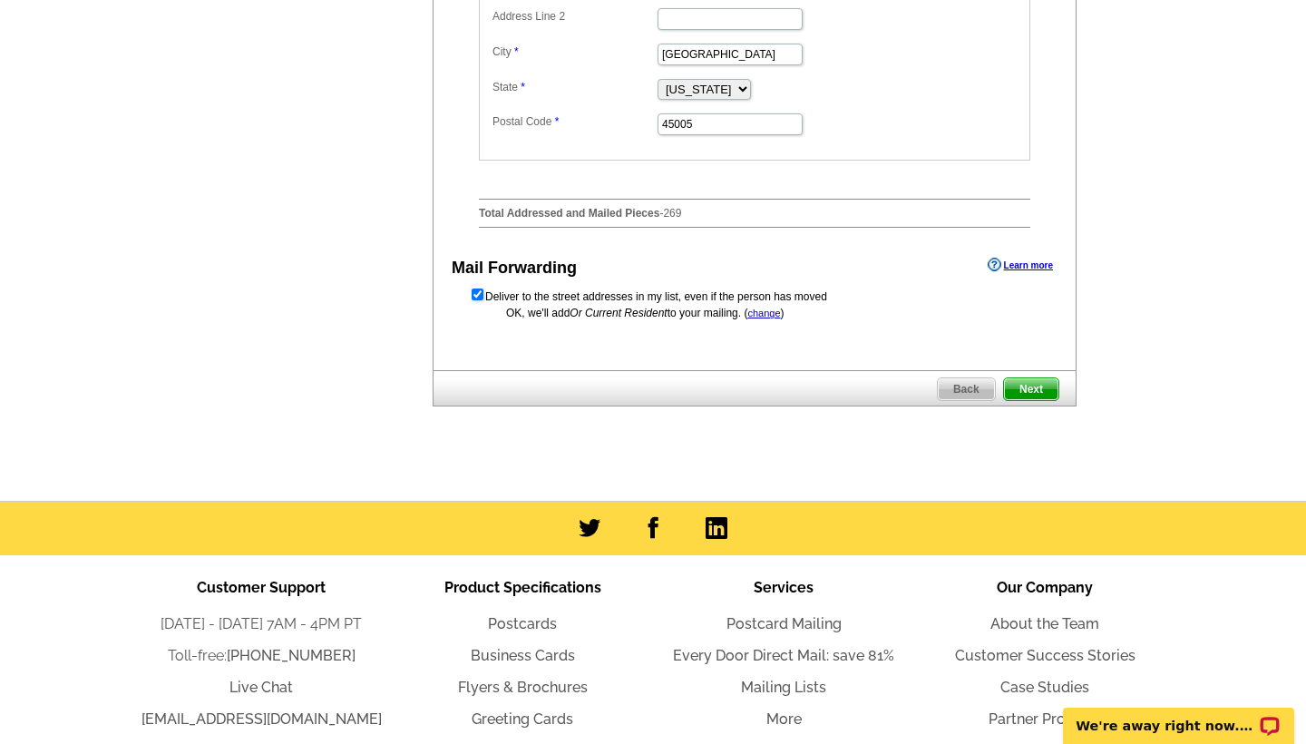
click at [1032, 400] on span "Next" at bounding box center [1031, 389] width 54 height 22
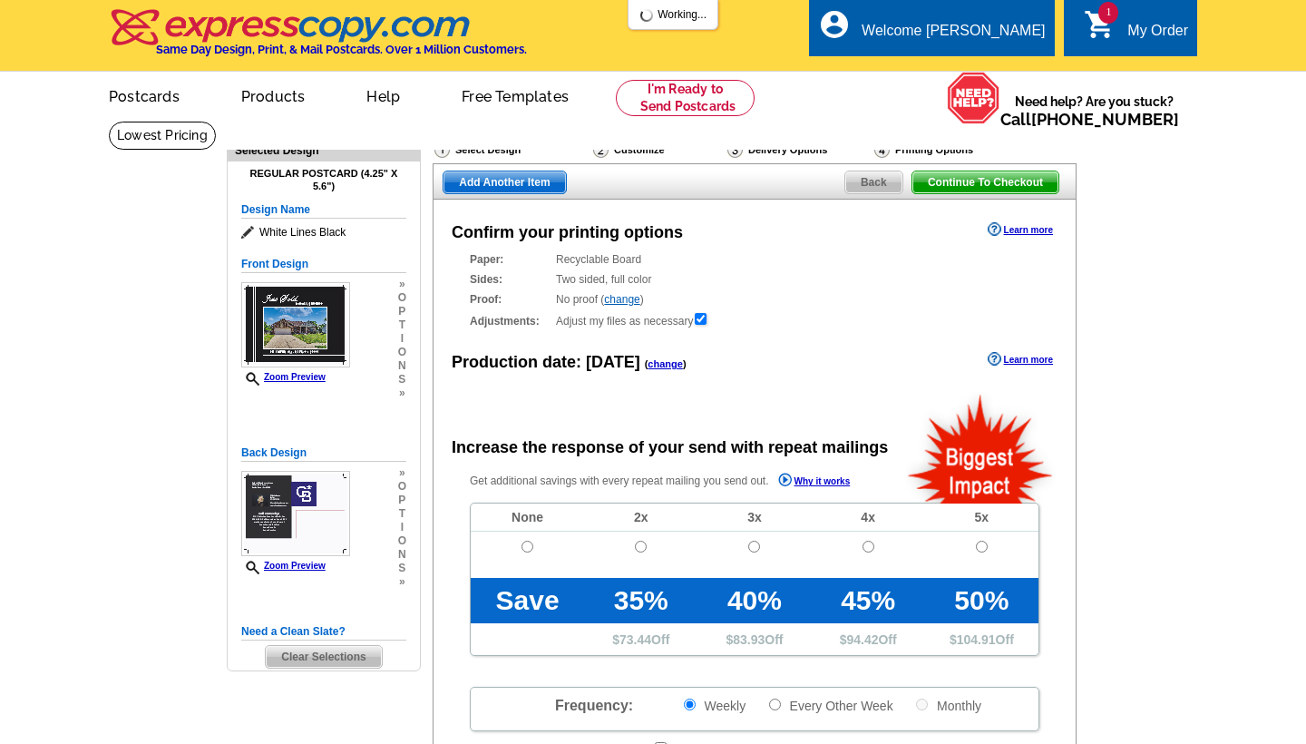
radio input "false"
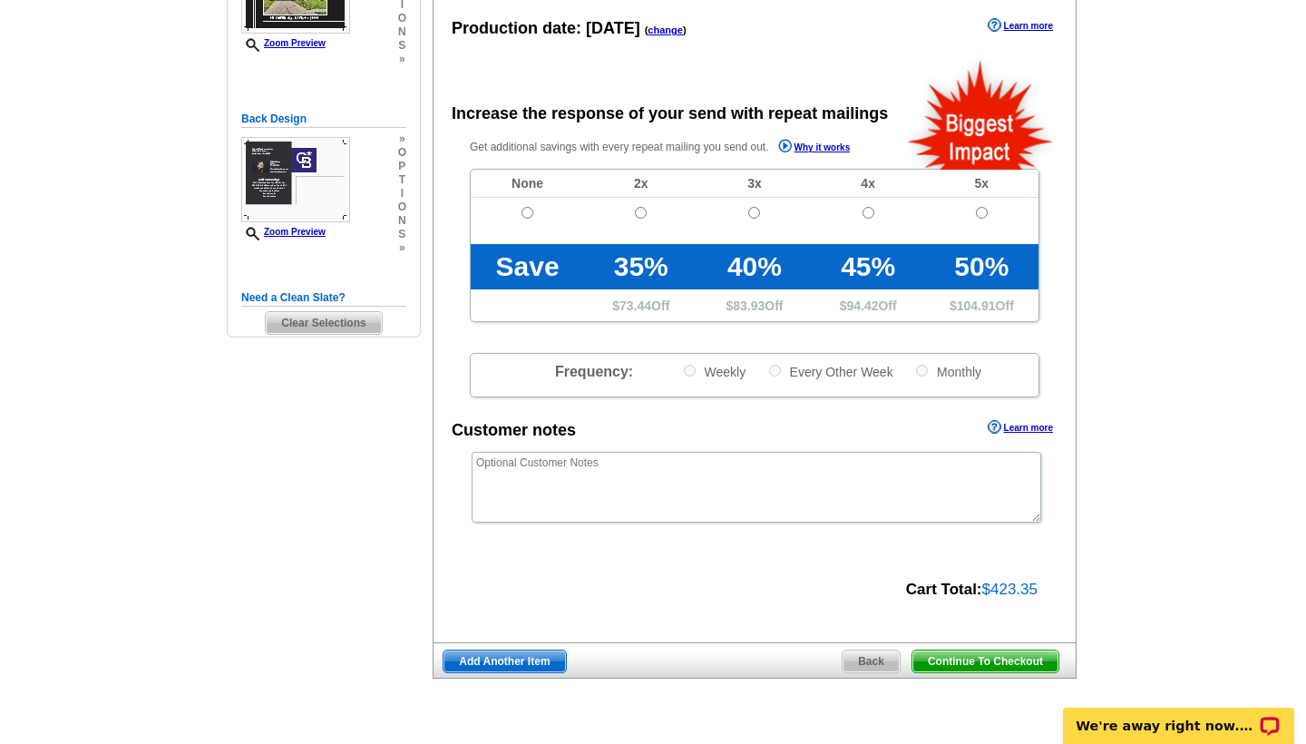
scroll to position [292, 0]
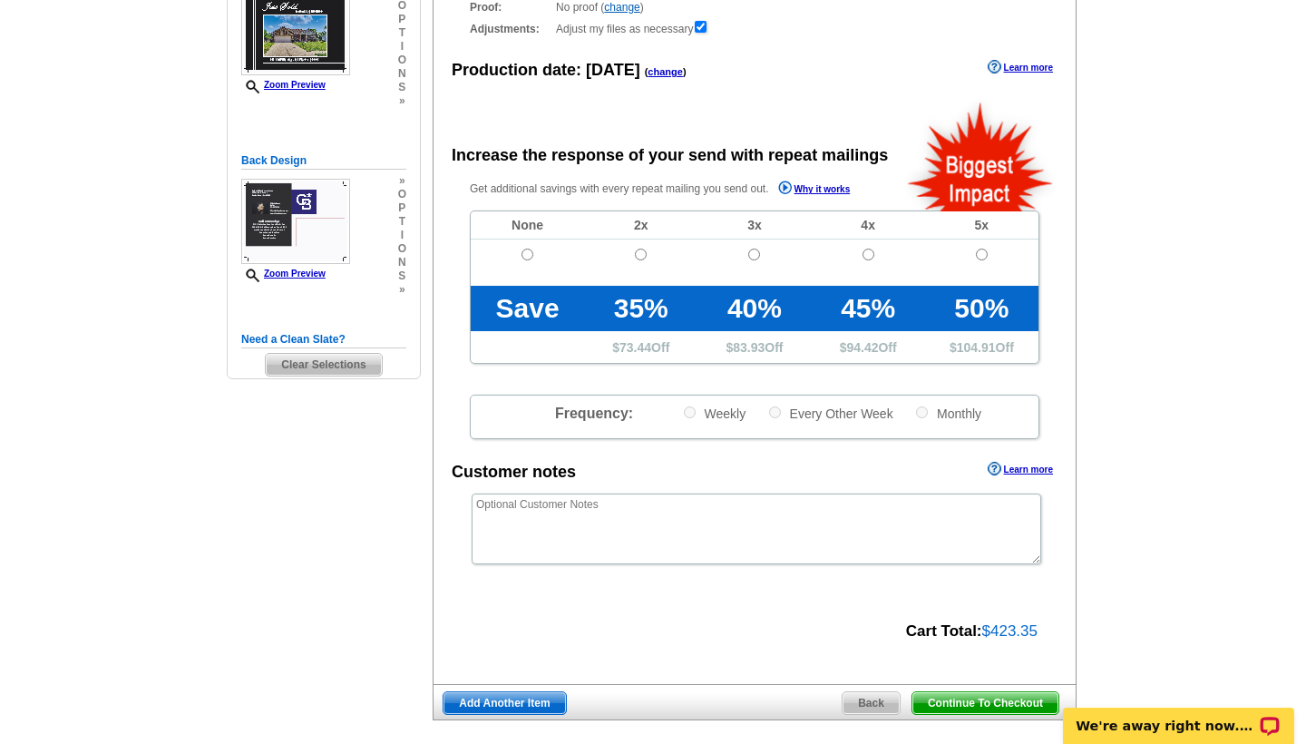
click at [1004, 700] on span "Continue To Checkout" at bounding box center [986, 703] width 146 height 22
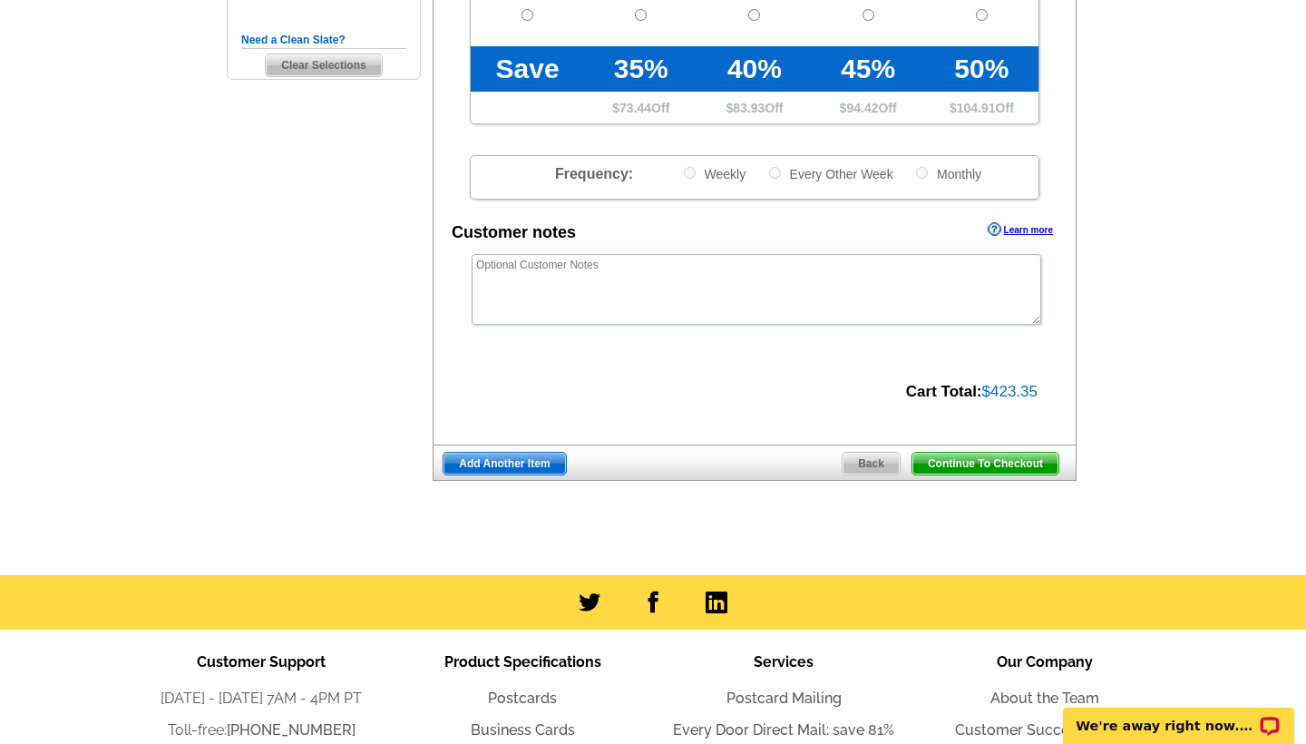
scroll to position [598, 0]
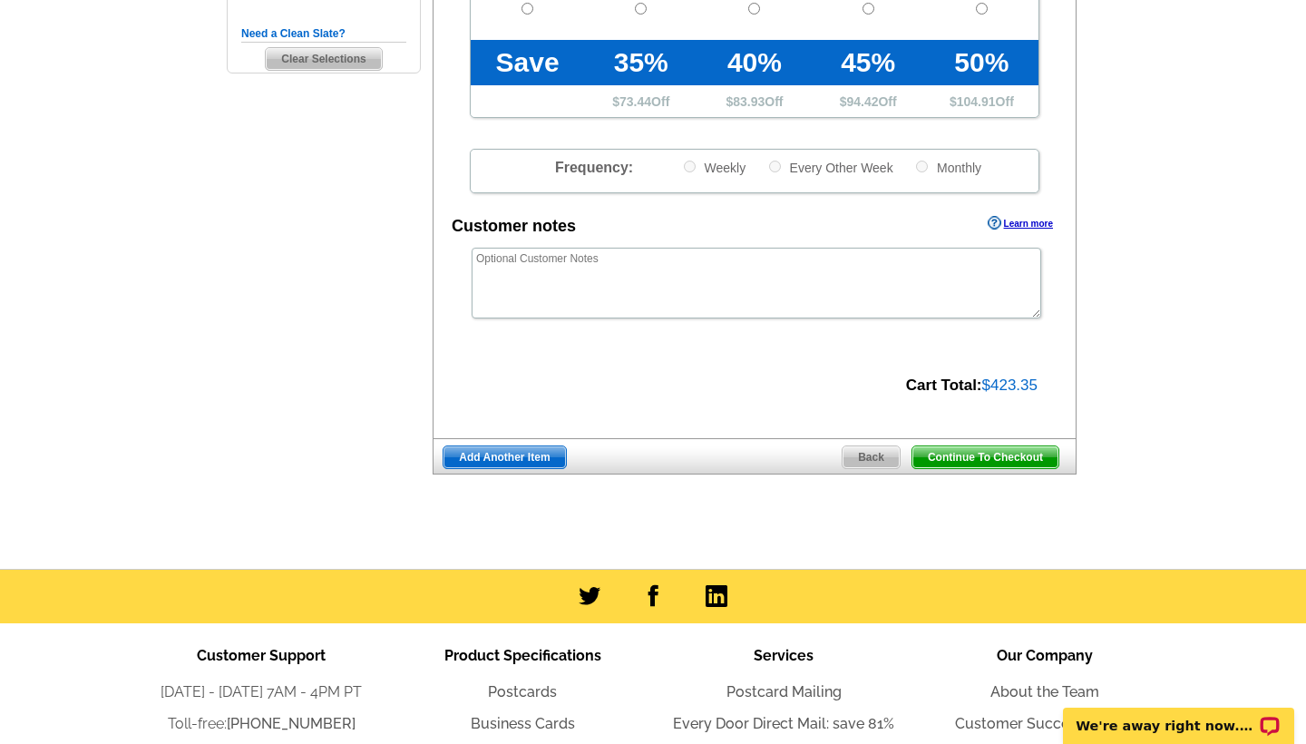
click at [982, 454] on span "Continue To Checkout" at bounding box center [986, 457] width 146 height 22
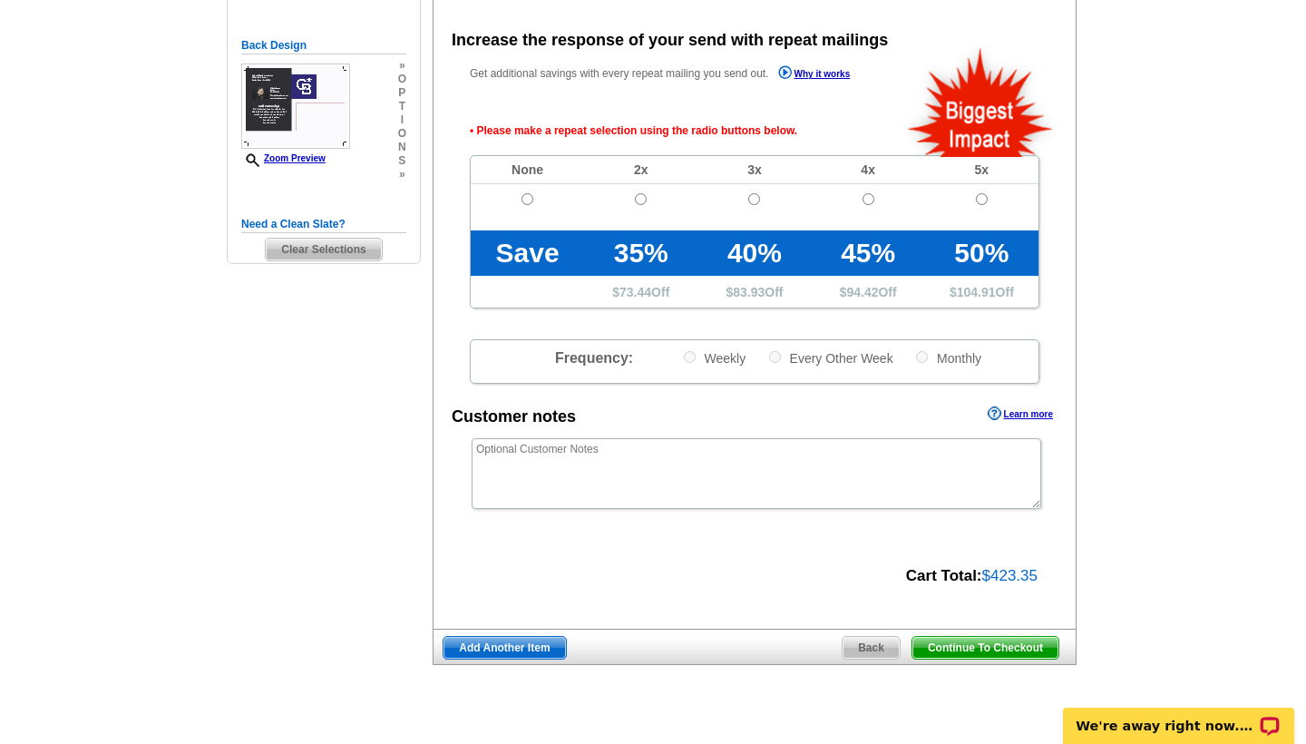
scroll to position [403, 0]
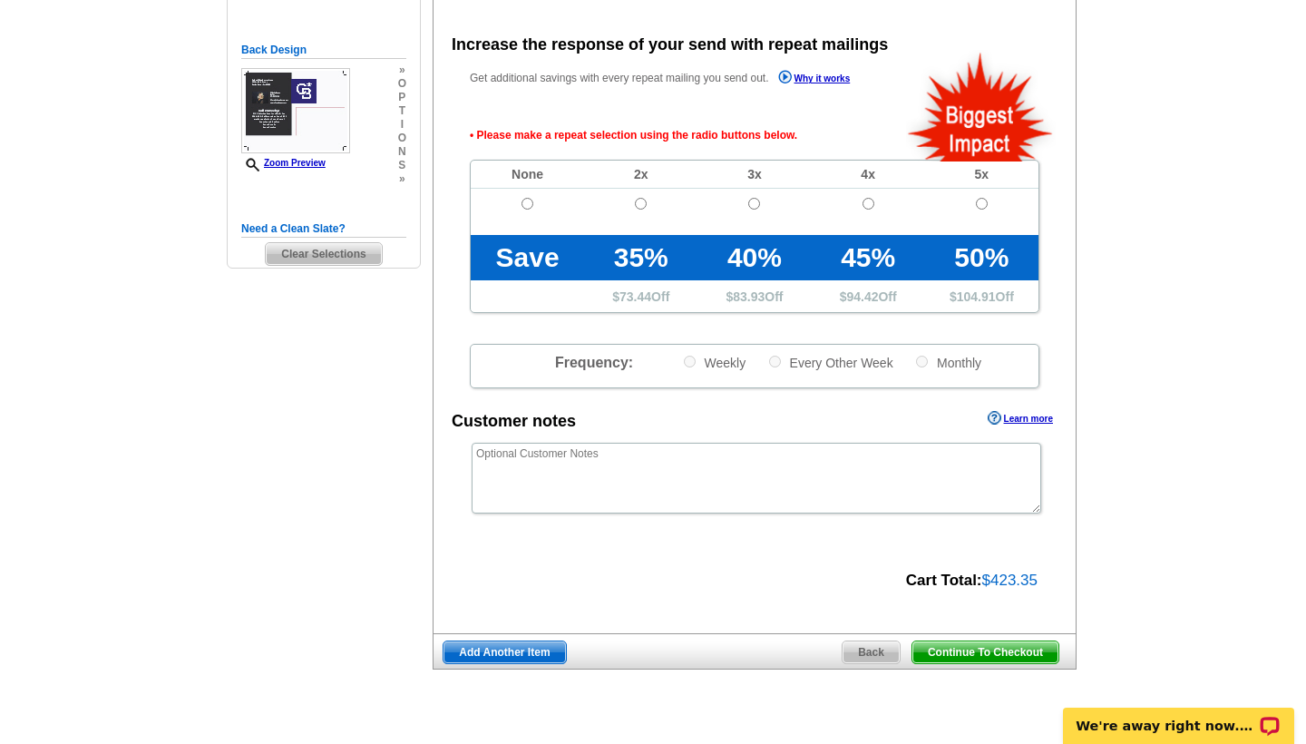
click at [531, 203] on input "radio" at bounding box center [528, 204] width 12 height 12
radio input "true"
click at [993, 647] on span "Continue To Checkout" at bounding box center [986, 652] width 146 height 22
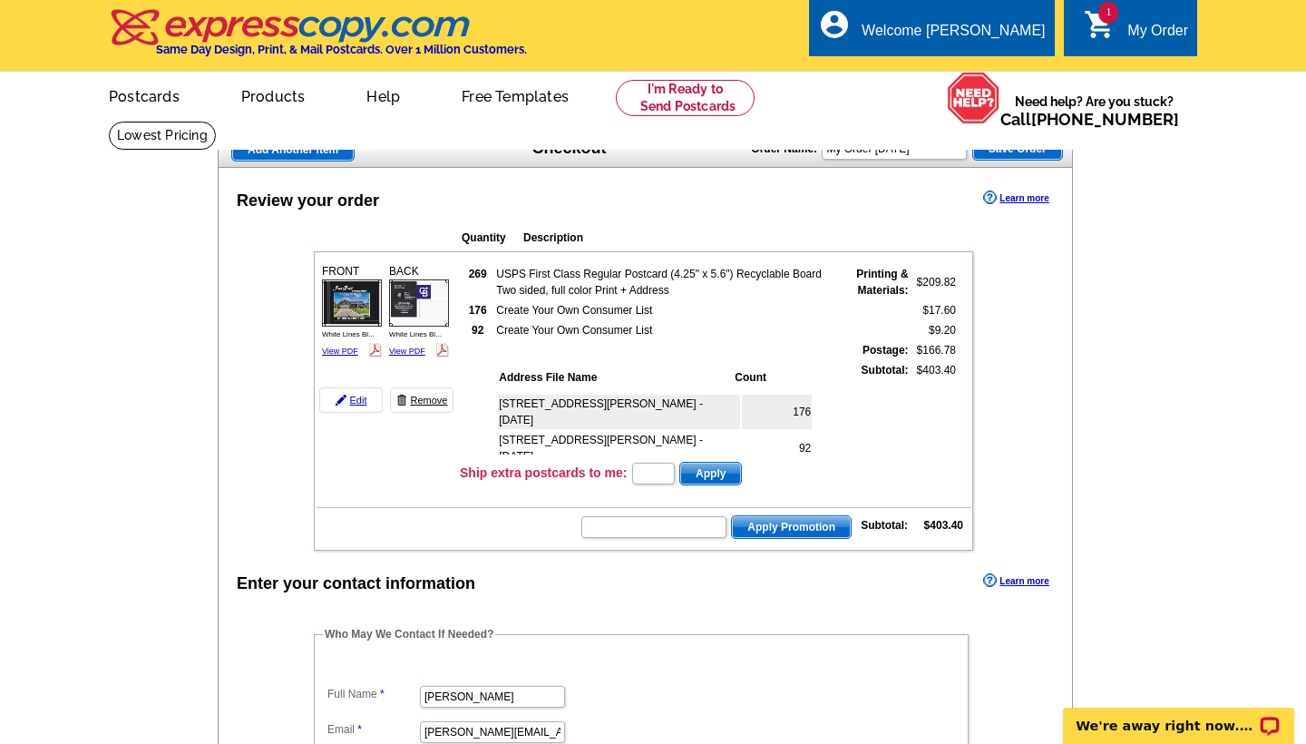
click at [427, 399] on link "Remove" at bounding box center [422, 399] width 64 height 25
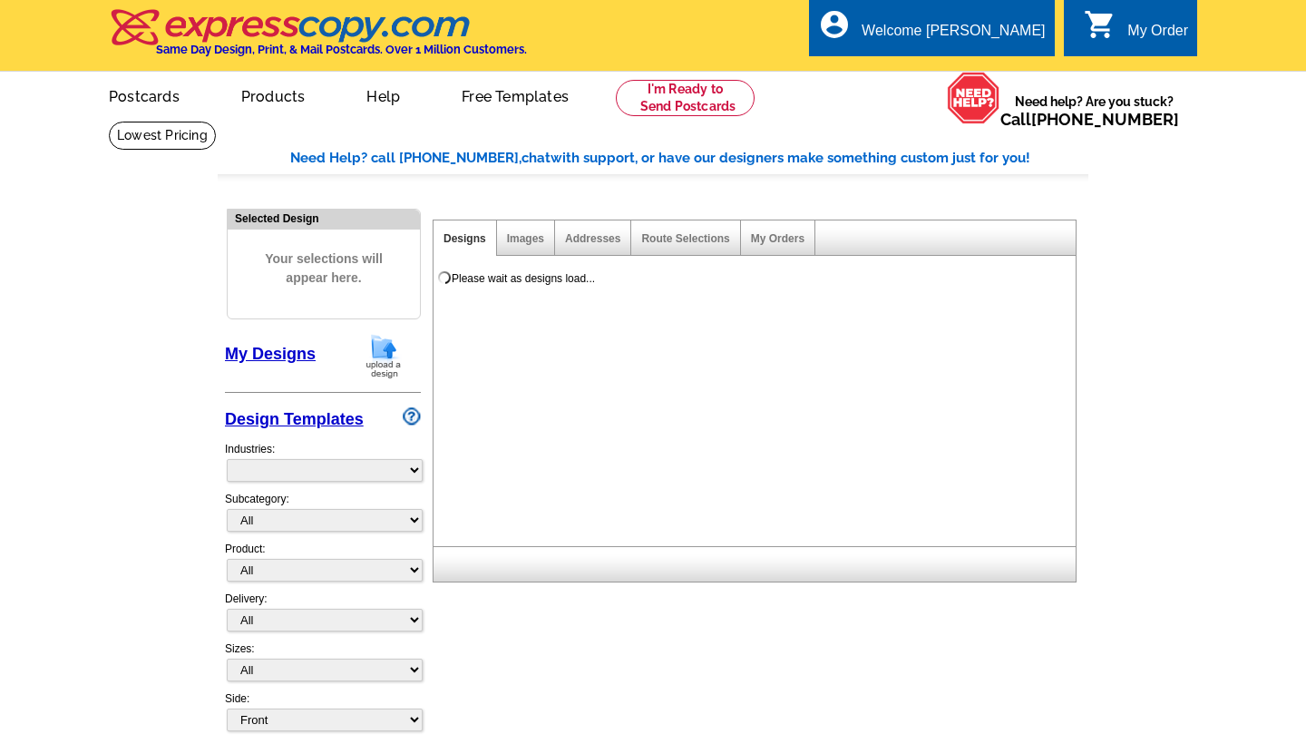
select select "785"
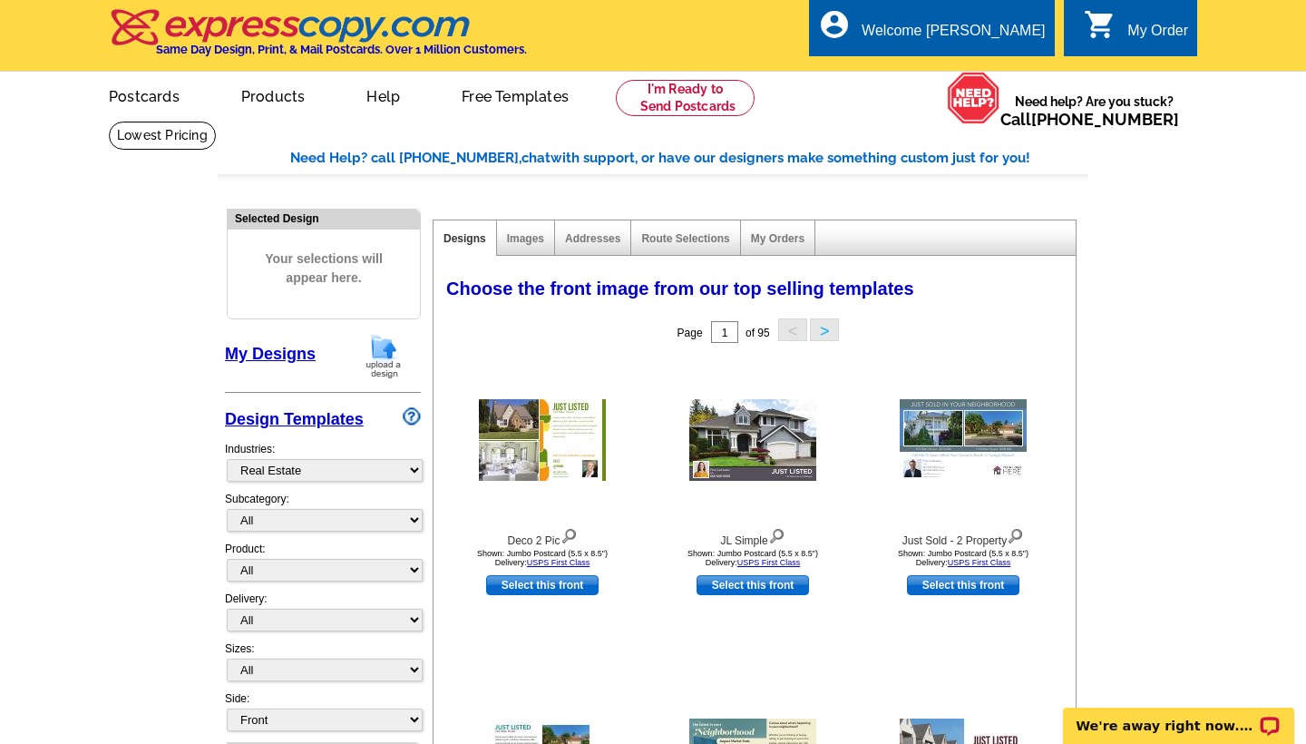
click at [1137, 29] on div "My Order" at bounding box center [1158, 35] width 61 height 25
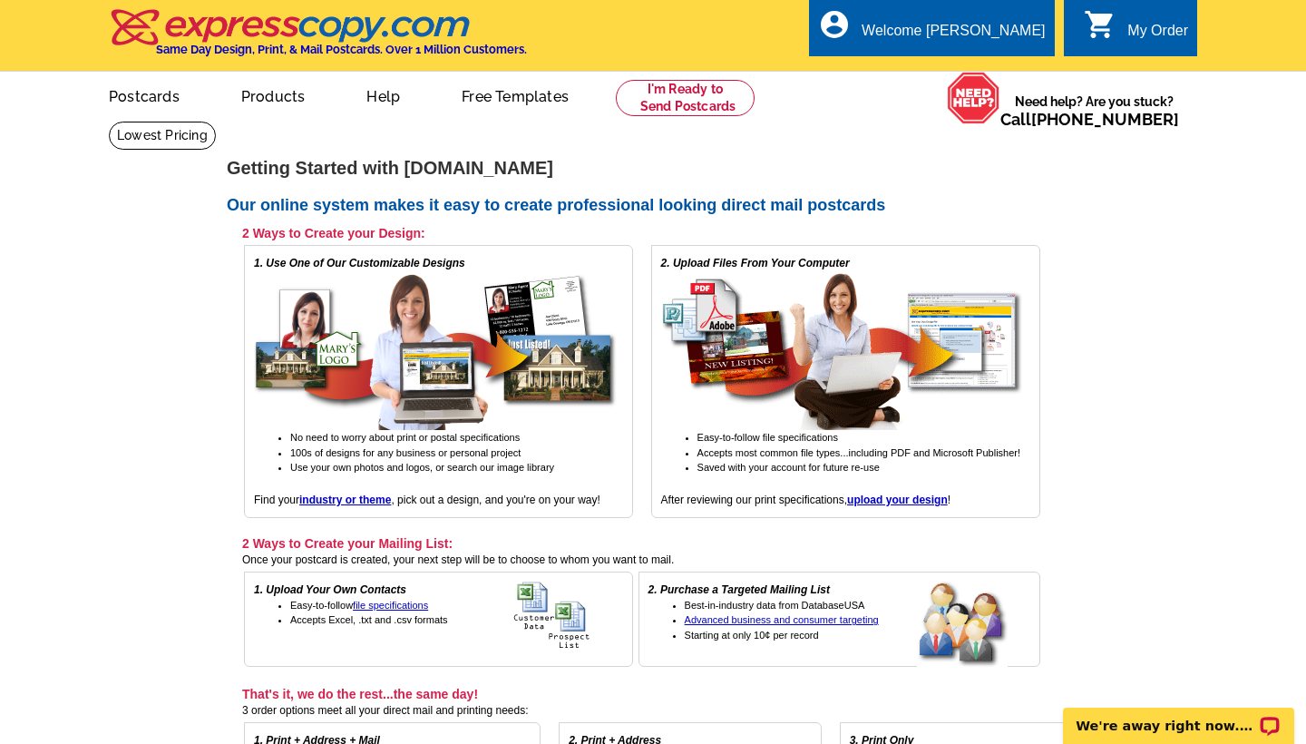
click at [1157, 28] on div "My Order" at bounding box center [1158, 35] width 61 height 25
click at [1004, 66] on link "My Account" at bounding box center [1001, 70] width 78 height 16
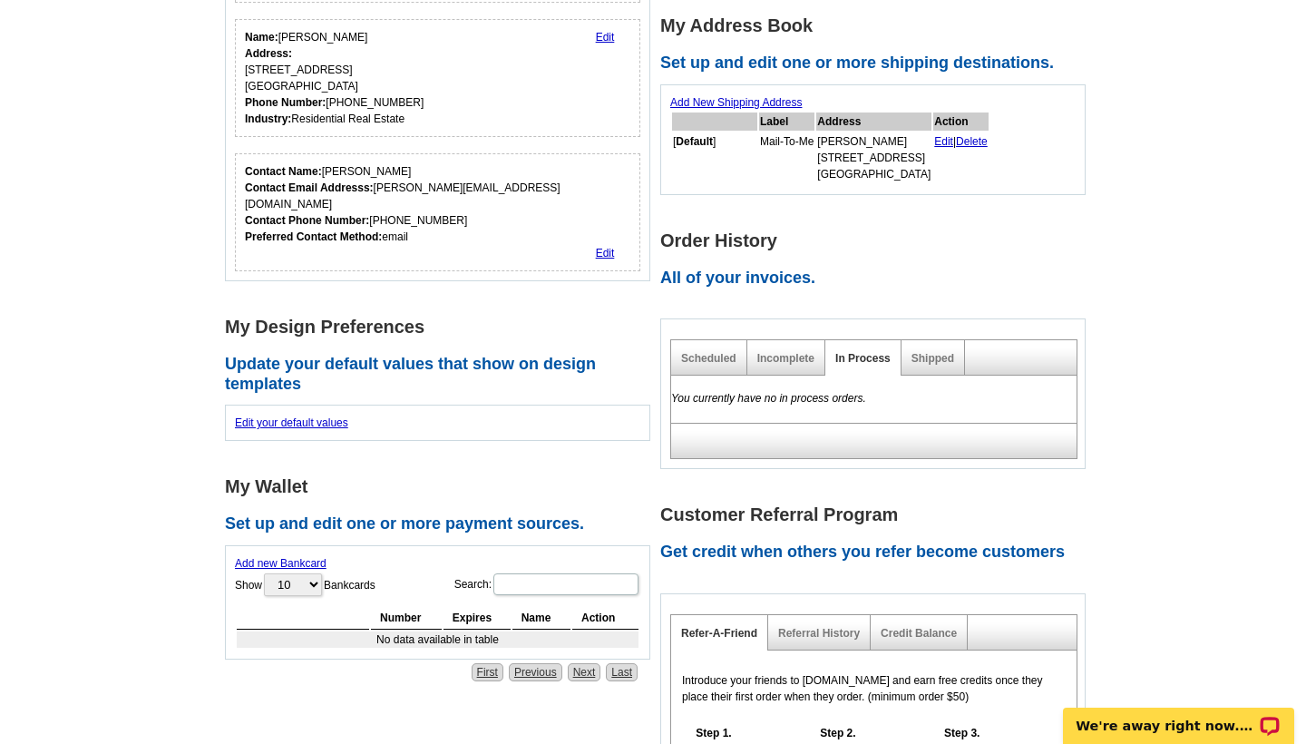
scroll to position [309, 0]
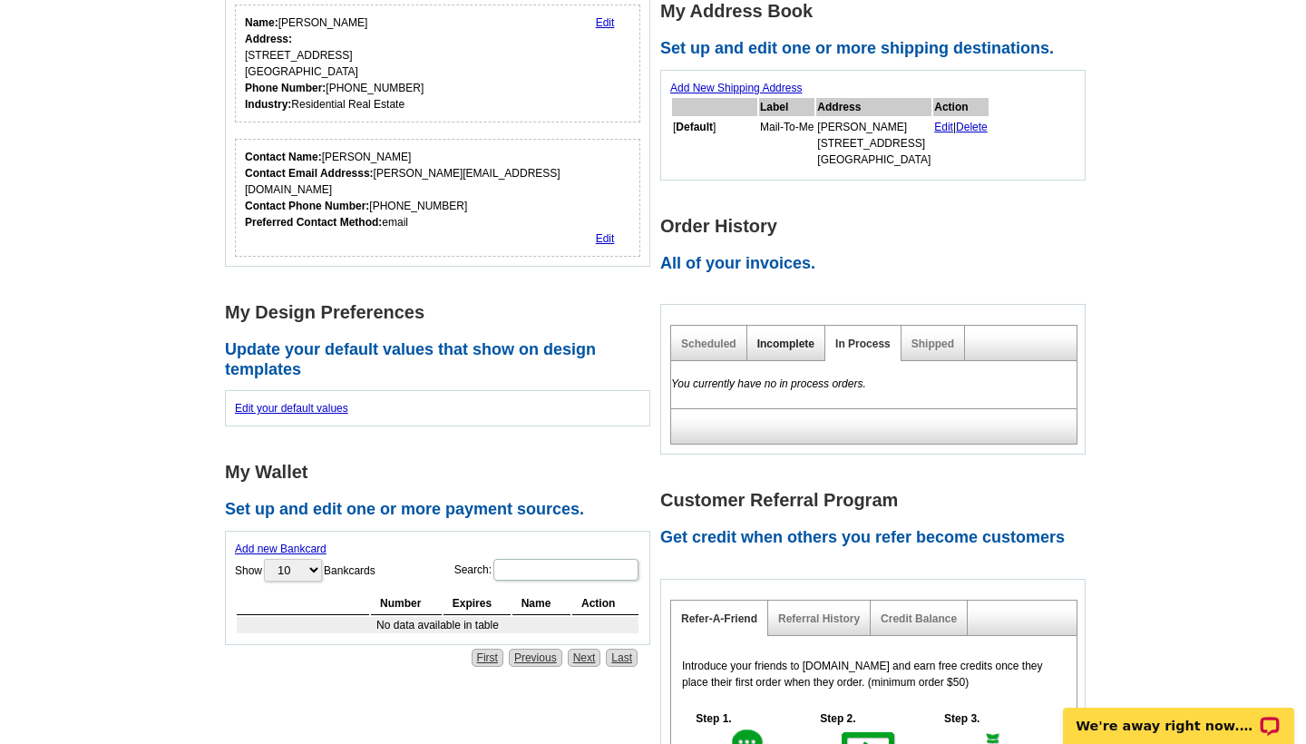
click at [790, 344] on link "Incomplete" at bounding box center [785, 343] width 57 height 13
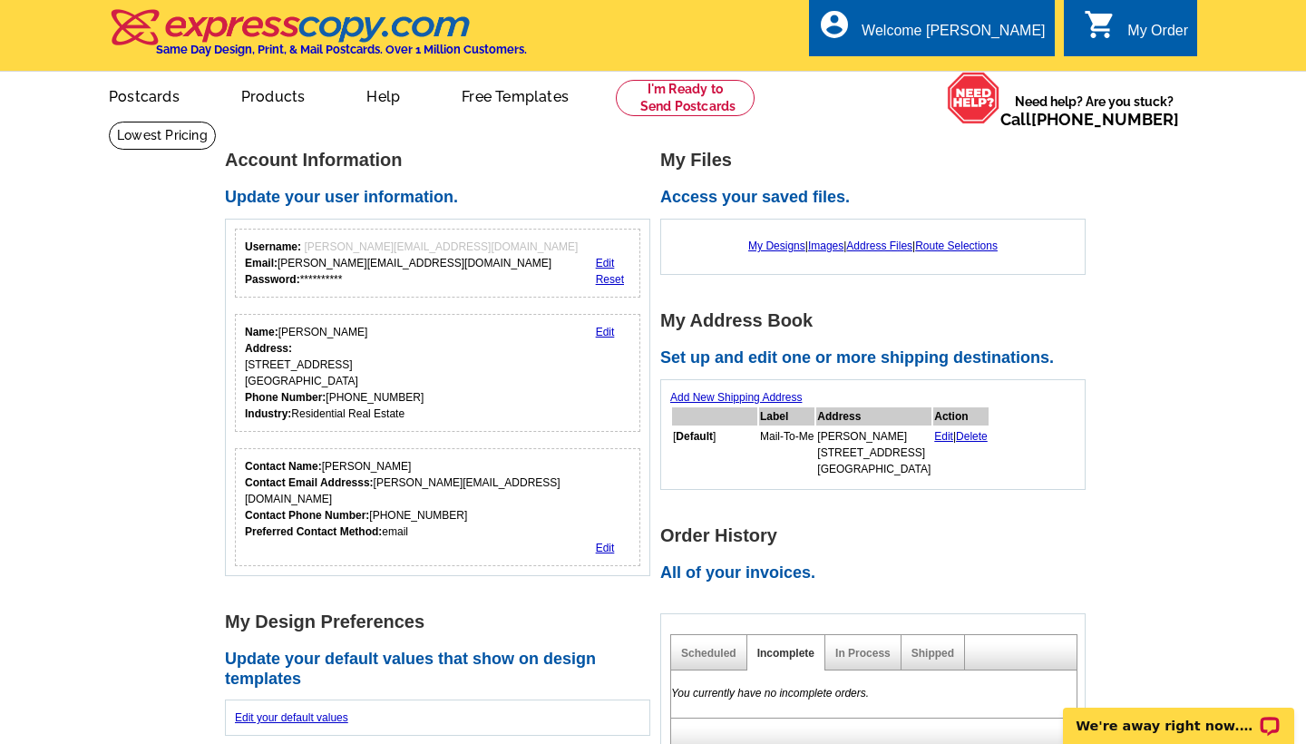
scroll to position [0, 0]
click at [776, 243] on link "My Designs" at bounding box center [776, 245] width 57 height 13
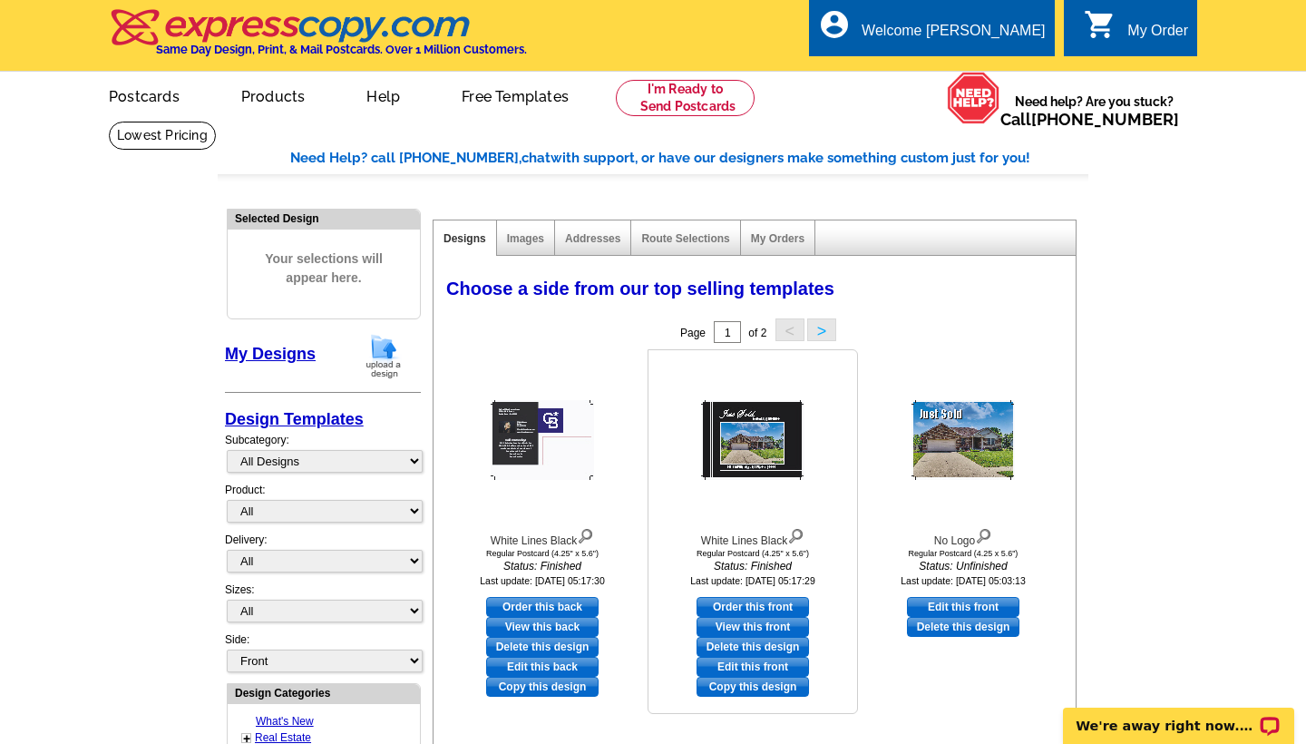
click at [757, 451] on img at bounding box center [752, 440] width 103 height 80
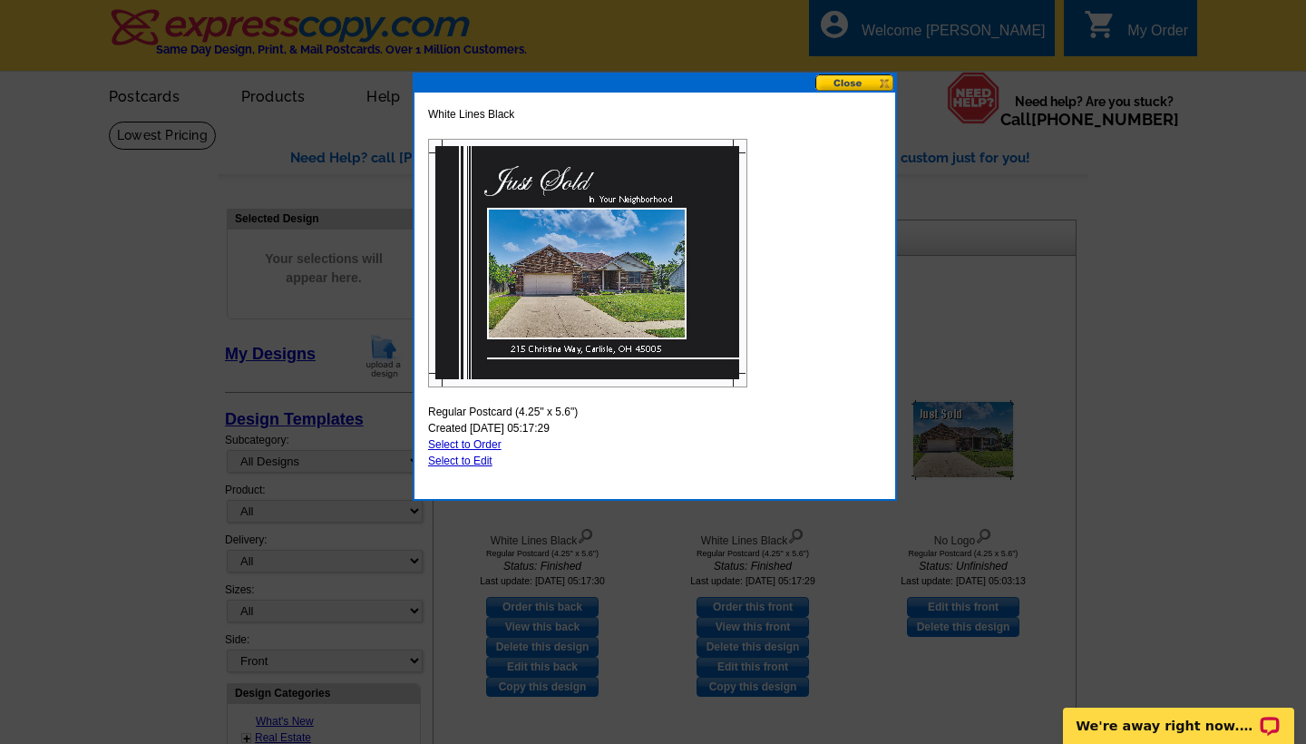
click at [484, 446] on link "Select to Order" at bounding box center [464, 444] width 73 height 13
select select "1"
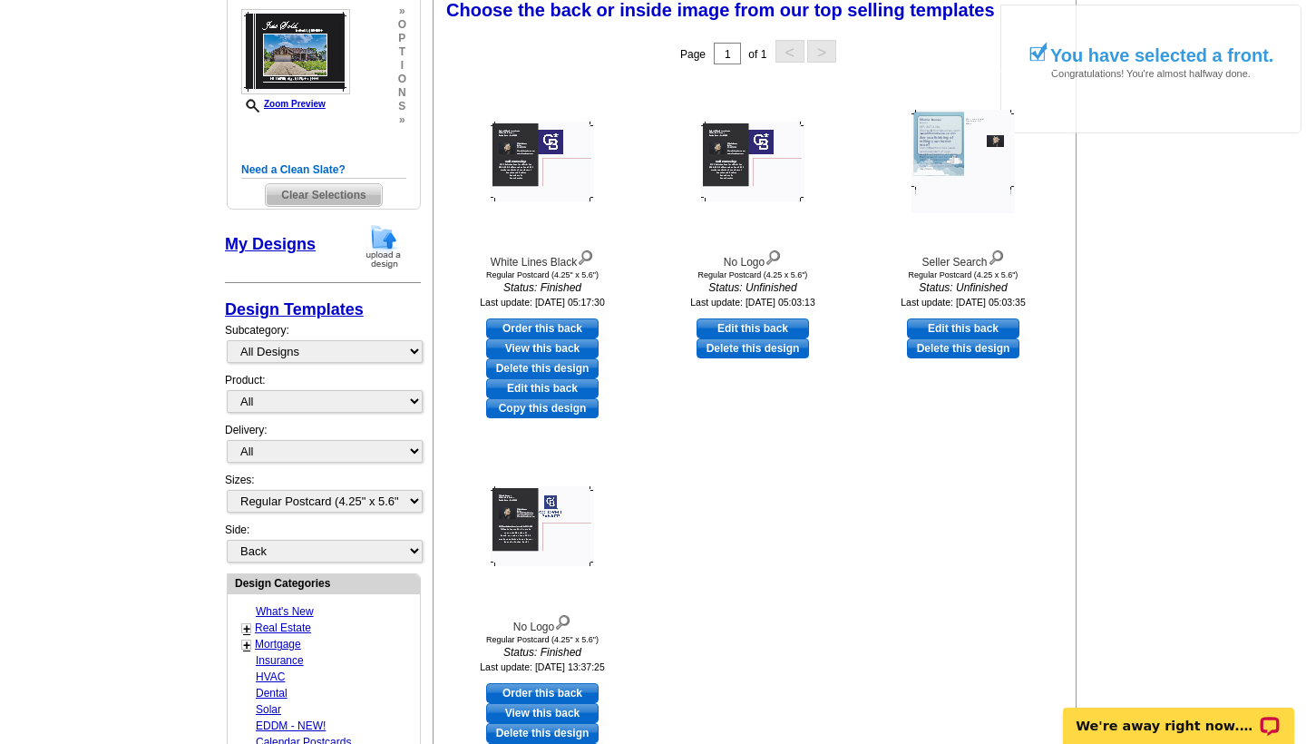
scroll to position [337, 0]
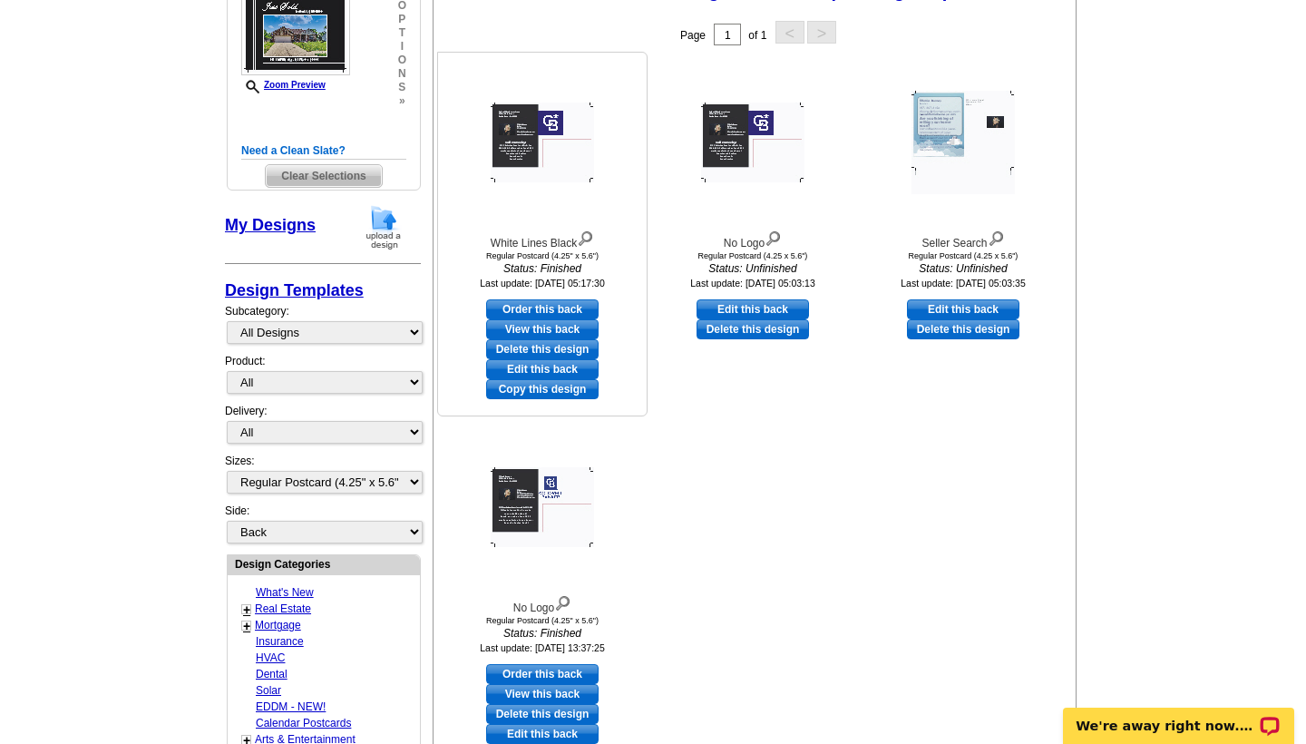
click at [537, 302] on link "Order this back" at bounding box center [542, 309] width 112 height 20
select select "front"
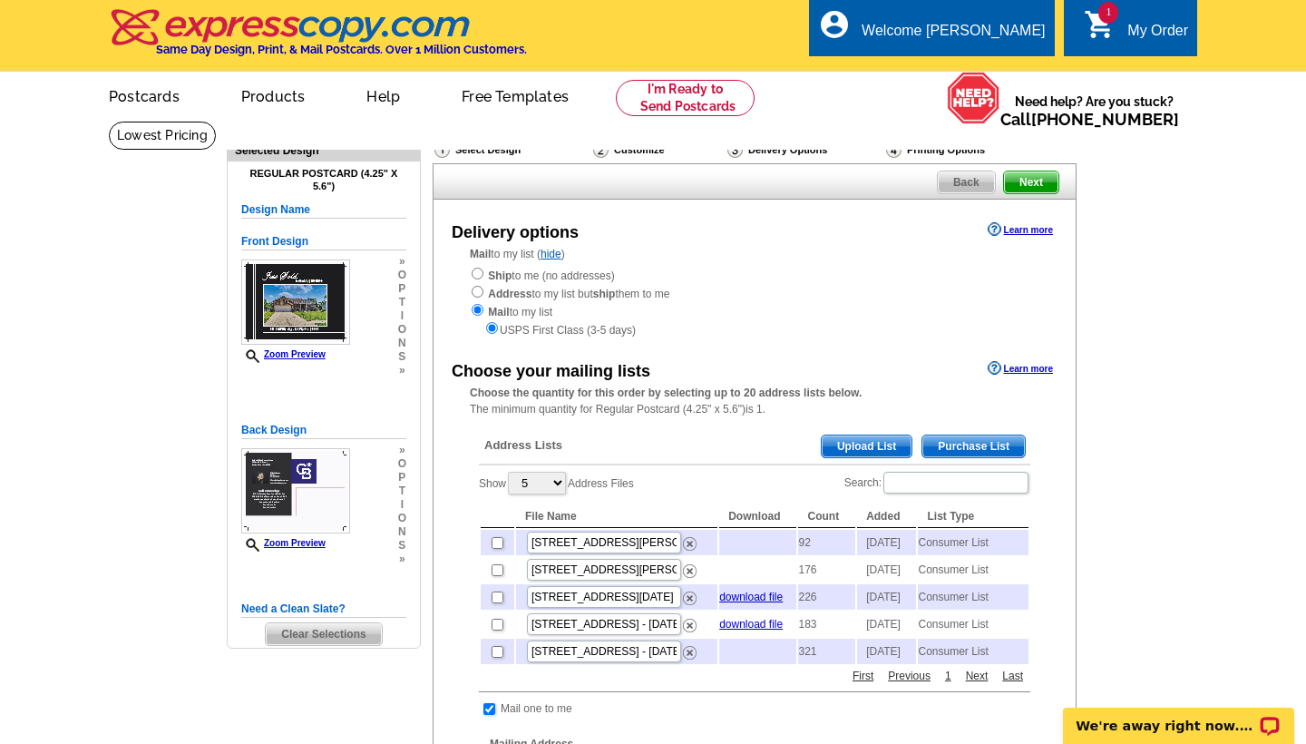
click at [496, 538] on input "checkbox" at bounding box center [498, 543] width 12 height 12
checkbox input "true"
click at [1059, 476] on div "Choose your mailing lists Learn more Choose the quantity for this order by sele…" at bounding box center [755, 735] width 642 height 756
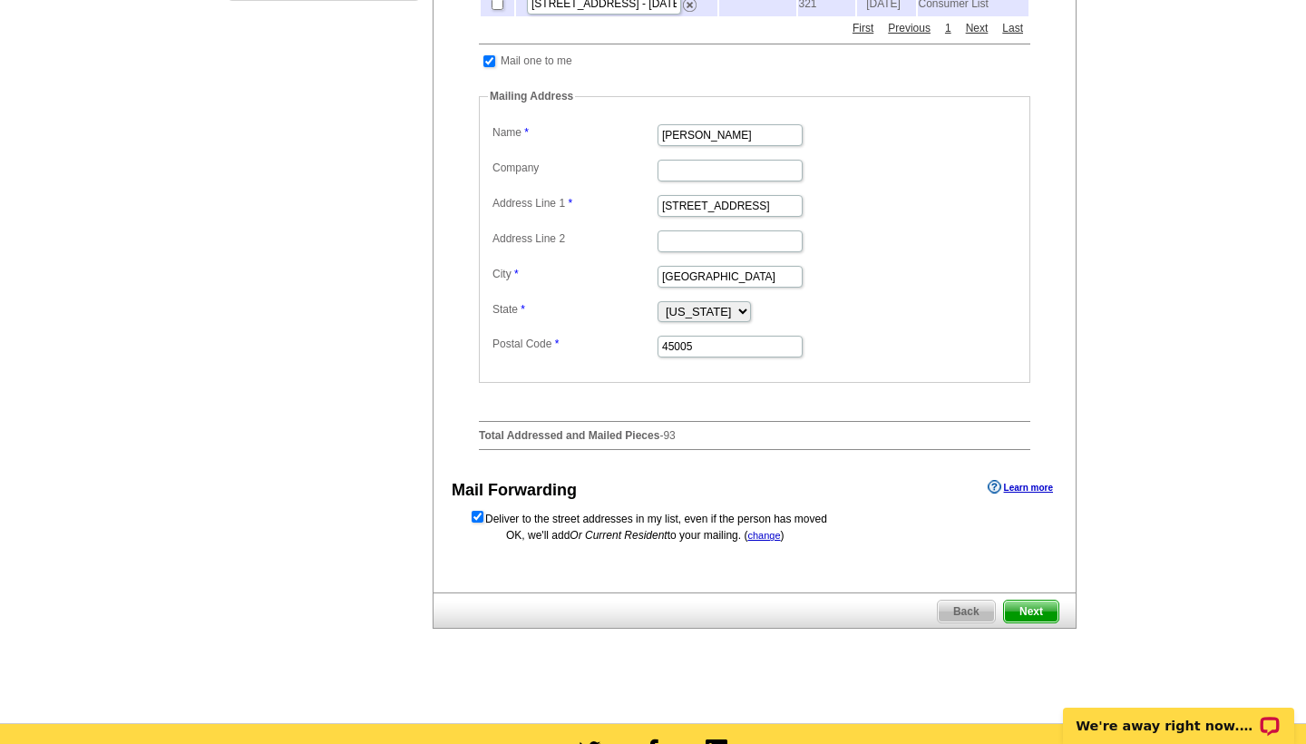
scroll to position [700, 0]
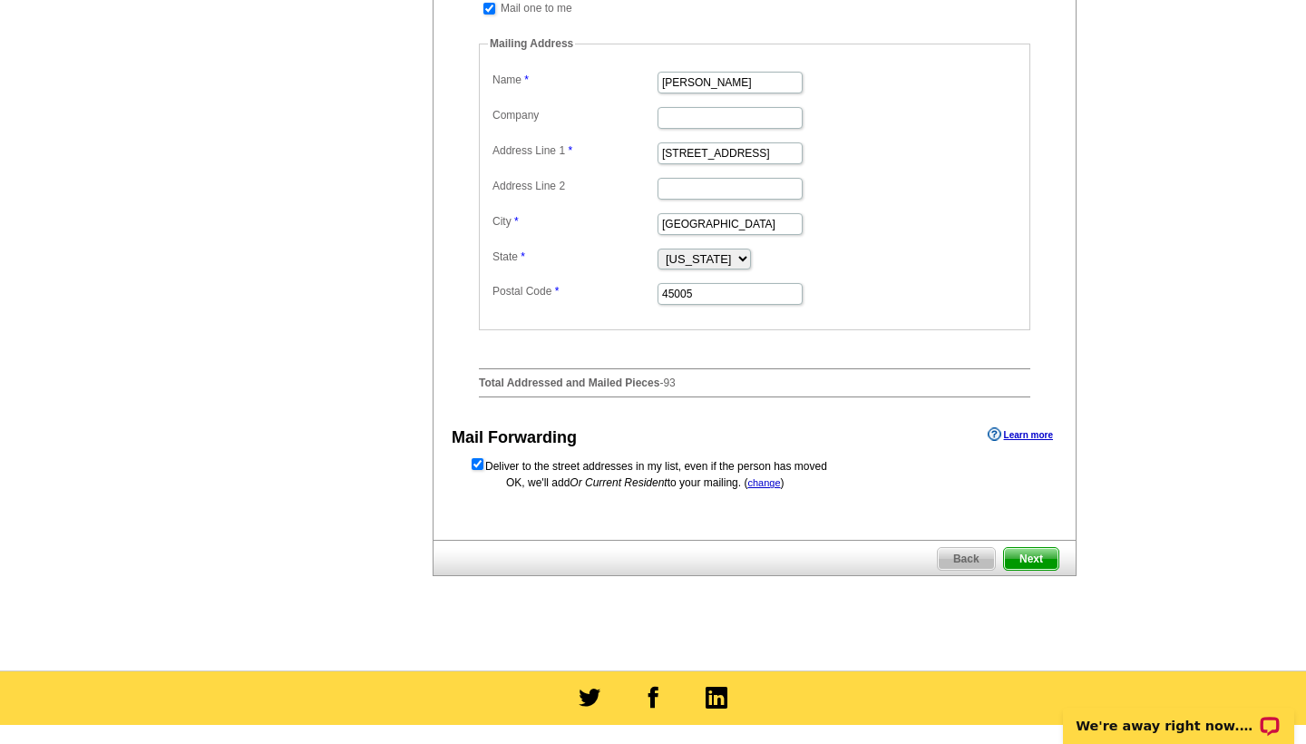
click at [1027, 570] on span "Next" at bounding box center [1031, 559] width 54 height 22
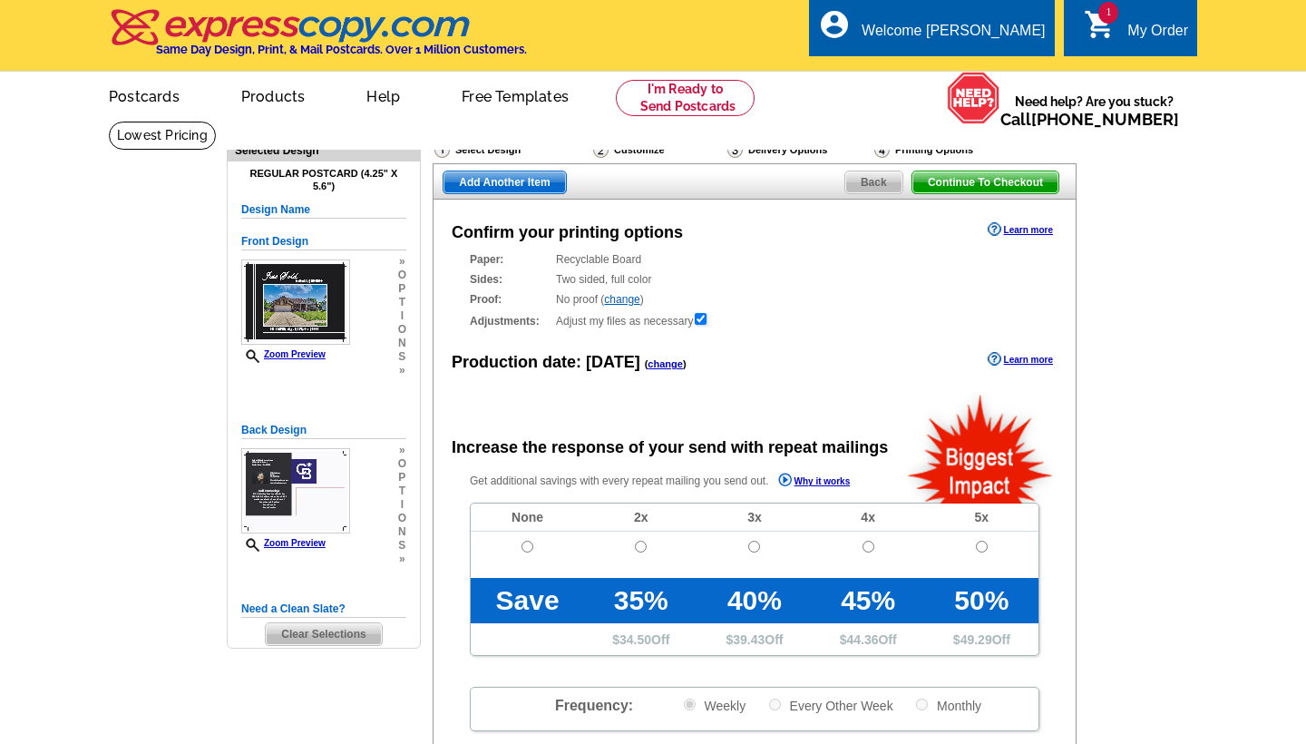
radio input "false"
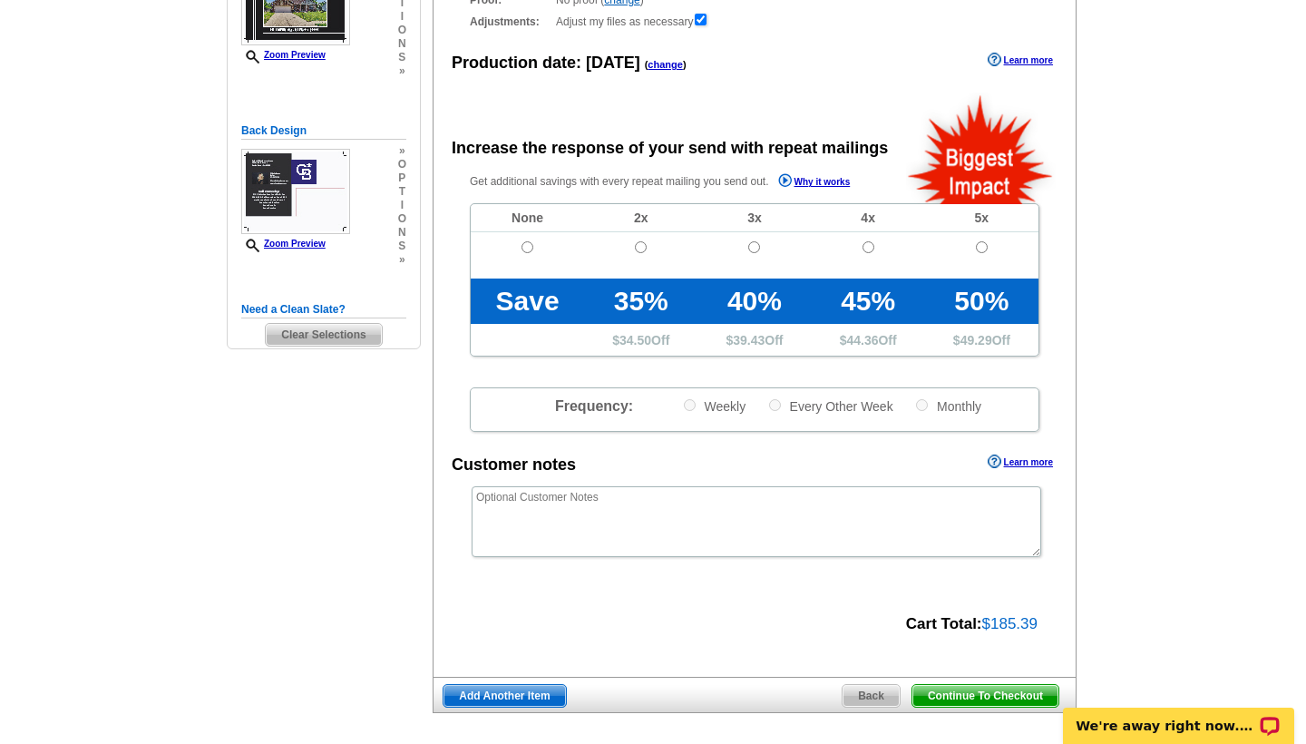
scroll to position [302, 0]
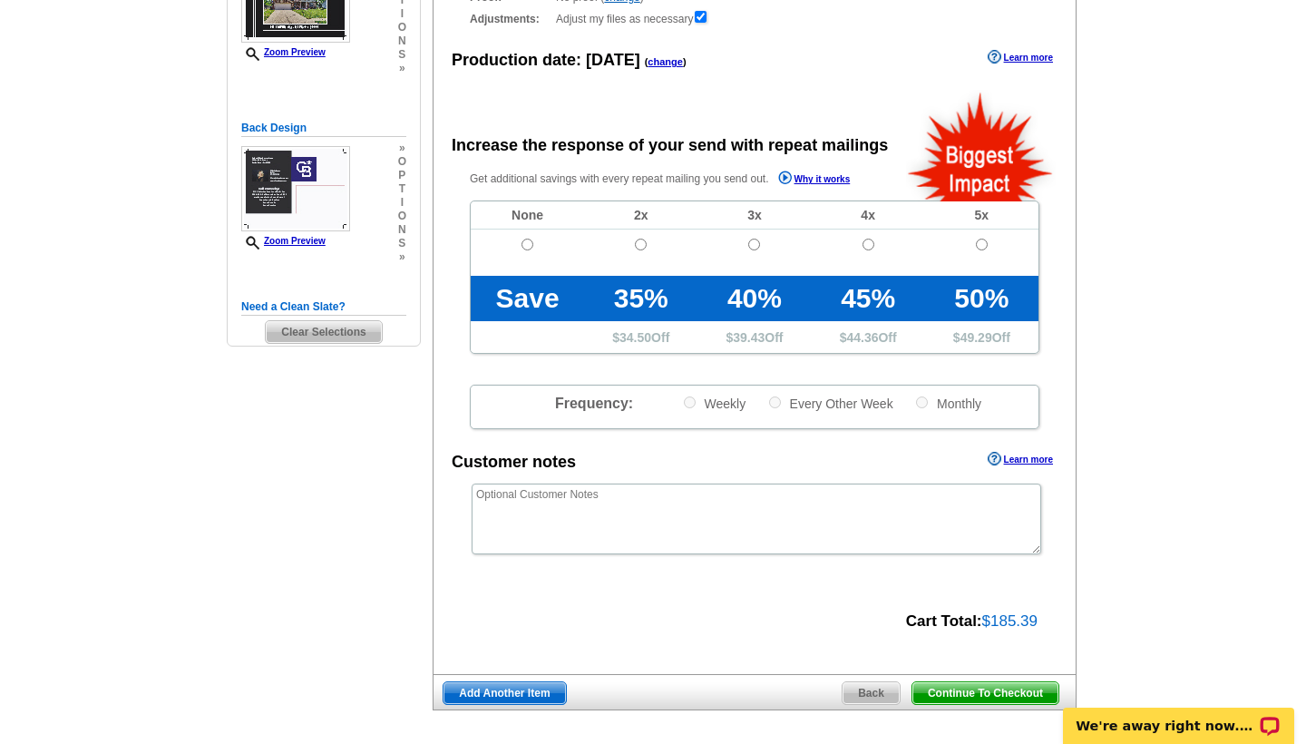
click at [528, 242] on input "radio" at bounding box center [528, 245] width 12 height 12
radio input "true"
click at [1011, 689] on span "Continue To Checkout" at bounding box center [986, 693] width 146 height 22
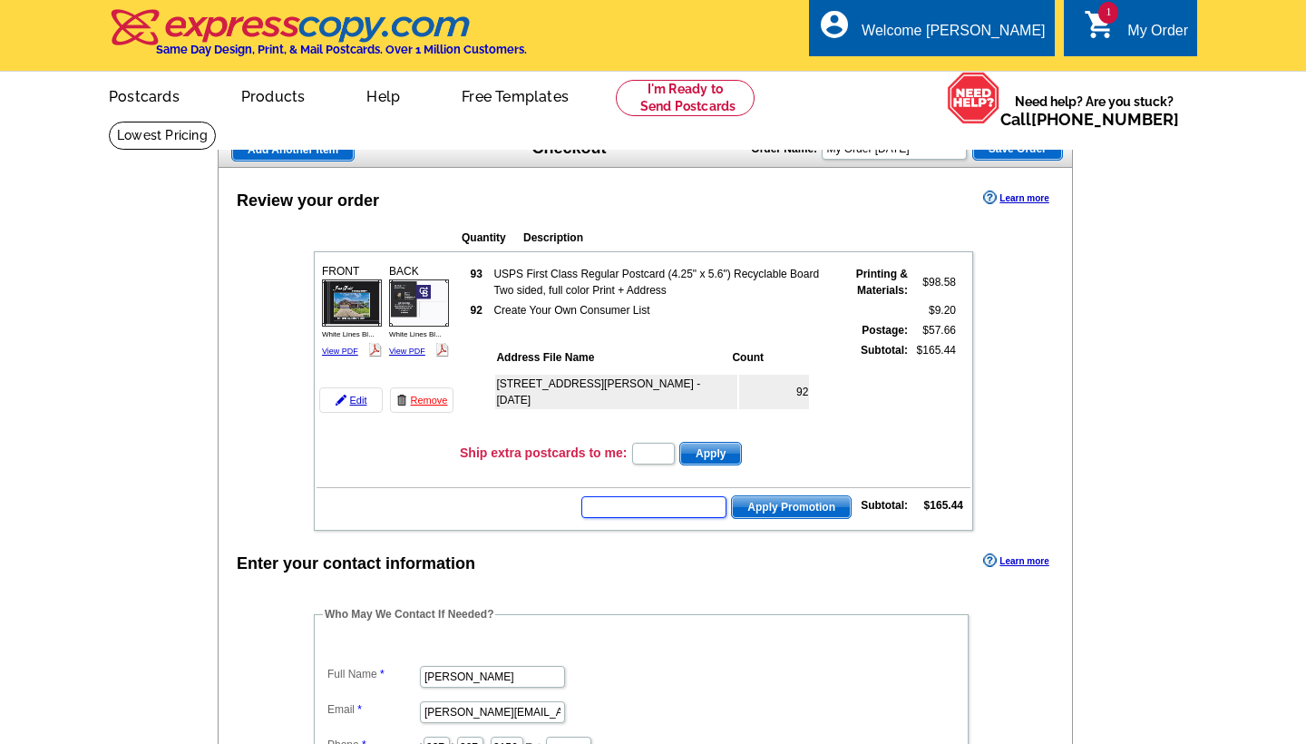
click at [679, 502] on input "text" at bounding box center [653, 507] width 145 height 22
click at [637, 508] on input "text" at bounding box center [653, 507] width 145 height 22
type input "hurry40"
click at [772, 503] on span "Apply Promotion" at bounding box center [791, 507] width 119 height 22
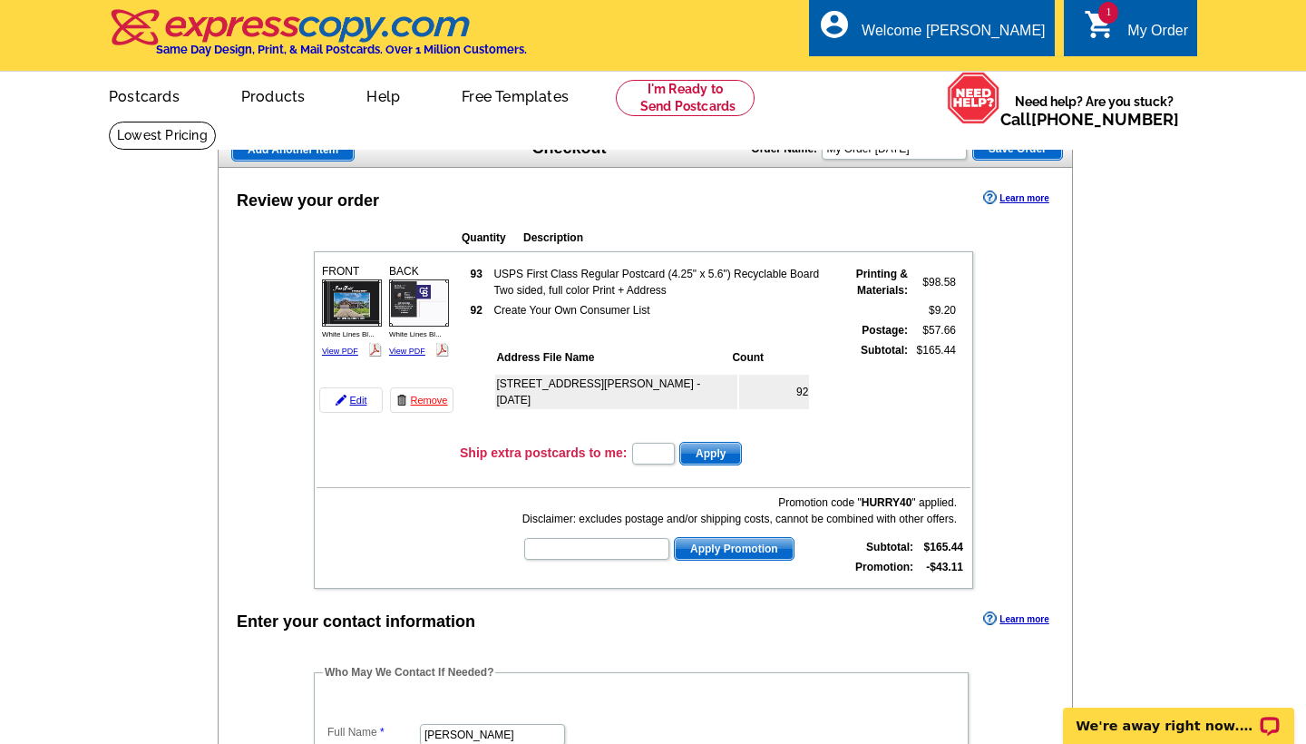
click at [1131, 471] on main "Add Another Item Checkout Order Name: My Order 2025-08-26 Save Order Review you…" at bounding box center [653, 726] width 1306 height 1210
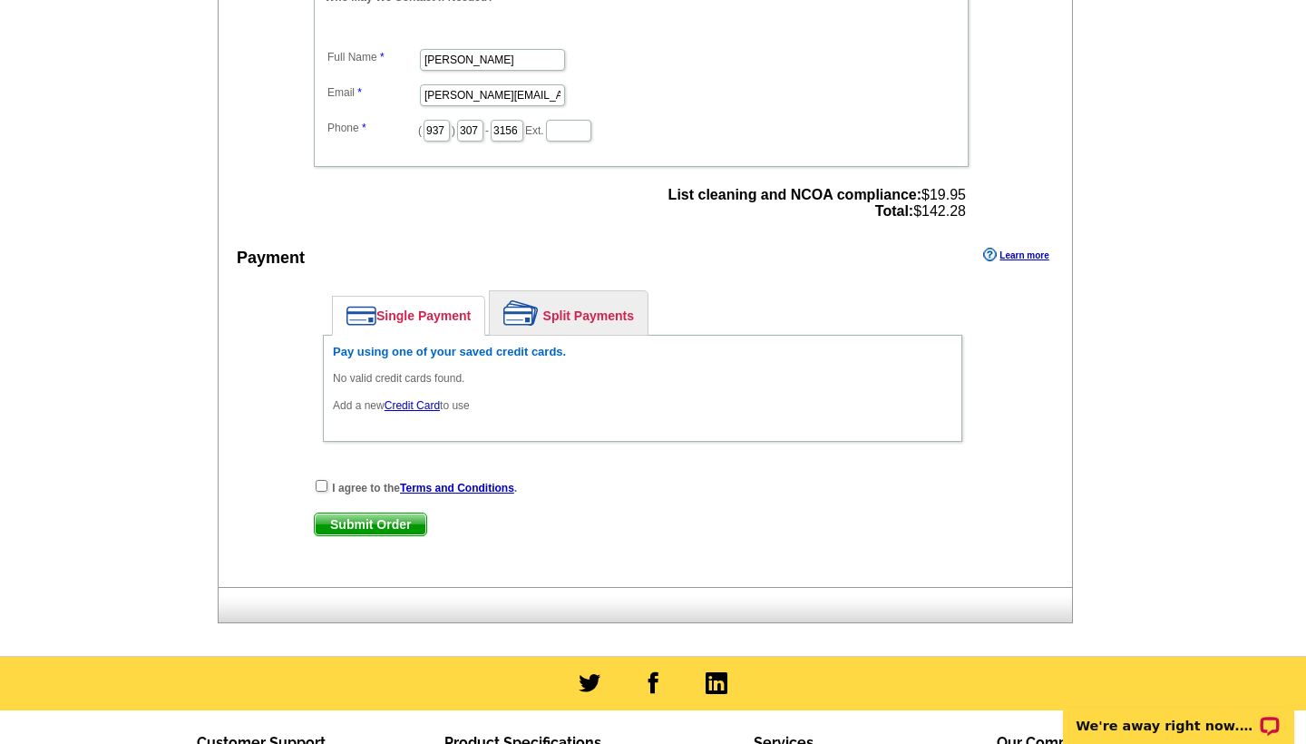
scroll to position [680, 0]
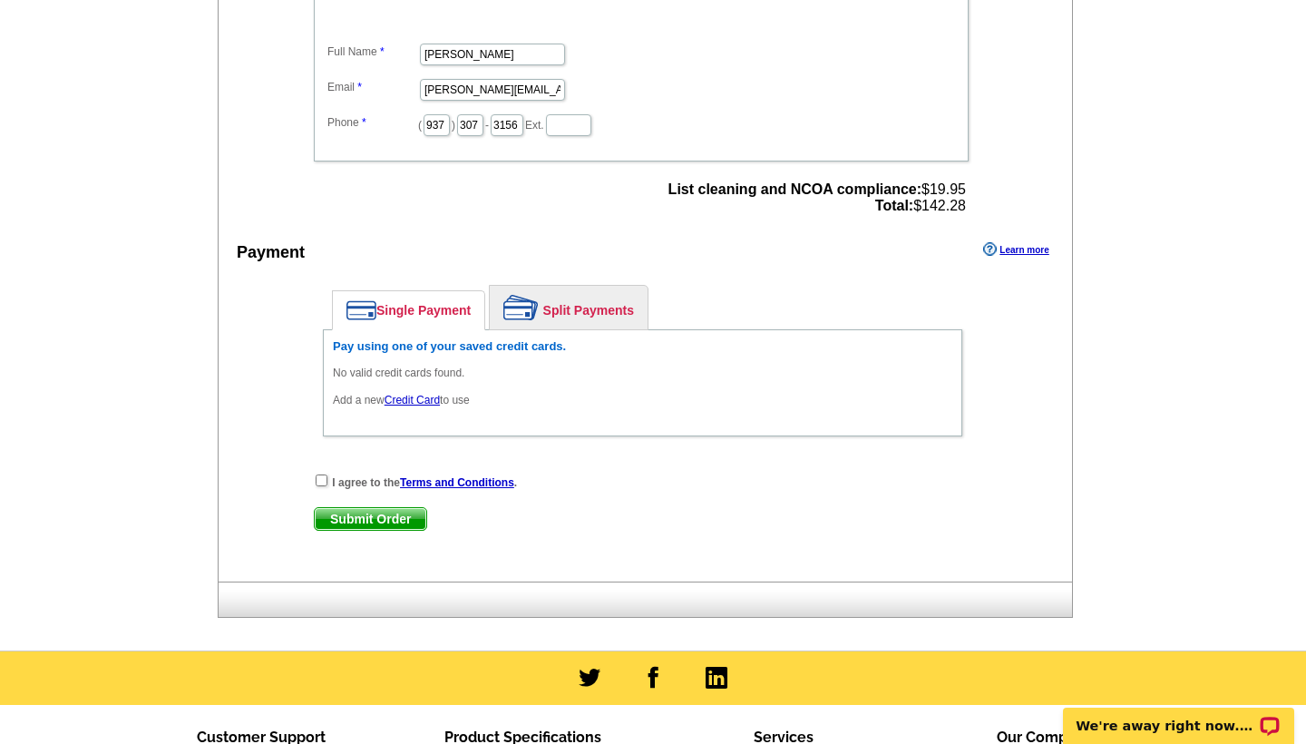
click at [321, 484] on input "checkbox" at bounding box center [322, 480] width 12 height 12
checkbox input "true"
click at [403, 395] on link "Credit Card" at bounding box center [412, 400] width 55 height 13
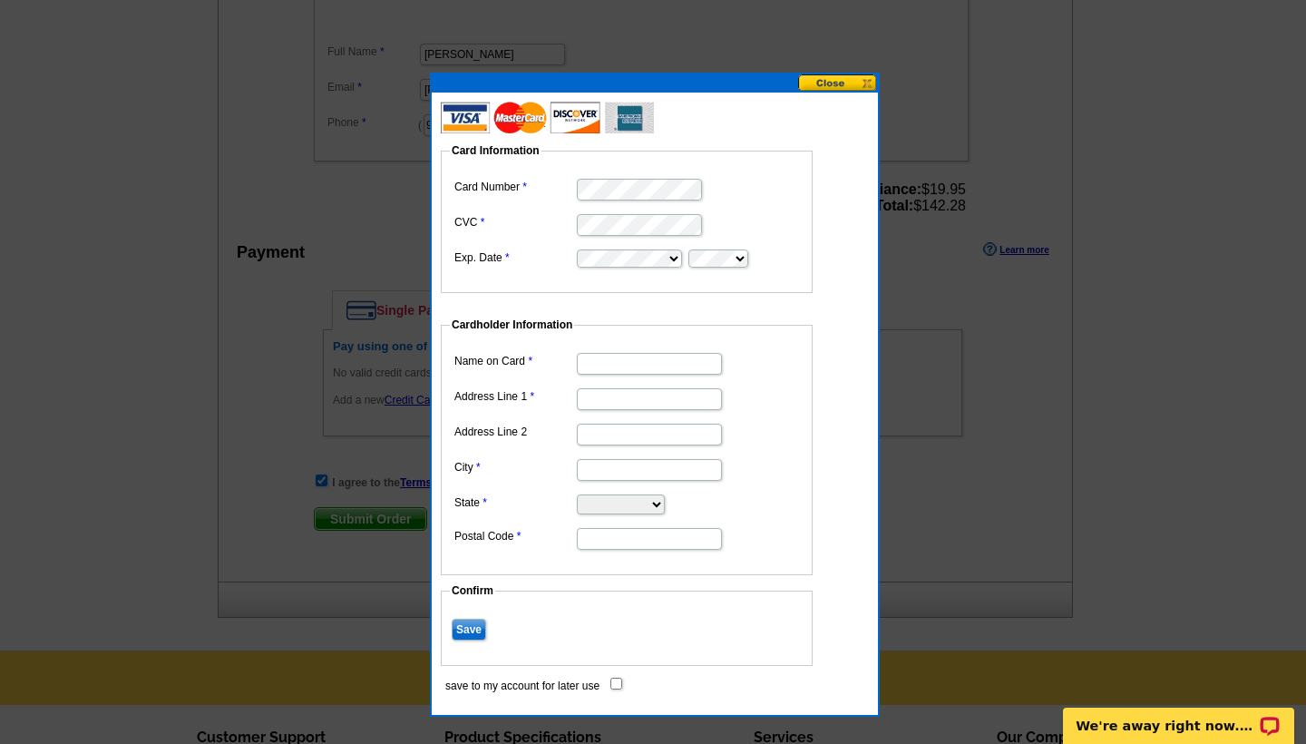
click at [829, 283] on dd "Card Information Card Number CVC Exp. Date" at bounding box center [636, 201] width 390 height 184
click at [668, 363] on input "Name on Card" at bounding box center [649, 364] width 145 height 22
type input "[PERSON_NAME]"
type input "[STREET_ADDRESS]"
type input "a"
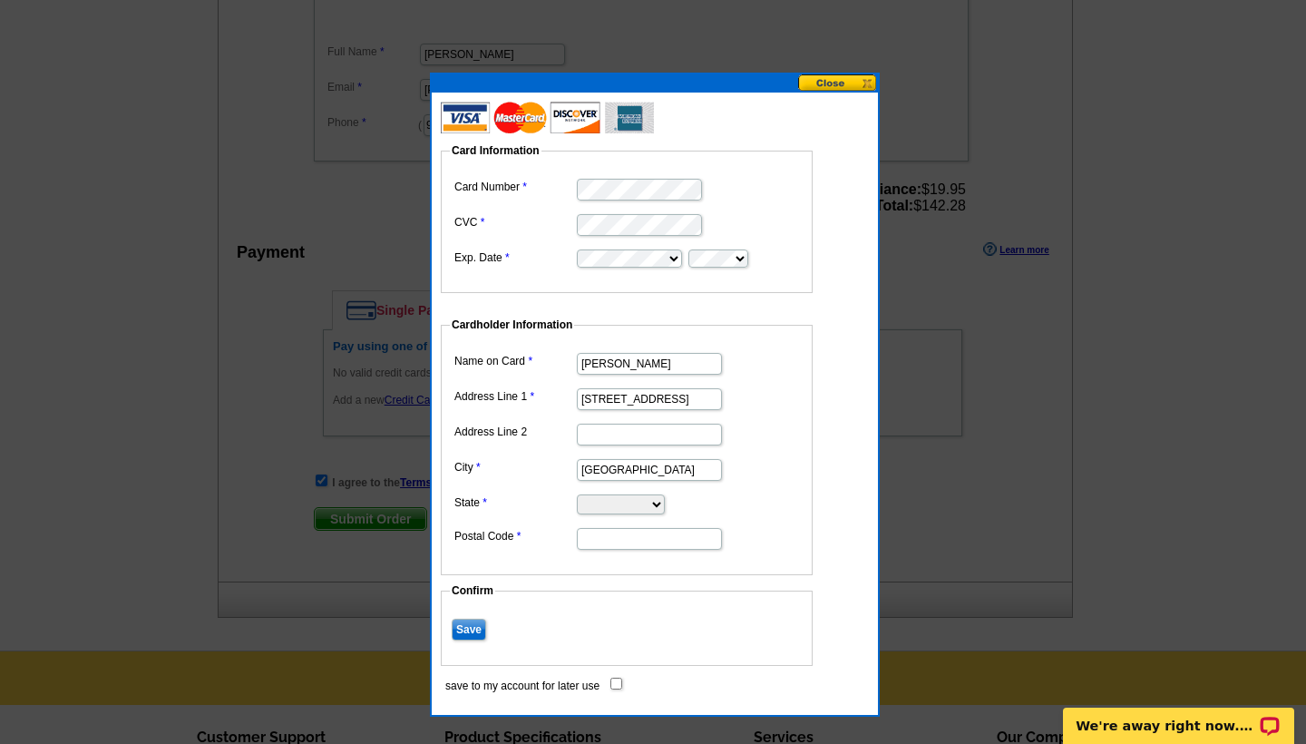
type input "Carlisle"
select select "OH"
type input "45005"
click at [848, 649] on form "Card Information Card Number CVC Exp. Date Cardholder Information Name on Card …" at bounding box center [655, 400] width 428 height 582
click at [470, 625] on input "Save" at bounding box center [469, 630] width 34 height 22
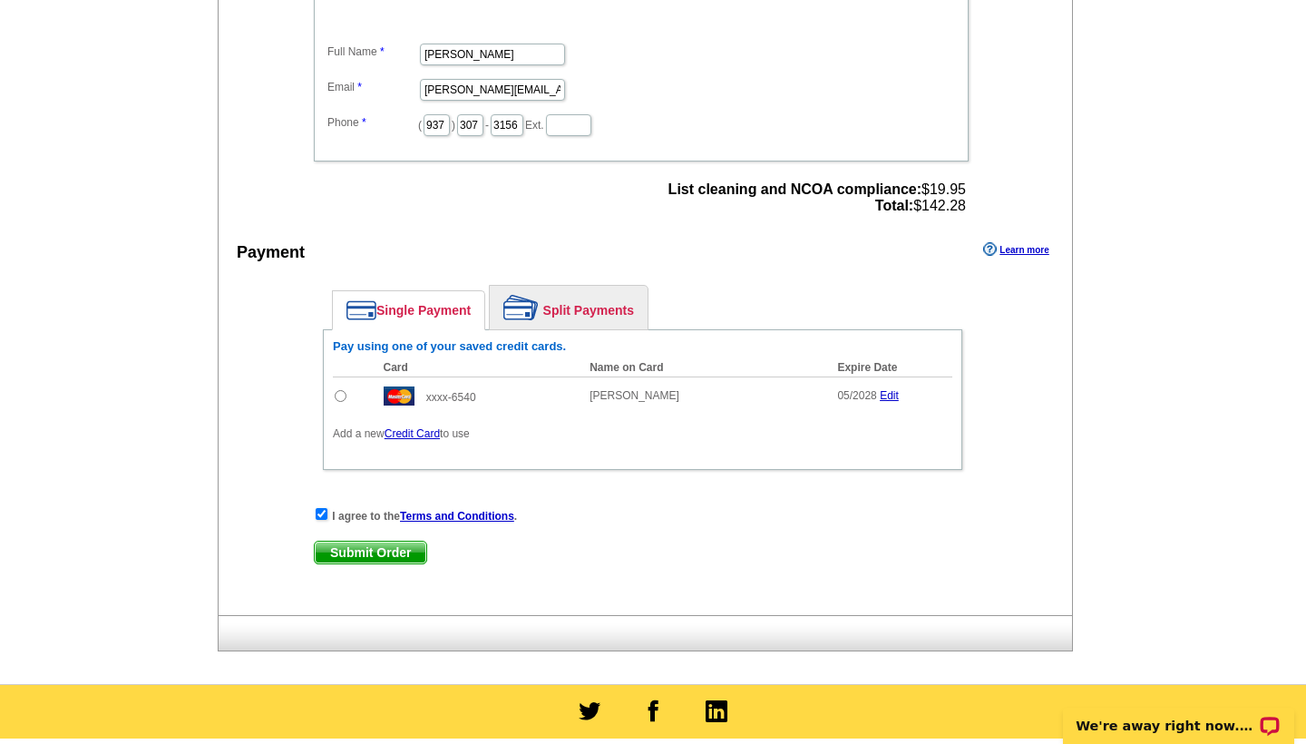
click at [359, 549] on span "Submit Order" at bounding box center [371, 553] width 112 height 22
click at [344, 397] on input "radio" at bounding box center [341, 396] width 12 height 12
radio input "true"
click at [354, 548] on span "Submit Order" at bounding box center [371, 553] width 112 height 22
